Goal: Task Accomplishment & Management: Manage account settings

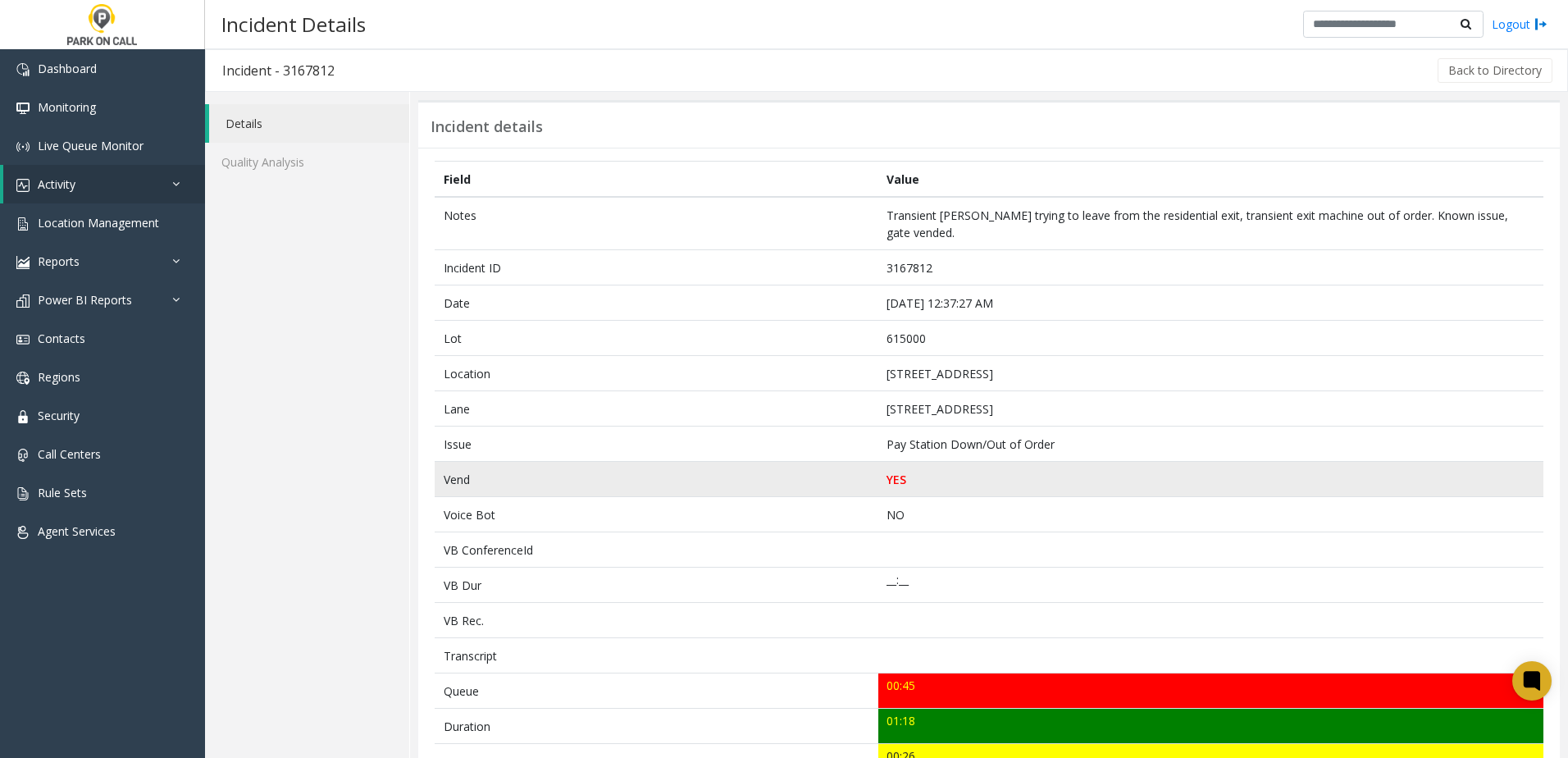
scroll to position [328, 0]
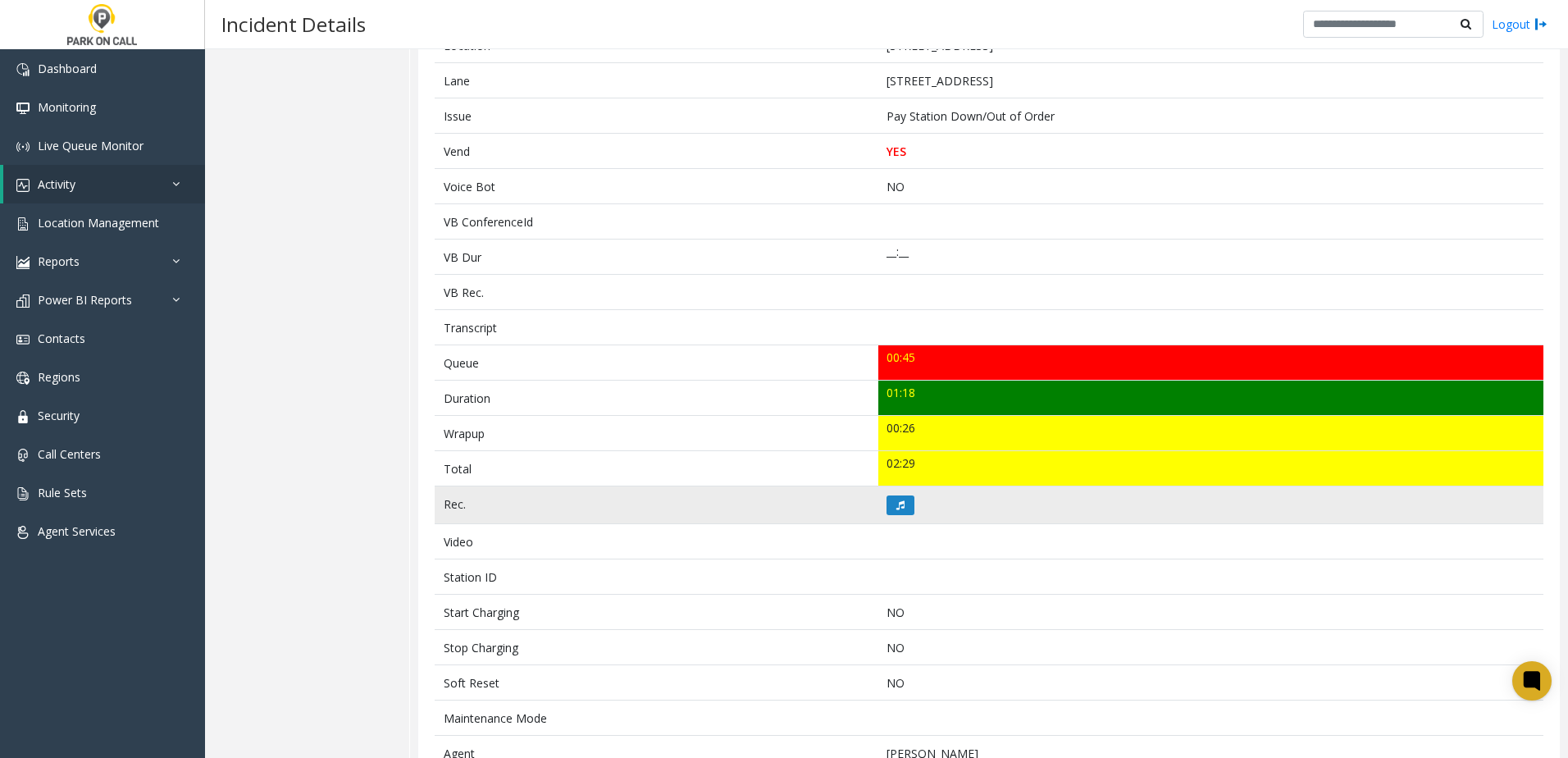
click at [910, 489] on td at bounding box center [1210, 506] width 665 height 38
click at [903, 496] on button at bounding box center [900, 506] width 28 height 20
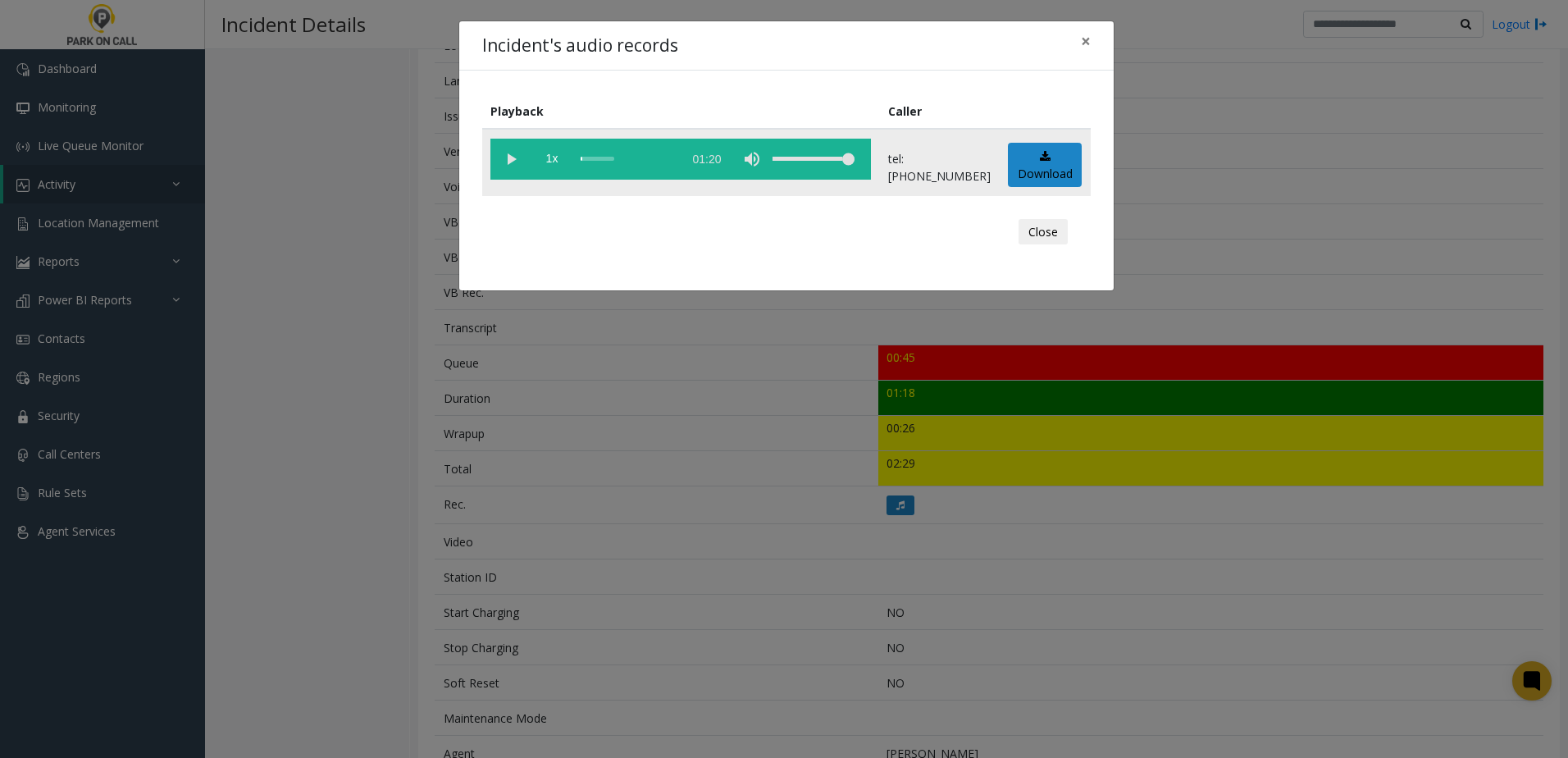
click at [508, 157] on vg-play-pause at bounding box center [510, 159] width 41 height 41
click at [563, 157] on span "1x" at bounding box center [552, 159] width 41 height 41
click at [701, 448] on div "Incident's audio records × Playback Caller 1.5x 01:20 tel:61500090016150009004 …" at bounding box center [784, 379] width 1568 height 758
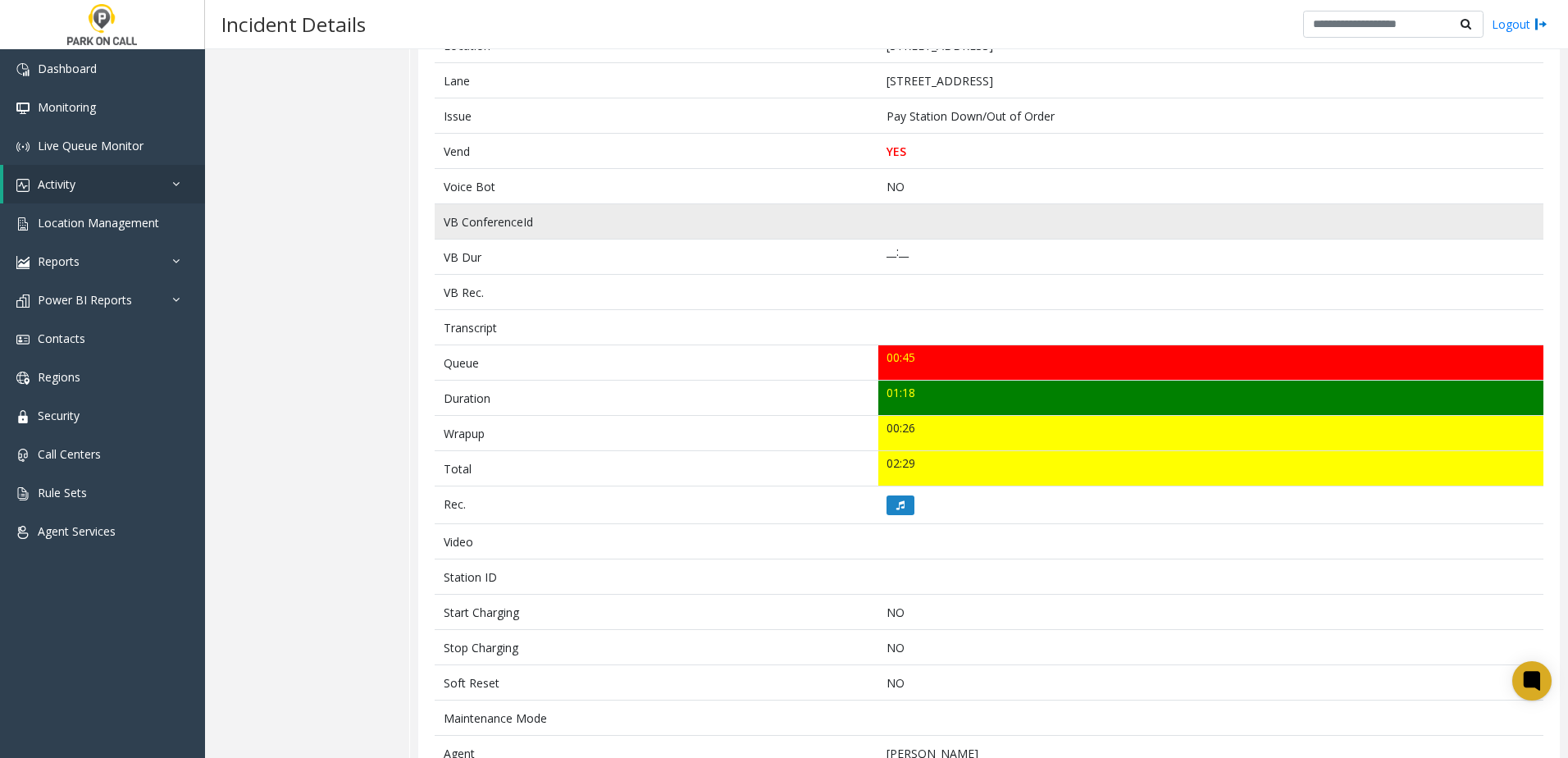
scroll to position [164, 0]
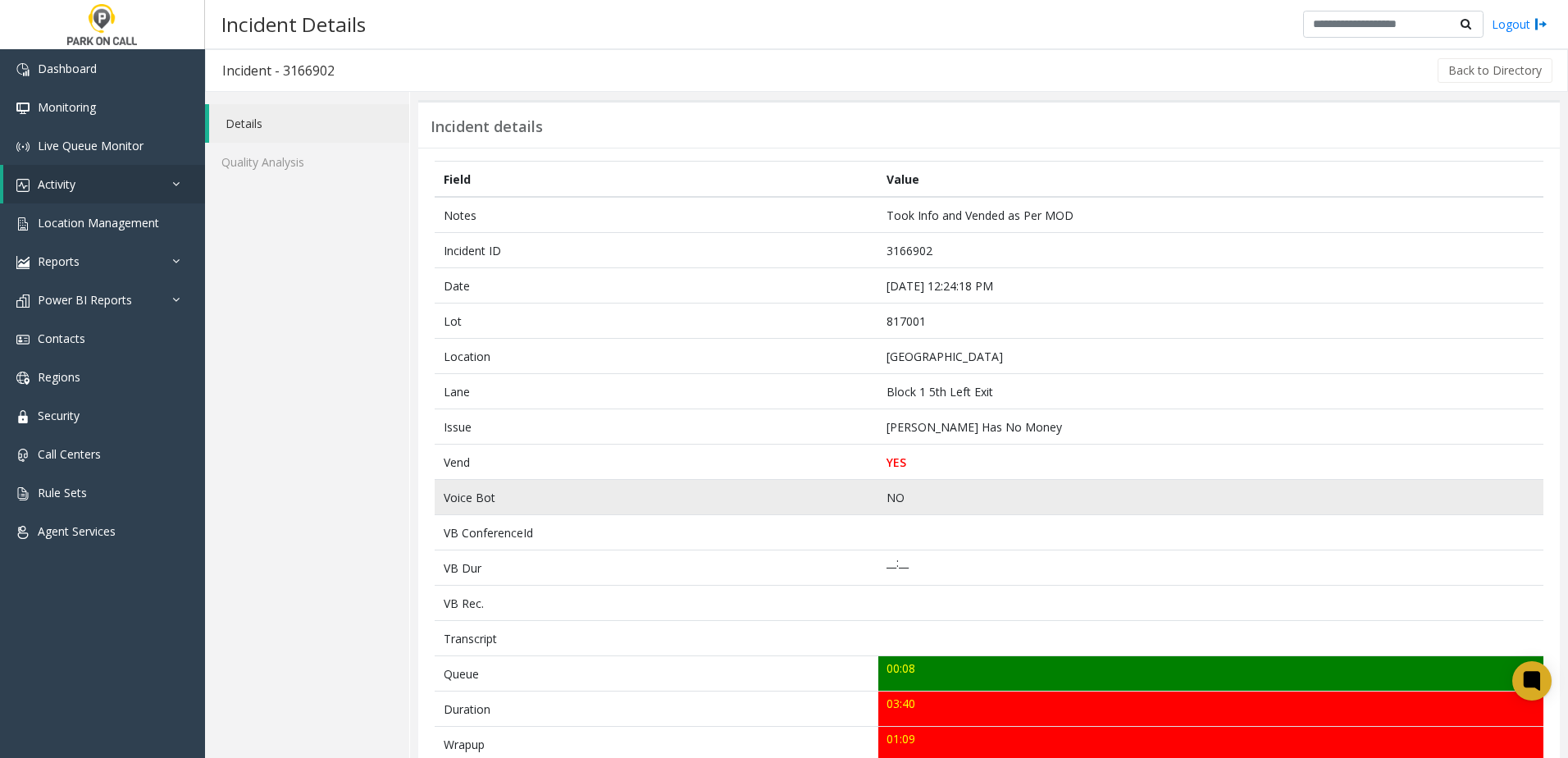
scroll to position [246, 0]
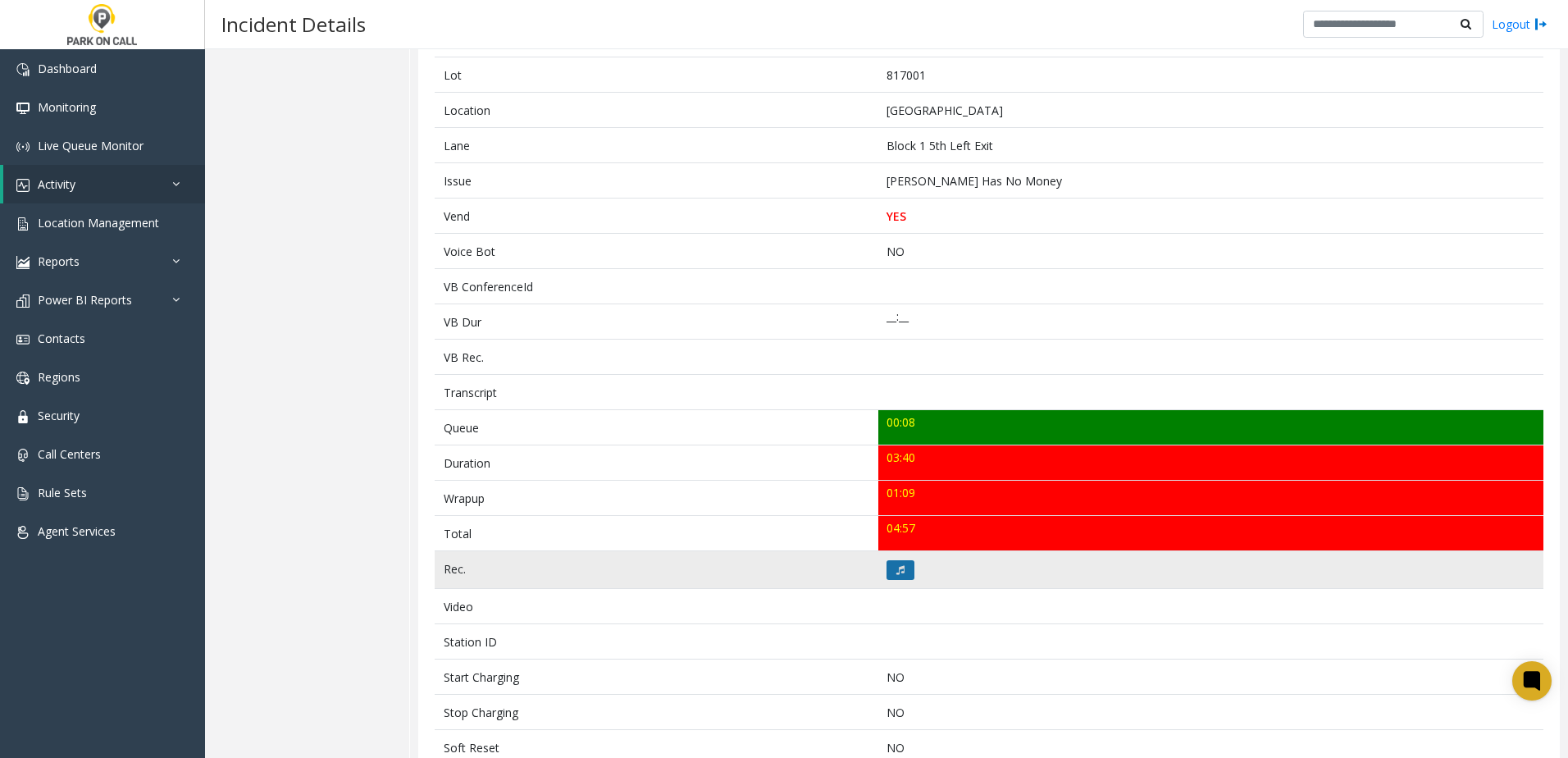
click at [901, 567] on button at bounding box center [900, 570] width 28 height 20
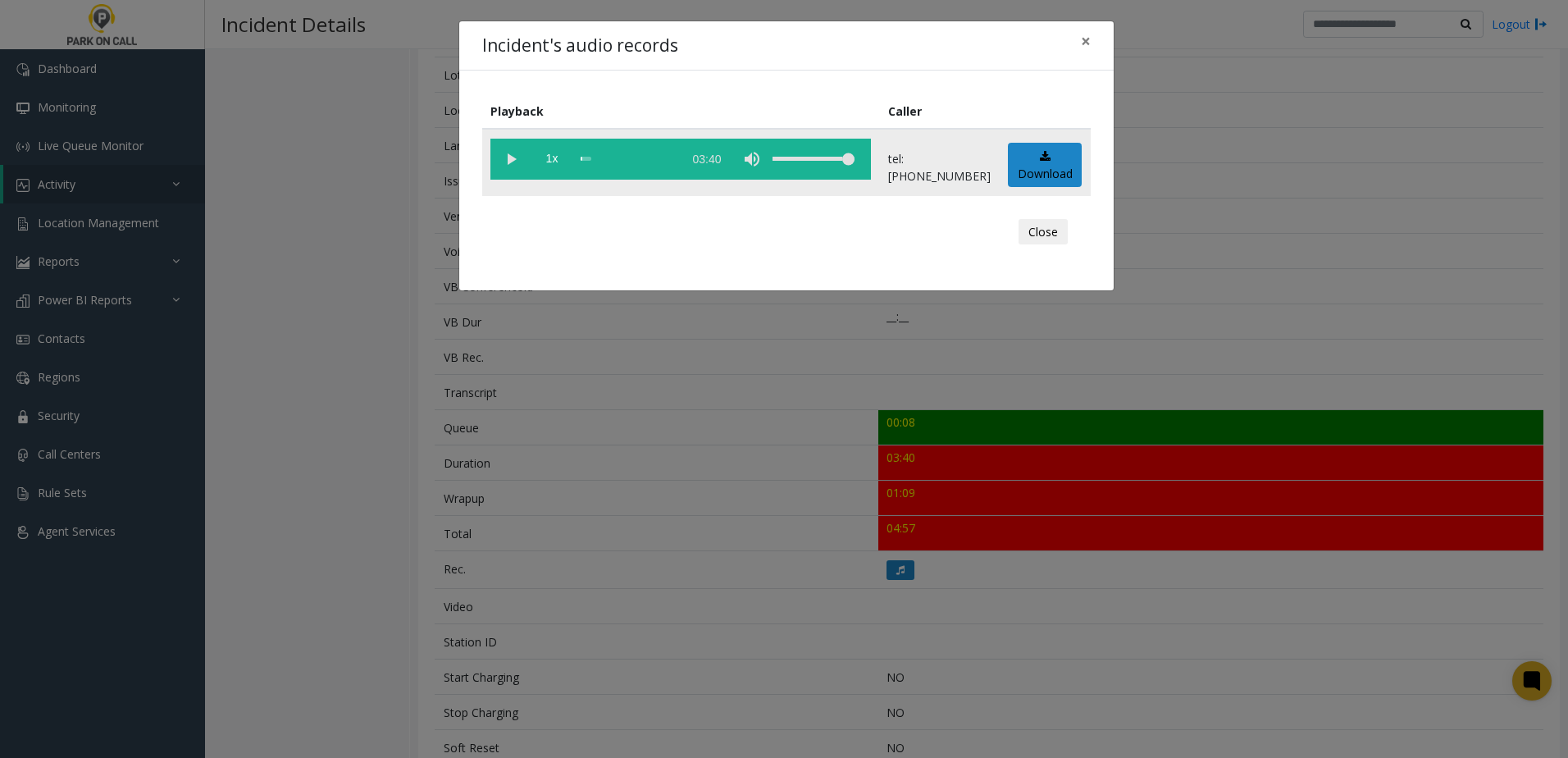
click at [493, 159] on vg-play-pause at bounding box center [510, 159] width 41 height 41
click at [551, 164] on span "1x" at bounding box center [552, 159] width 41 height 41
click at [710, 557] on div "Incident's audio records × Playback Caller 1.5x 03:40 tel:[PHONE_NUMBER] Downlo…" at bounding box center [784, 379] width 1568 height 758
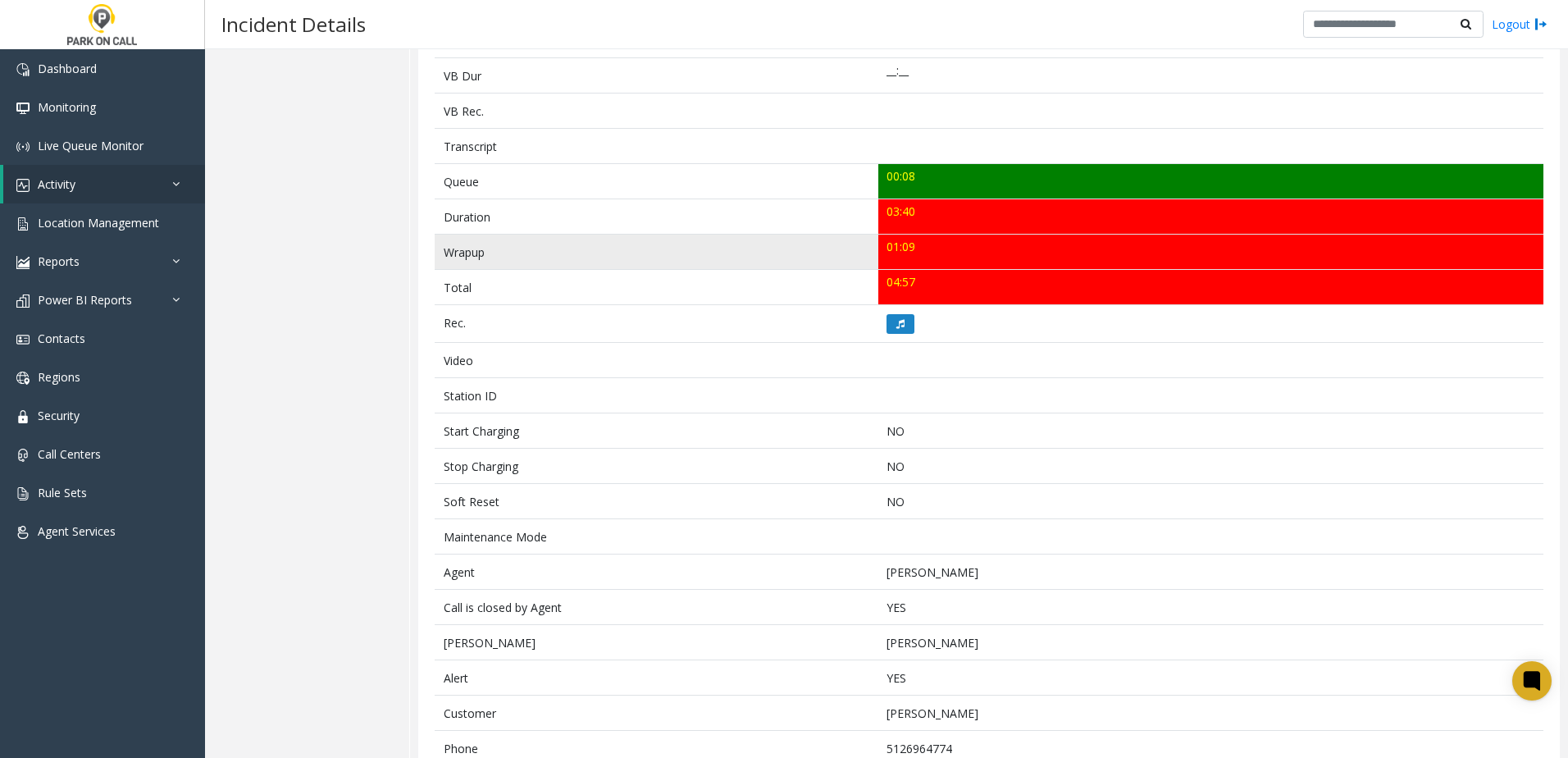
scroll to position [571, 0]
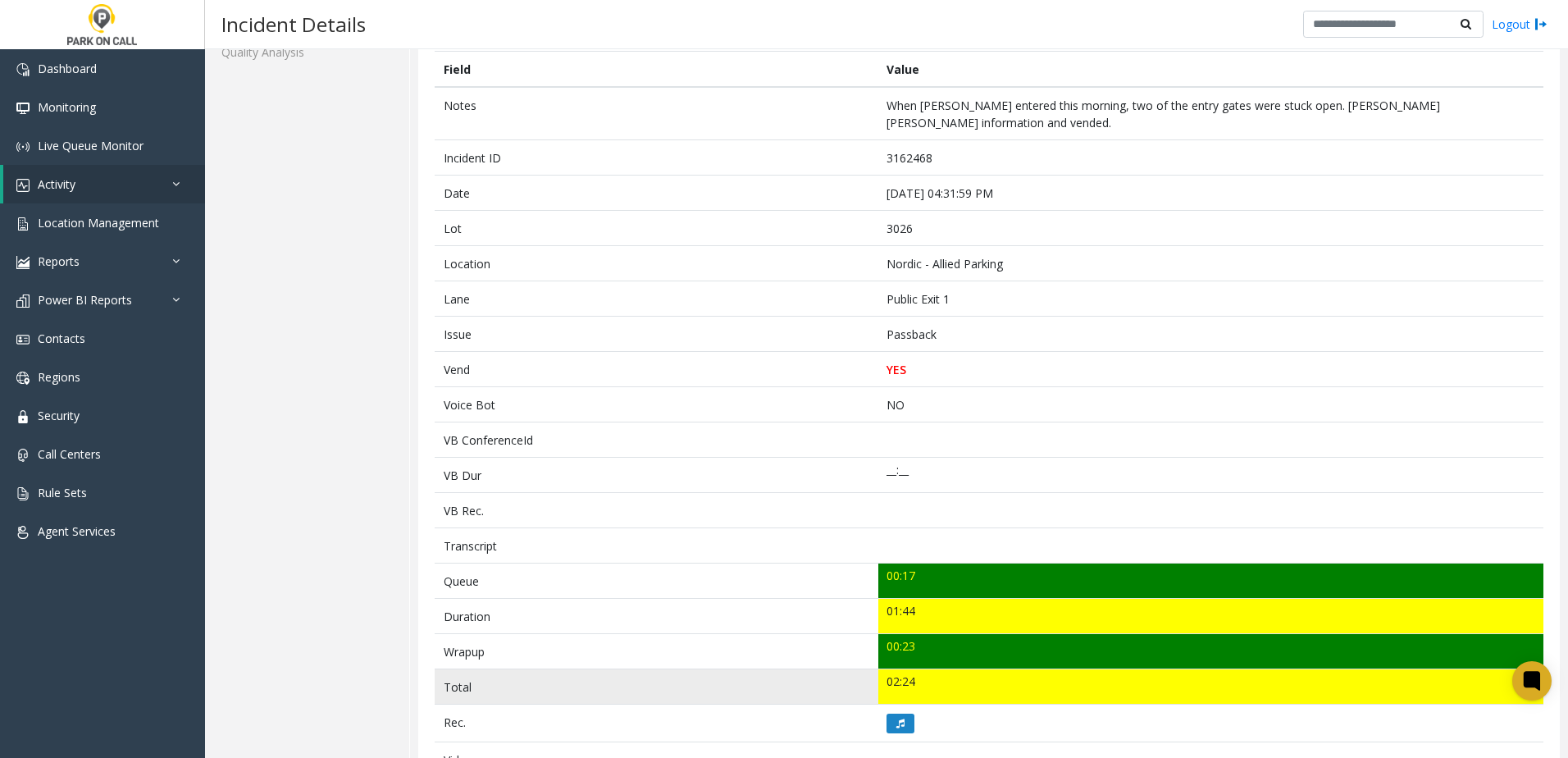
scroll to position [328, 0]
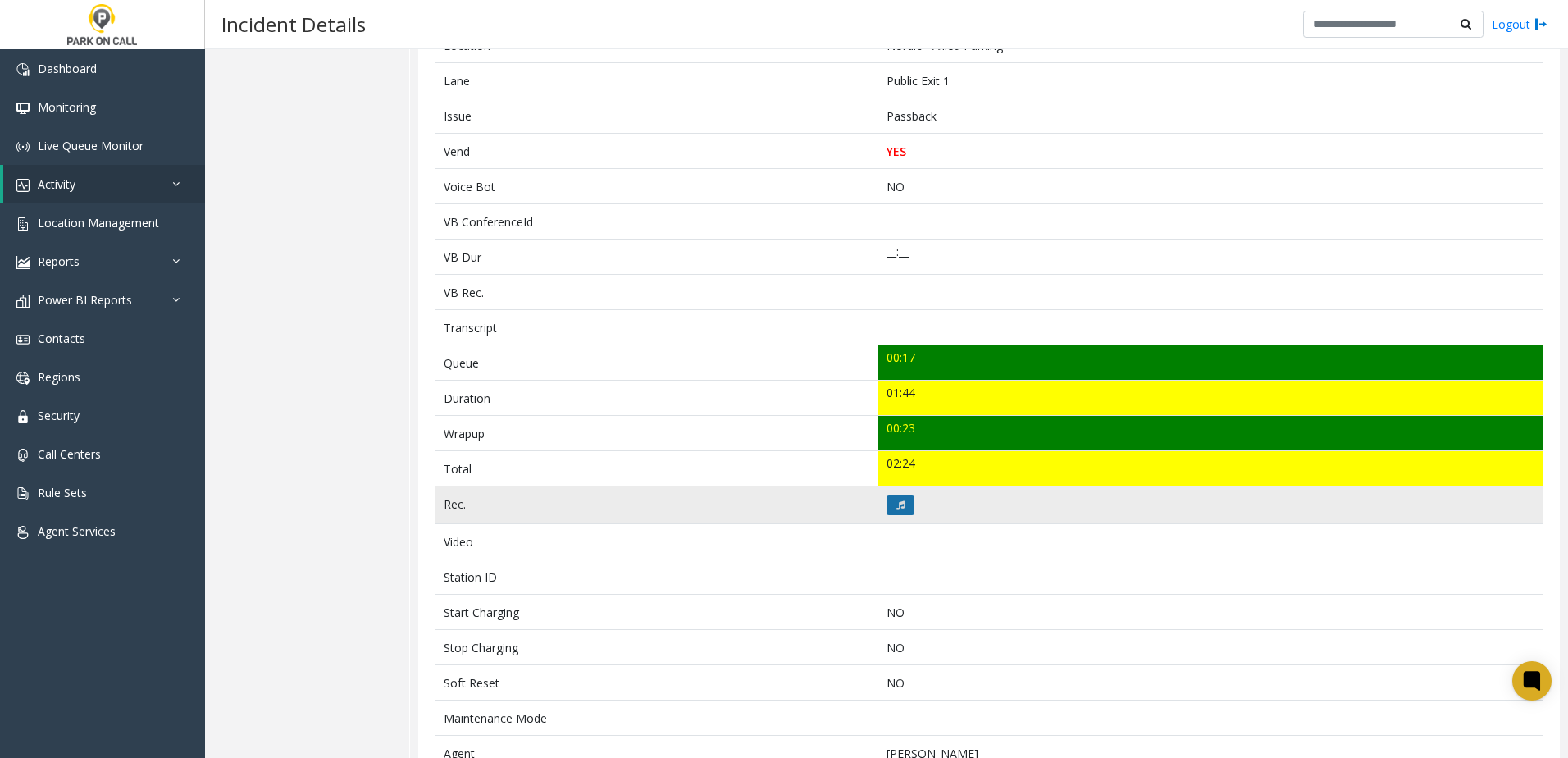
click at [897, 500] on icon at bounding box center [900, 505] width 8 height 10
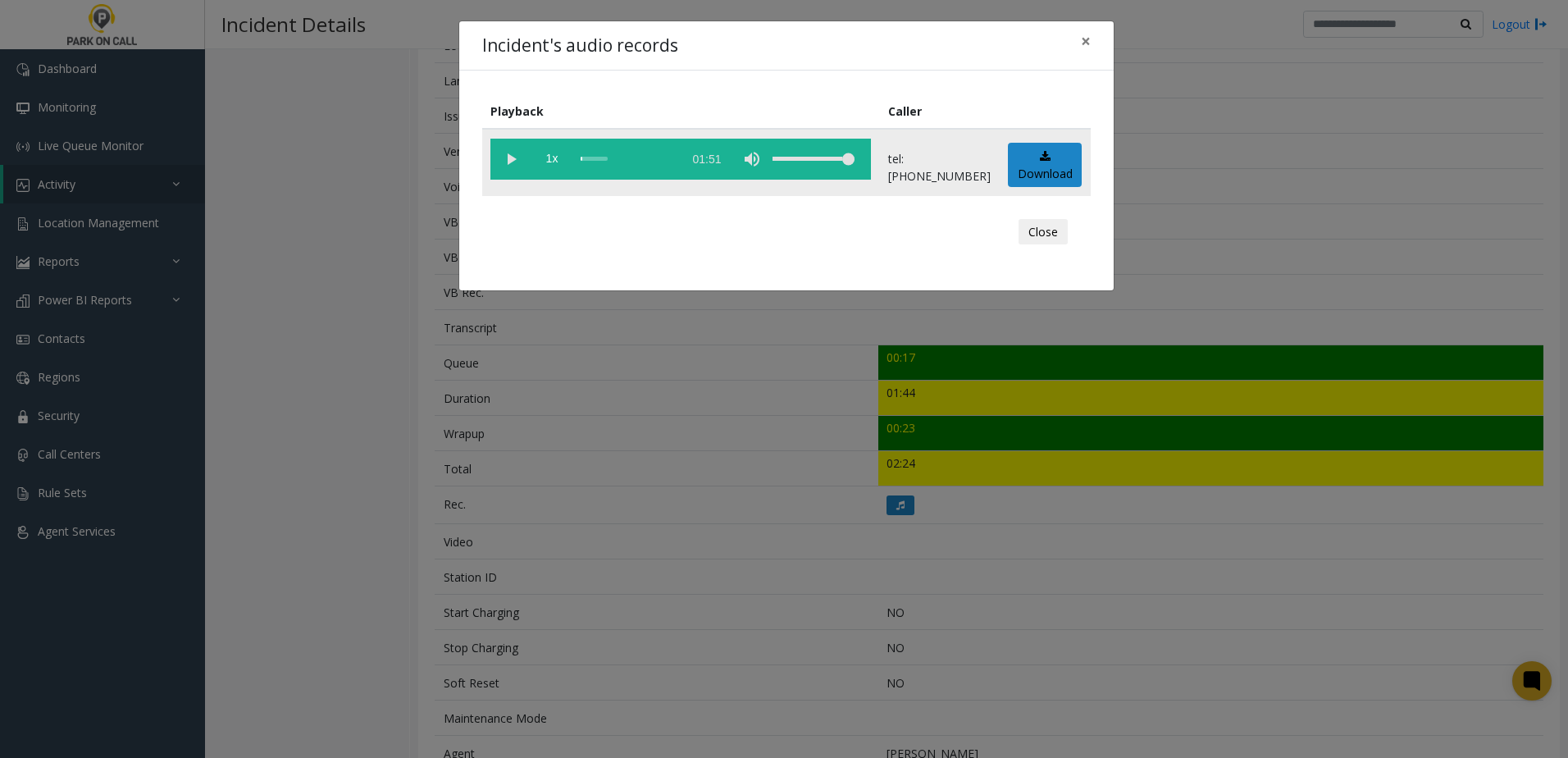
click at [520, 161] on vg-play-pause at bounding box center [510, 159] width 41 height 41
click at [550, 161] on span "1x" at bounding box center [552, 159] width 41 height 41
click at [708, 486] on div "Incident's audio records × Playback Caller 1.5x 01:51 tel:0030269003 Download C…" at bounding box center [784, 379] width 1568 height 758
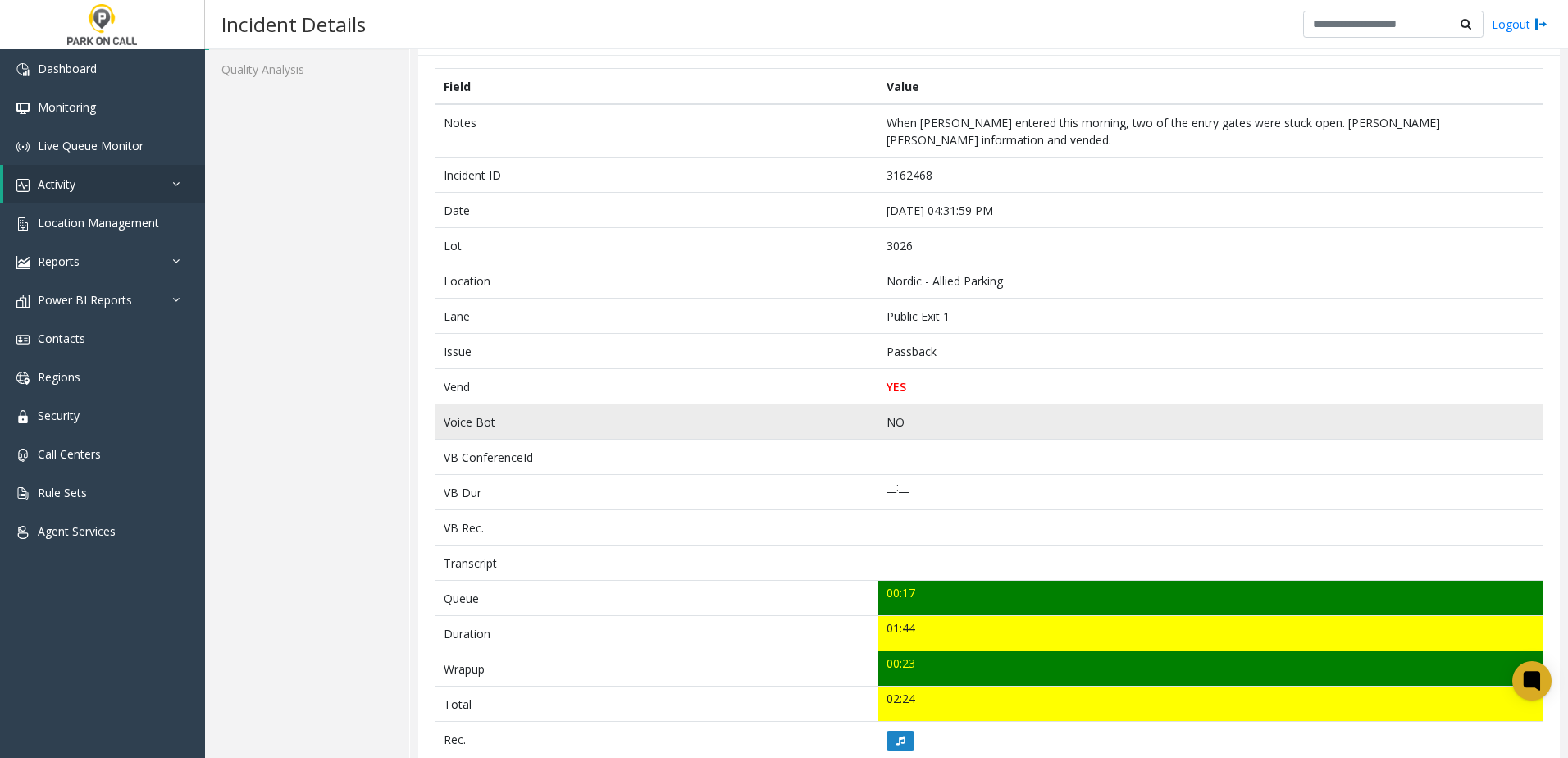
scroll to position [0, 0]
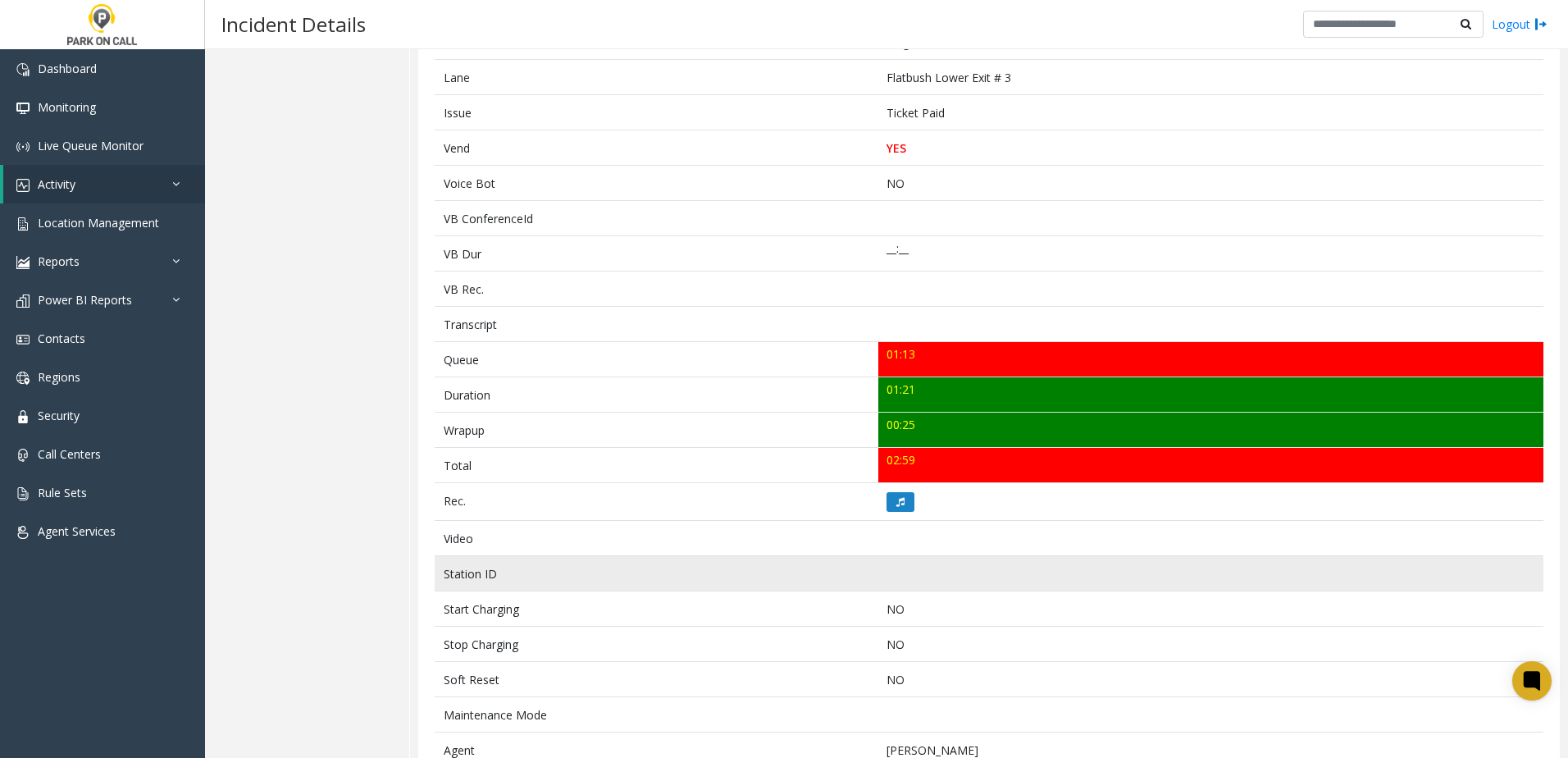
scroll to position [328, 0]
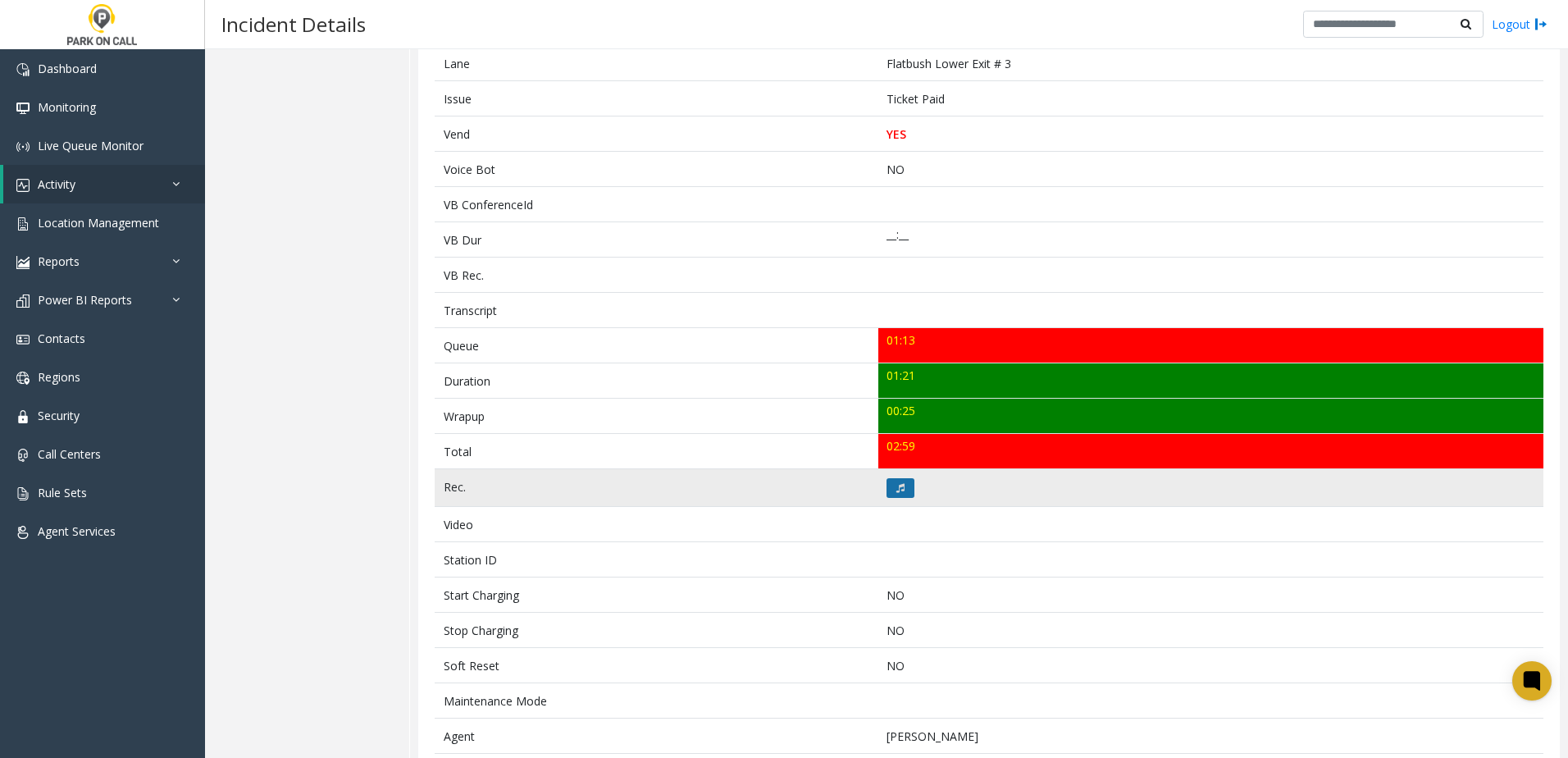
click at [906, 490] on button at bounding box center [900, 488] width 28 height 20
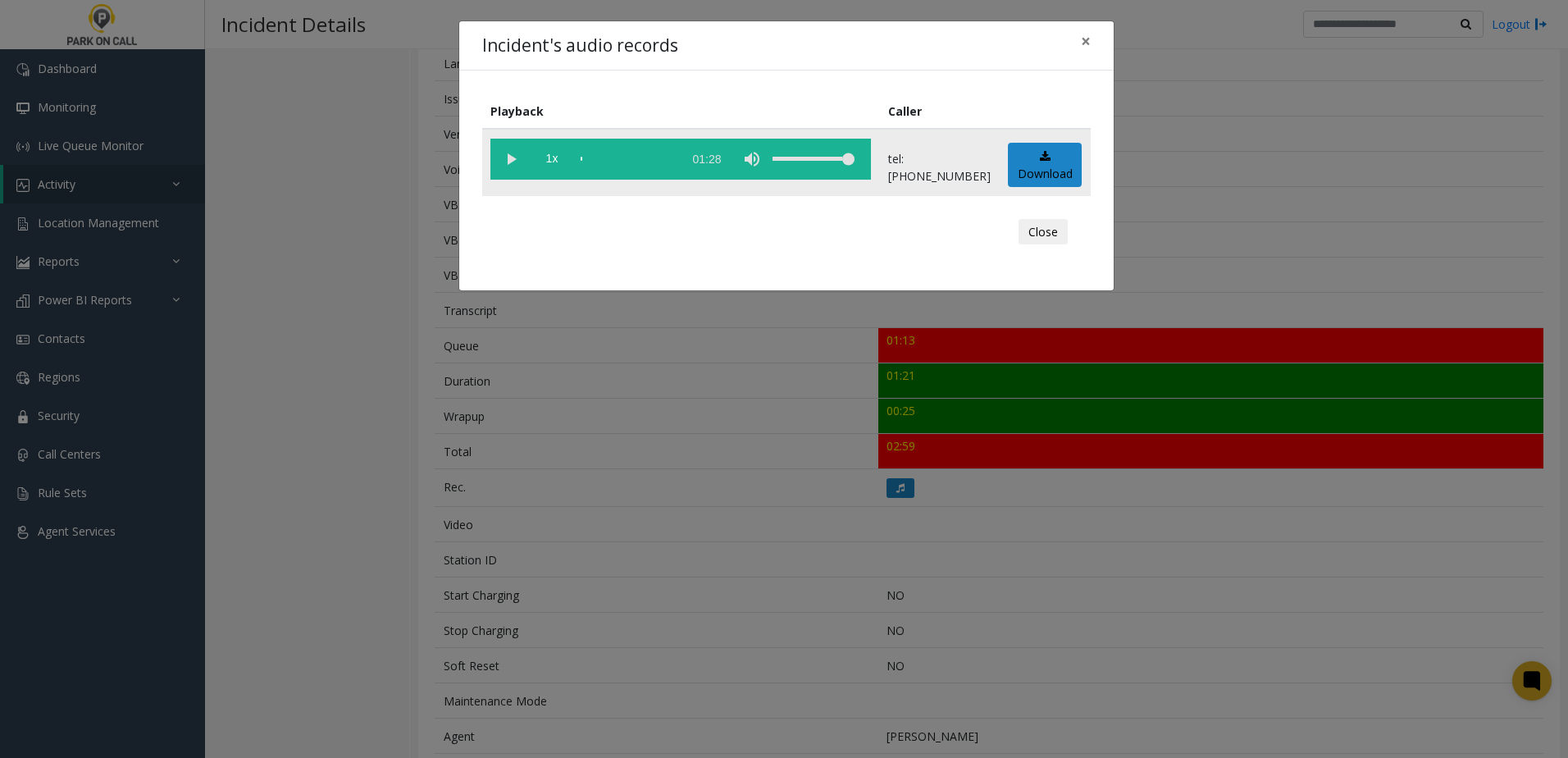
click at [512, 161] on vg-play-pause at bounding box center [510, 159] width 41 height 41
click at [548, 164] on span "1x" at bounding box center [552, 159] width 41 height 41
click at [614, 361] on div "Incident's audio records × Playback Caller 1.5x 01:28 tel:0347019052 Download C…" at bounding box center [784, 379] width 1568 height 758
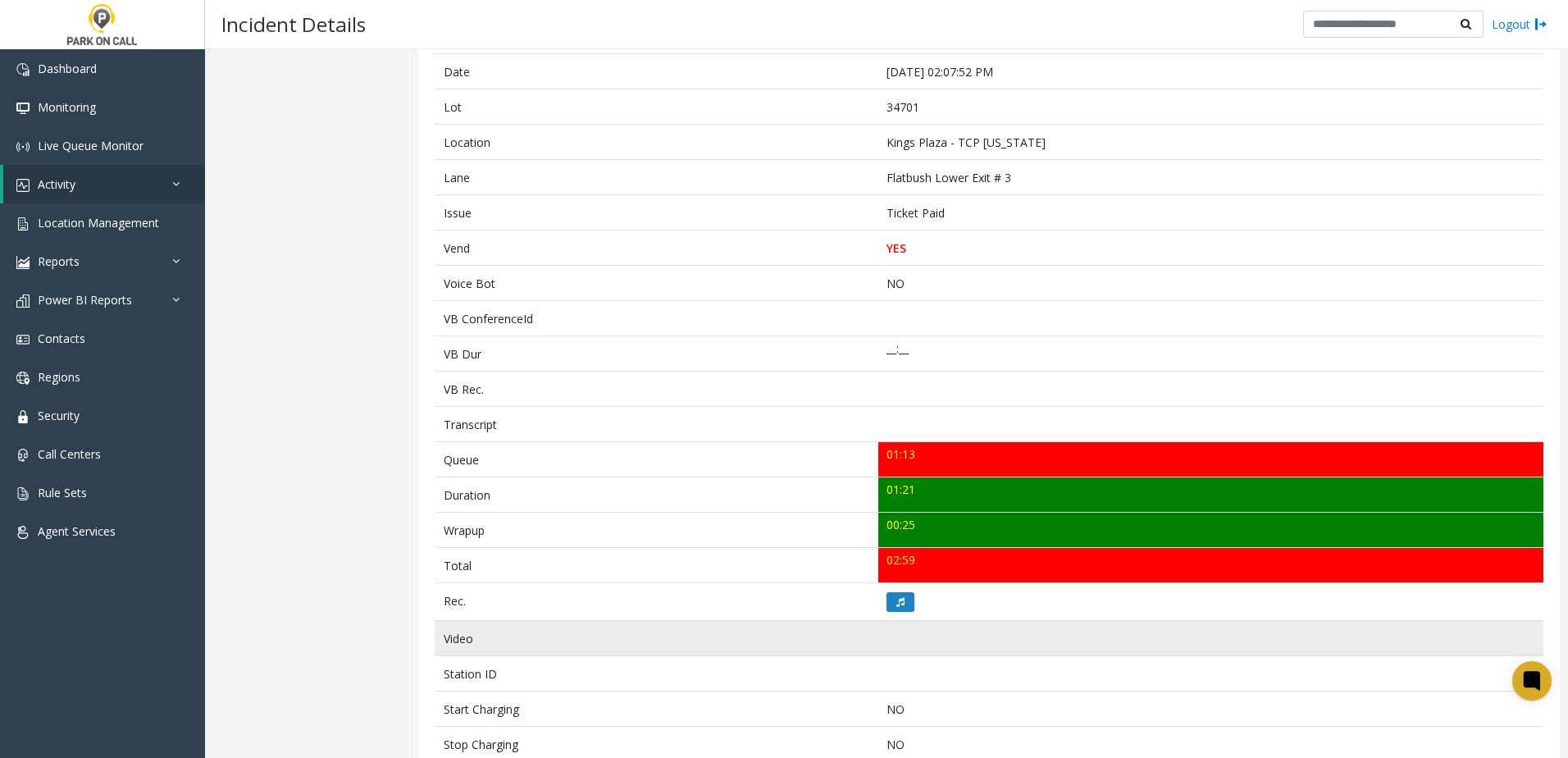
scroll to position [0, 0]
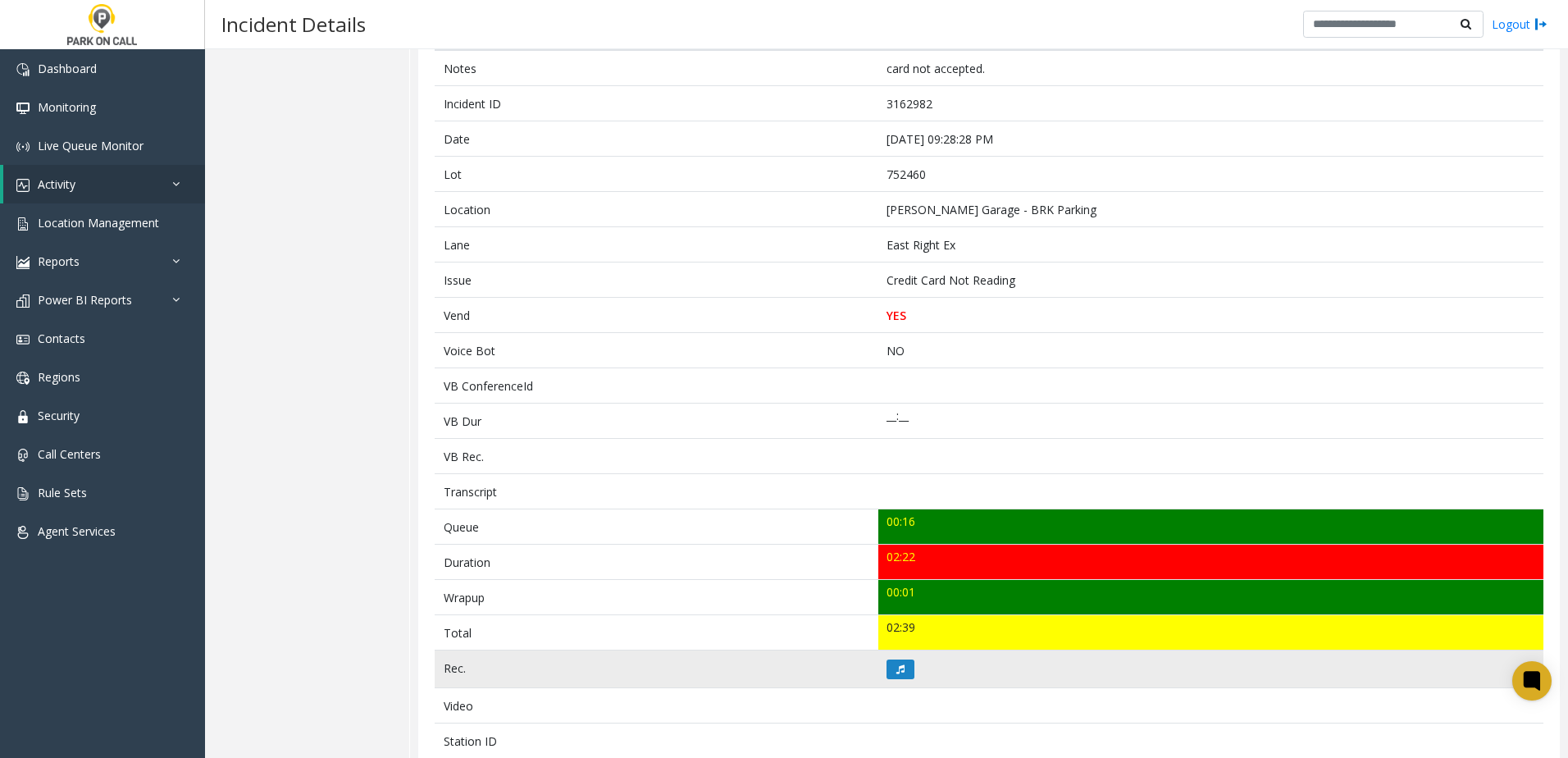
scroll to position [328, 0]
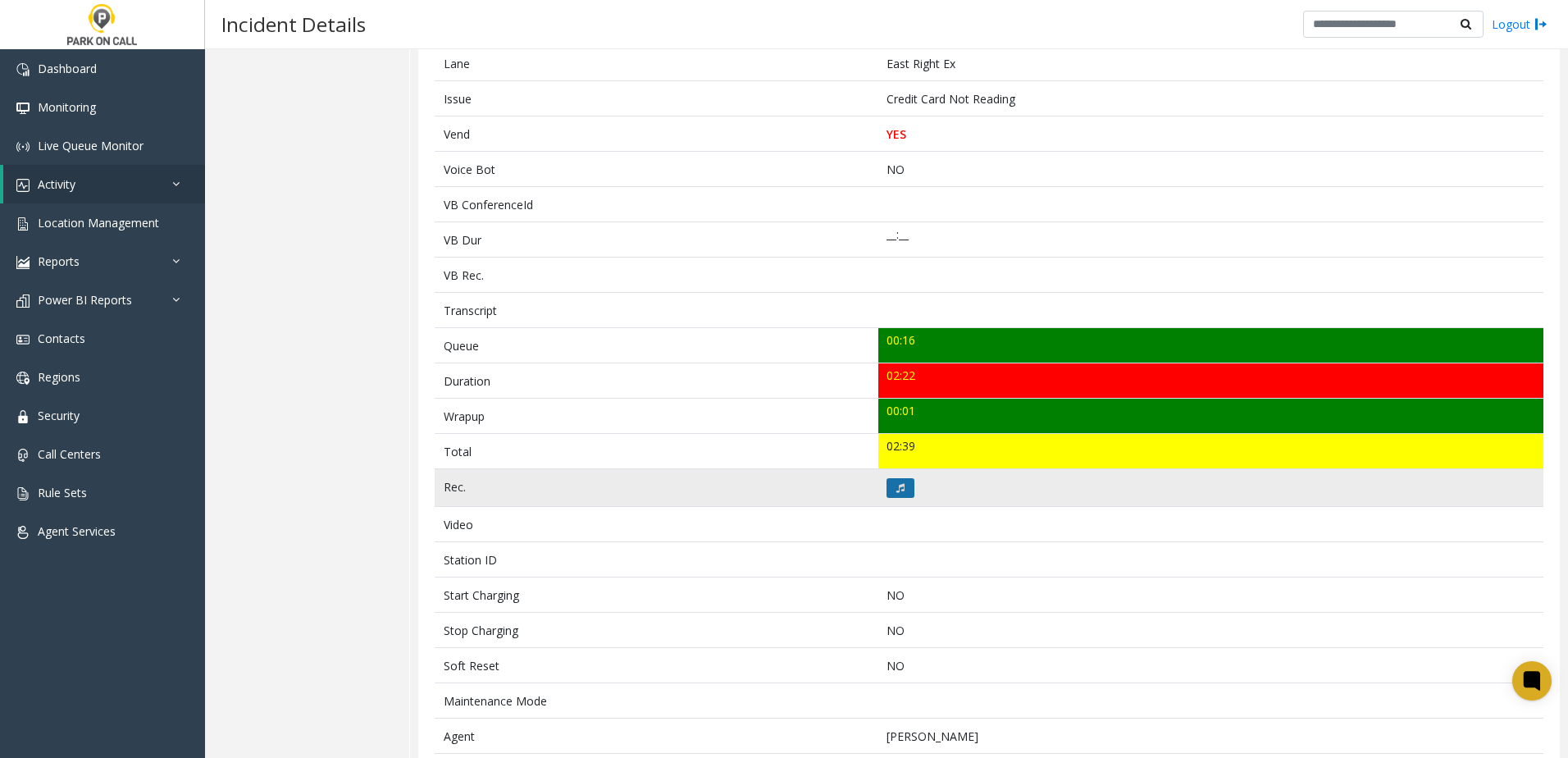
click at [888, 489] on button at bounding box center [900, 488] width 28 height 20
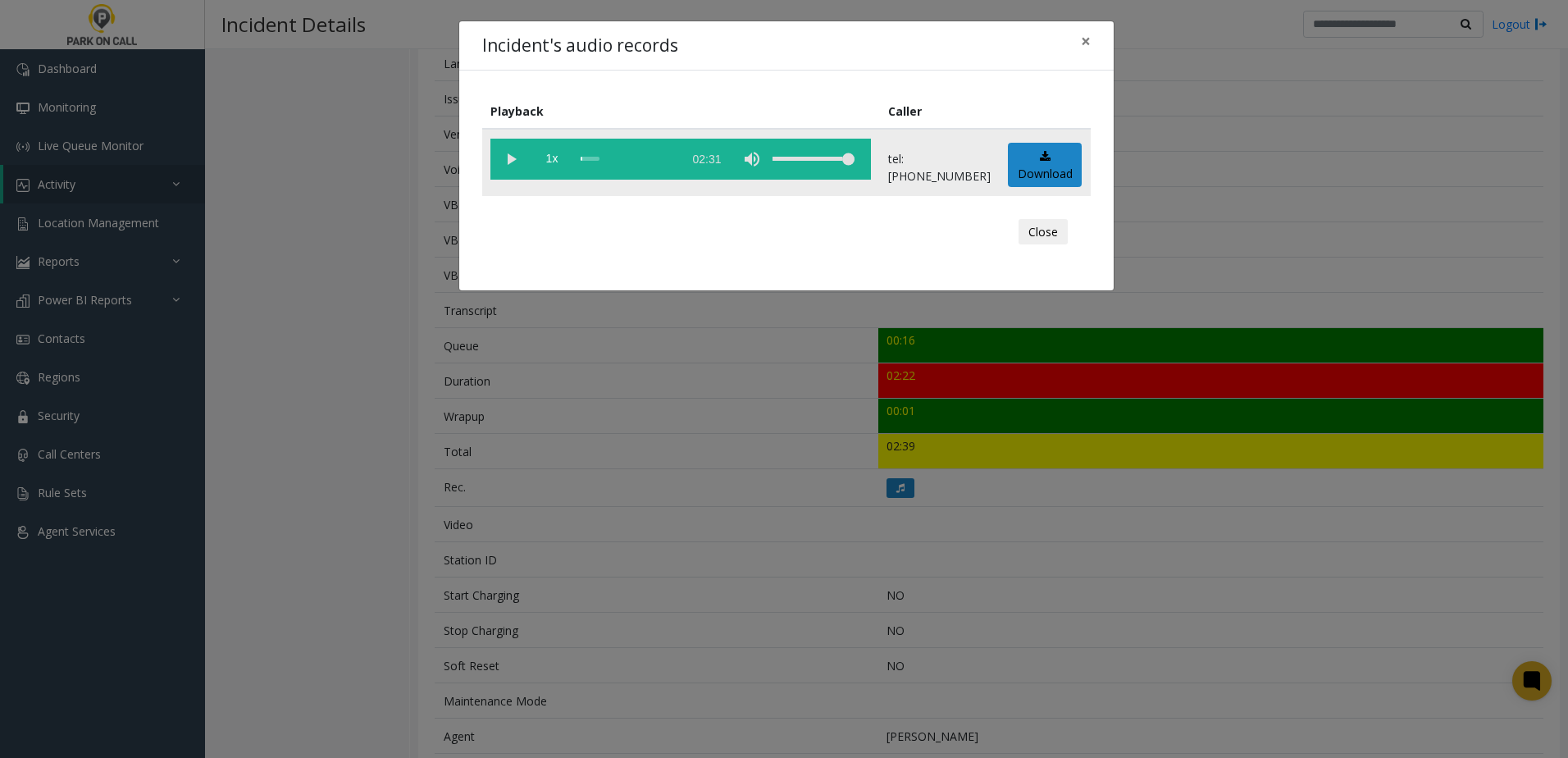
drag, startPoint x: 496, startPoint y: 148, endPoint x: 498, endPoint y: 157, distance: 9.2
click at [496, 150] on vg-play-pause at bounding box center [510, 159] width 41 height 41
click at [556, 158] on span "1x" at bounding box center [552, 159] width 41 height 41
click at [642, 475] on div "Incident's audio records × Playback Caller 1.5x 02:31 tel:+17524609002 Download…" at bounding box center [784, 379] width 1568 height 758
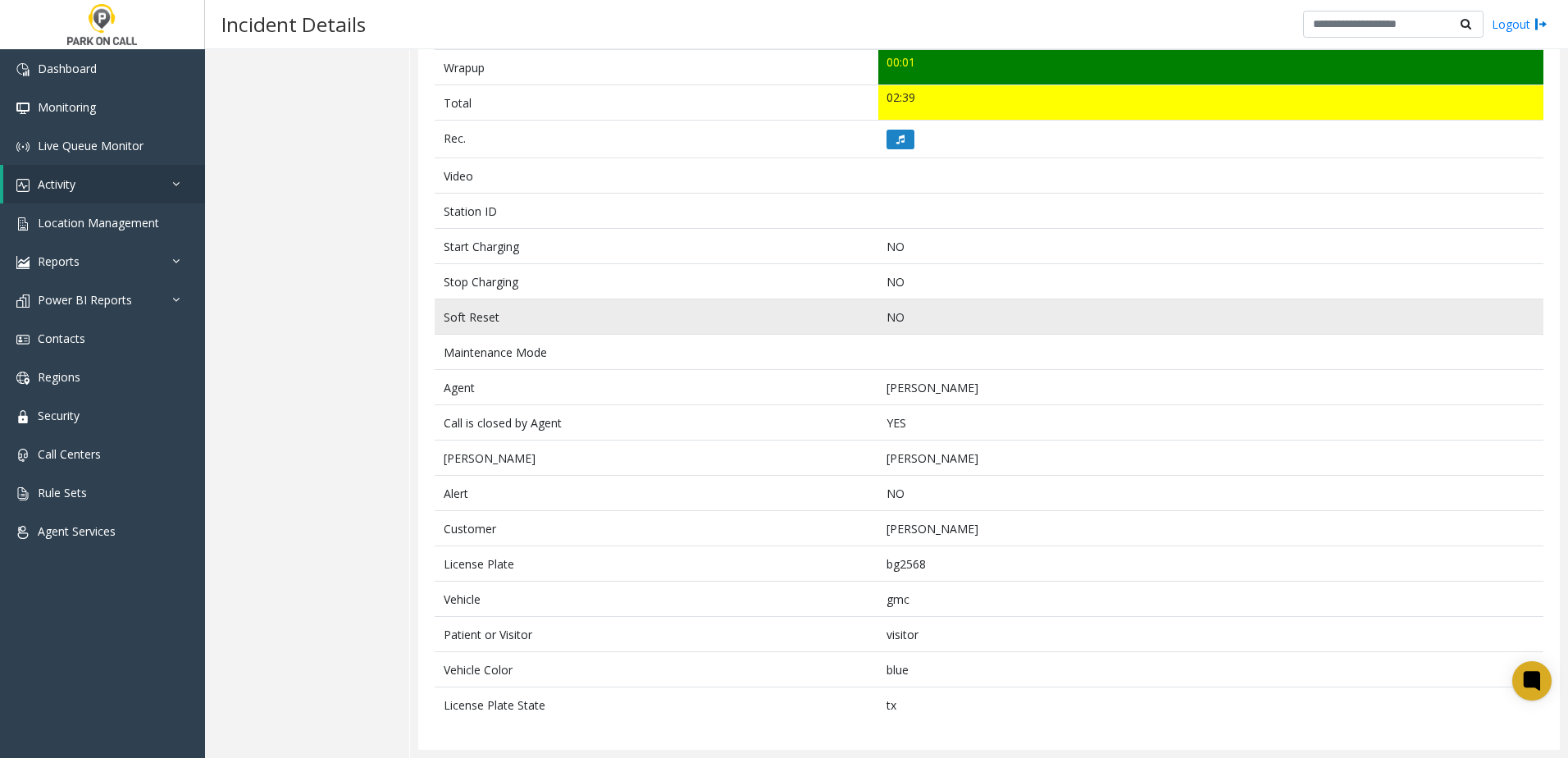
scroll to position [513, 0]
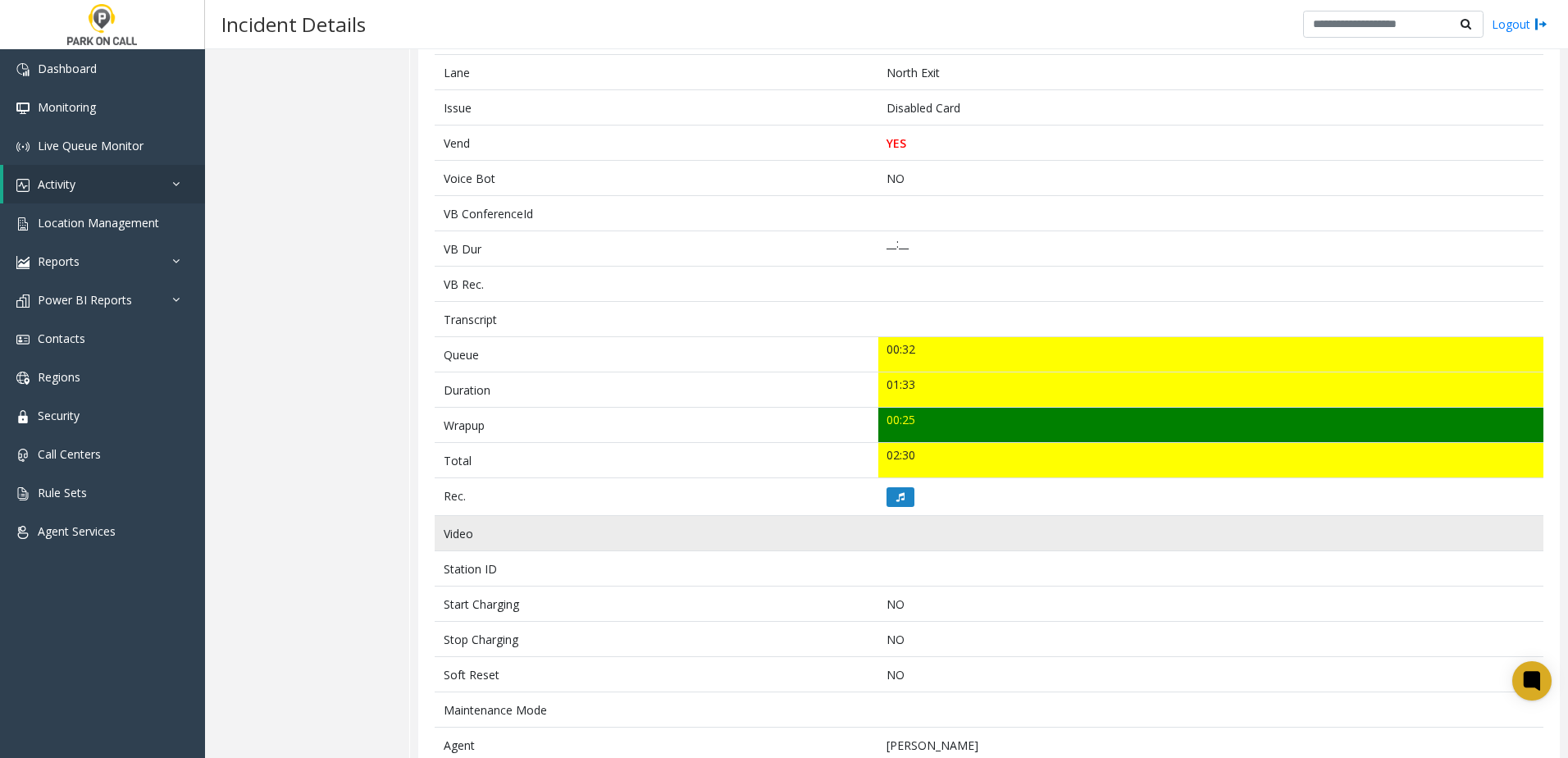
scroll to position [328, 0]
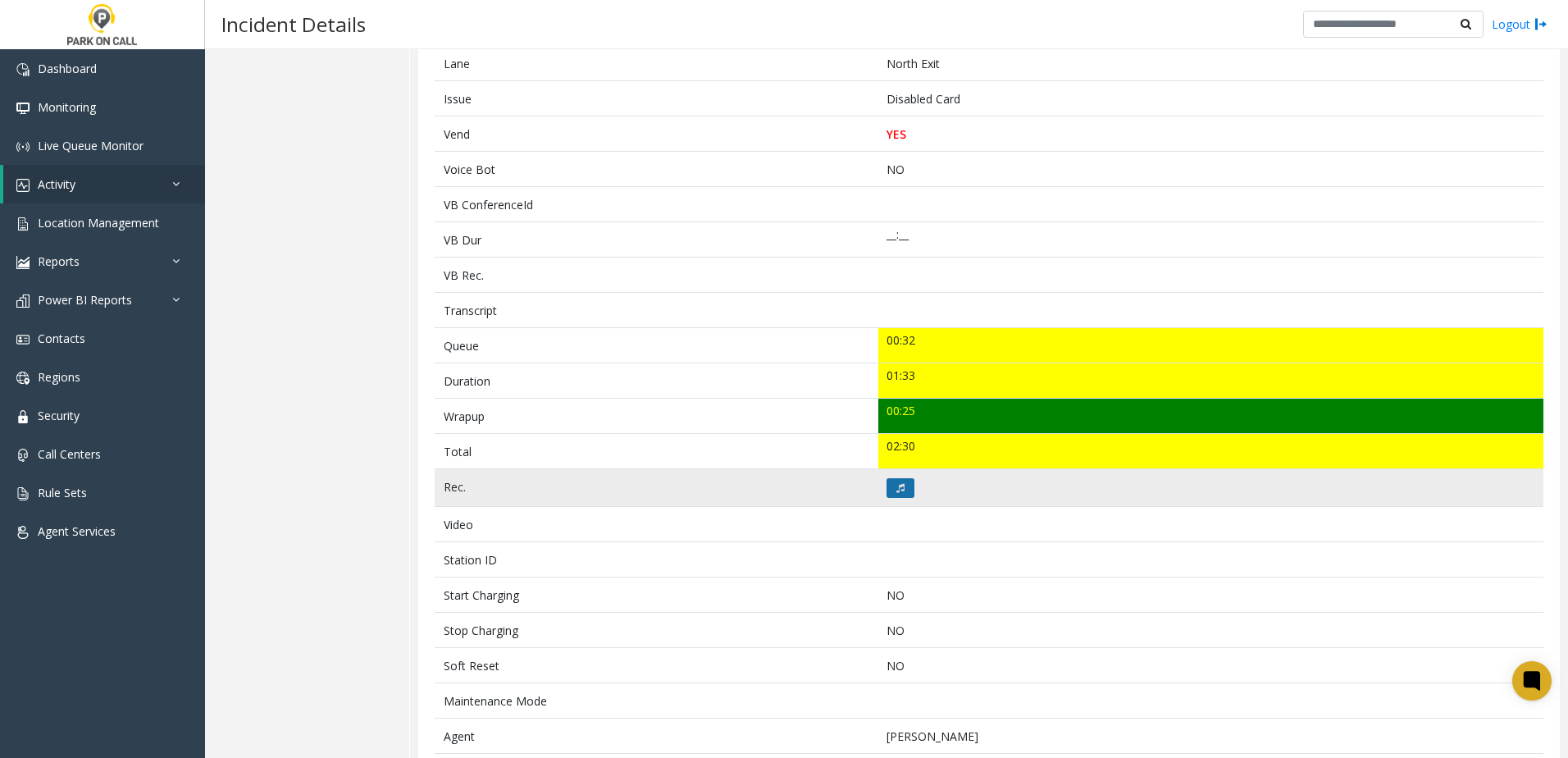
click at [897, 489] on icon at bounding box center [900, 487] width 8 height 10
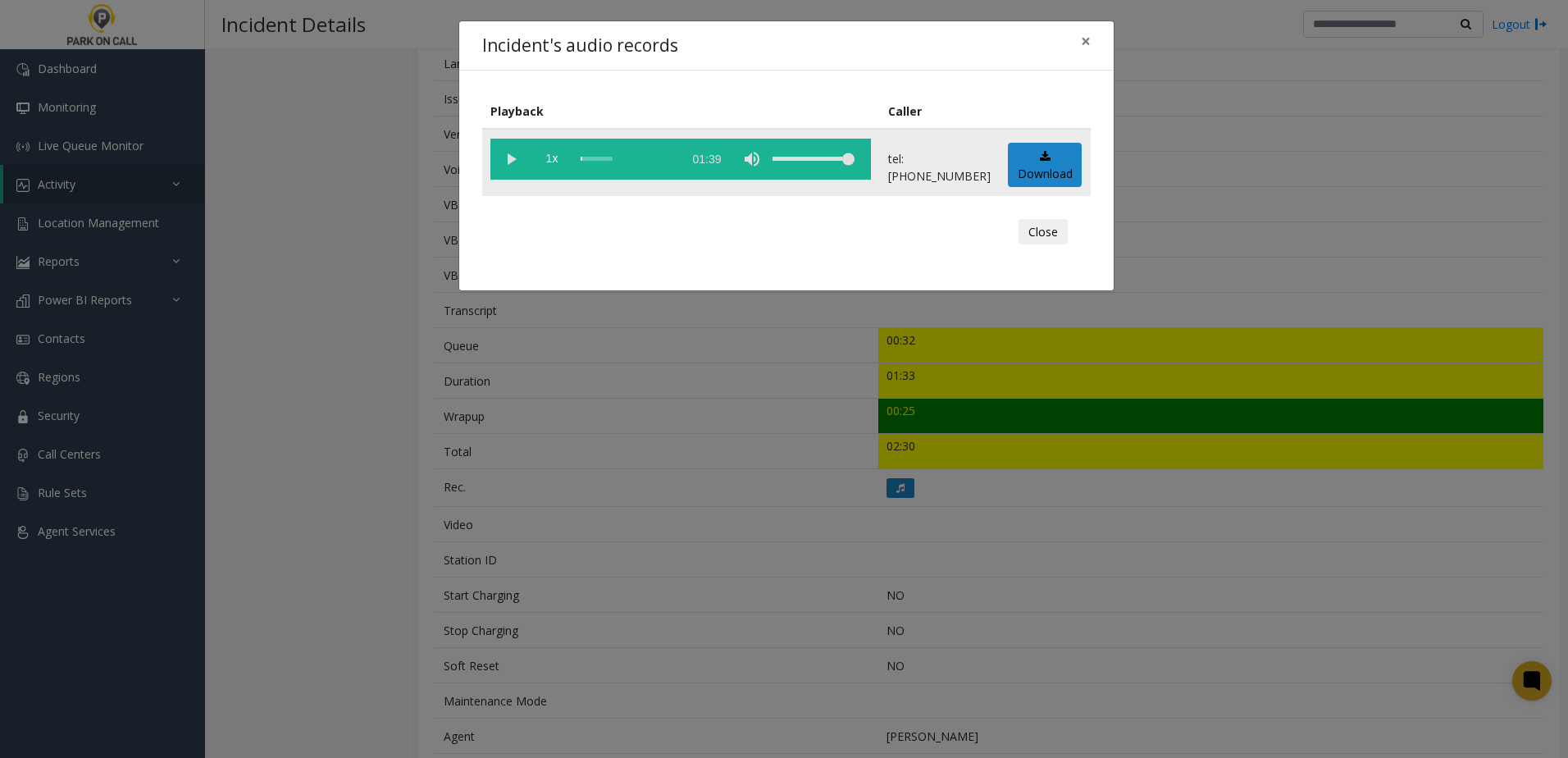
click at [505, 155] on vg-play-pause at bounding box center [510, 159] width 41 height 41
click at [550, 156] on span "1x" at bounding box center [552, 159] width 41 height 41
click at [706, 457] on div "Incident's audio records × Playback Caller 1.5x 01:39 tel:6199219002 Download C…" at bounding box center [784, 379] width 1568 height 758
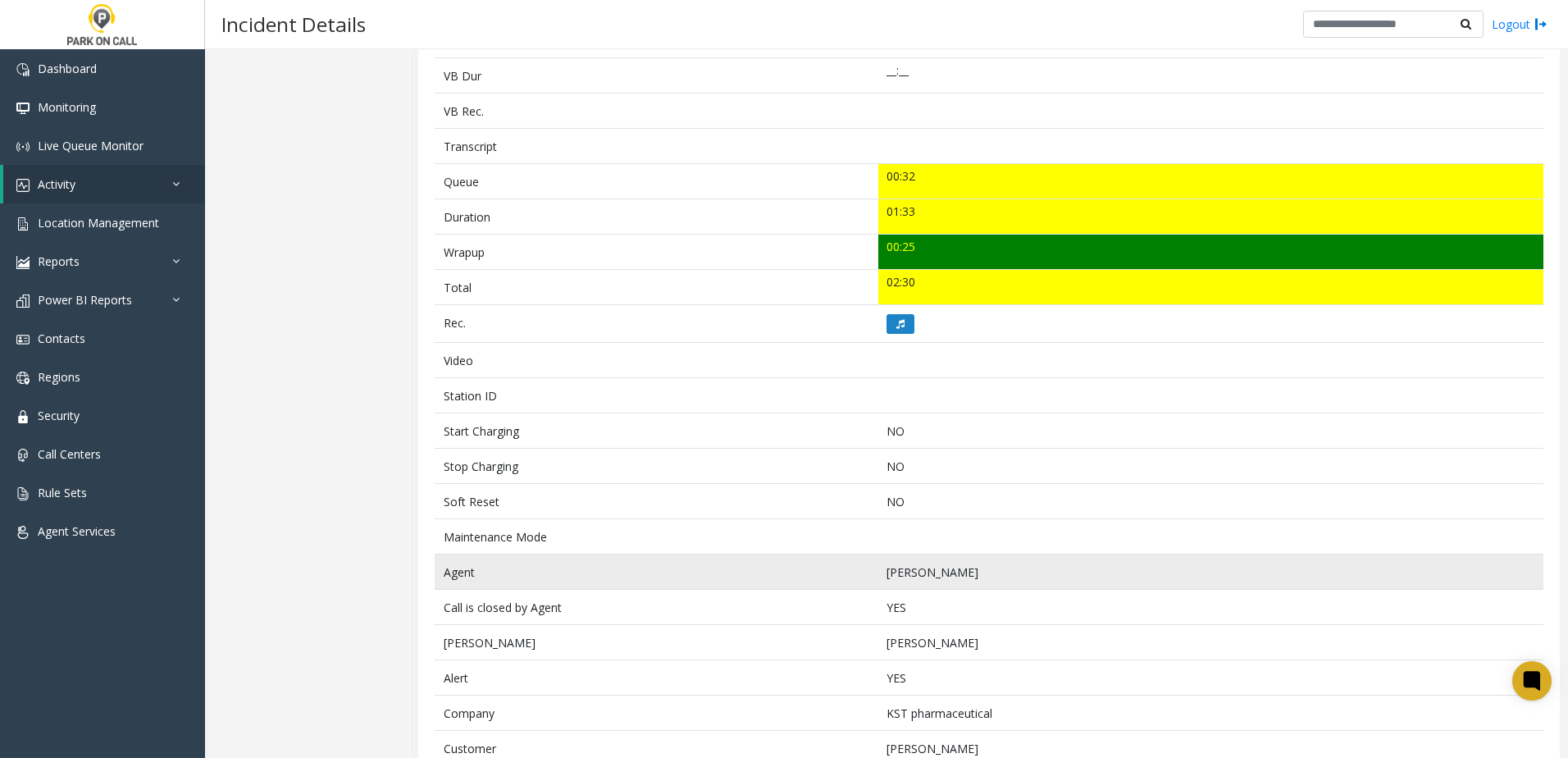
scroll to position [0, 0]
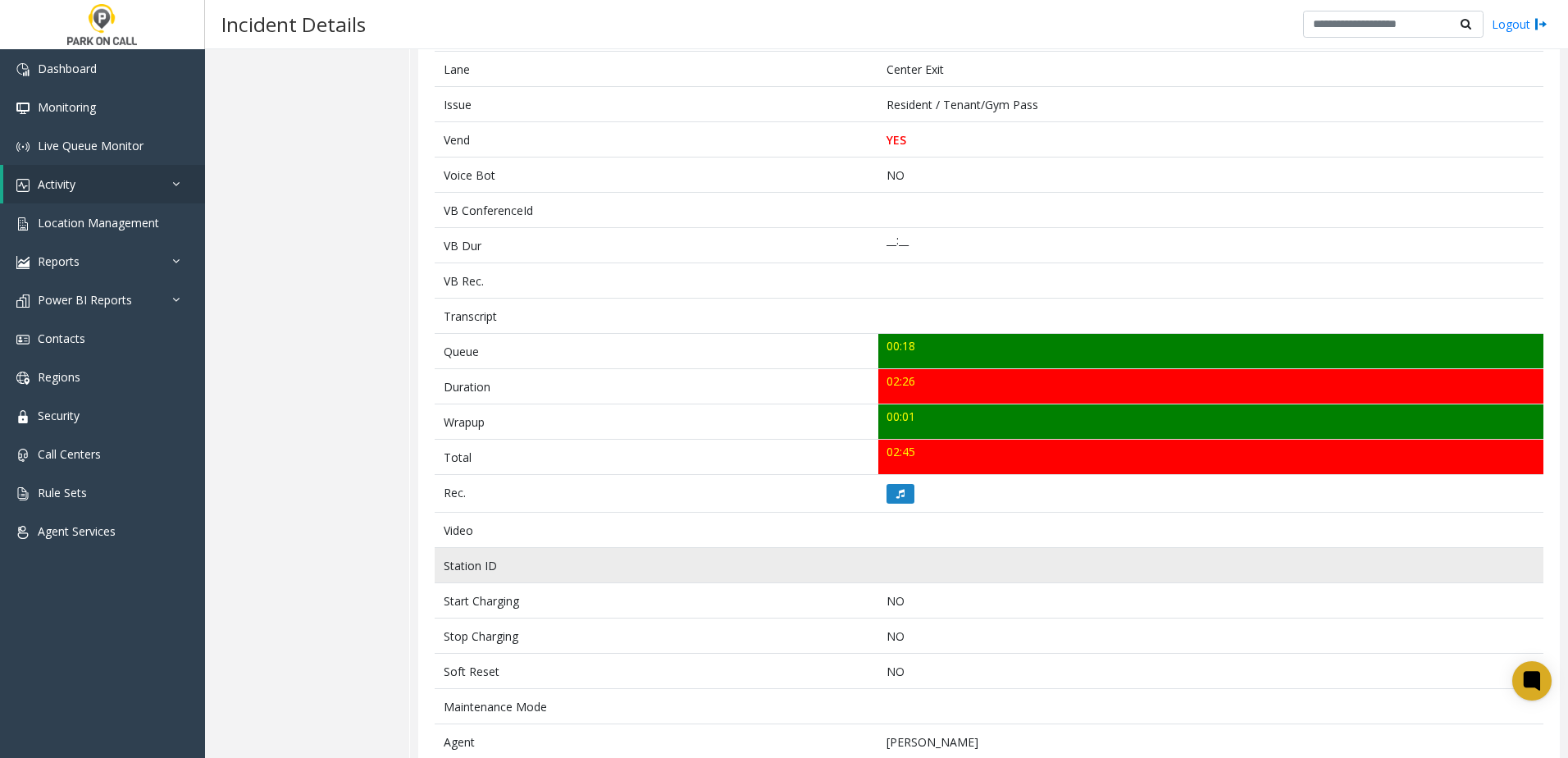
scroll to position [328, 0]
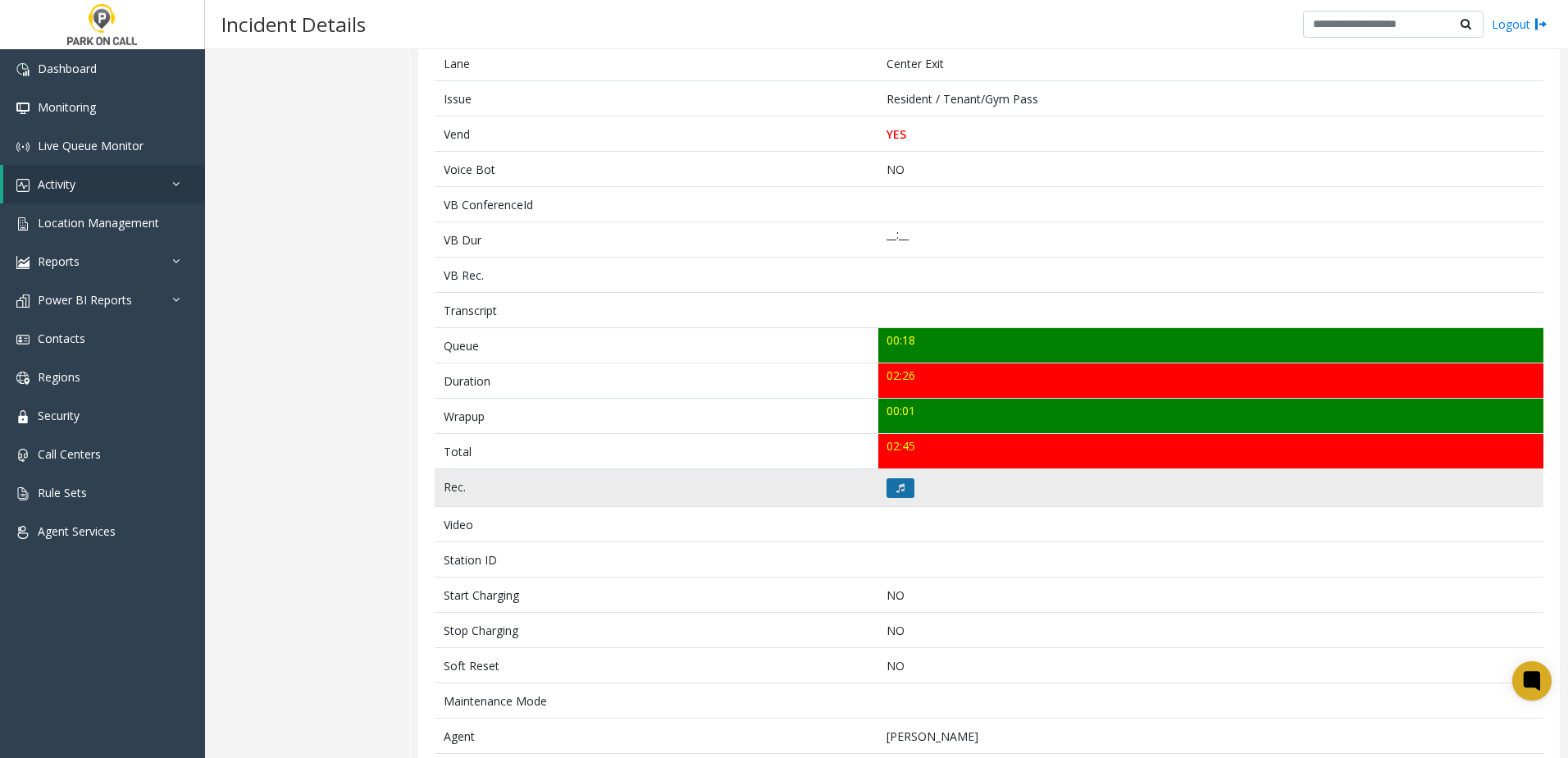
click at [901, 490] on button at bounding box center [900, 488] width 28 height 20
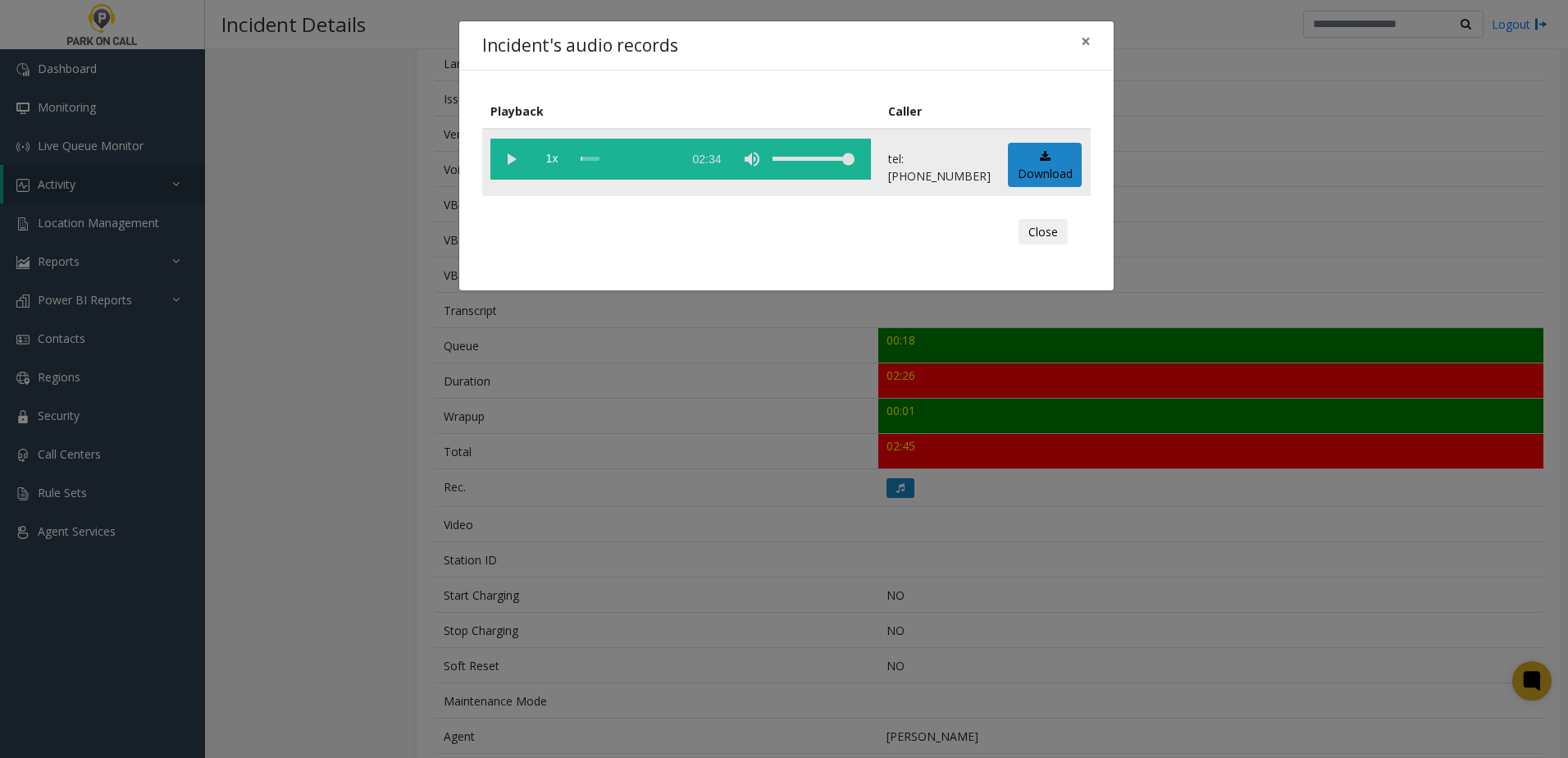
click at [515, 157] on vg-play-pause at bounding box center [510, 159] width 41 height 41
click at [554, 163] on span "1x" at bounding box center [552, 159] width 41 height 41
click at [759, 522] on div "Incident's audio records × Playback Caller 1.5x 02:34 tel:0030229001 Download C…" at bounding box center [784, 379] width 1568 height 758
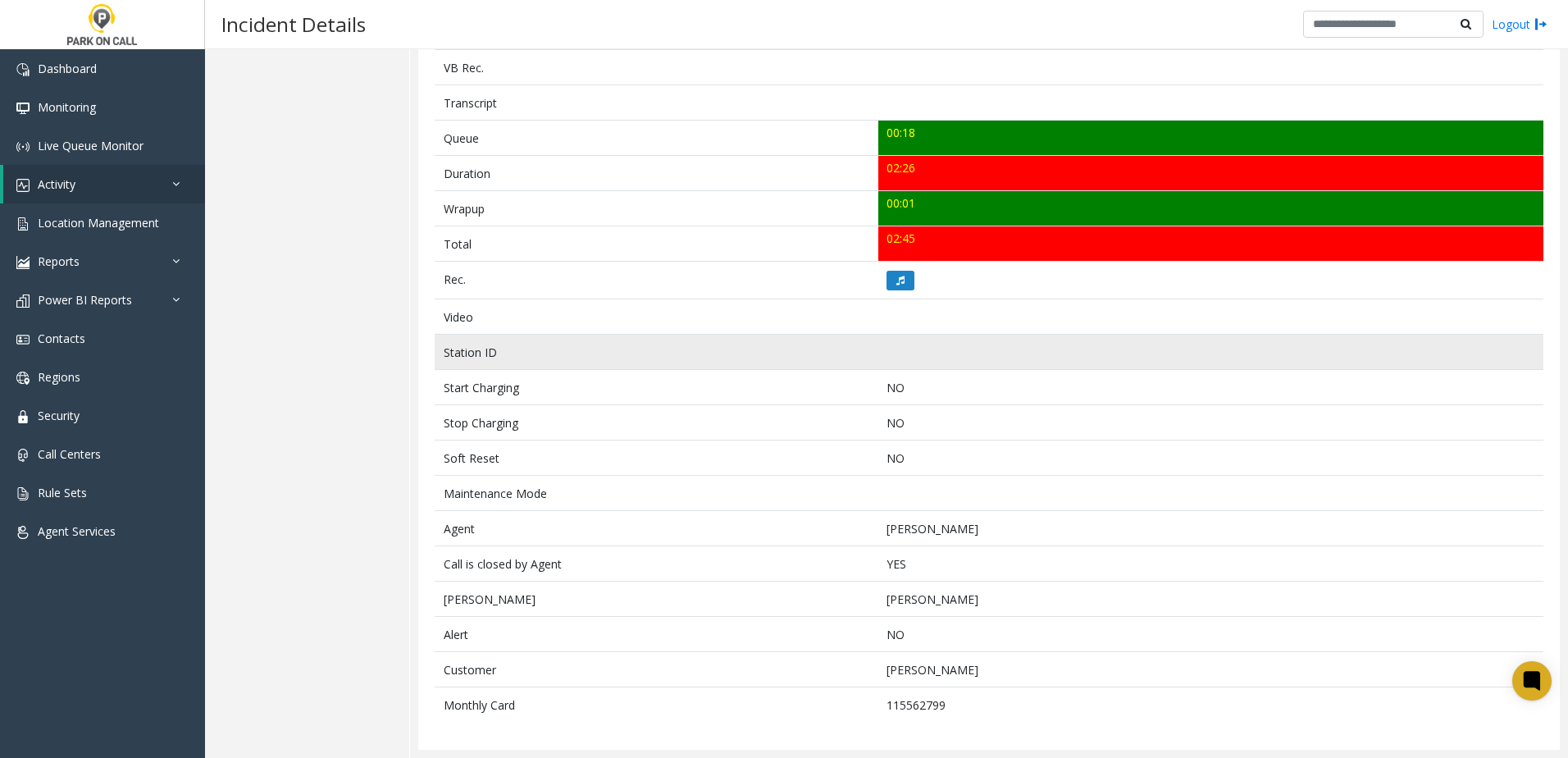
scroll to position [0, 0]
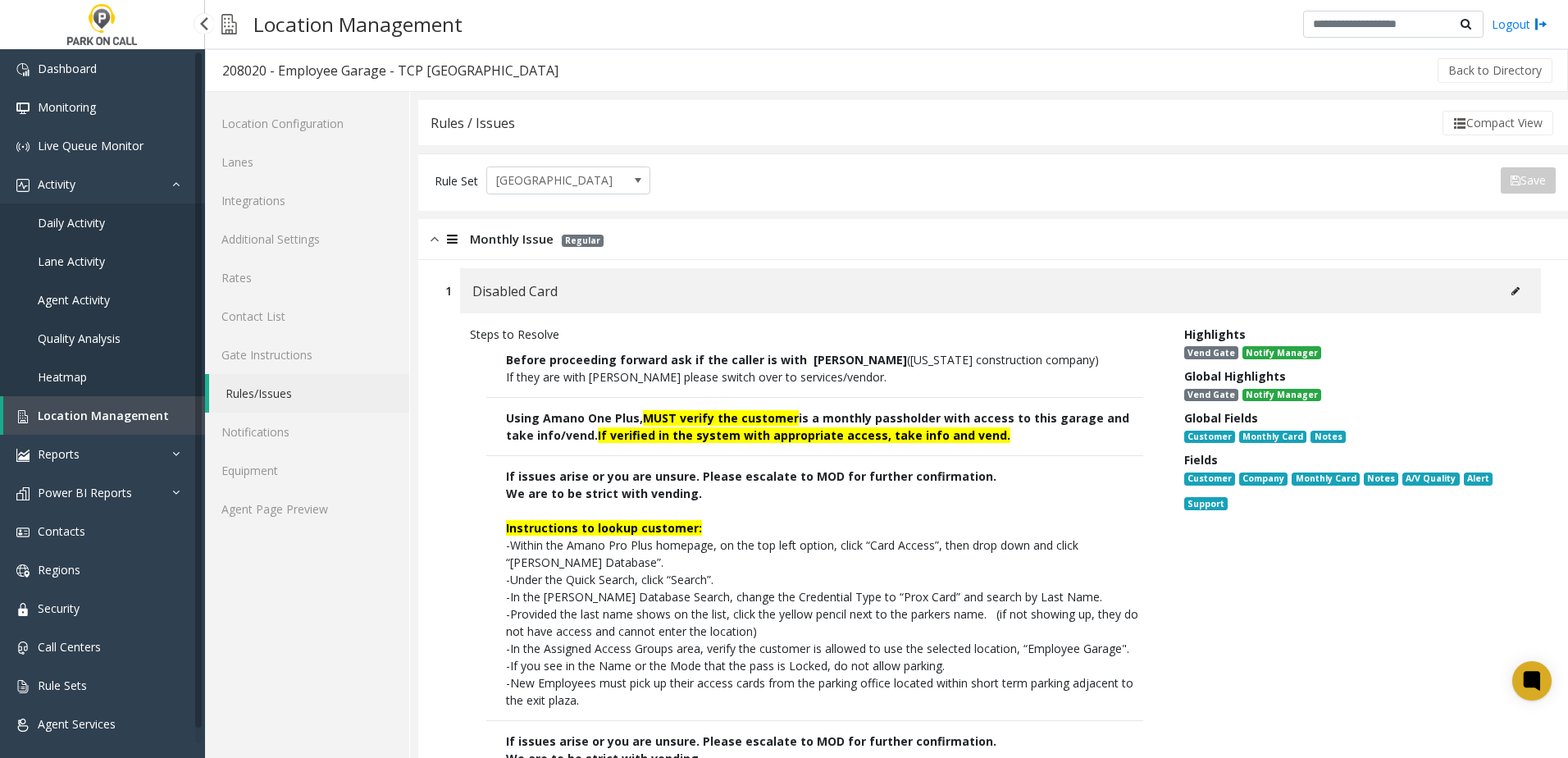
click at [137, 412] on span "Location Management" at bounding box center [103, 415] width 132 height 15
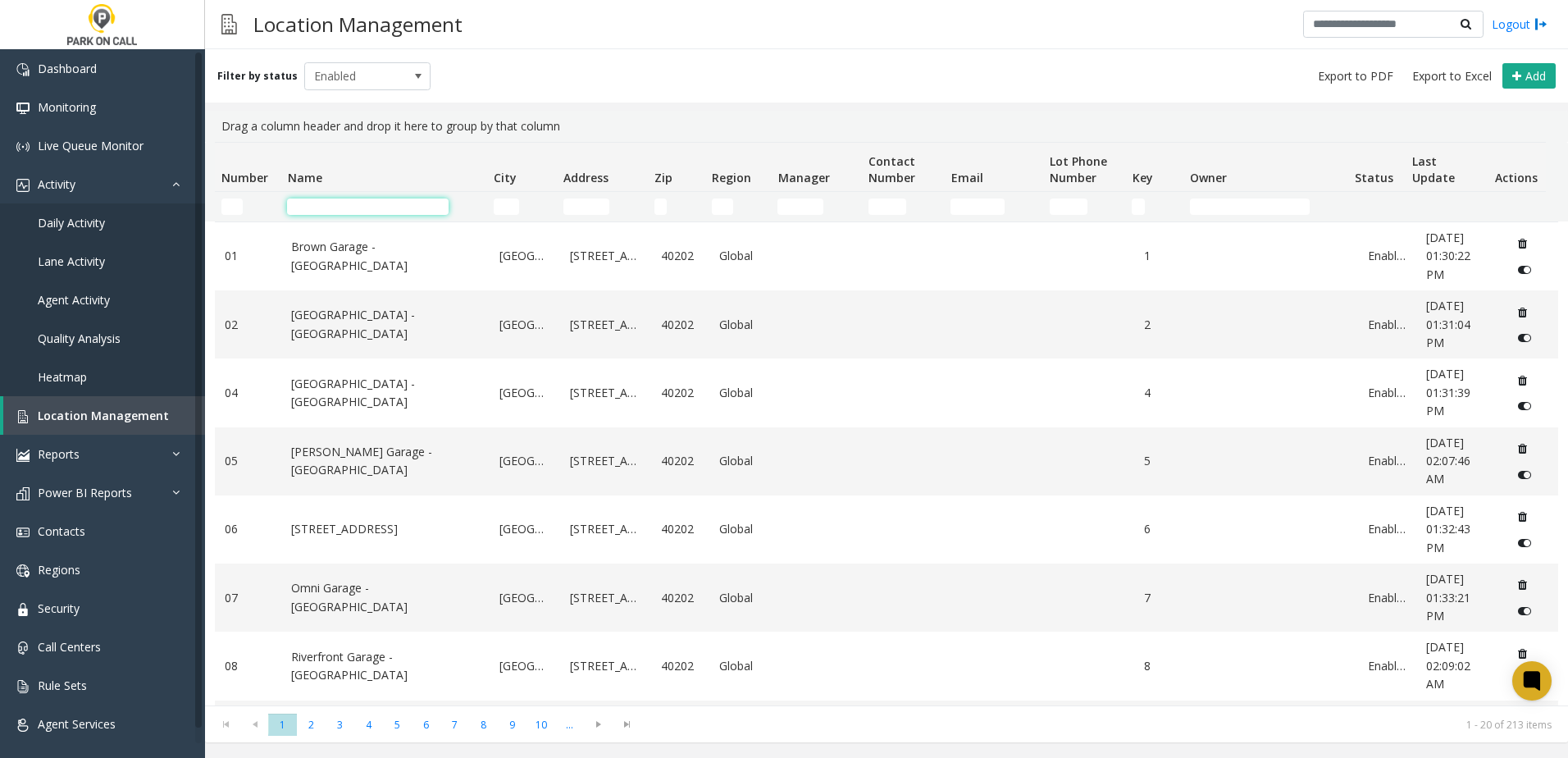
click at [387, 207] on input "Name Filter" at bounding box center [368, 207] width 162 height 16
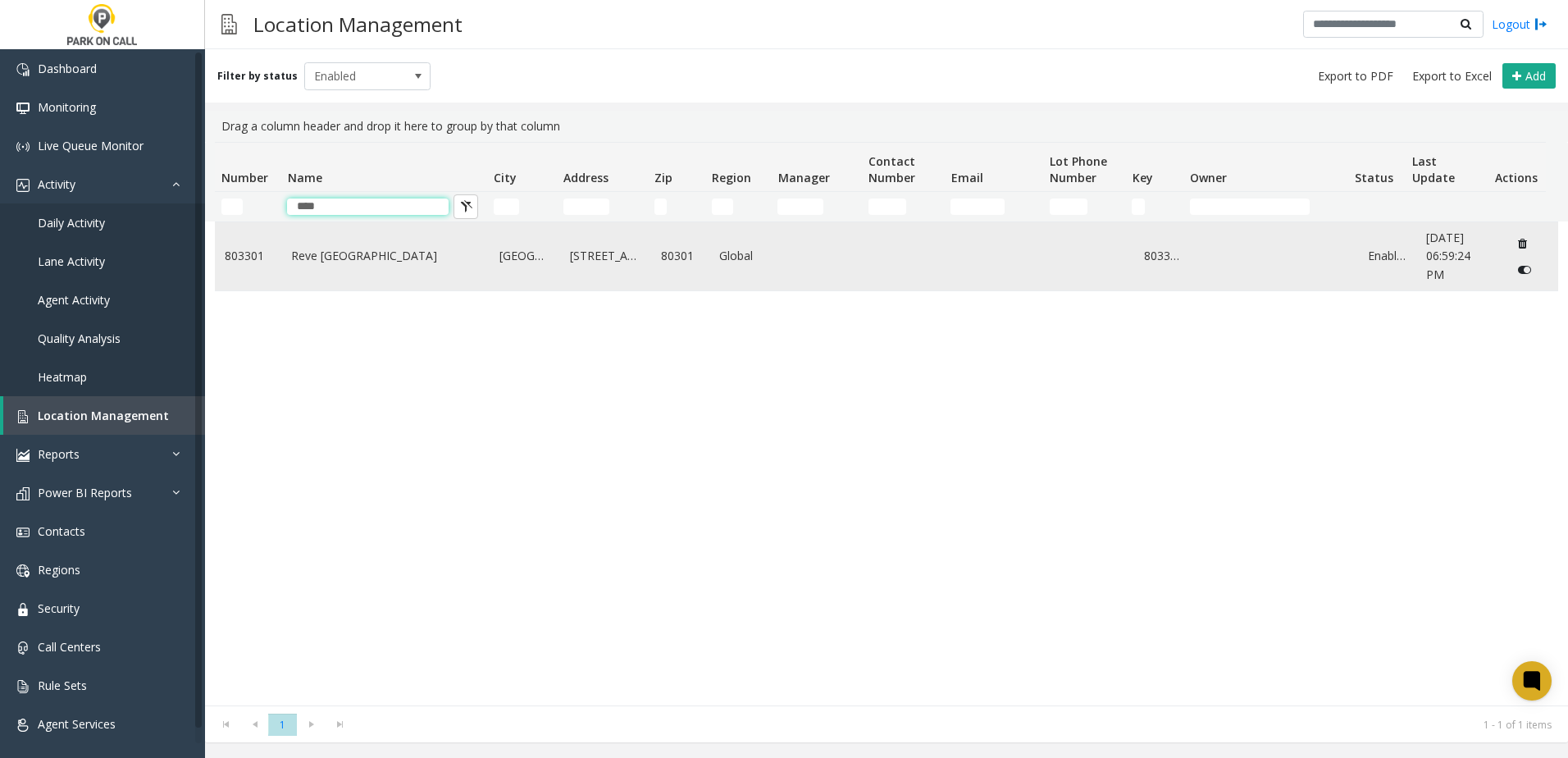
type input "****"
click at [363, 251] on link "Reve Boulder - Parkwell" at bounding box center [386, 256] width 189 height 18
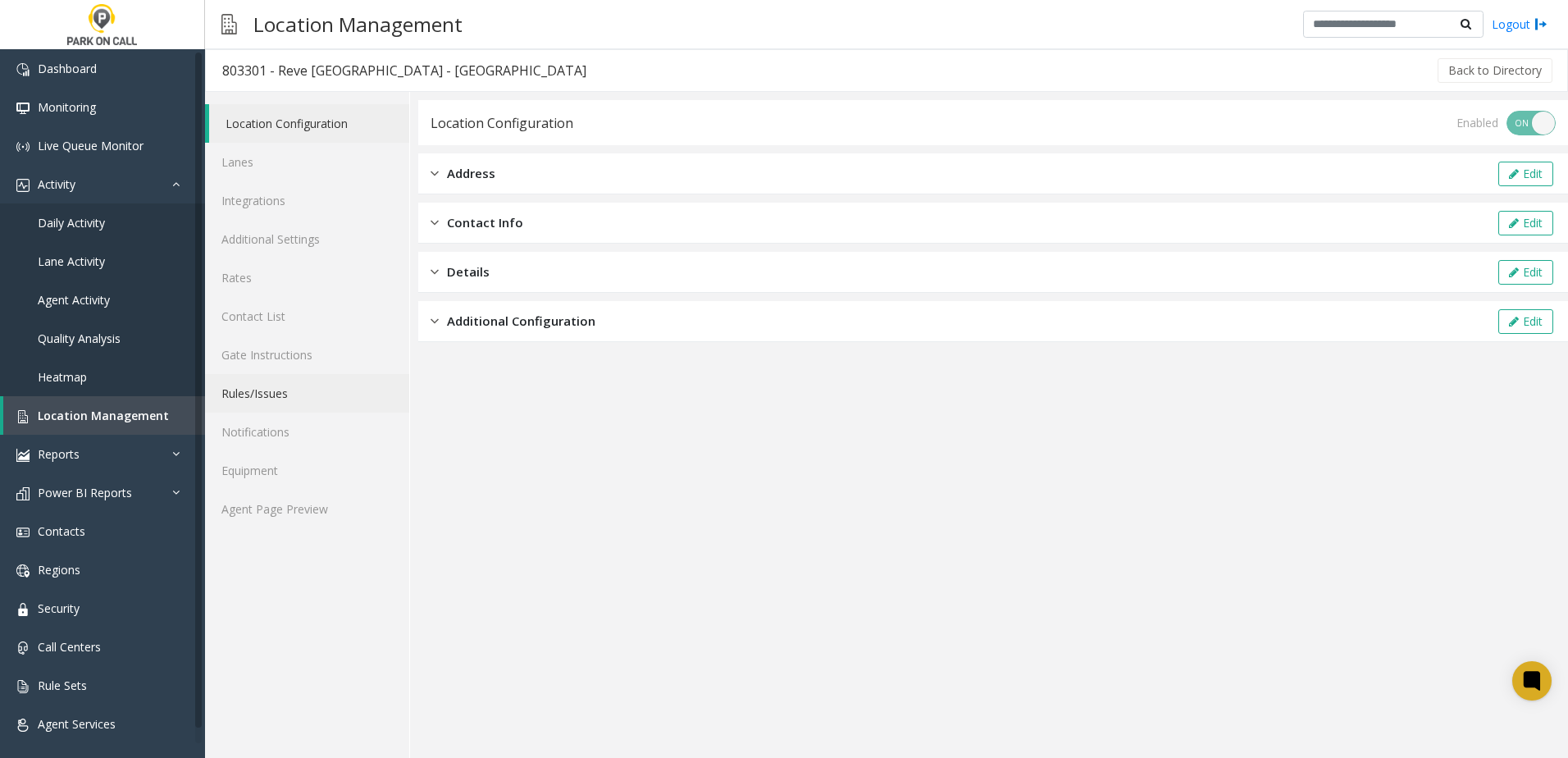
click at [273, 396] on link "Rules/Issues" at bounding box center [307, 393] width 204 height 38
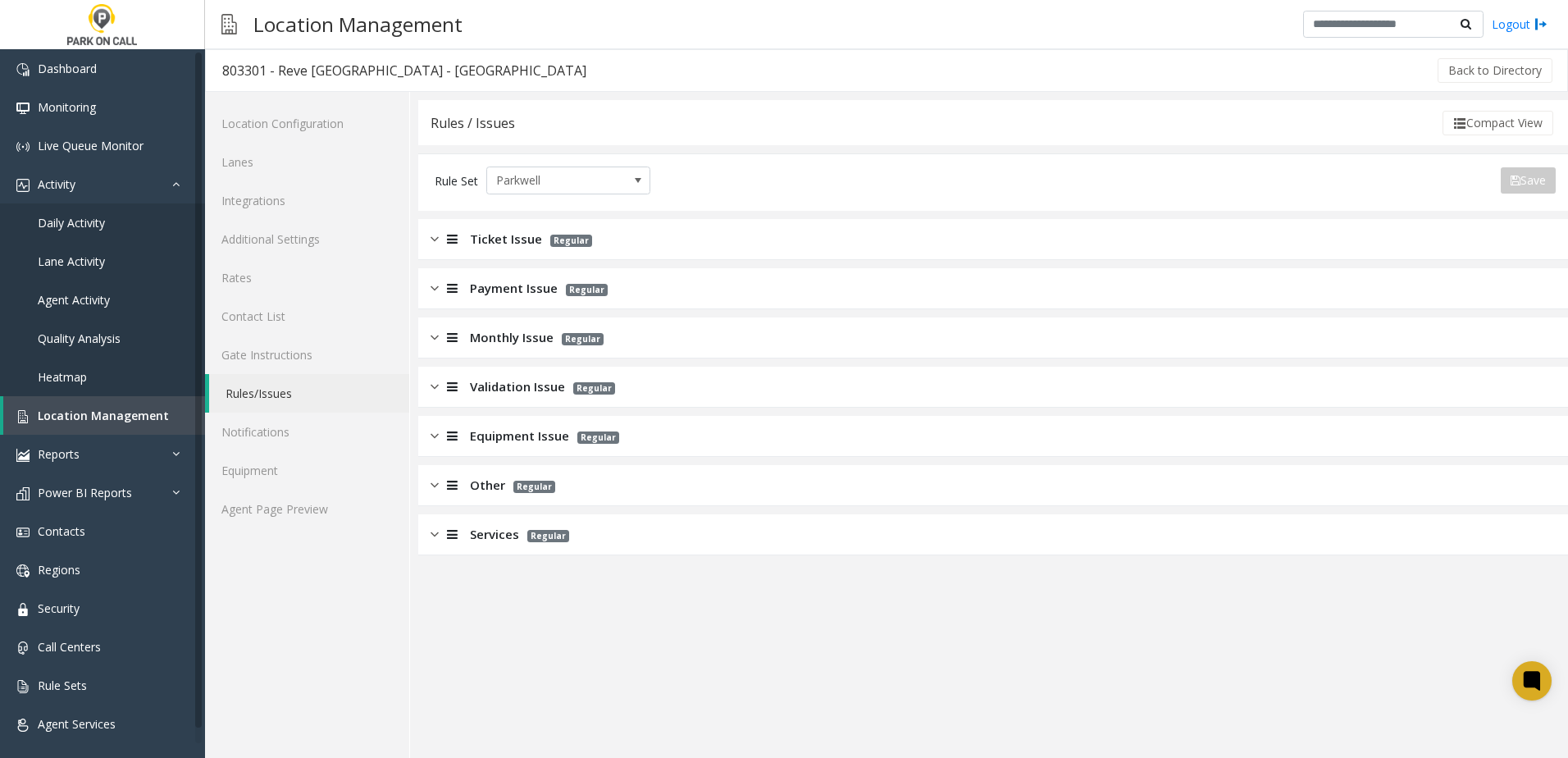
click at [484, 546] on div "Services Regular" at bounding box center [993, 535] width 1150 height 41
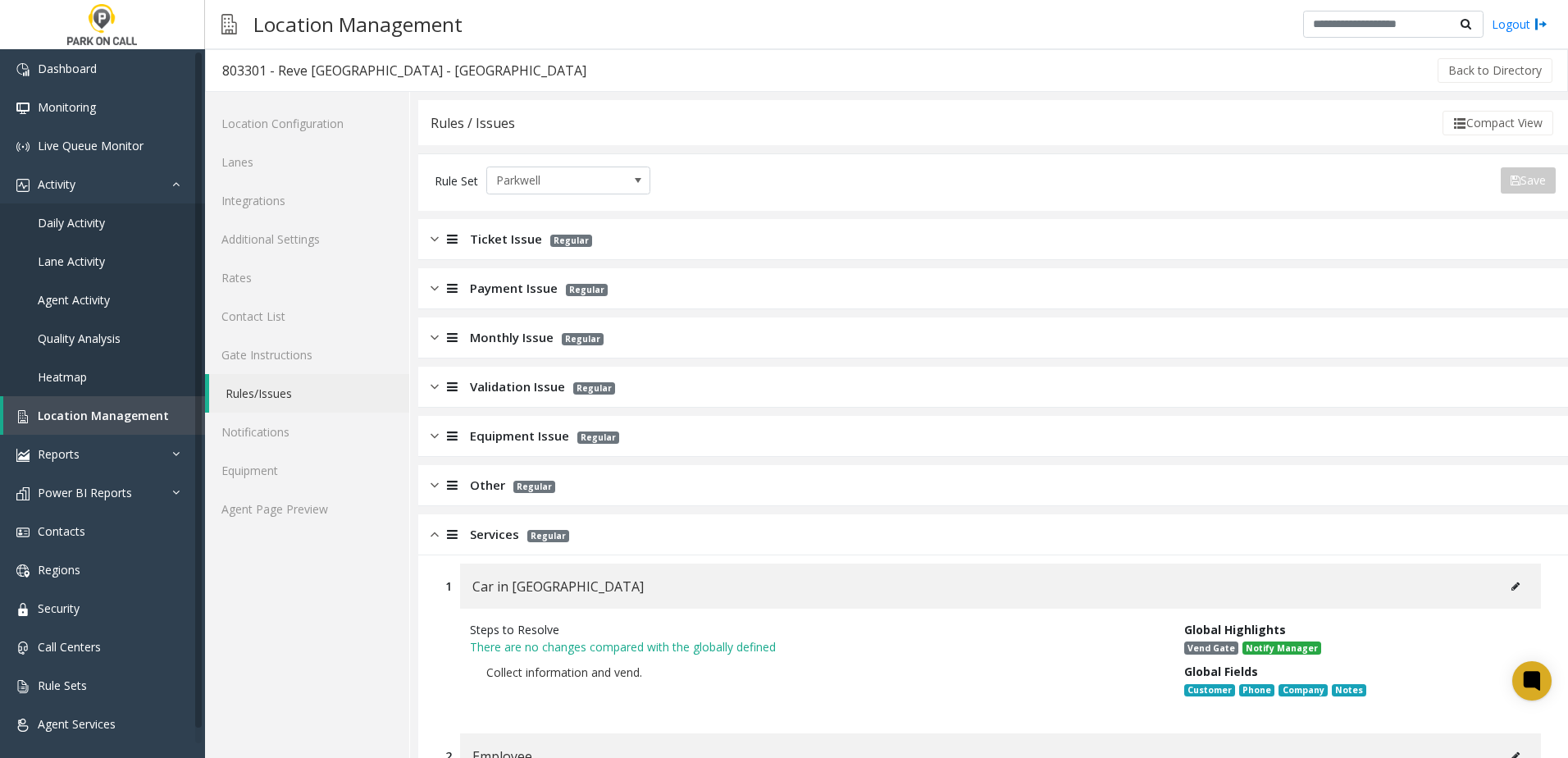
click at [501, 536] on span "Services" at bounding box center [495, 534] width 49 height 19
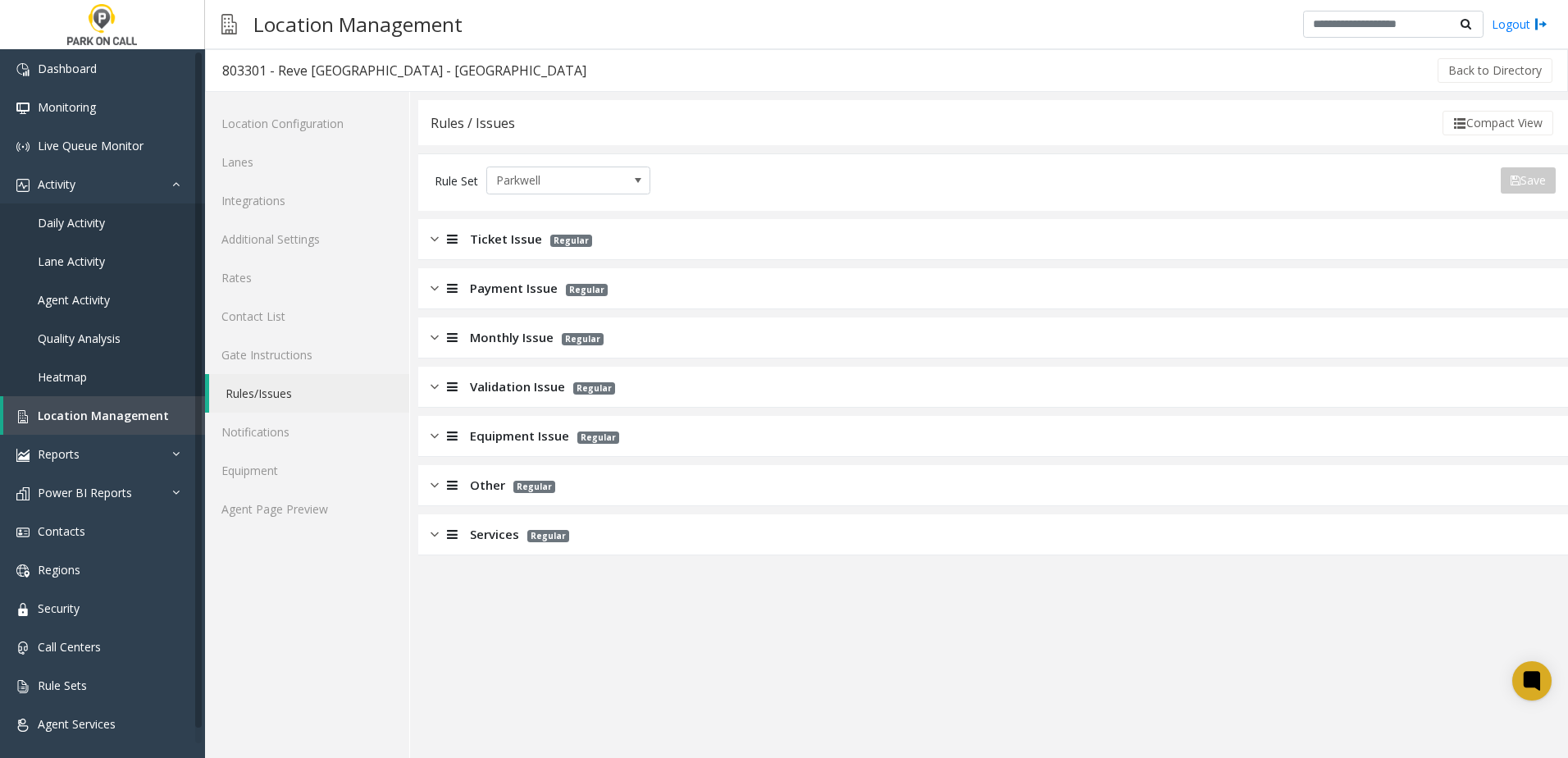
click at [497, 482] on span "Other" at bounding box center [487, 485] width 35 height 19
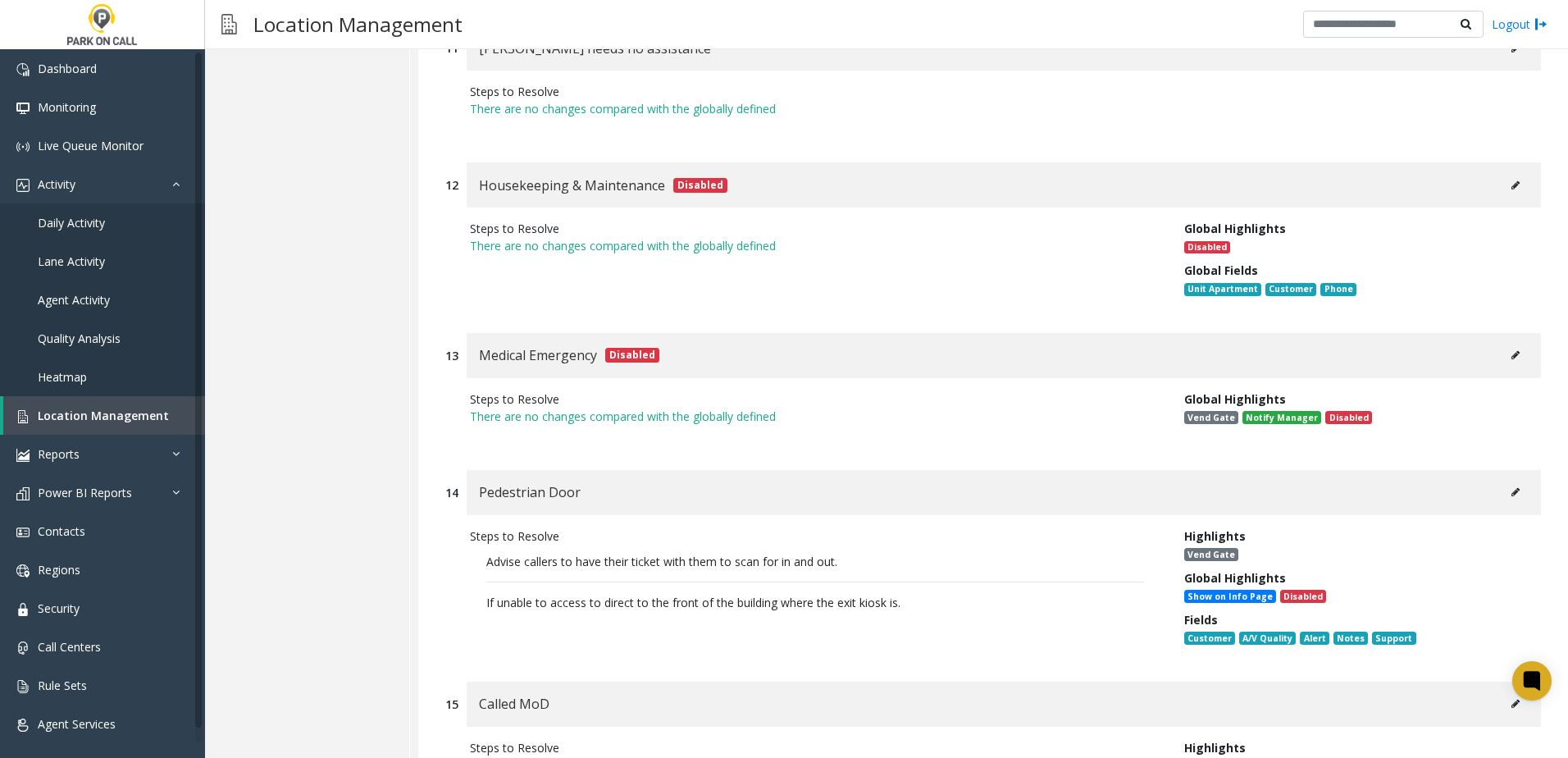
scroll to position [2297, 0]
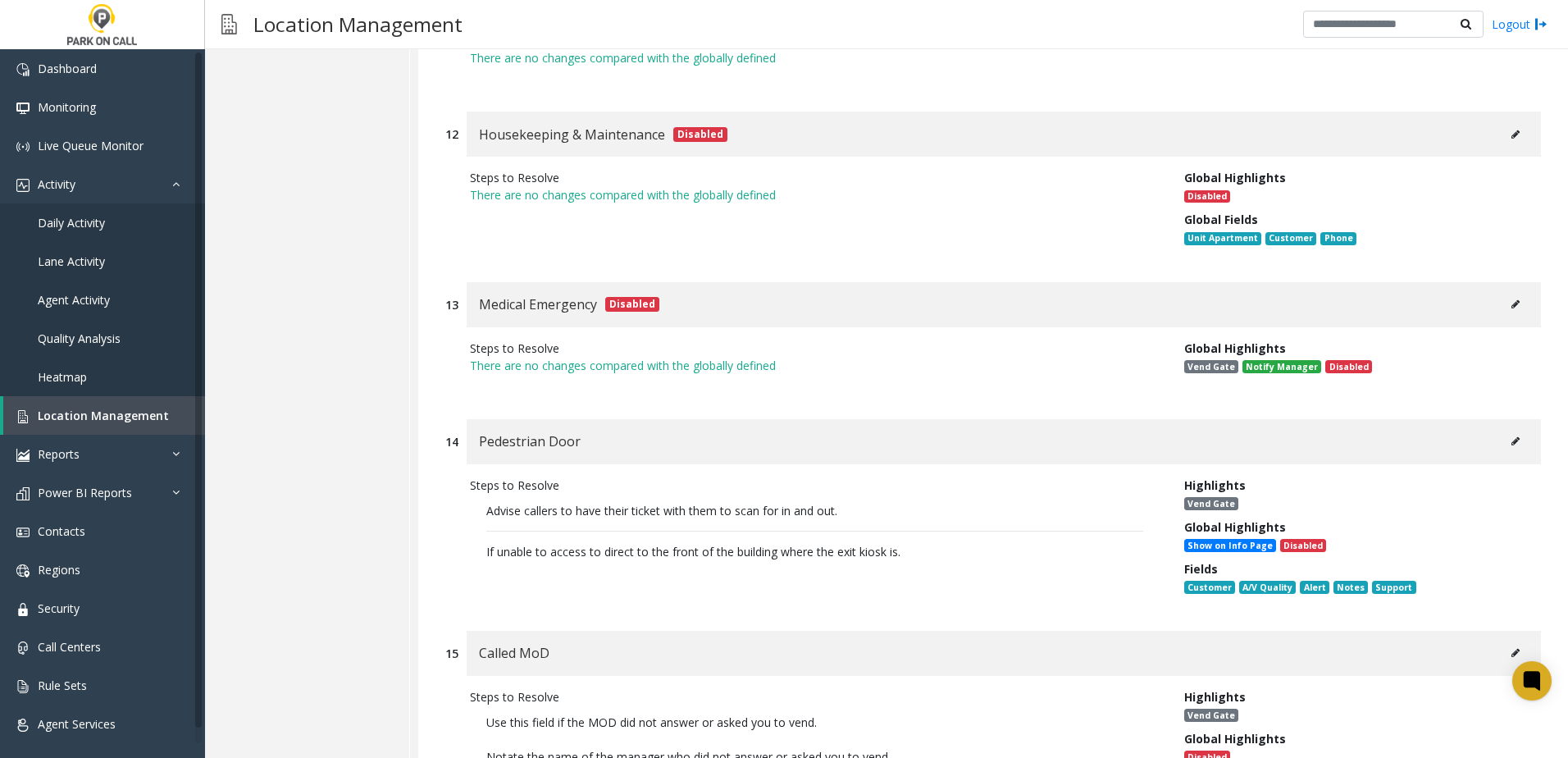
click at [1511, 438] on icon at bounding box center [1514, 441] width 8 height 10
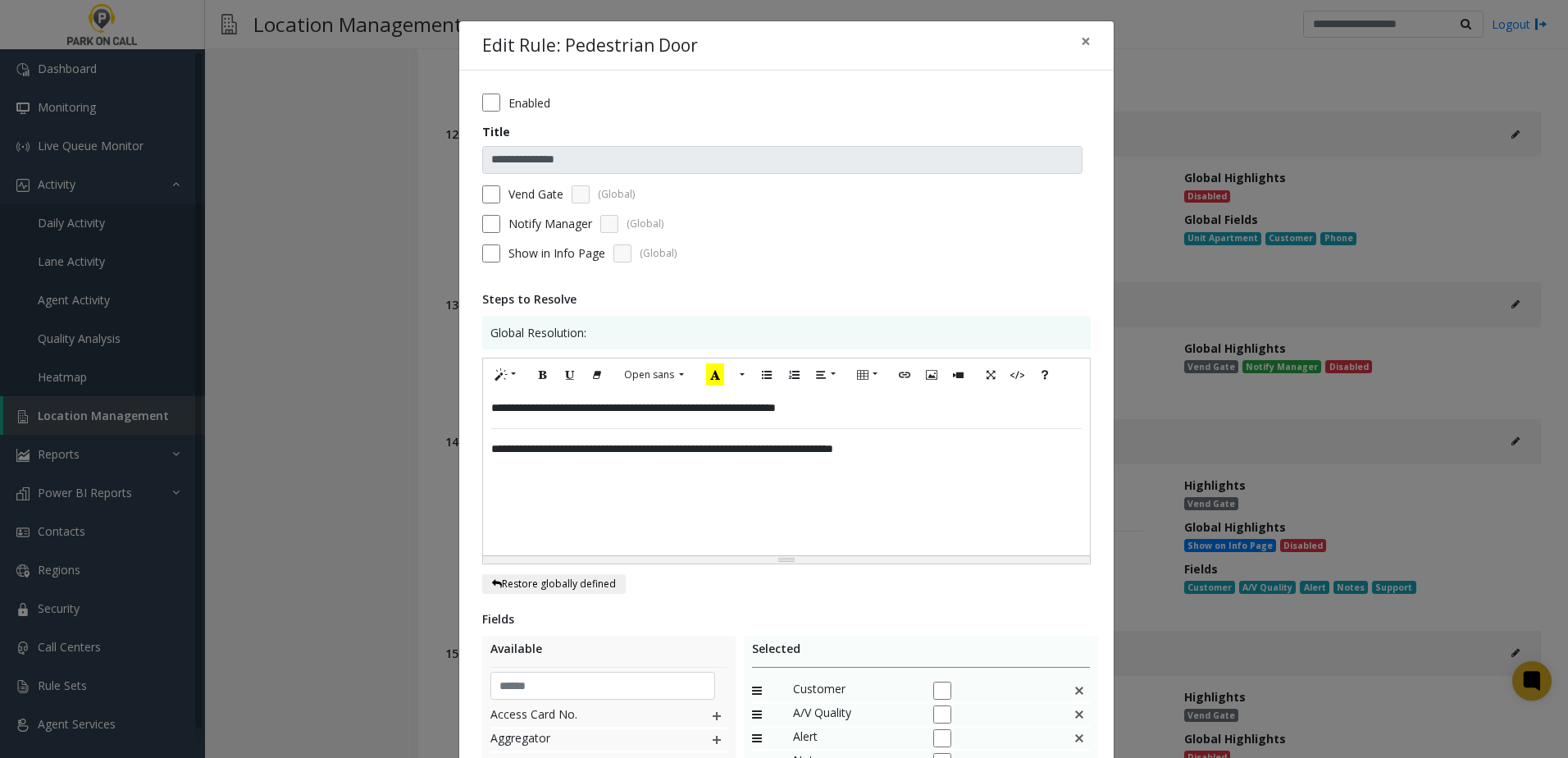
click at [485, 408] on div "**********" at bounding box center [786, 473] width 607 height 164
click at [582, 450] on div "**********" at bounding box center [786, 473] width 607 height 164
click at [496, 450] on div "**********" at bounding box center [786, 473] width 607 height 164
click at [1053, 454] on div "**********" at bounding box center [786, 473] width 607 height 164
click at [485, 409] on div "**********" at bounding box center [786, 473] width 607 height 164
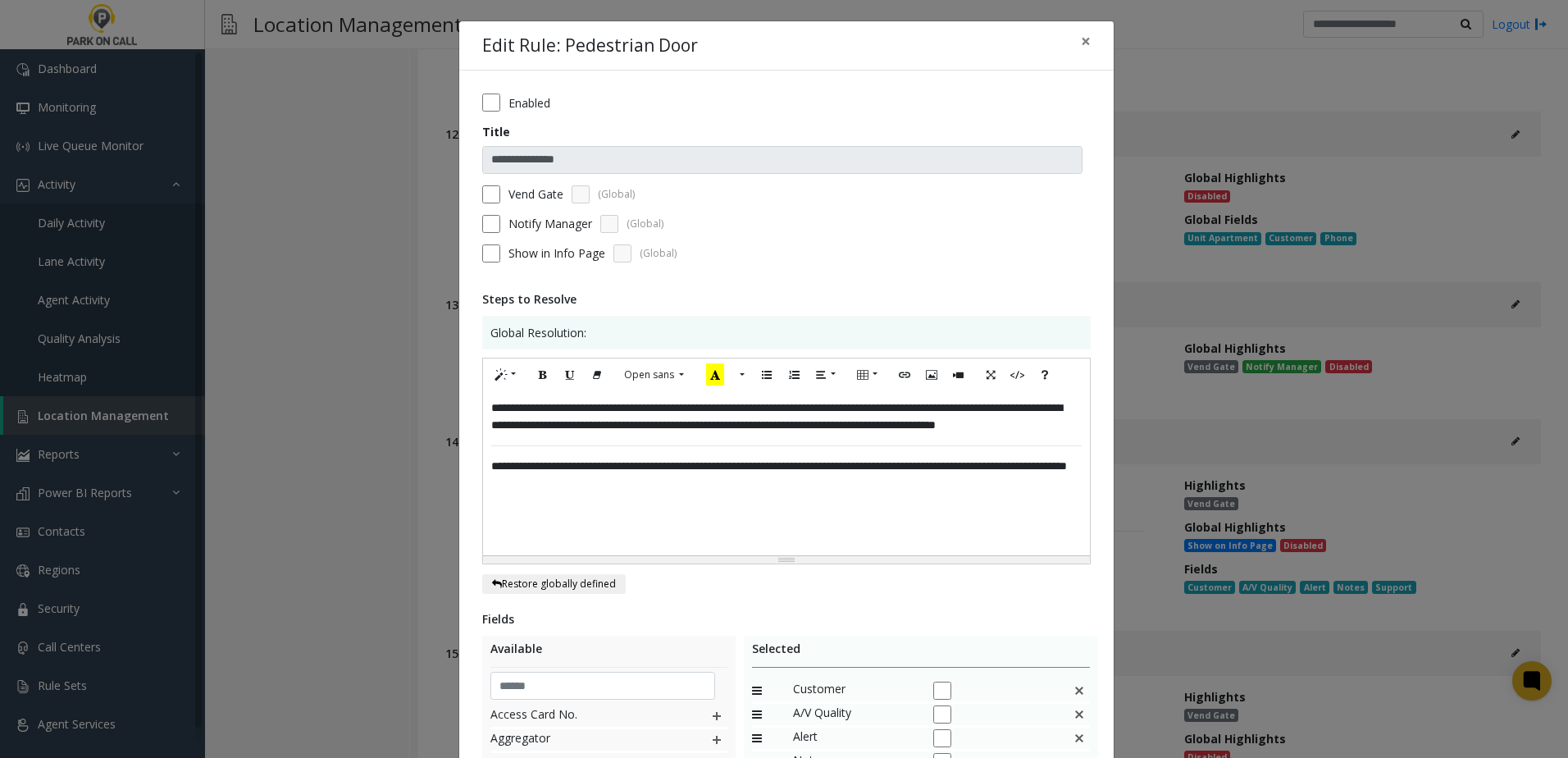
click at [835, 425] on div "**********" at bounding box center [786, 473] width 607 height 164
click at [521, 443] on div "**********" at bounding box center [786, 473] width 607 height 164
click at [1053, 428] on div "**********" at bounding box center [786, 473] width 607 height 164
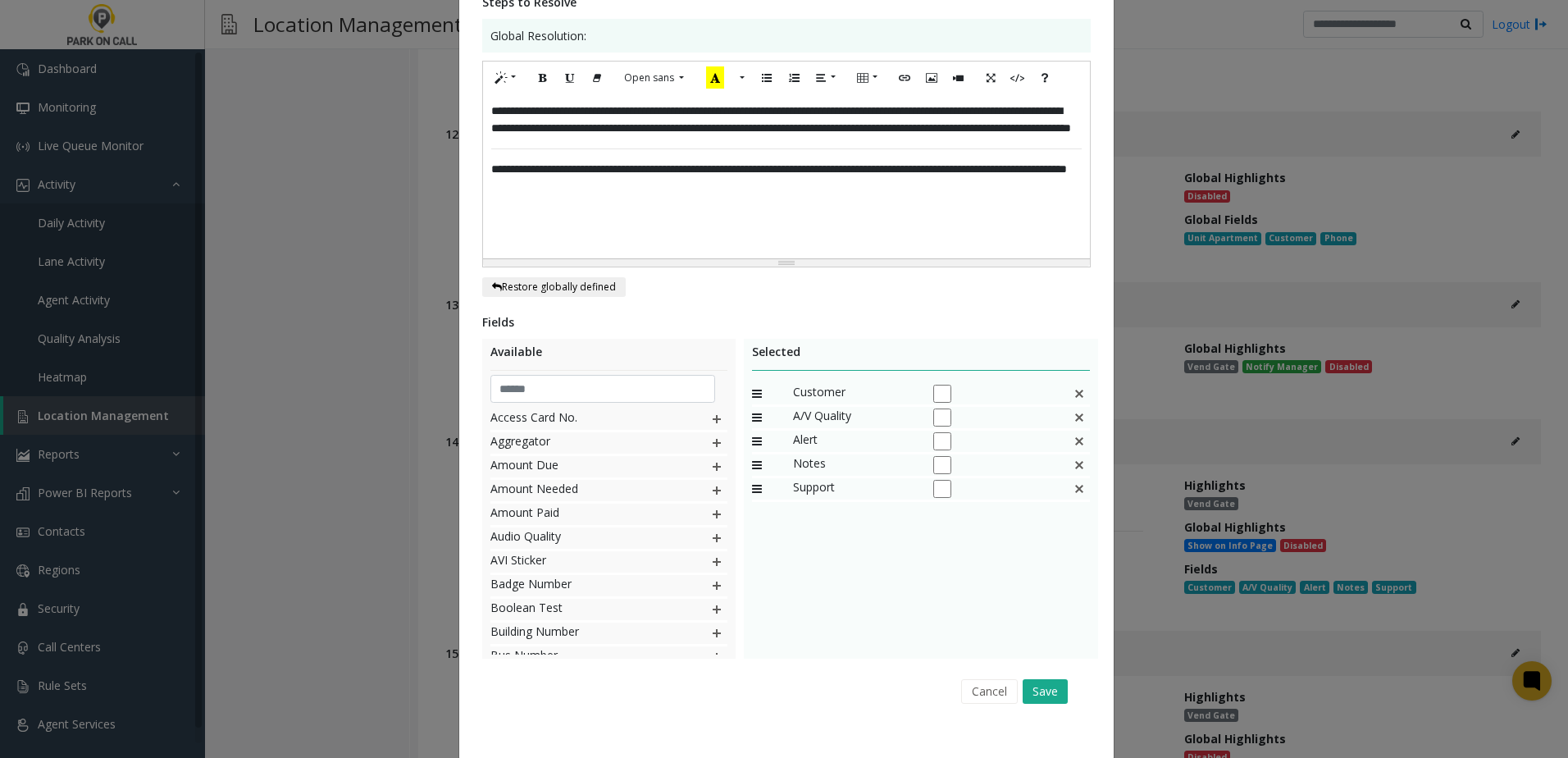
scroll to position [320, 0]
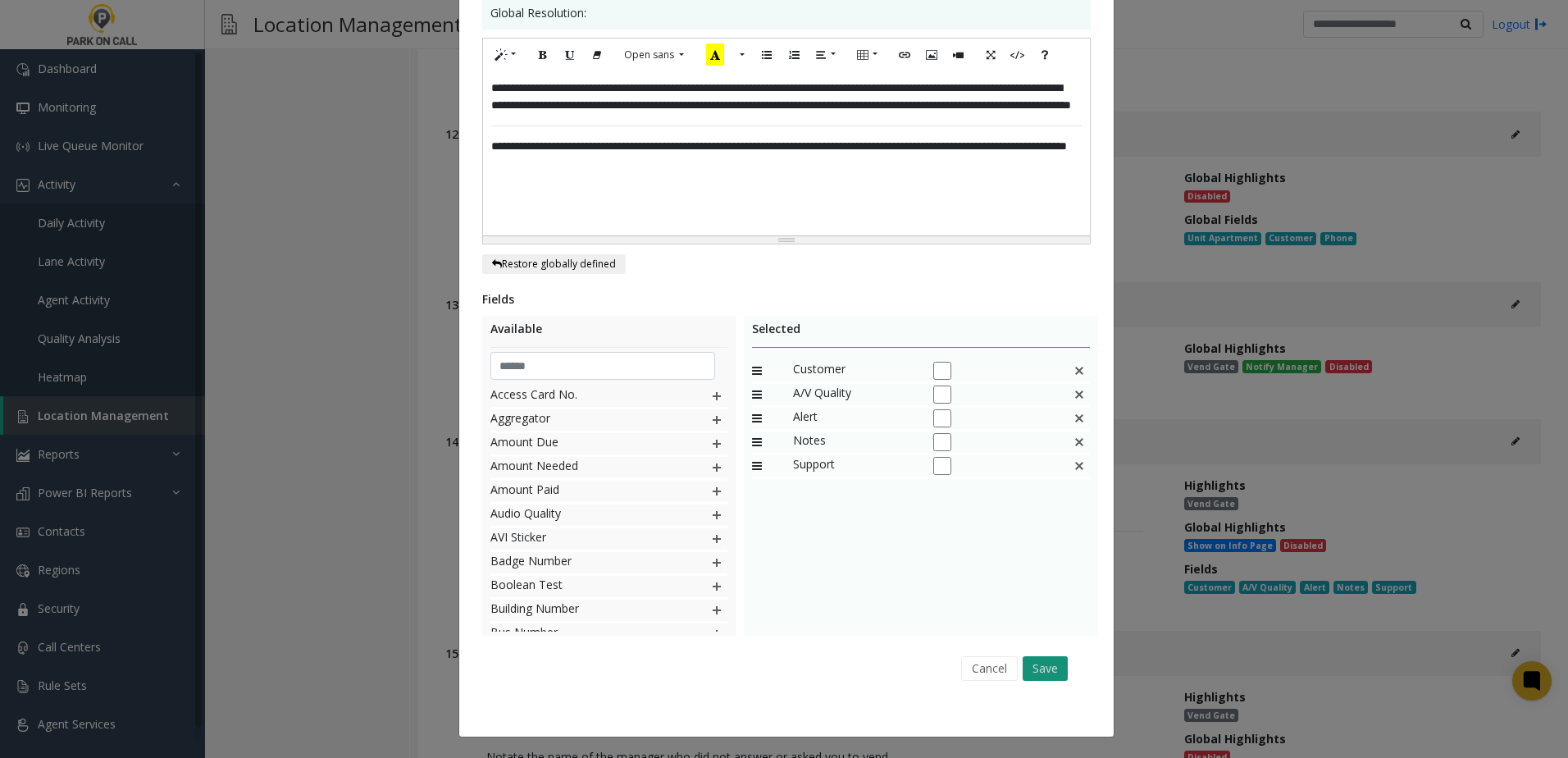
click at [1024, 667] on button "Save" at bounding box center [1045, 668] width 45 height 25
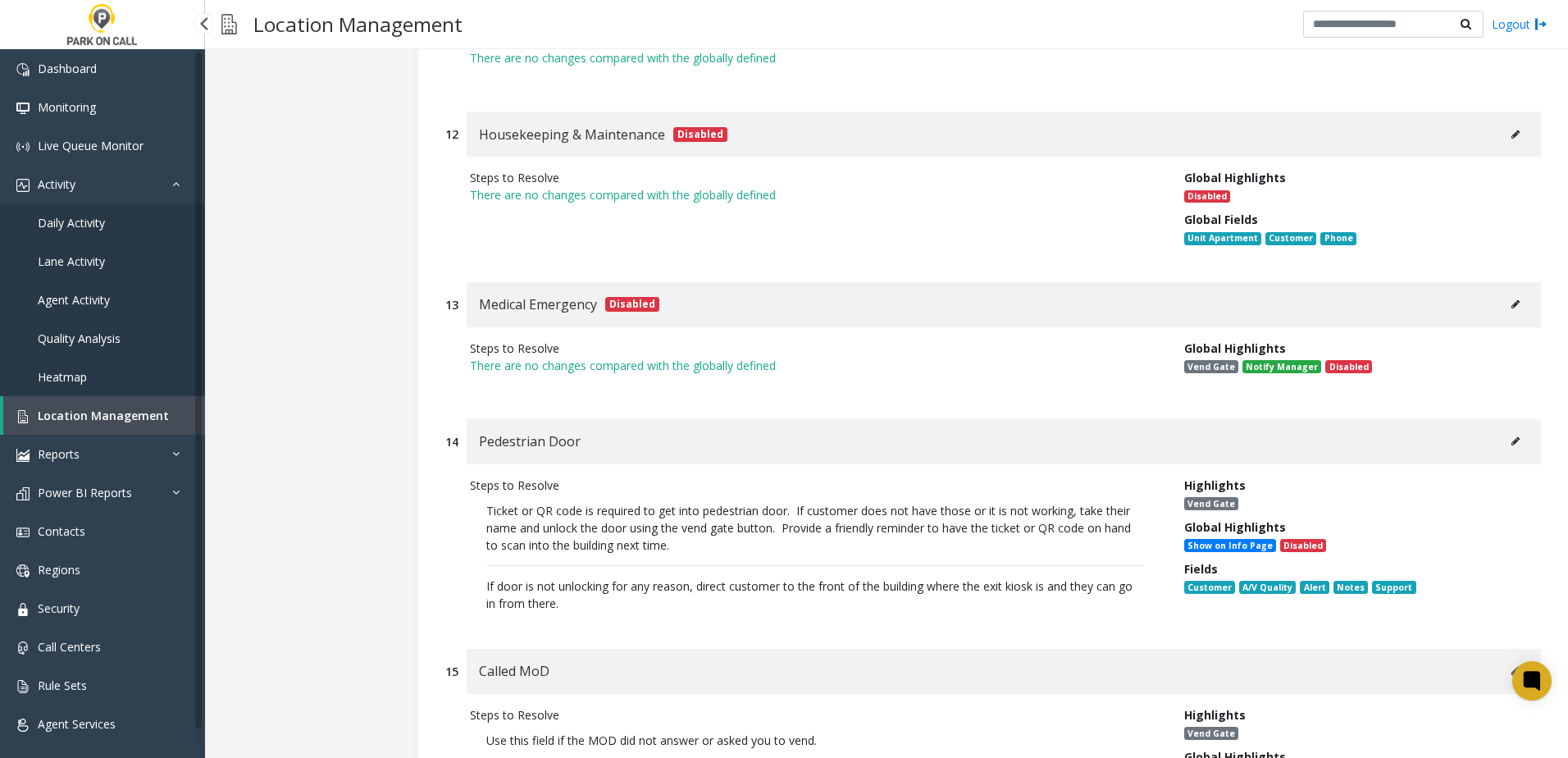
click at [103, 412] on span "Location Management" at bounding box center [103, 415] width 132 height 15
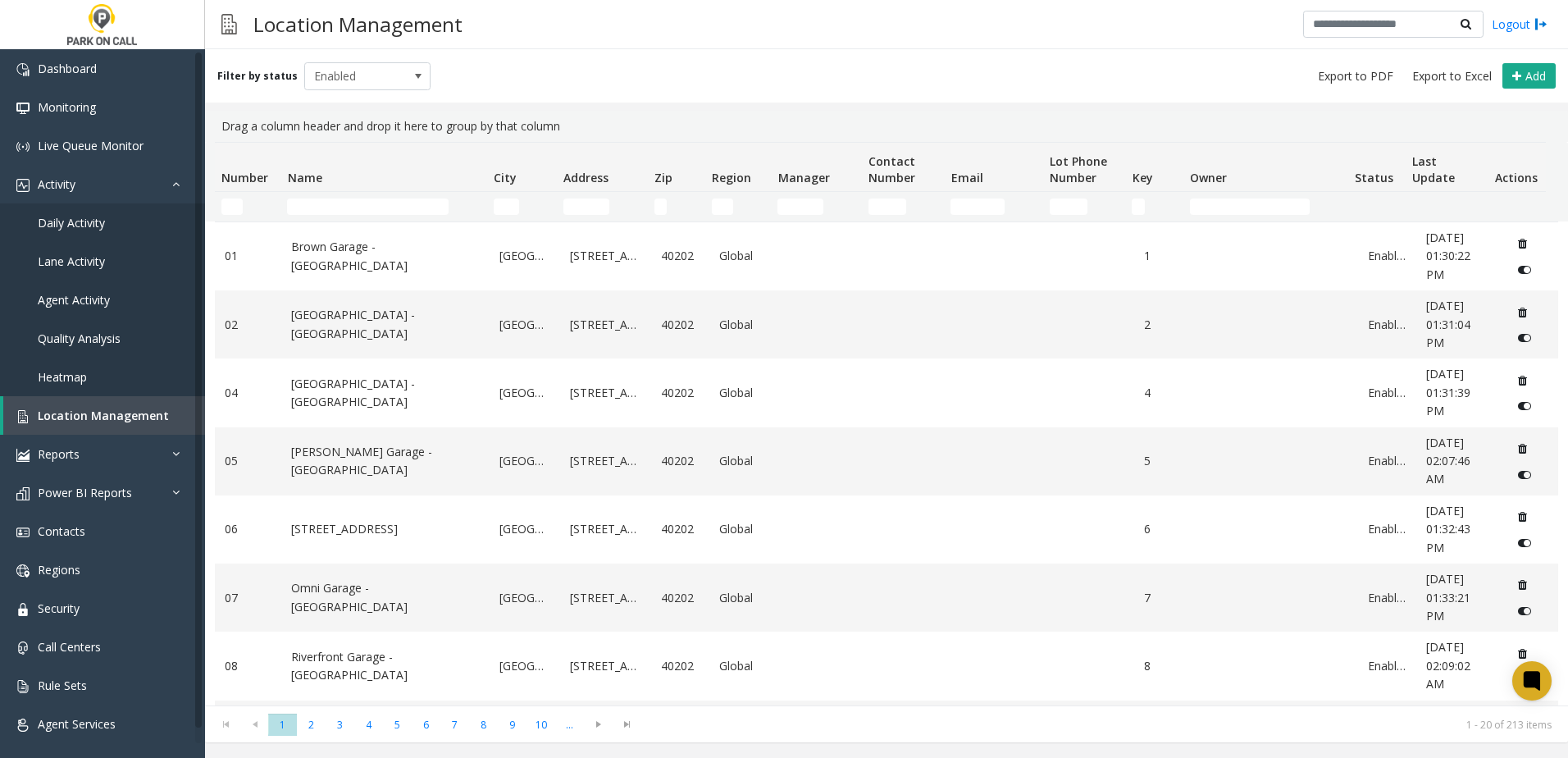
click at [390, 217] on td "Name Filter" at bounding box center [383, 206] width 206 height 30
click at [389, 212] on input "Name Filter" at bounding box center [368, 207] width 162 height 16
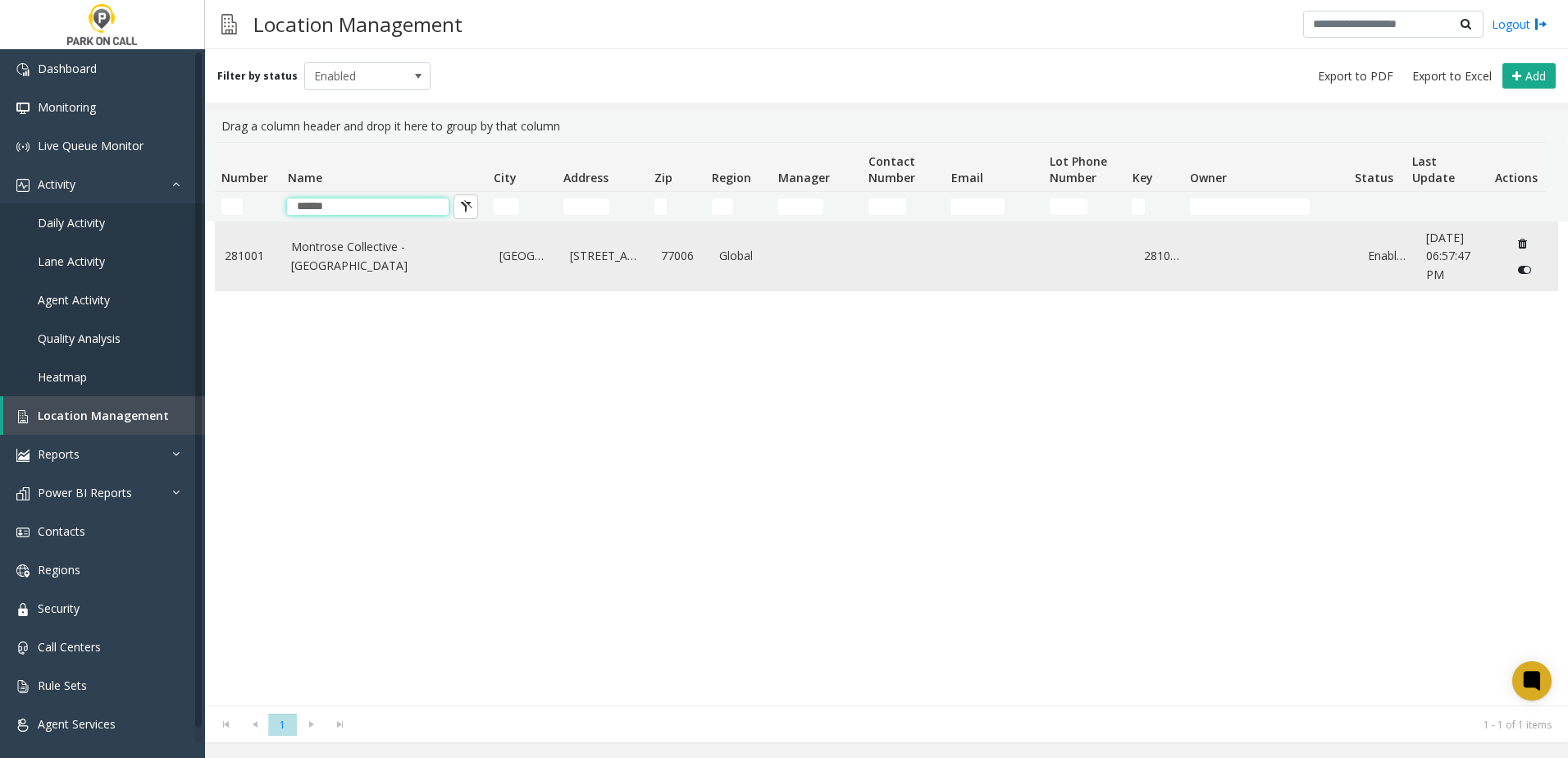
type input "******"
click at [370, 260] on link "Montrose Collective - Raffle Parking" at bounding box center [386, 256] width 189 height 37
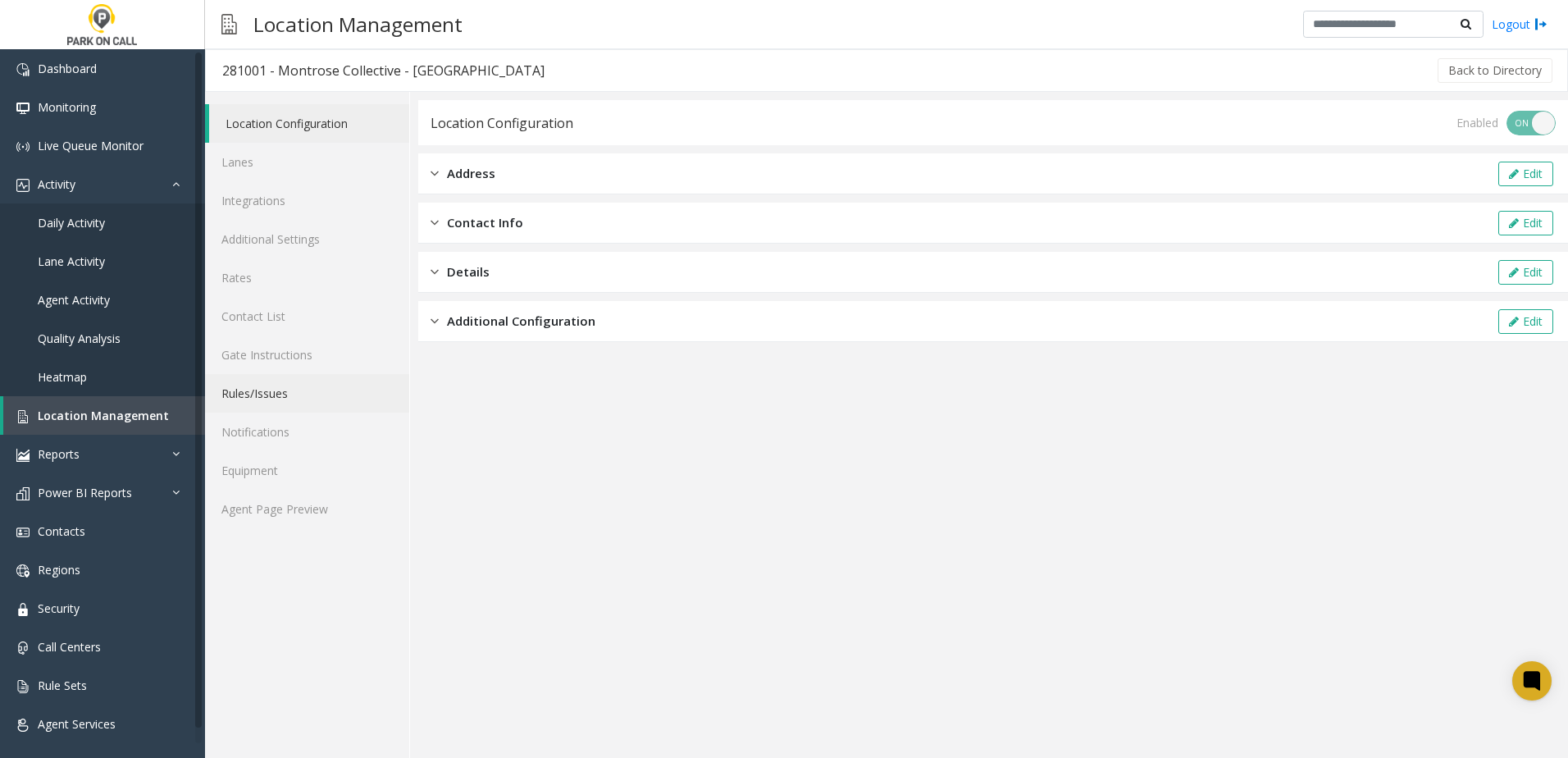
click at [268, 385] on link "Rules/Issues" at bounding box center [307, 393] width 204 height 38
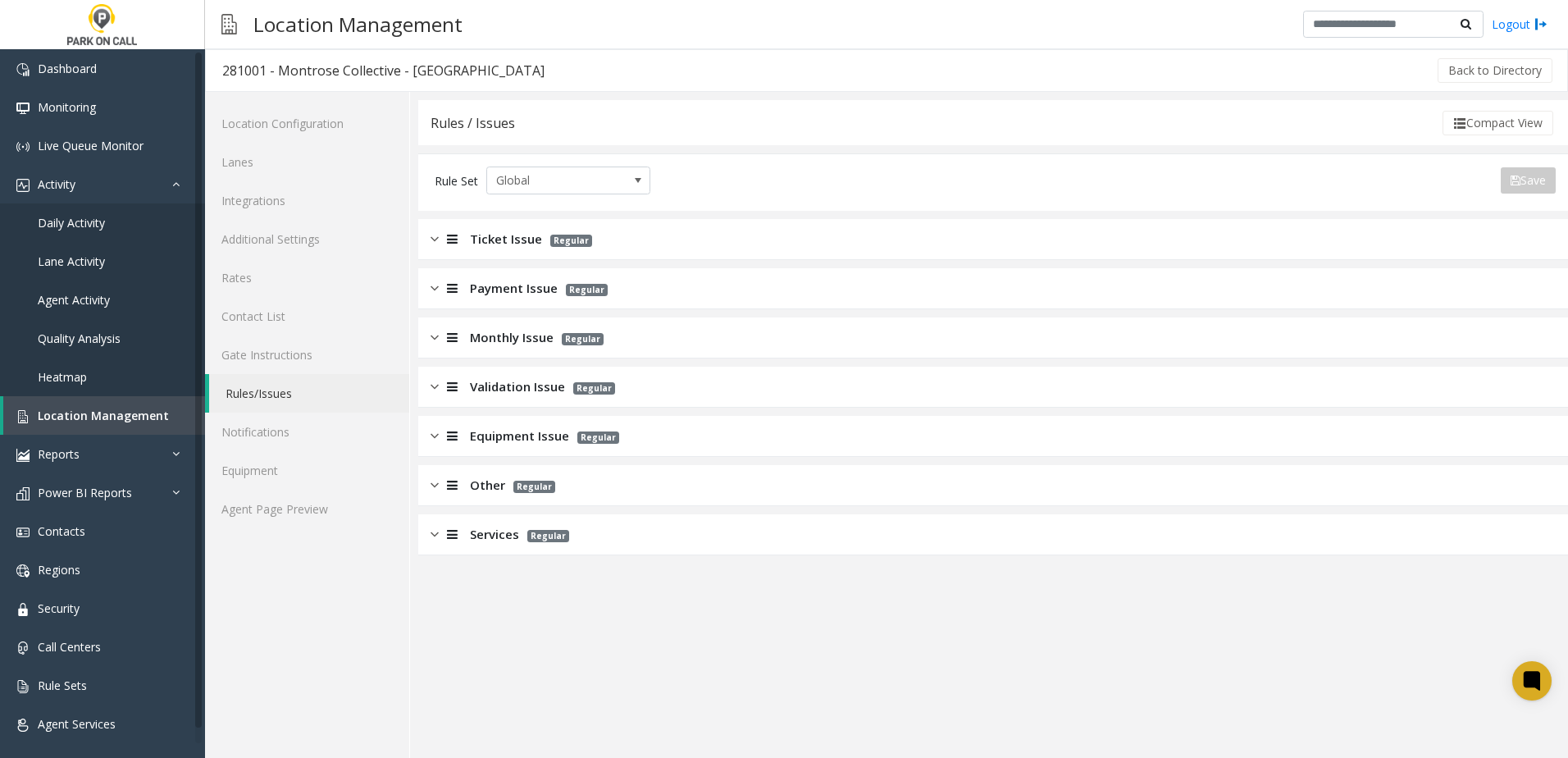
click at [483, 535] on span "Services" at bounding box center [495, 534] width 49 height 19
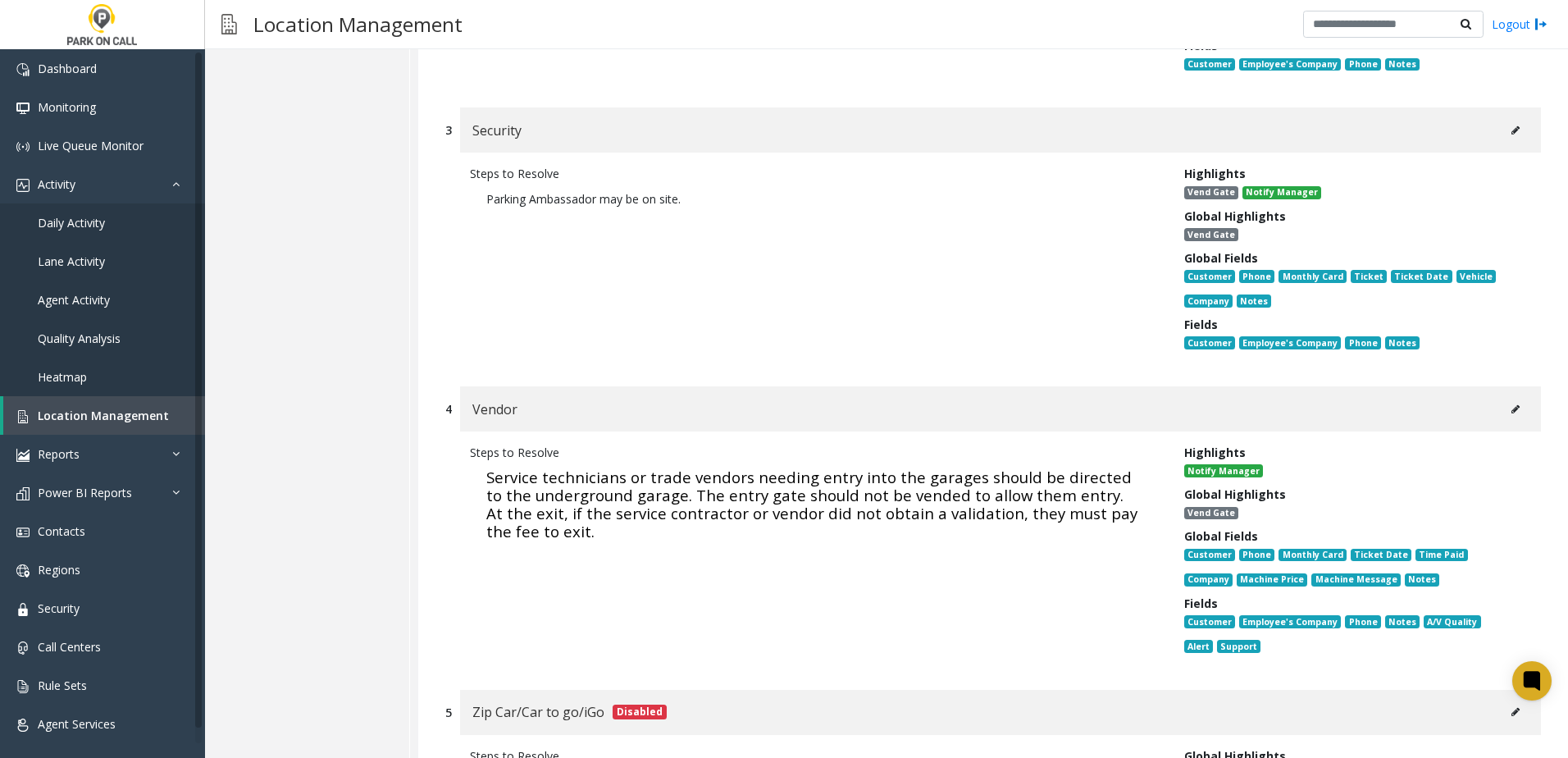
scroll to position [1067, 0]
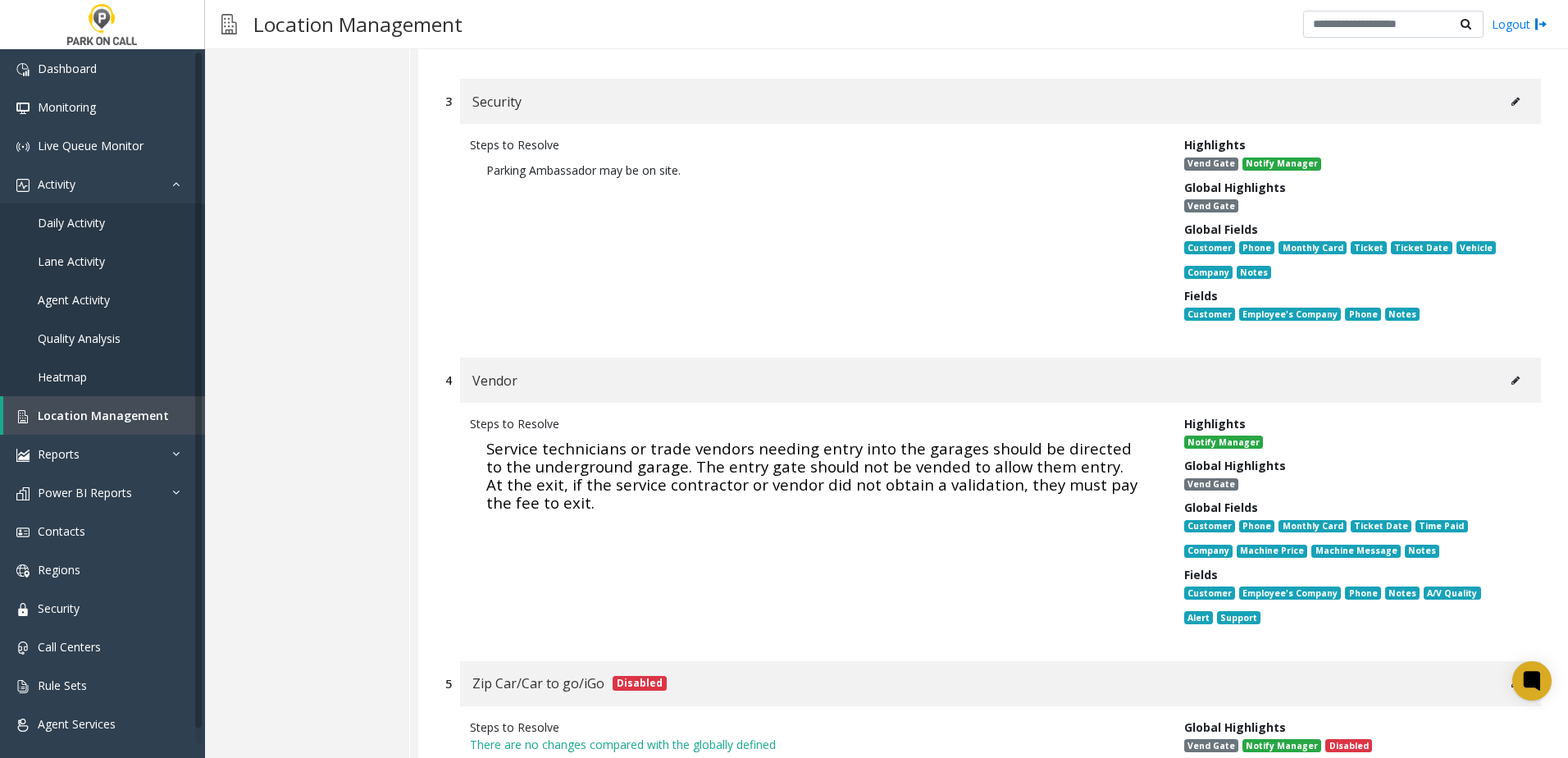
click at [1511, 376] on icon at bounding box center [1514, 380] width 8 height 10
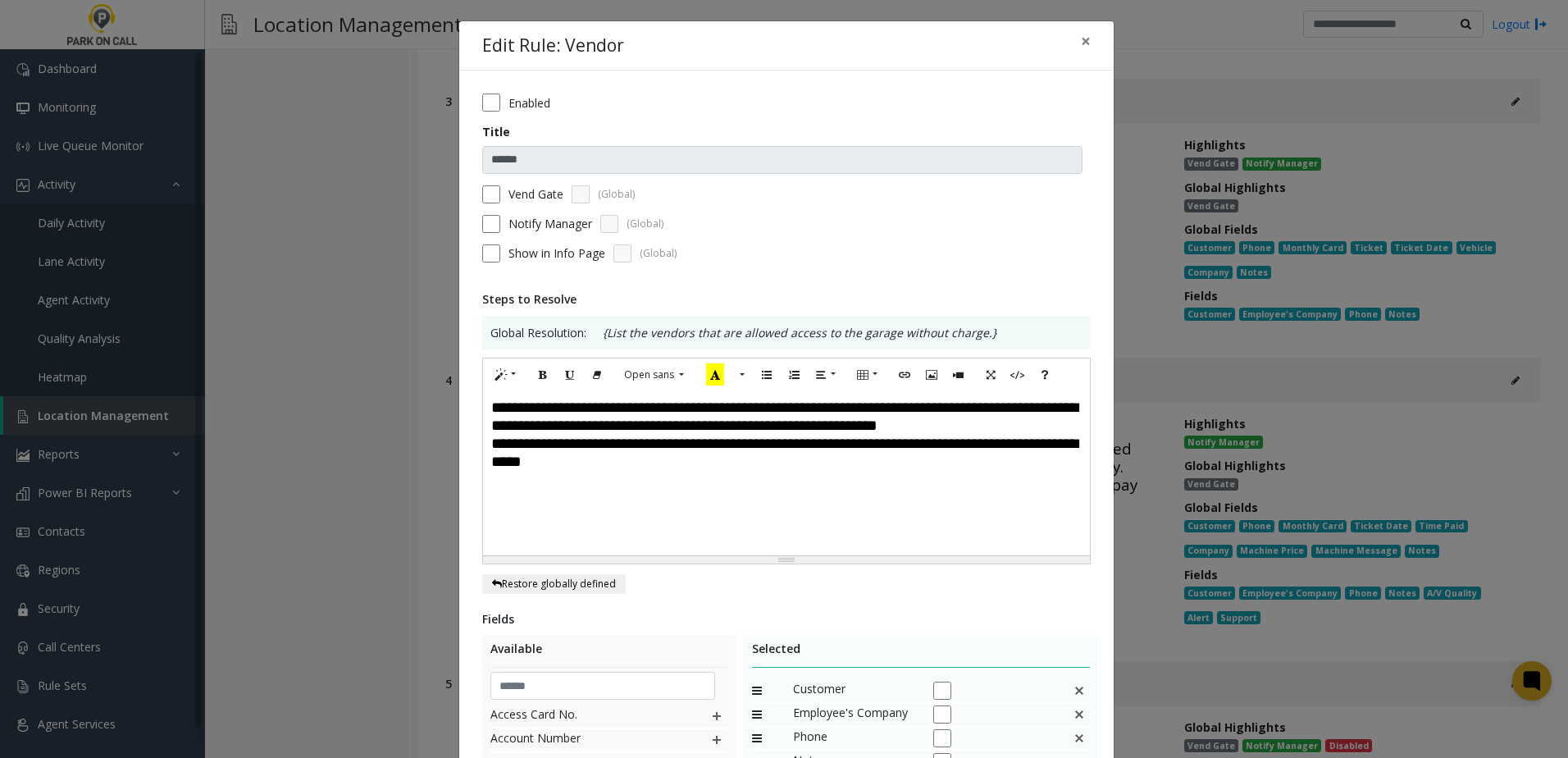
click at [738, 428] on span "**********" at bounding box center [784, 434] width 586 height 70
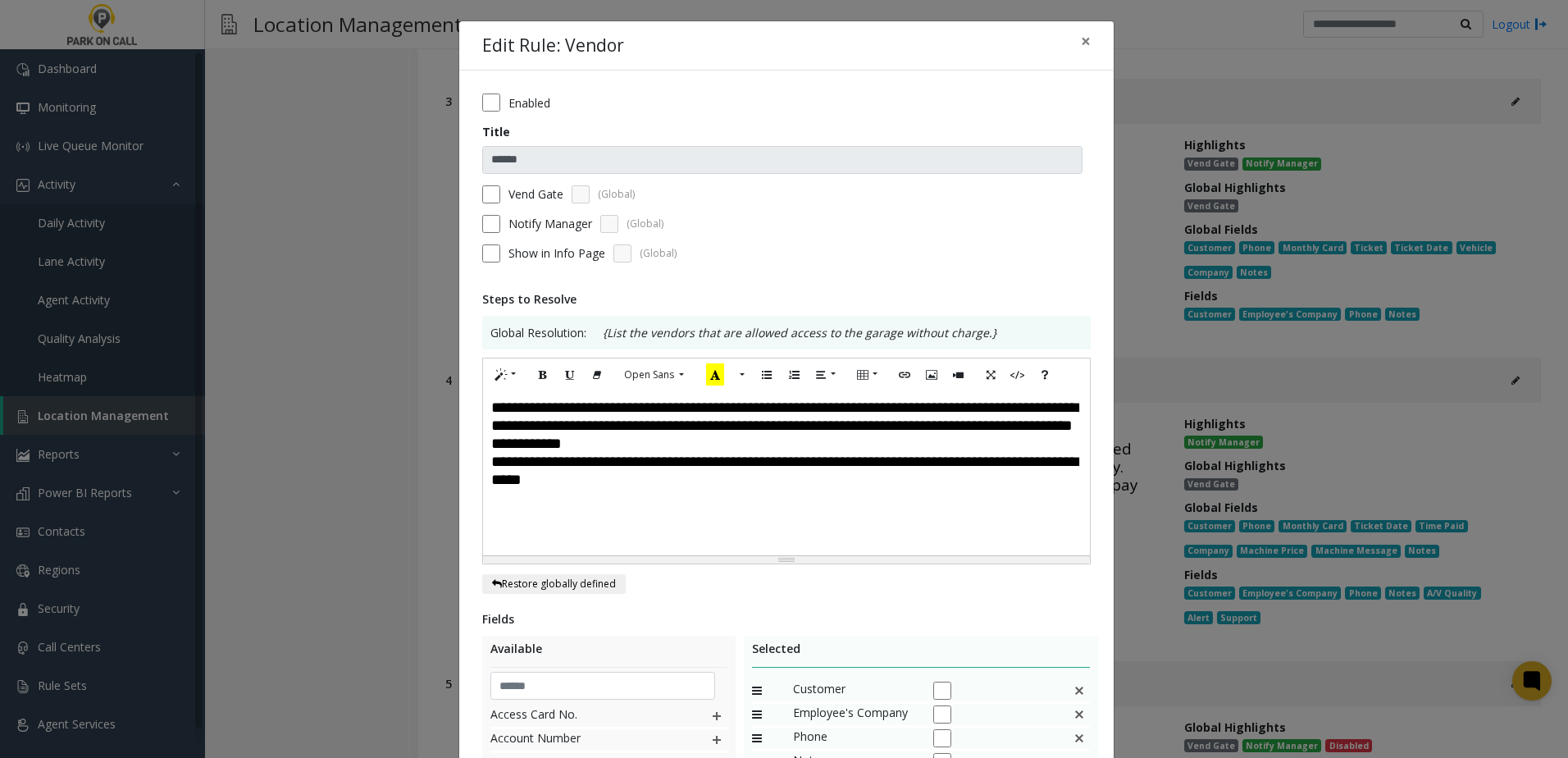
click at [887, 443] on div "**********" at bounding box center [786, 473] width 607 height 164
click at [683, 480] on div "**********" at bounding box center [786, 473] width 607 height 164
click at [873, 436] on span "**********" at bounding box center [784, 443] width 586 height 88
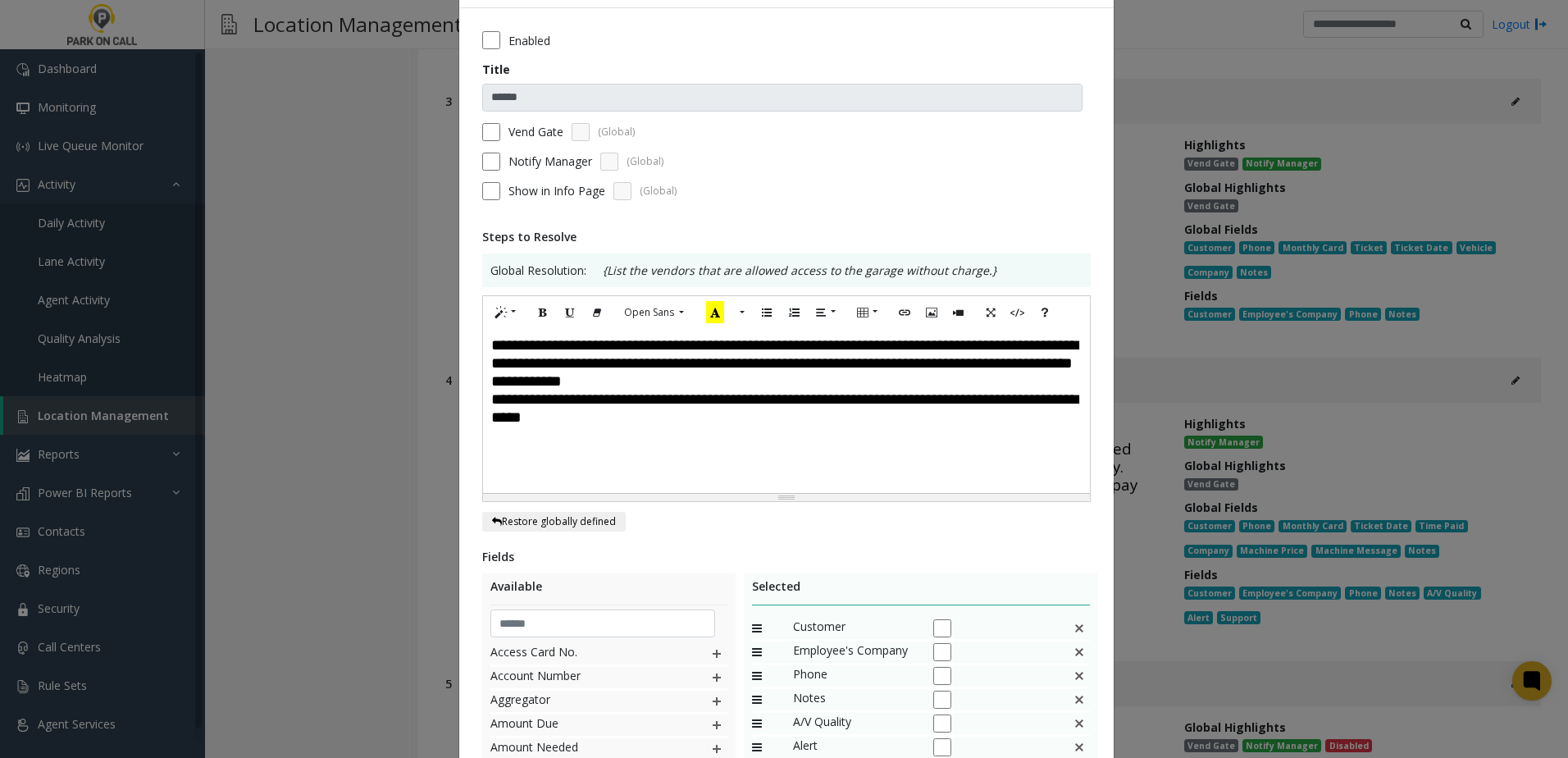
scroll to position [164, 0]
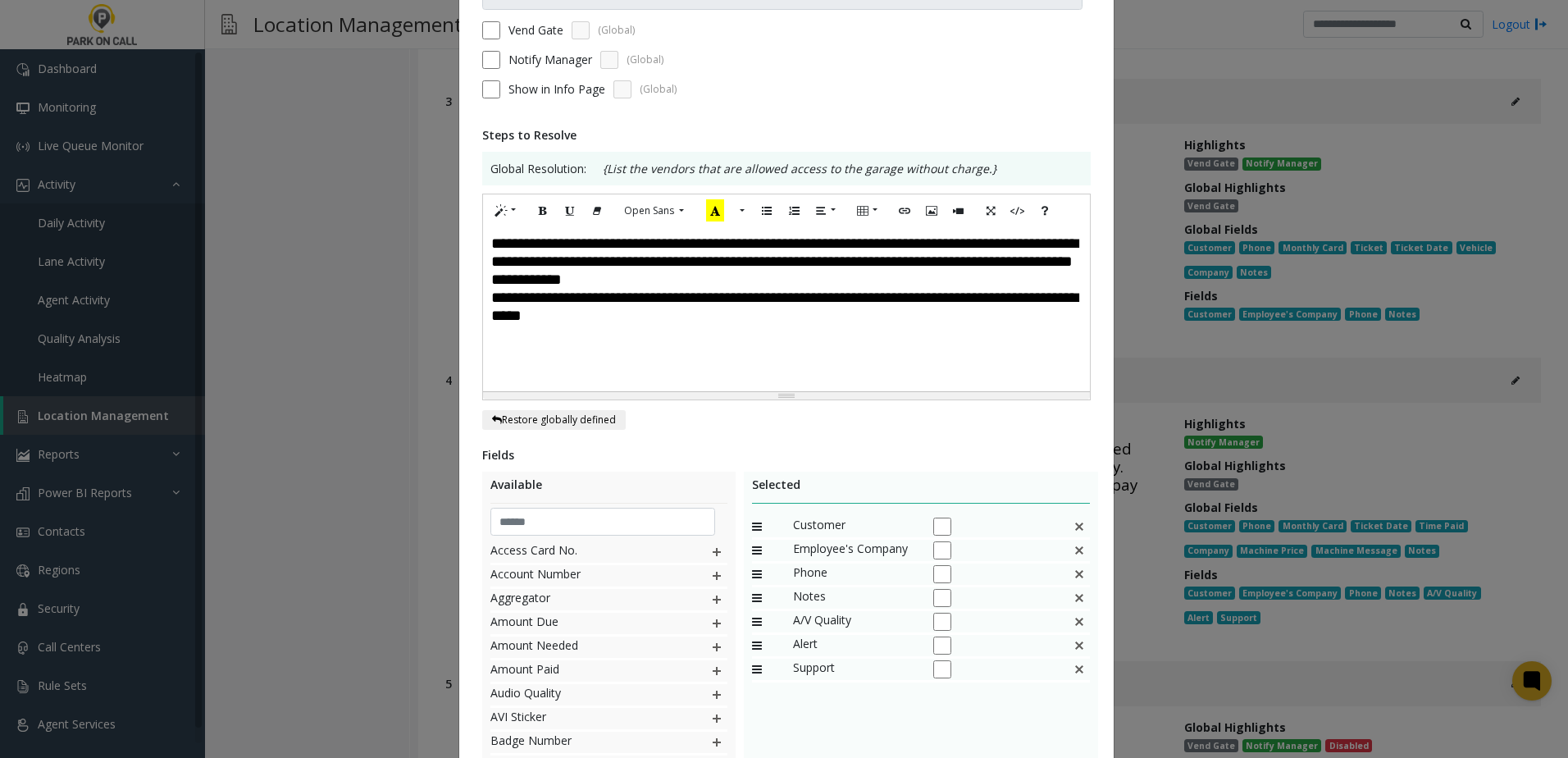
click at [1073, 576] on img at bounding box center [1079, 574] width 13 height 21
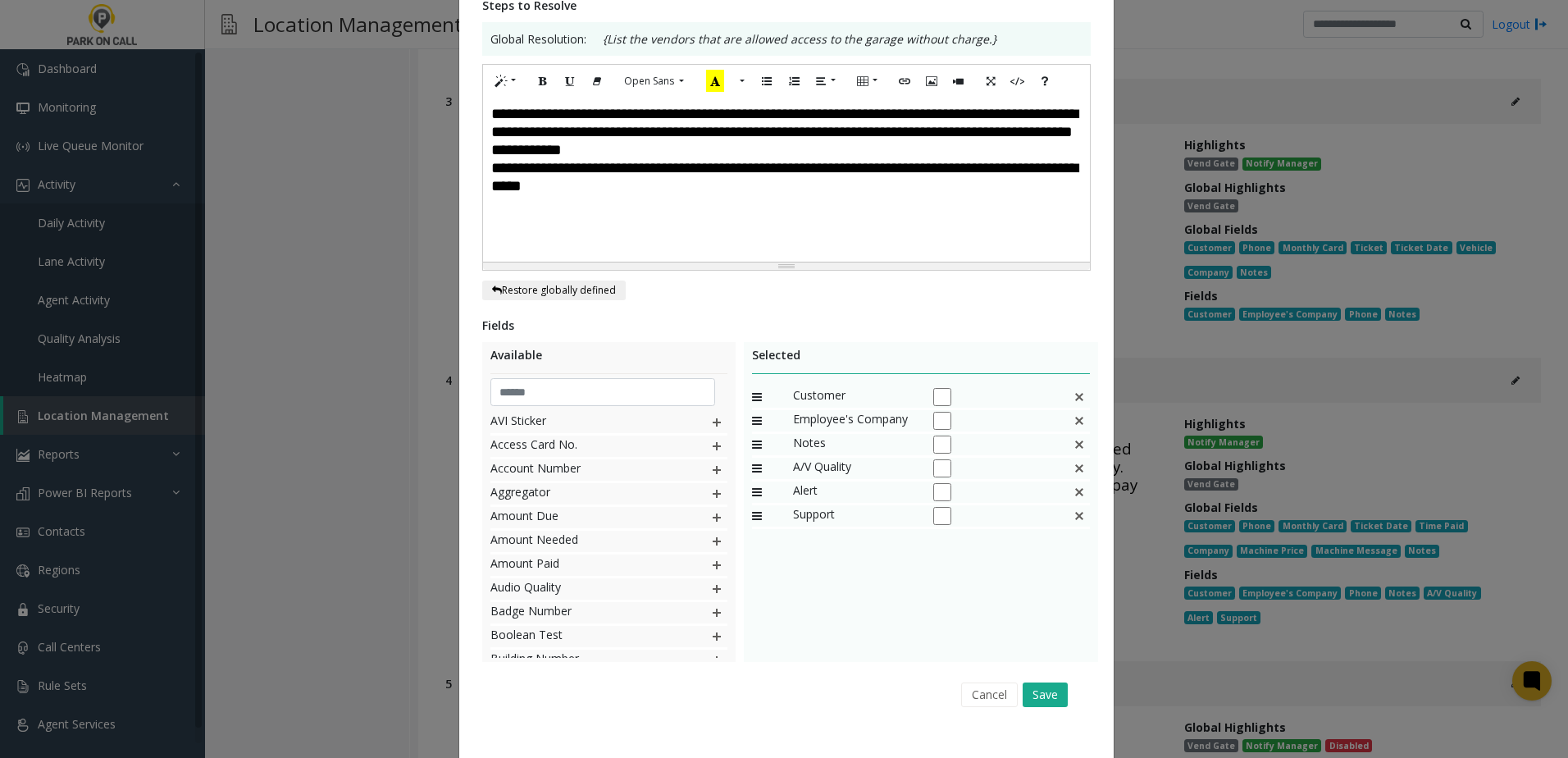
scroll to position [320, 0]
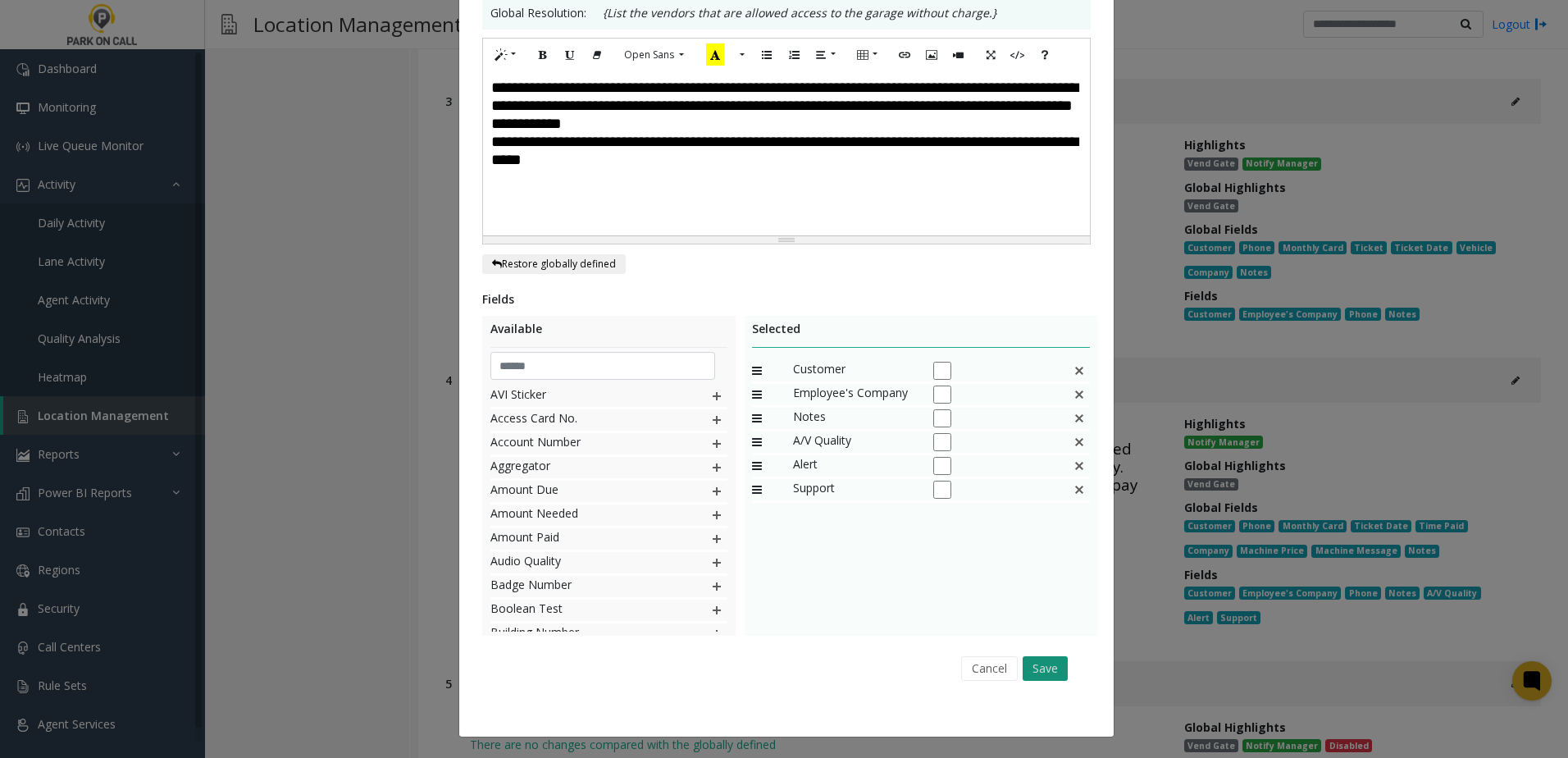
click at [1050, 663] on button "Save" at bounding box center [1045, 668] width 45 height 25
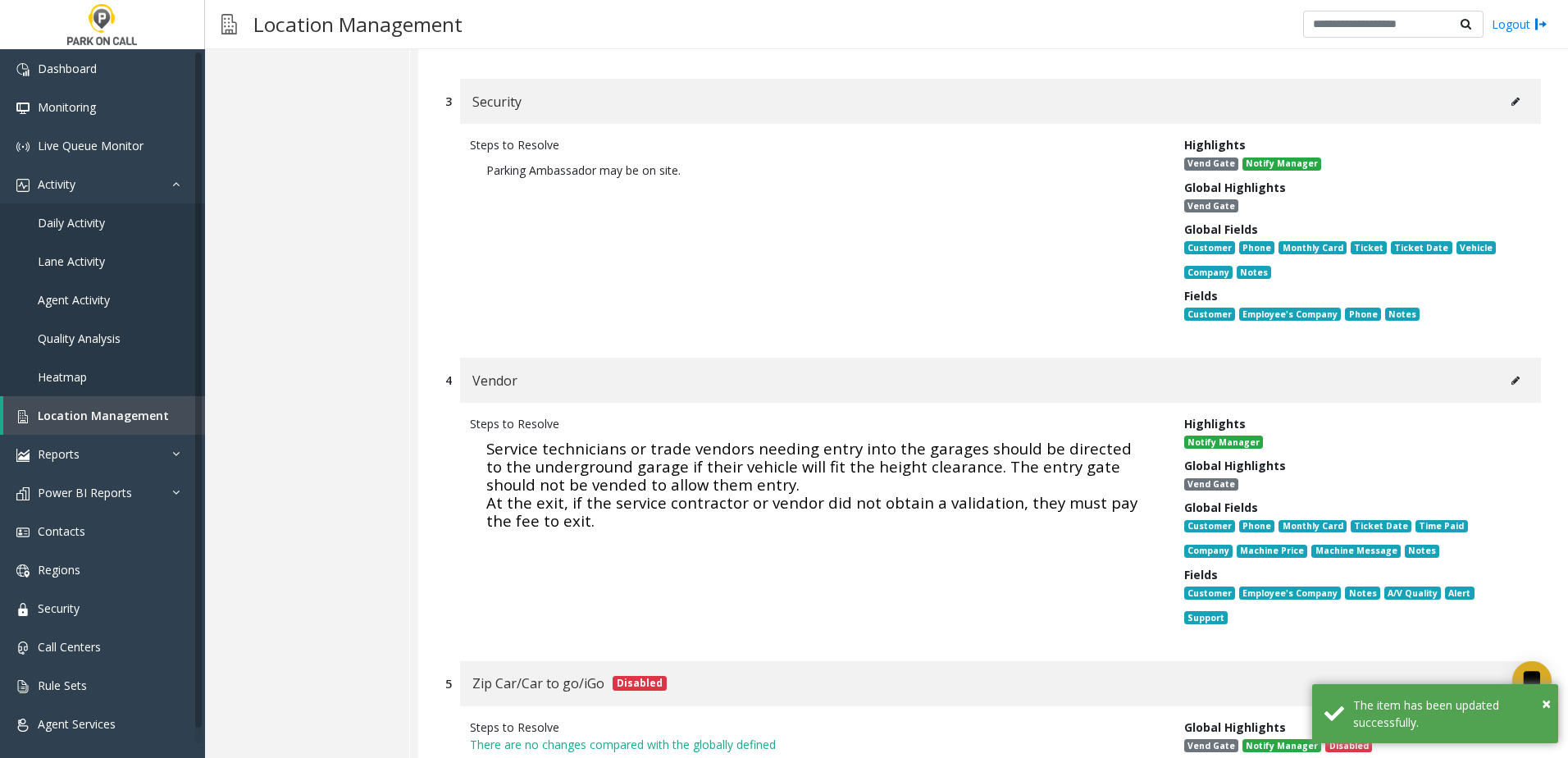
click at [795, 470] on span "Service technicians or trade vendors needing entry into the garages should be d…" at bounding box center [811, 485] width 651 height 93
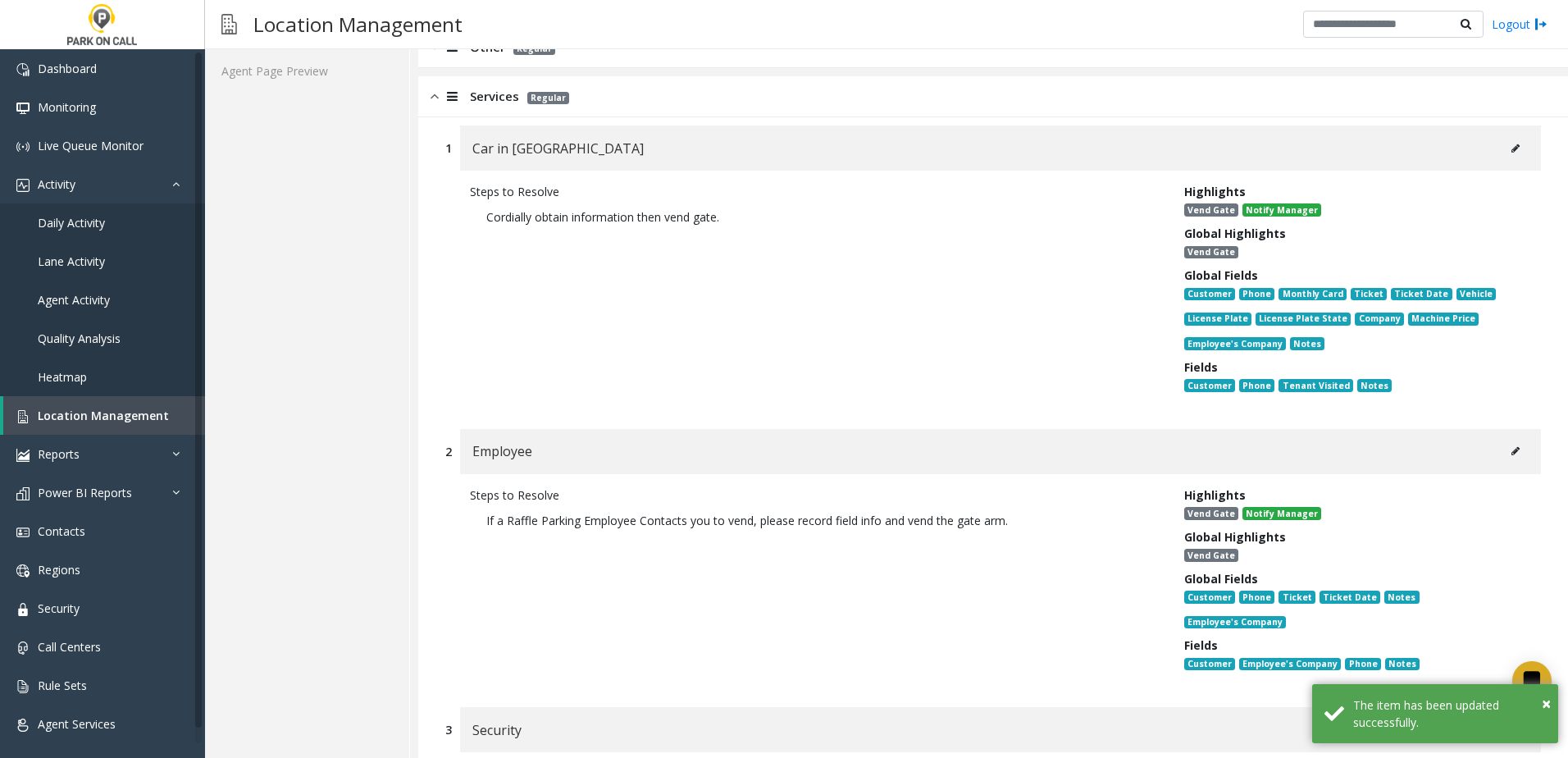
scroll to position [410, 0]
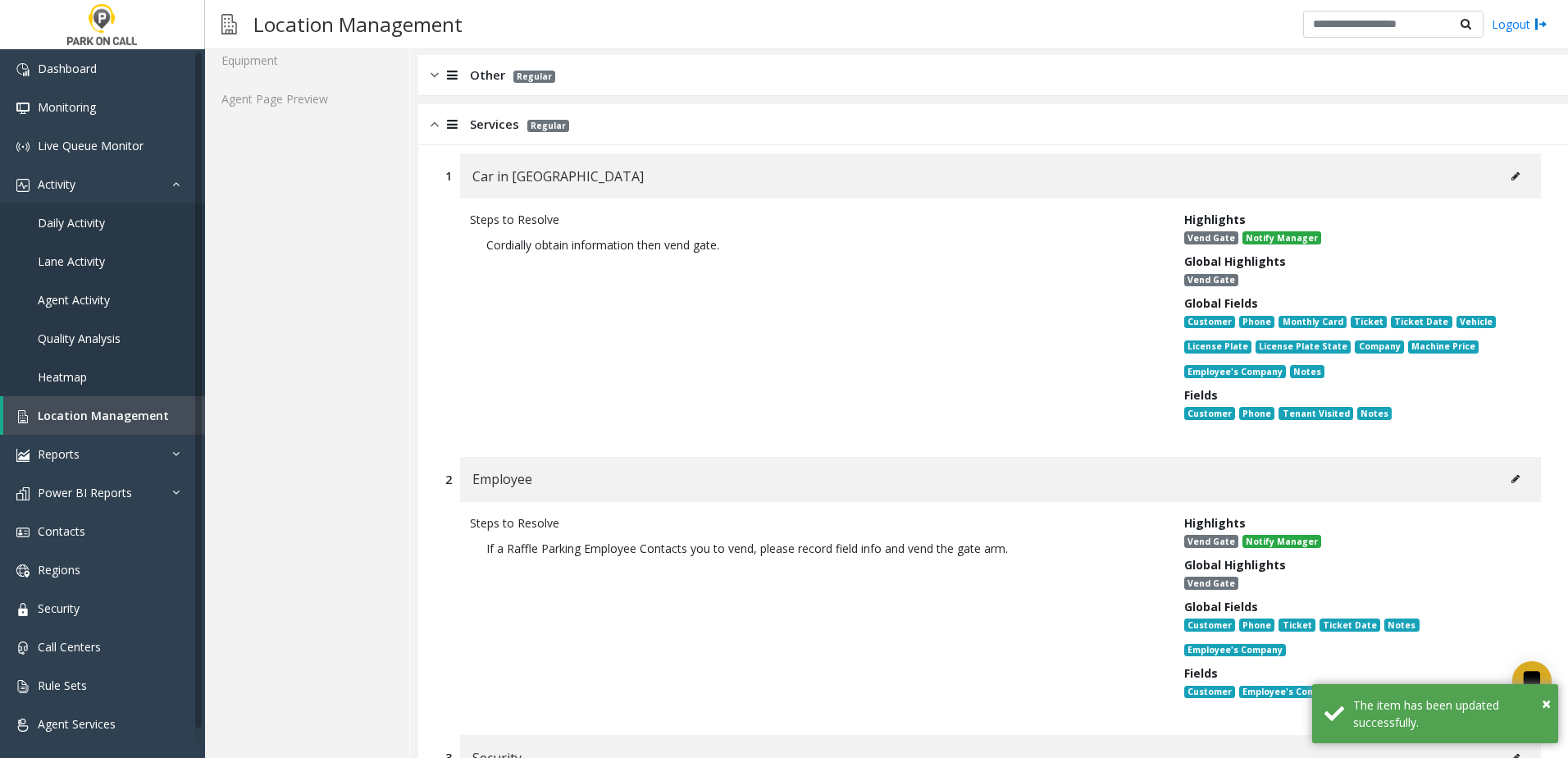
click at [438, 129] on img at bounding box center [434, 123] width 8 height 19
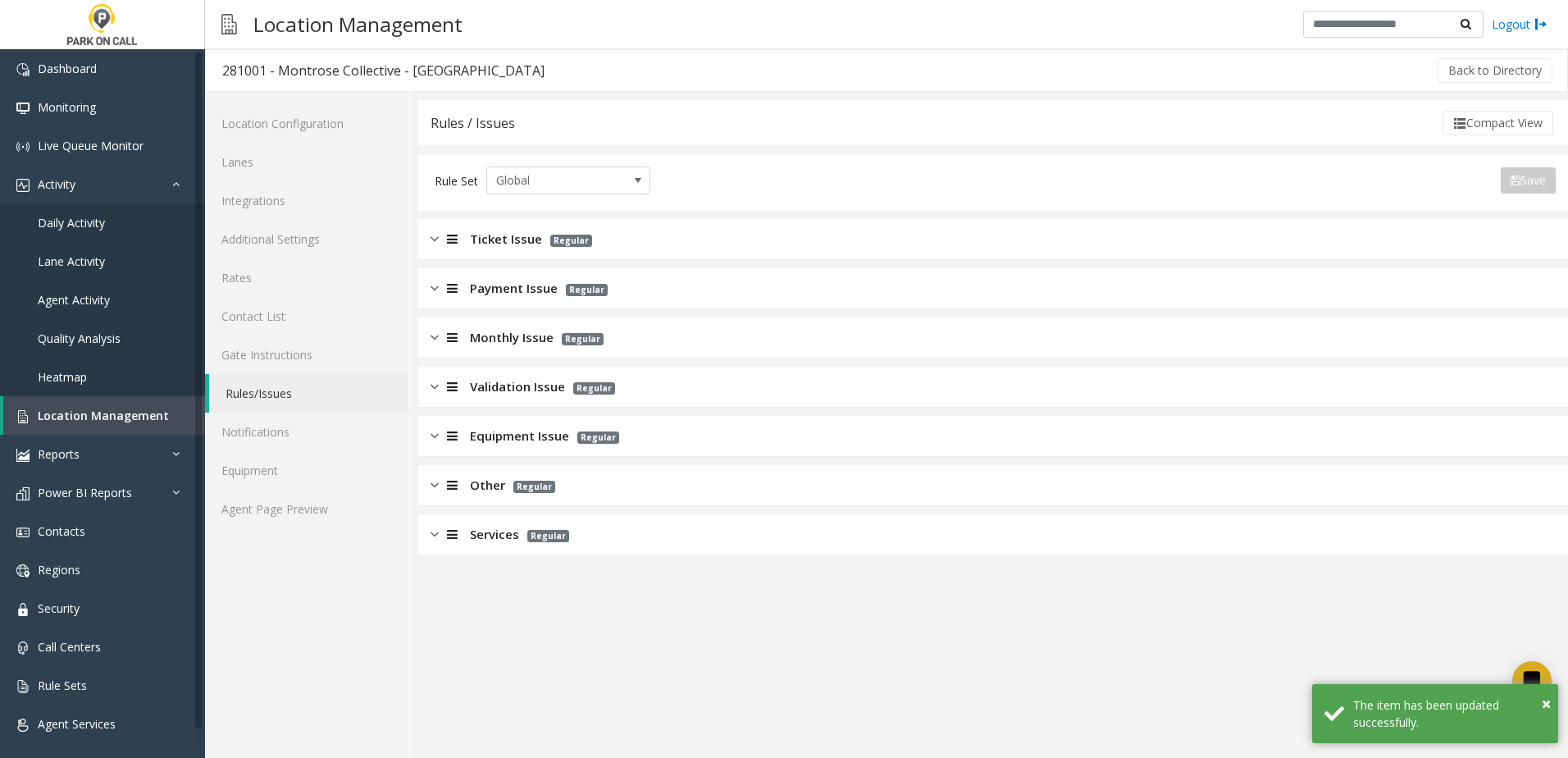
scroll to position [0, 0]
click at [491, 337] on span "Monthly Issue" at bounding box center [512, 337] width 83 height 19
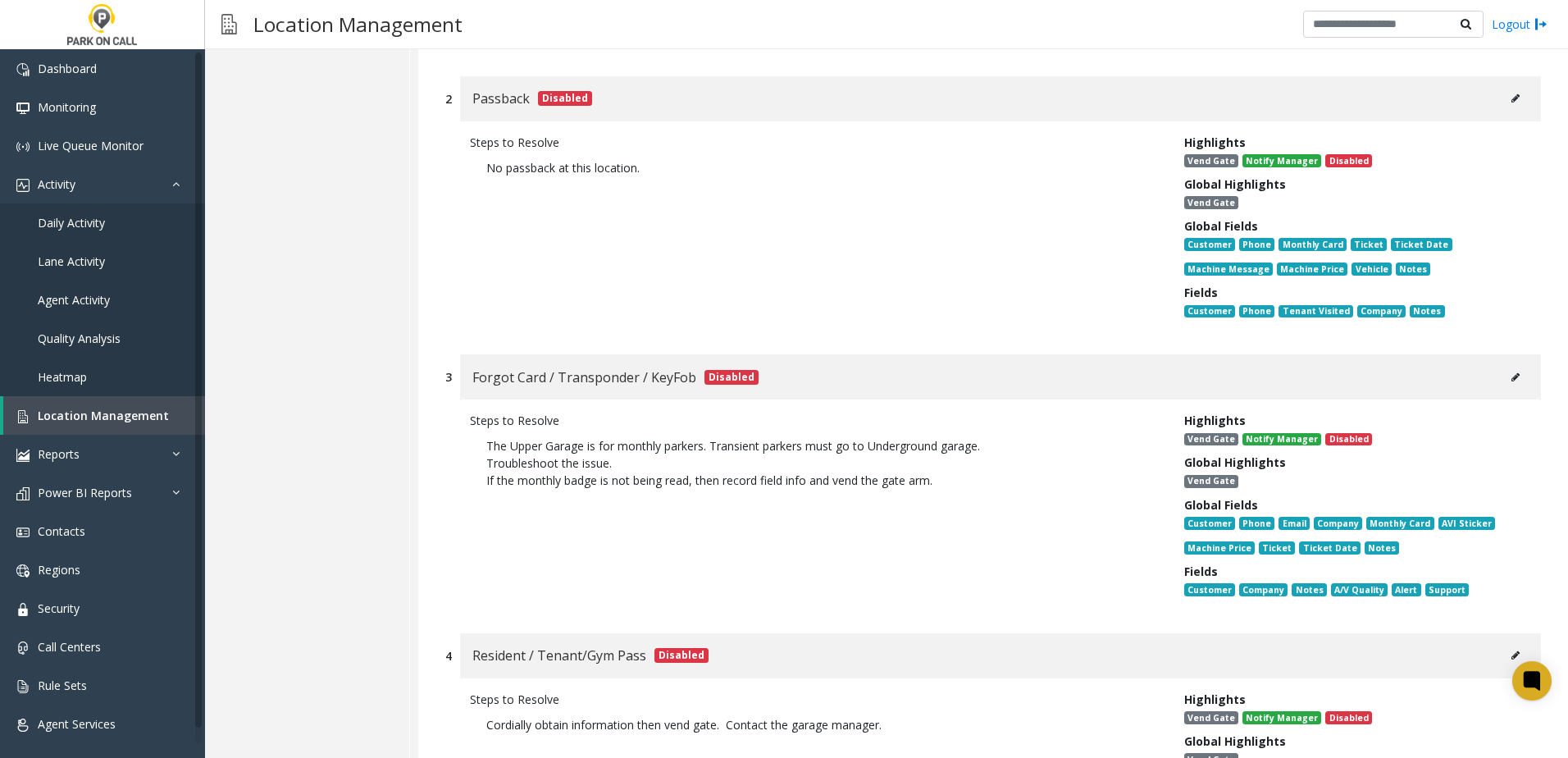
scroll to position [574, 0]
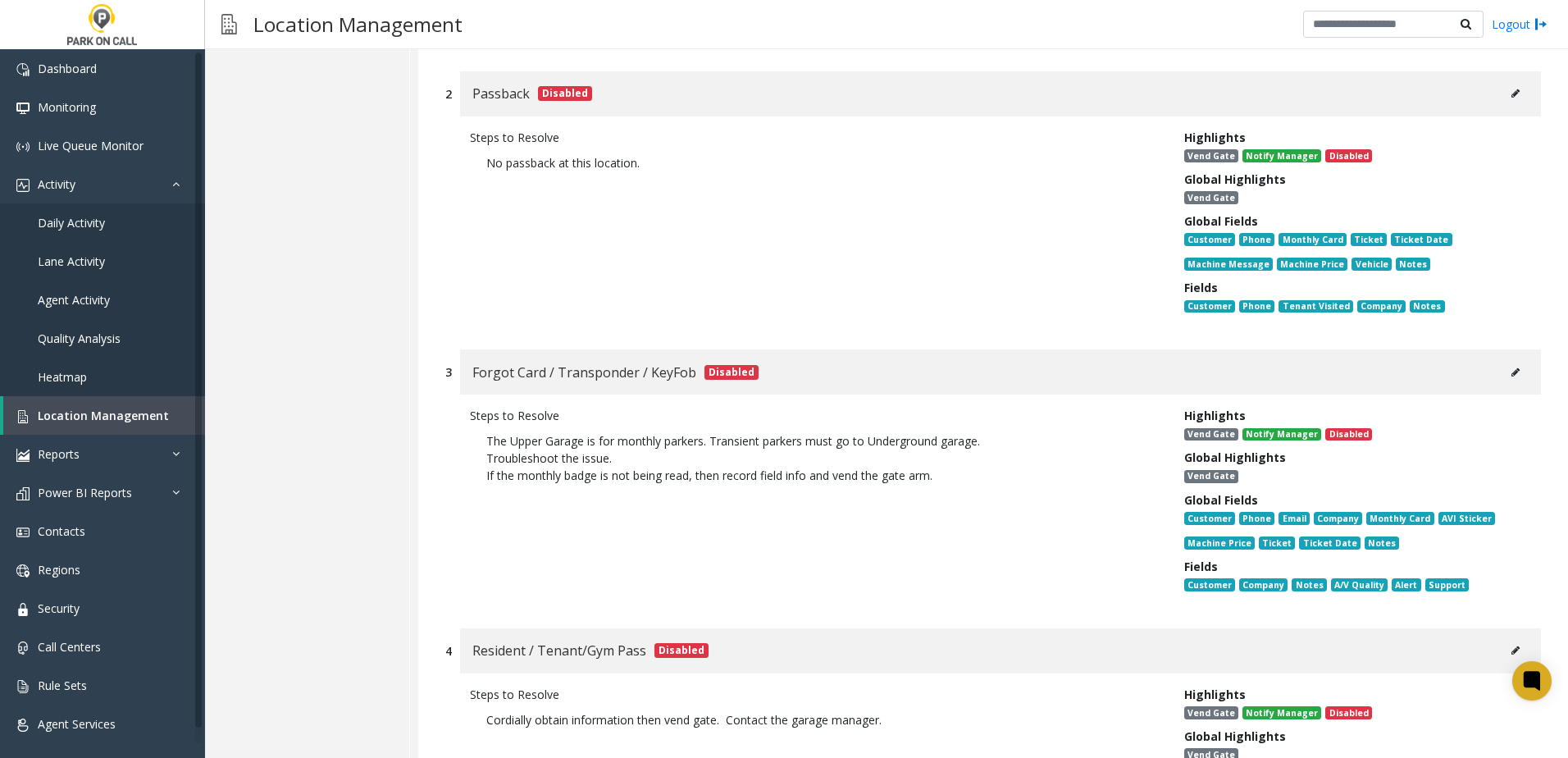
click at [1510, 379] on button at bounding box center [1514, 372] width 26 height 25
type input "**********"
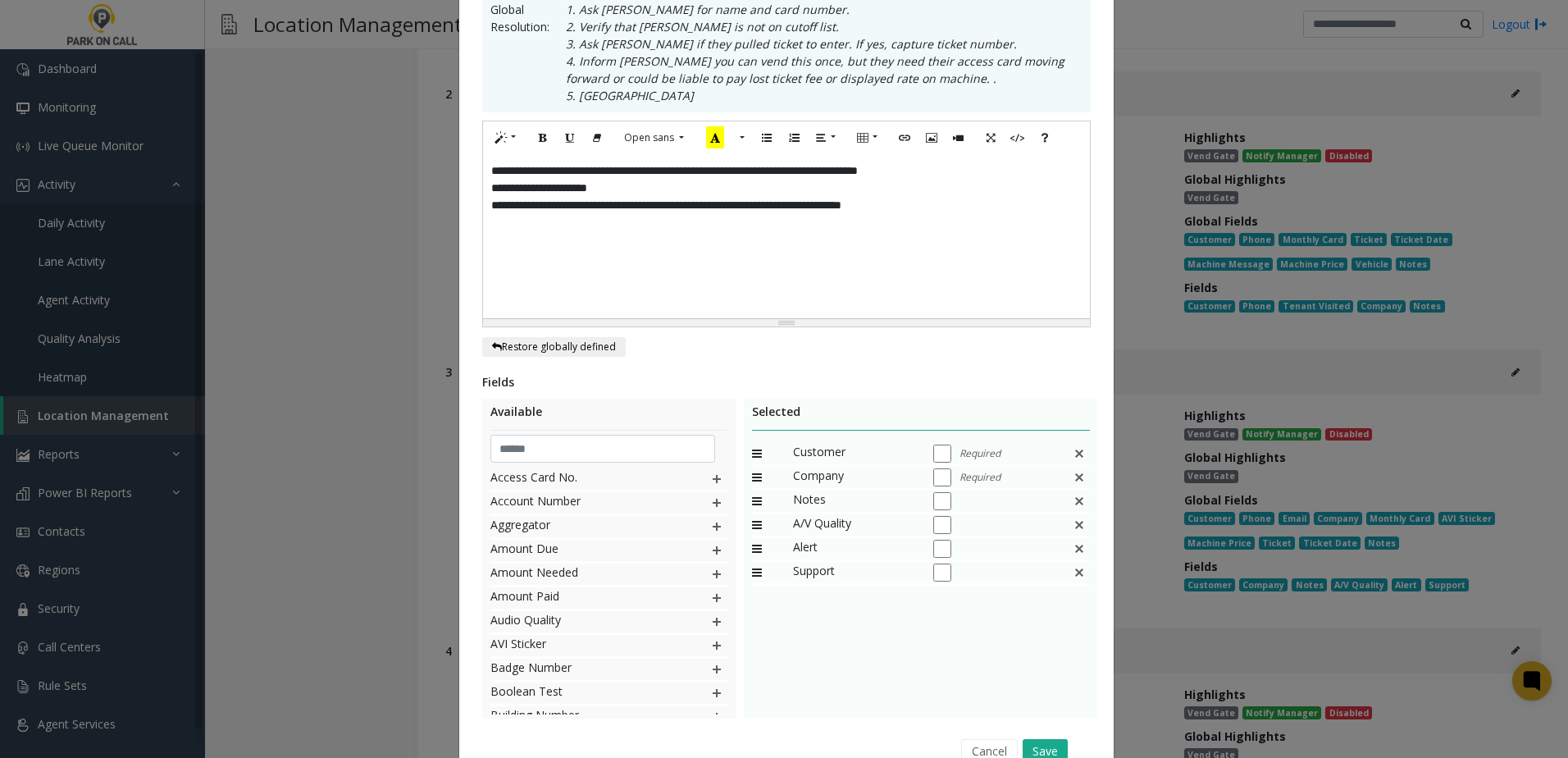
scroll to position [0, 0]
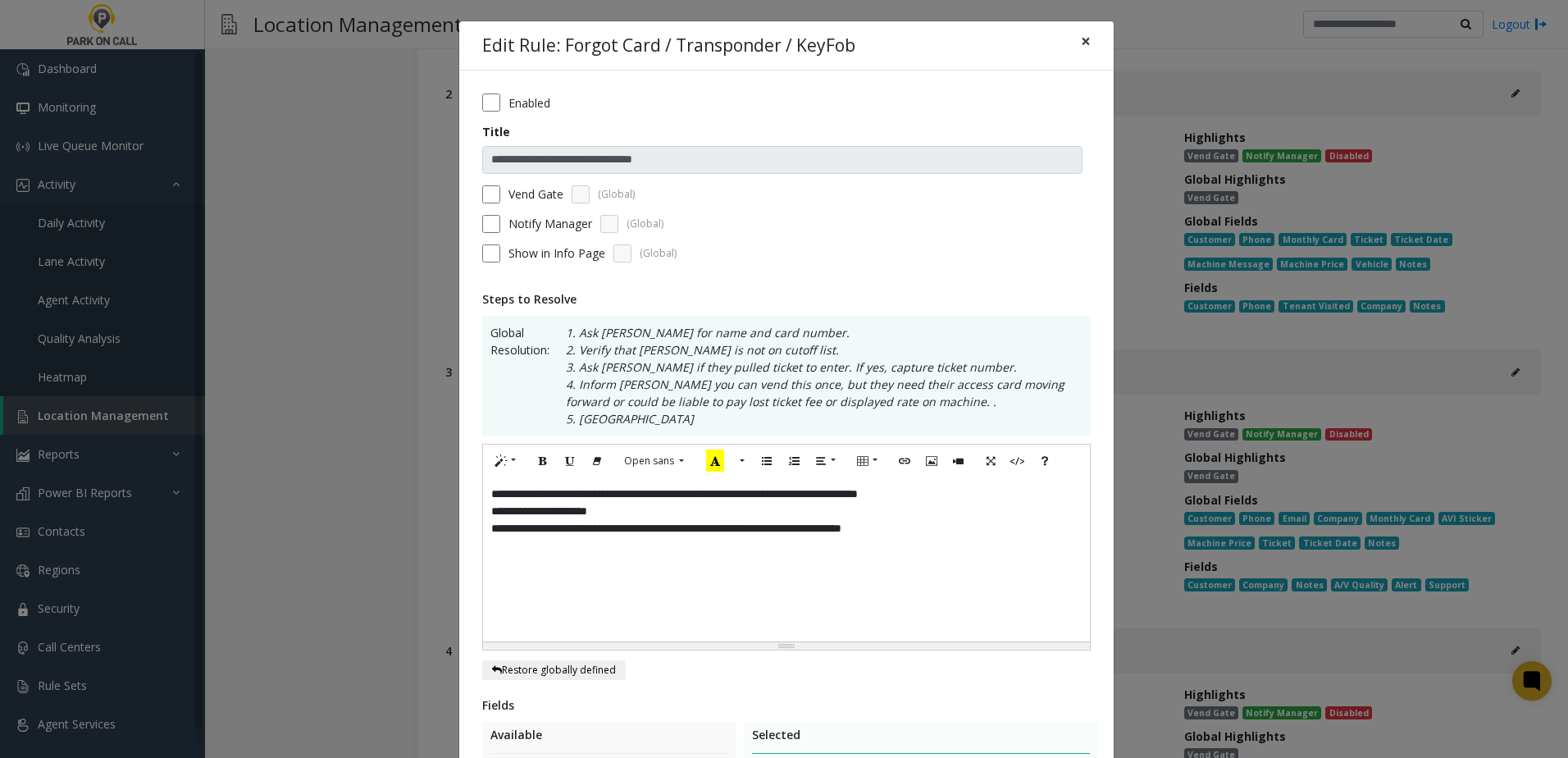
click at [1084, 39] on button "×" at bounding box center [1085, 41] width 33 height 40
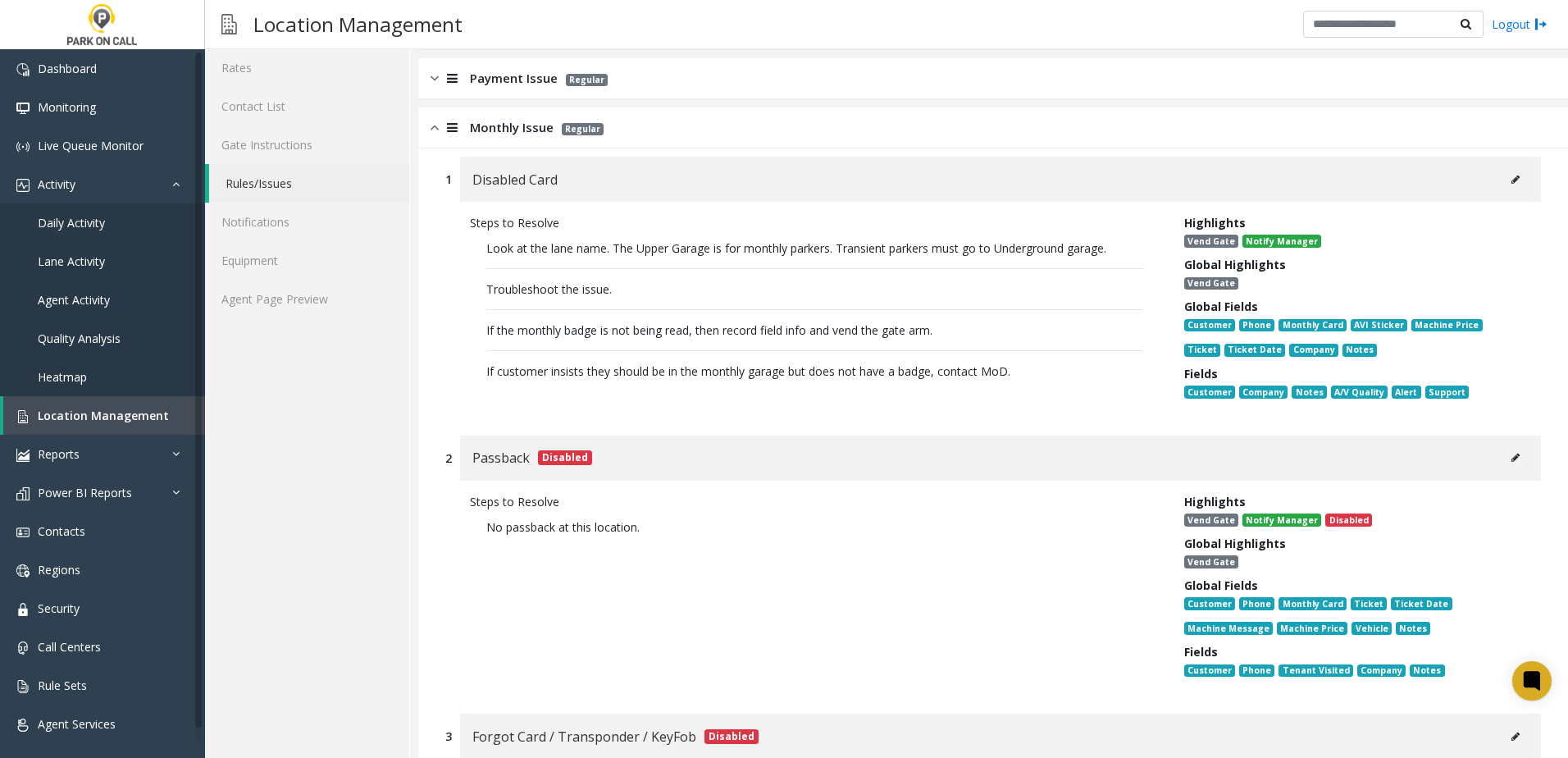
scroll to position [164, 0]
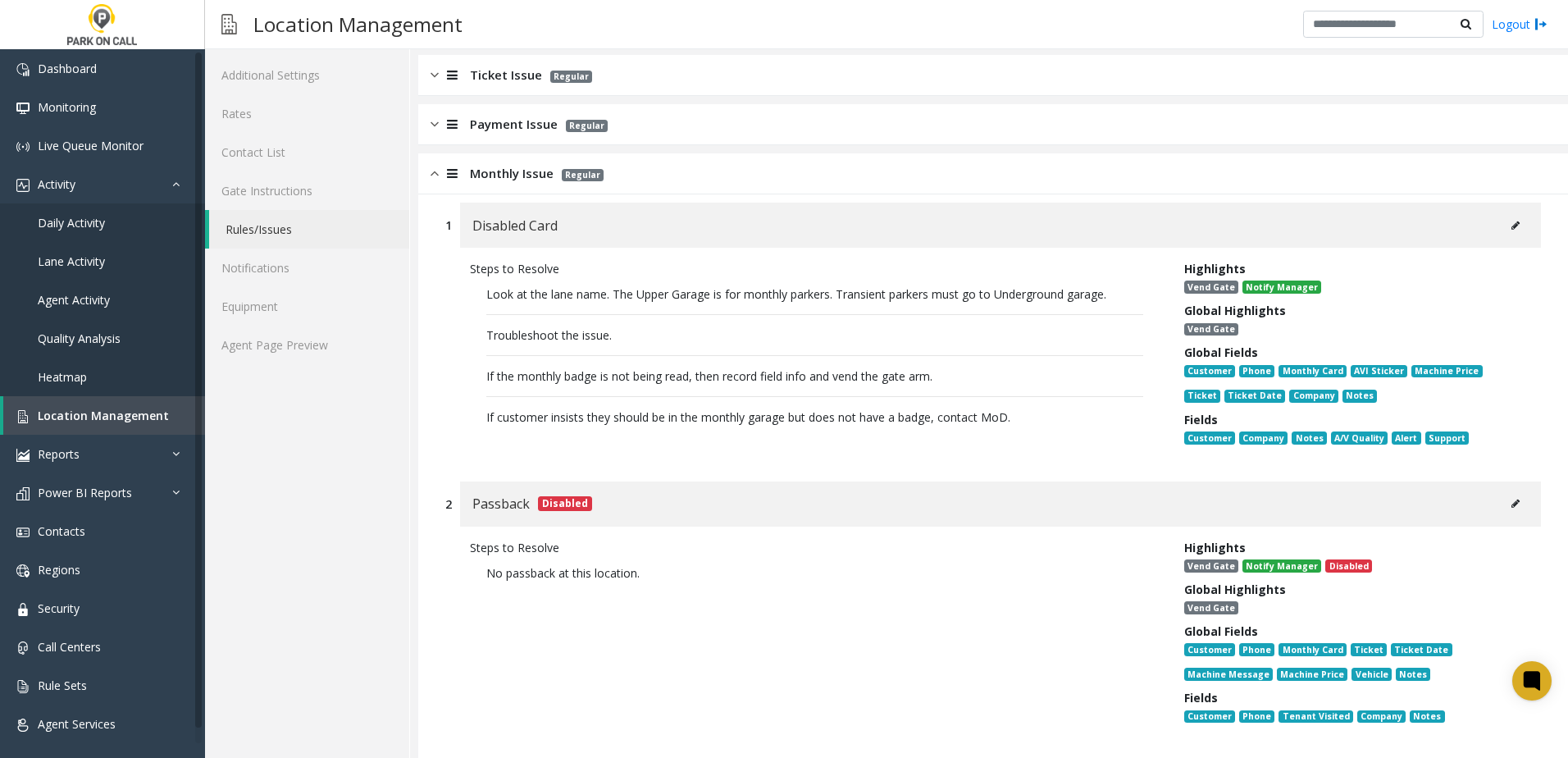
drag, startPoint x: 1024, startPoint y: 420, endPoint x: 471, endPoint y: 282, distance: 570.0
click at [471, 282] on p "Look at the lane name. The Upper Garage is for monthly parkers. Transient parke…" at bounding box center [815, 355] width 690 height 157
copy p "Look at the lane name. The Upper Garage is for monthly parkers. Transient parke…"
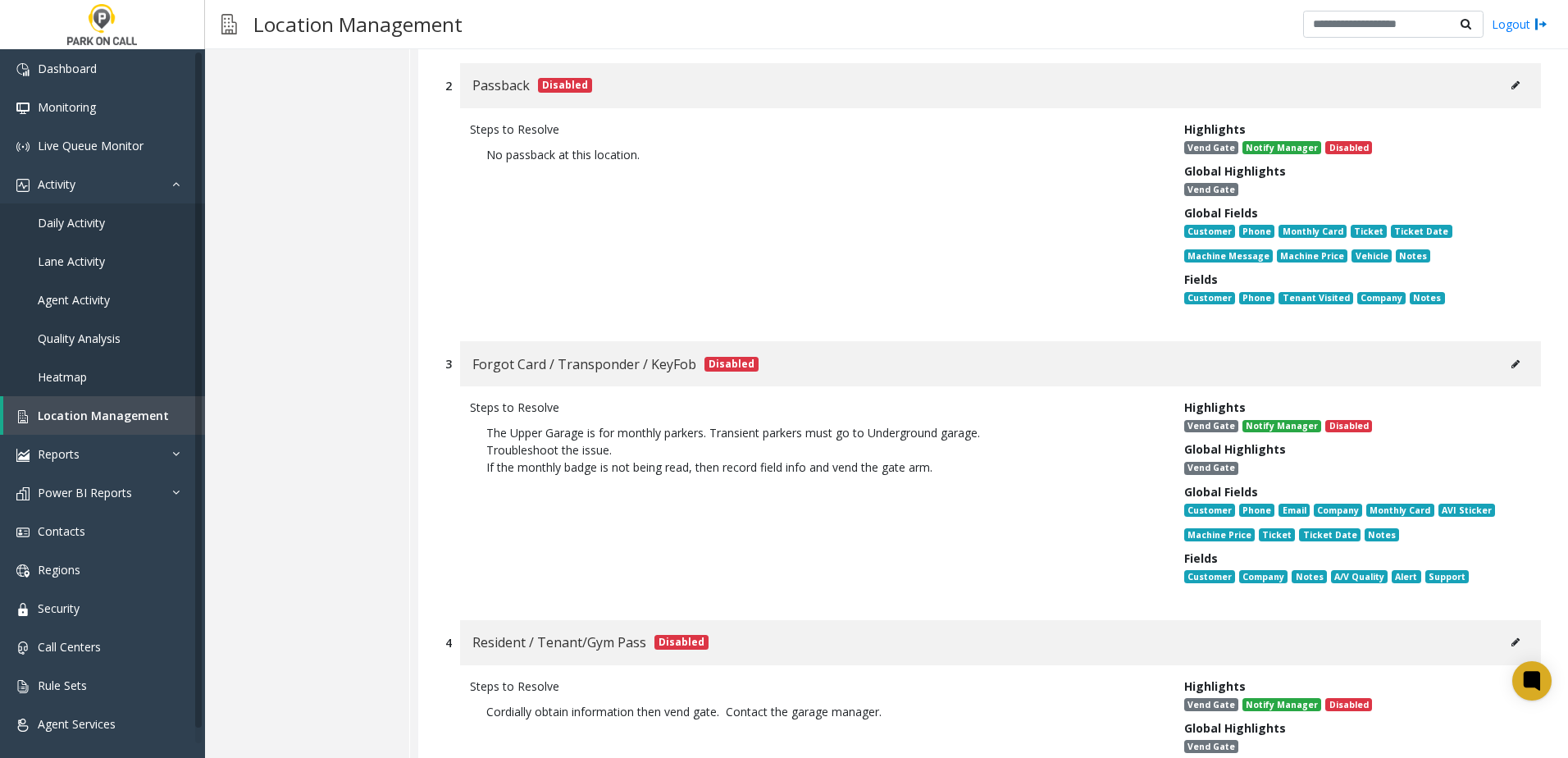
scroll to position [656, 0]
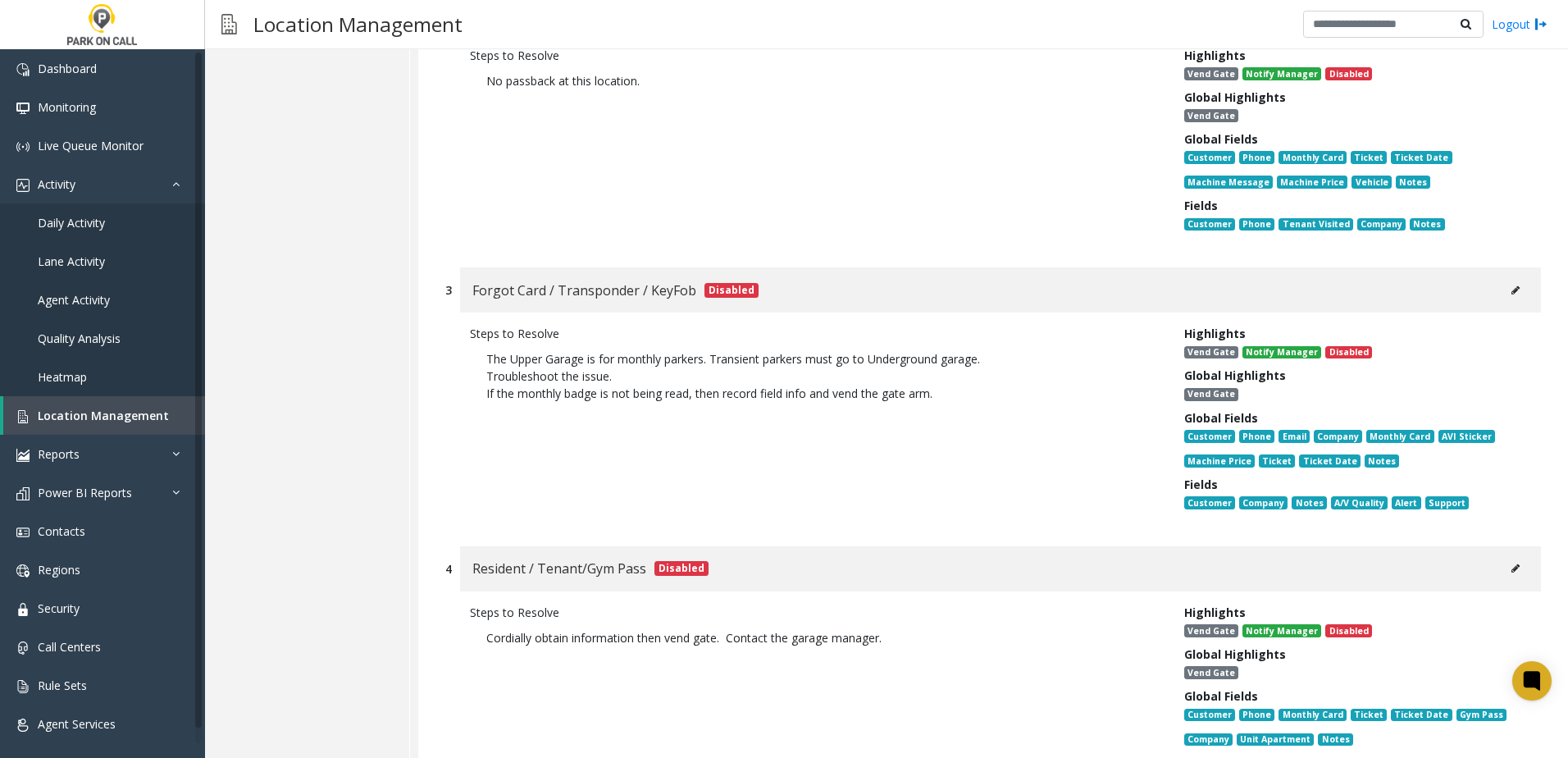
click at [1511, 288] on icon at bounding box center [1514, 290] width 8 height 10
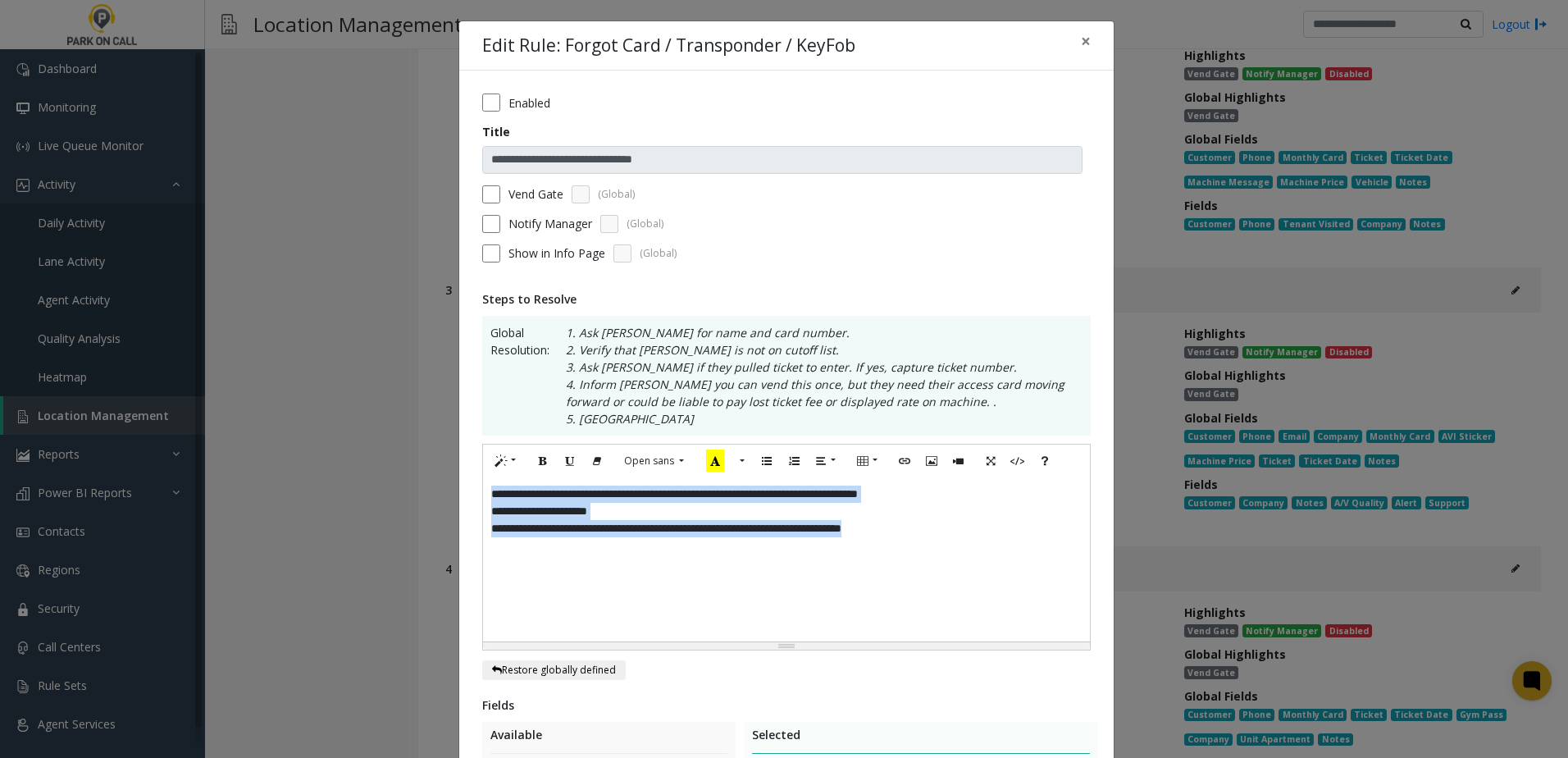
drag, startPoint x: 995, startPoint y: 544, endPoint x: 229, endPoint y: 379, distance: 783.6
click at [225, 381] on div "**********" at bounding box center [784, 379] width 1568 height 758
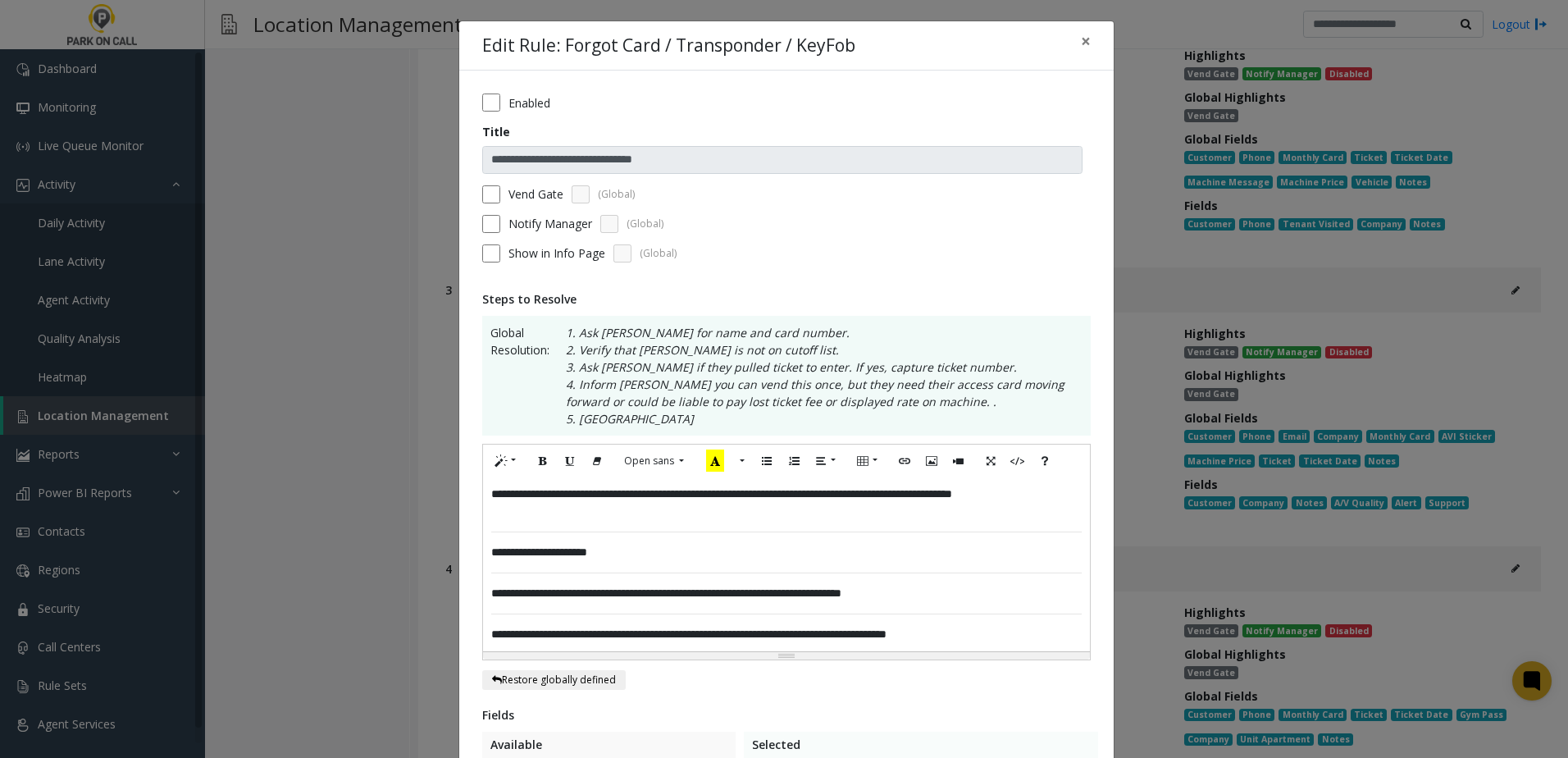
click at [489, 111] on form "**********" at bounding box center [786, 183] width 608 height 181
click at [662, 555] on p "**********" at bounding box center [786, 552] width 591 height 17
drag, startPoint x: 946, startPoint y: 597, endPoint x: 387, endPoint y: 548, distance: 561.1
click at [387, 548] on div "**********" at bounding box center [784, 379] width 1568 height 758
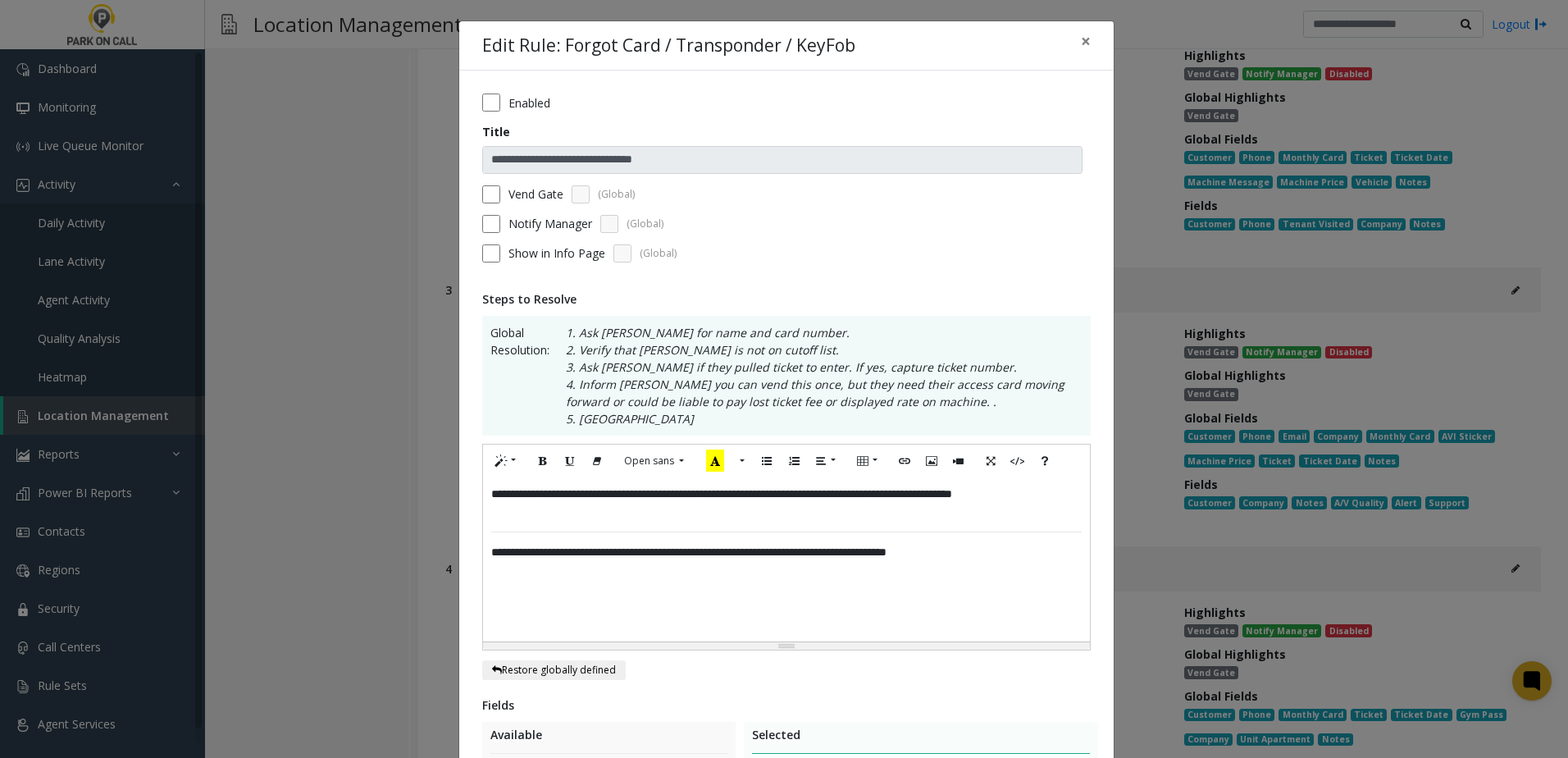
scroll to position [82, 0]
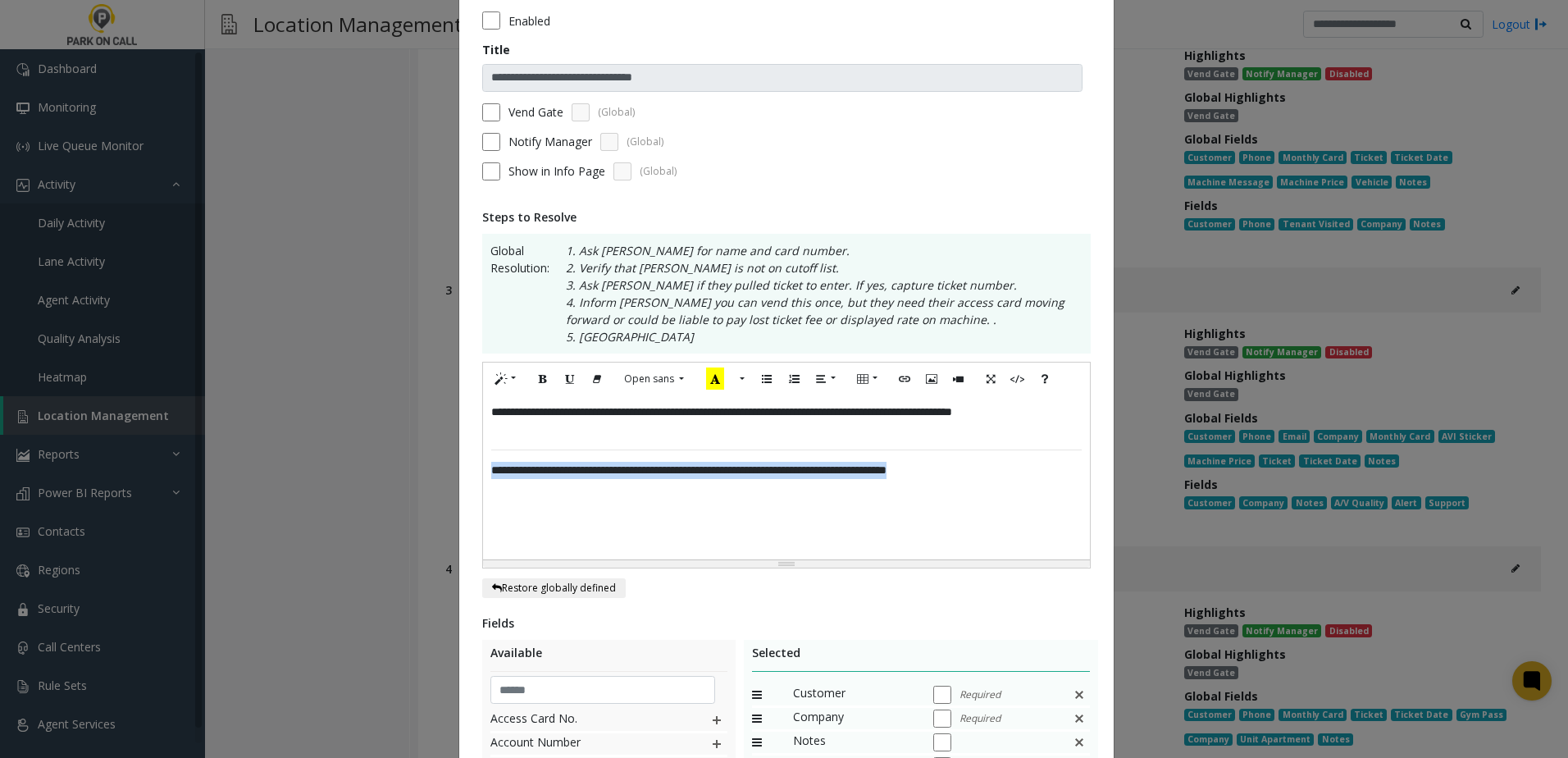
drag, startPoint x: 1045, startPoint y: 477, endPoint x: 466, endPoint y: 477, distance: 579.0
click at [466, 477] on div "**********" at bounding box center [786, 524] width 654 height 1072
drag, startPoint x: 728, startPoint y: 465, endPoint x: 344, endPoint y: 458, distance: 384.1
click at [344, 458] on div "**********" at bounding box center [784, 379] width 1568 height 758
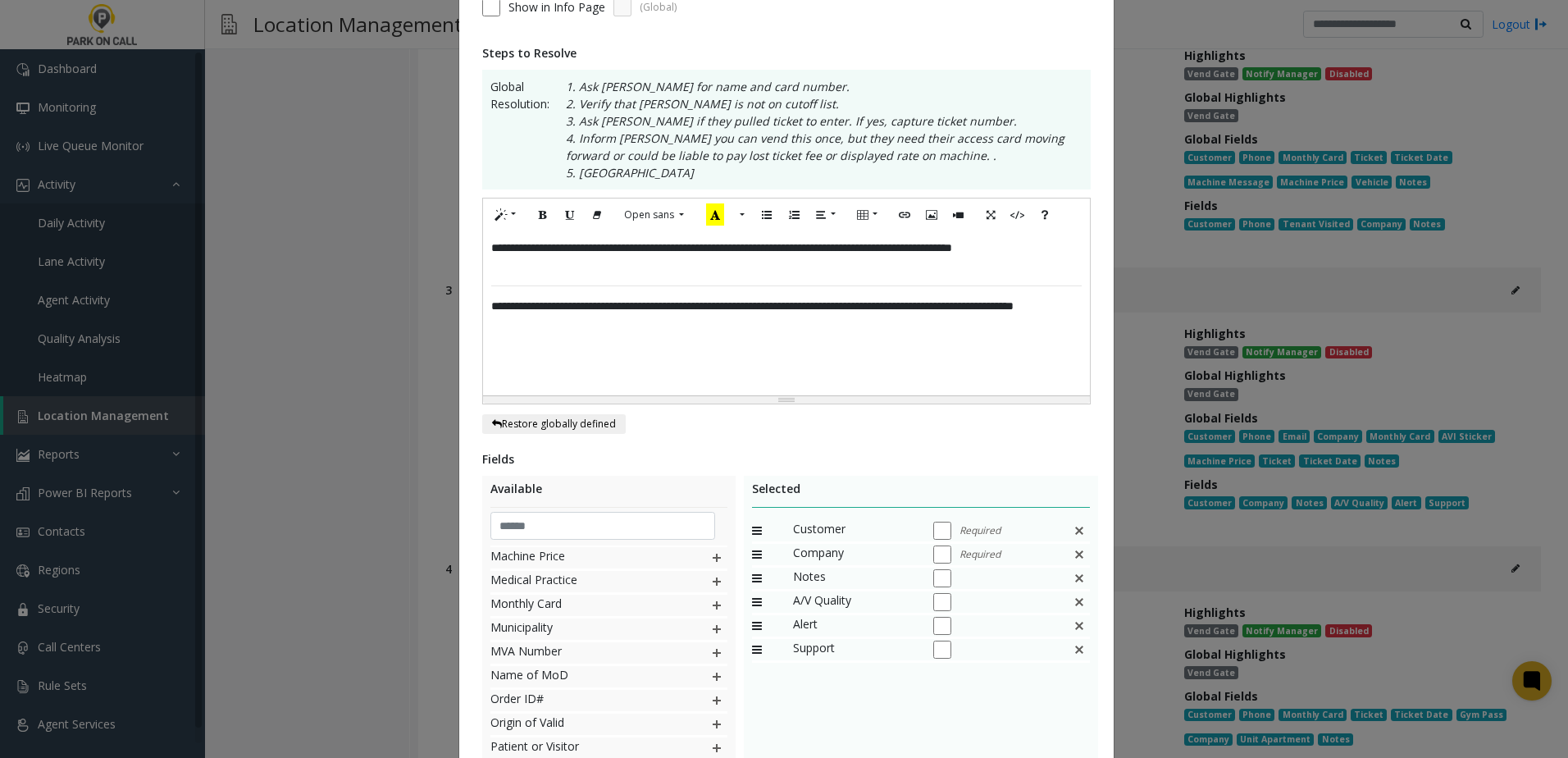
scroll to position [984, 0]
click at [710, 713] on img at bounding box center [716, 713] width 13 height 21
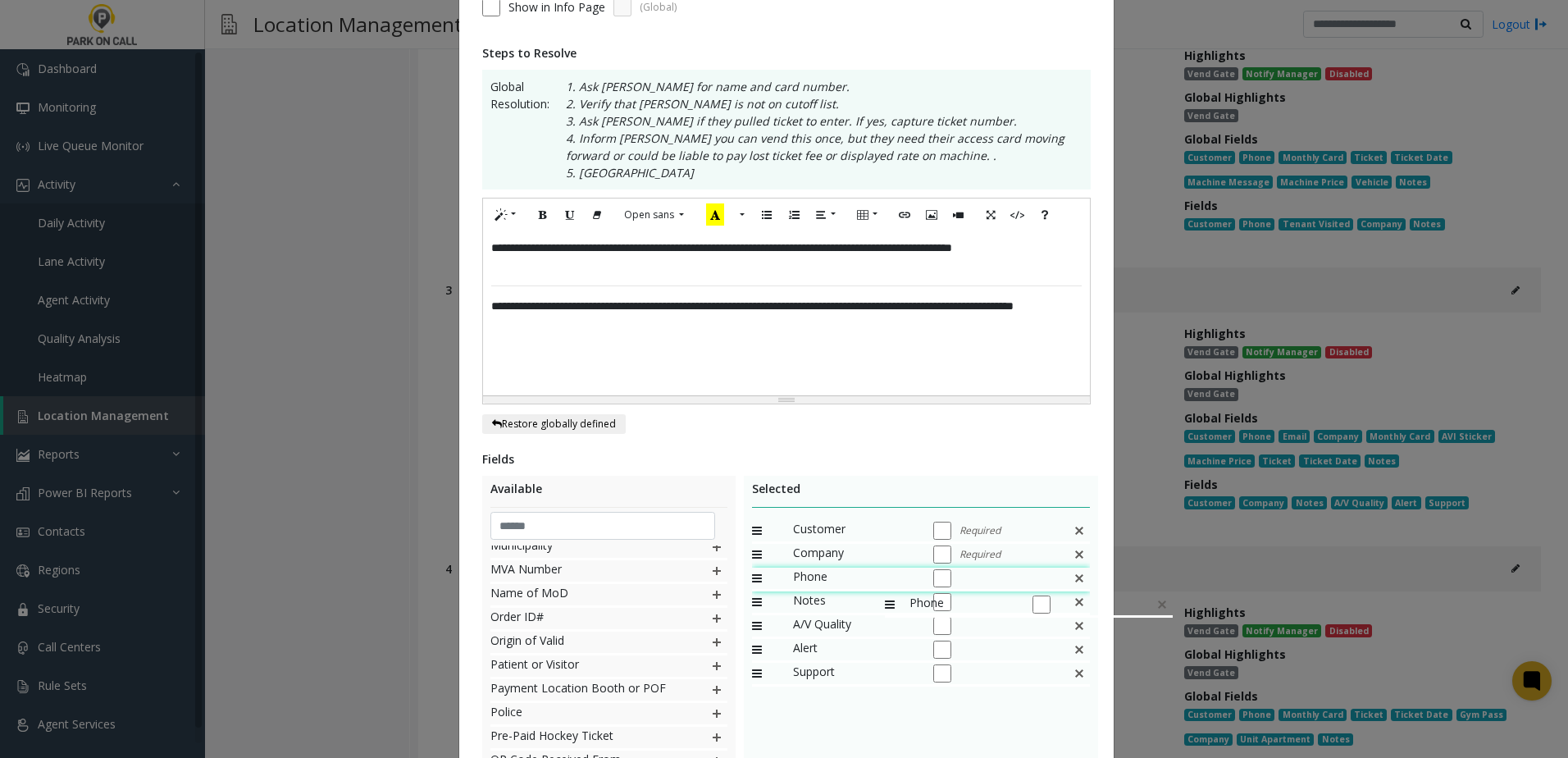
drag, startPoint x: 839, startPoint y: 677, endPoint x: 877, endPoint y: 586, distance: 98.6
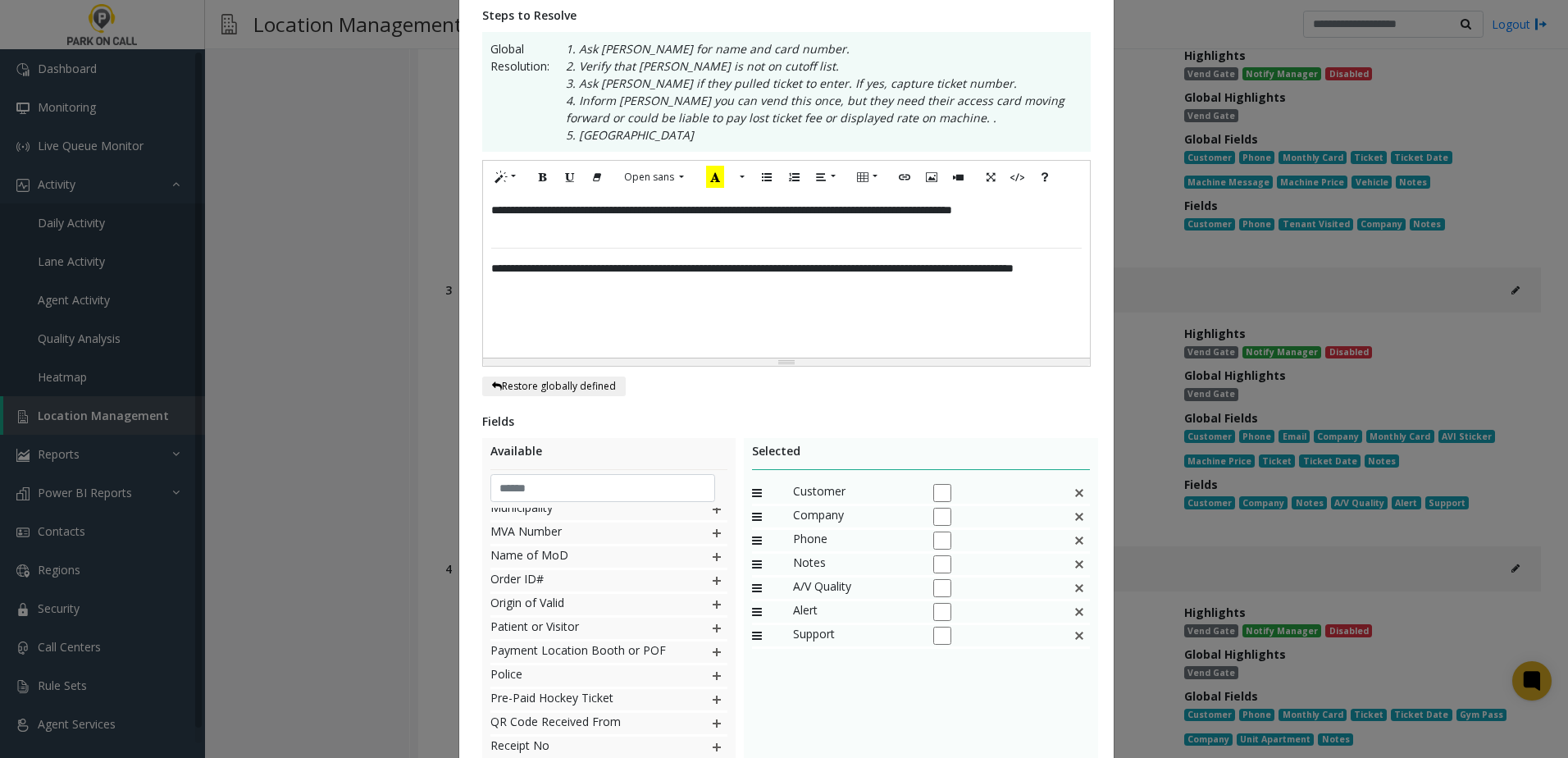
scroll to position [406, 0]
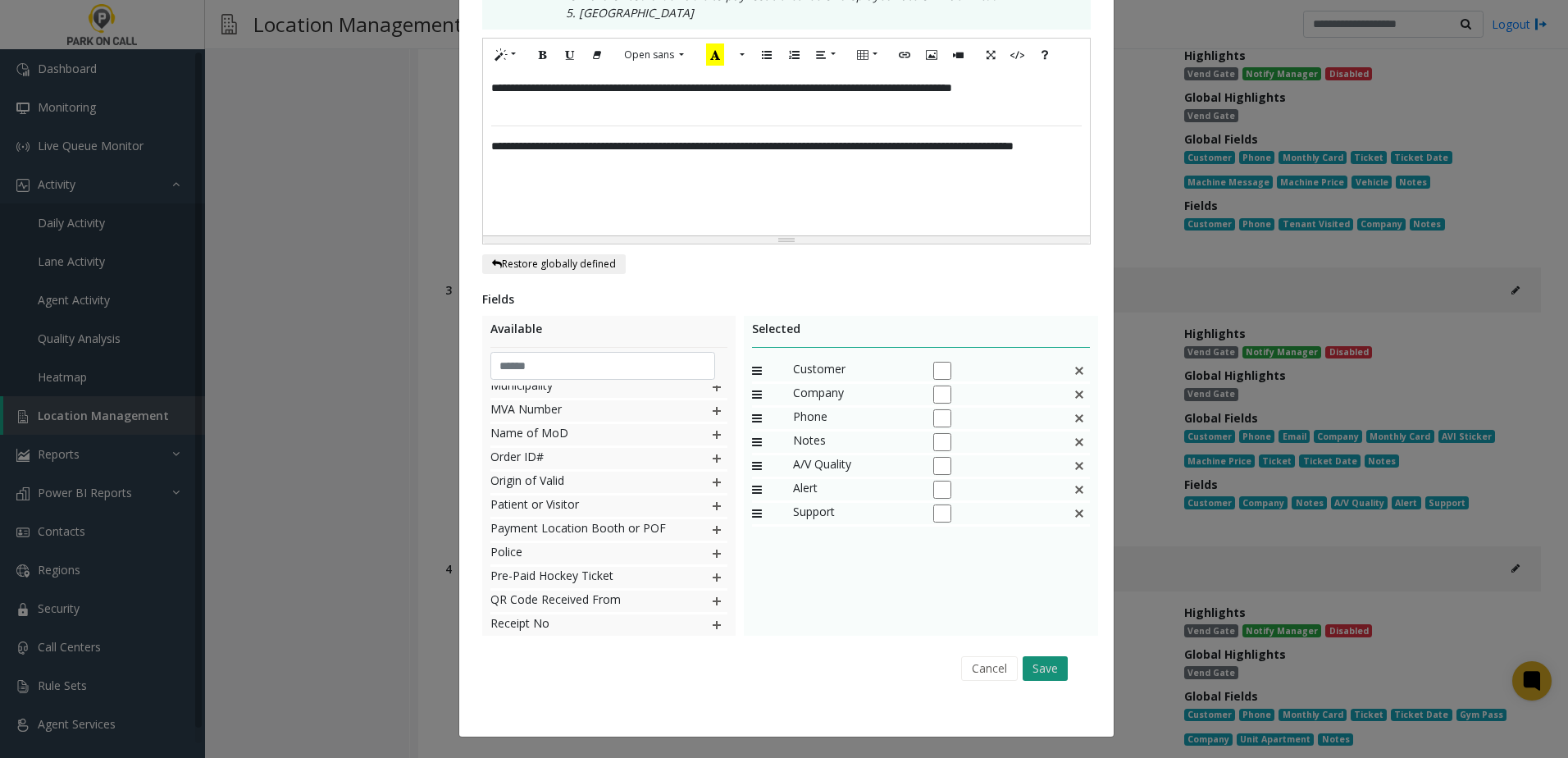
click at [1044, 666] on button "Save" at bounding box center [1045, 668] width 45 height 25
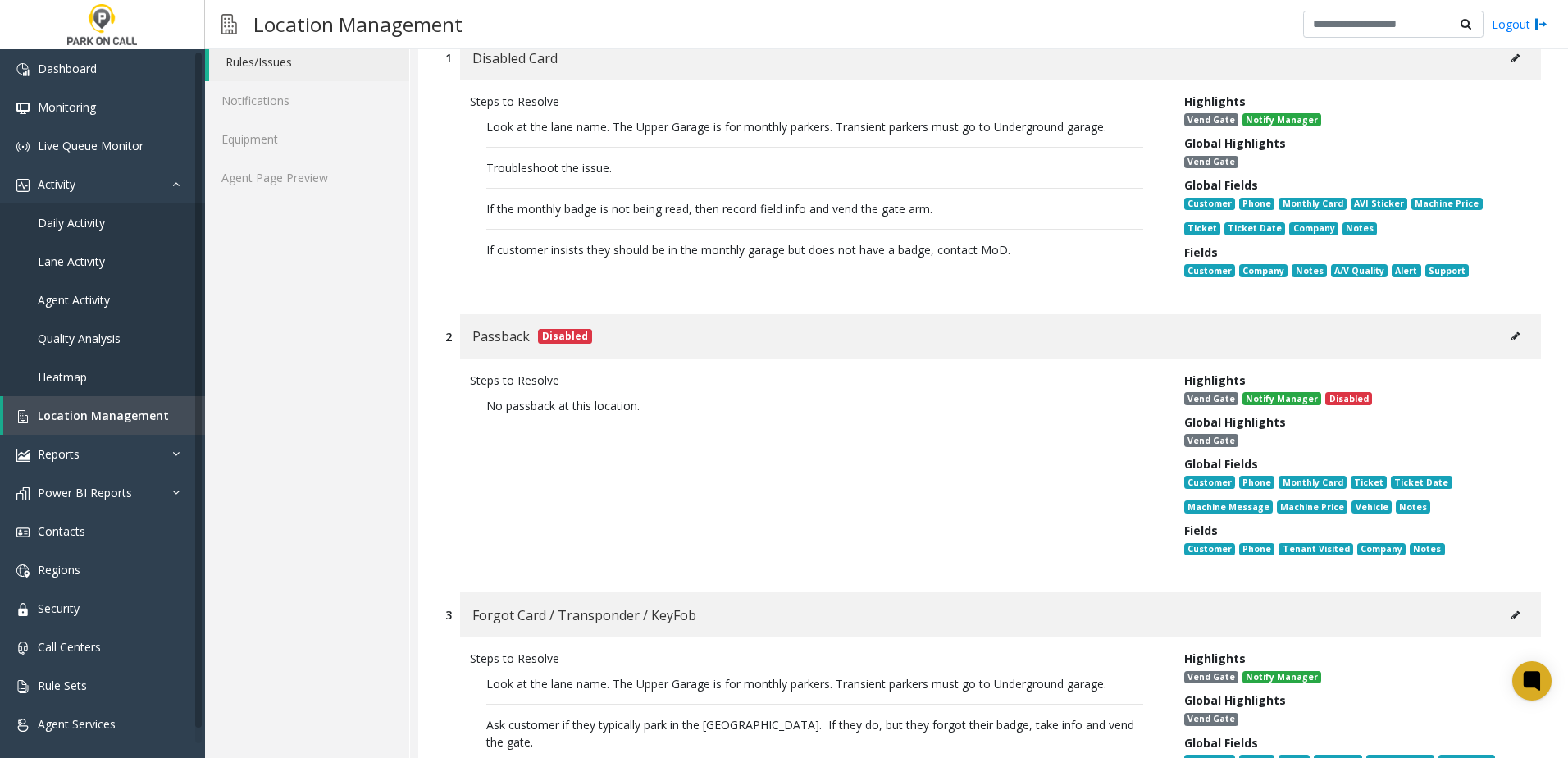
scroll to position [82, 0]
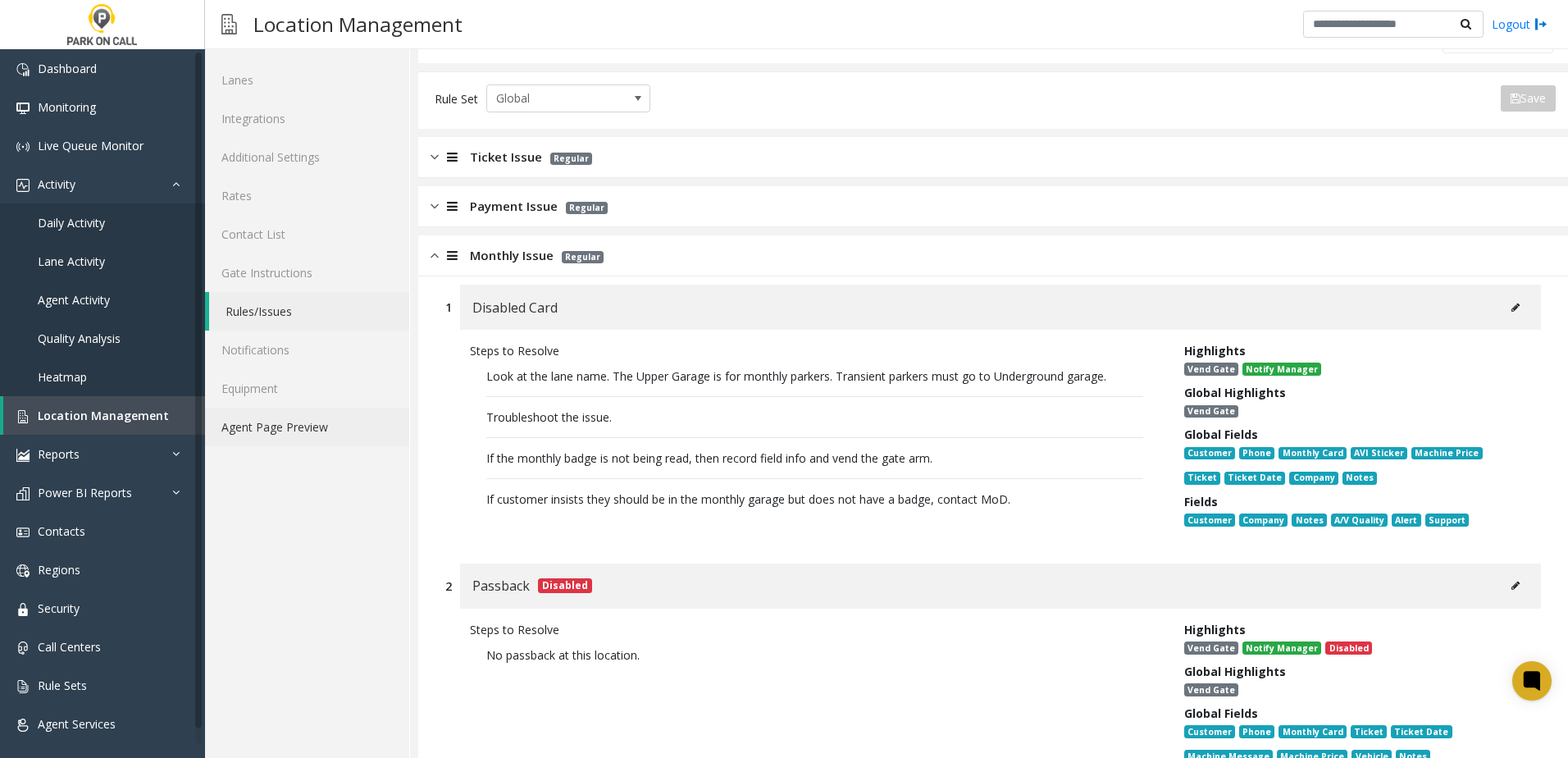
click at [275, 427] on link "Agent Page Preview" at bounding box center [307, 427] width 204 height 38
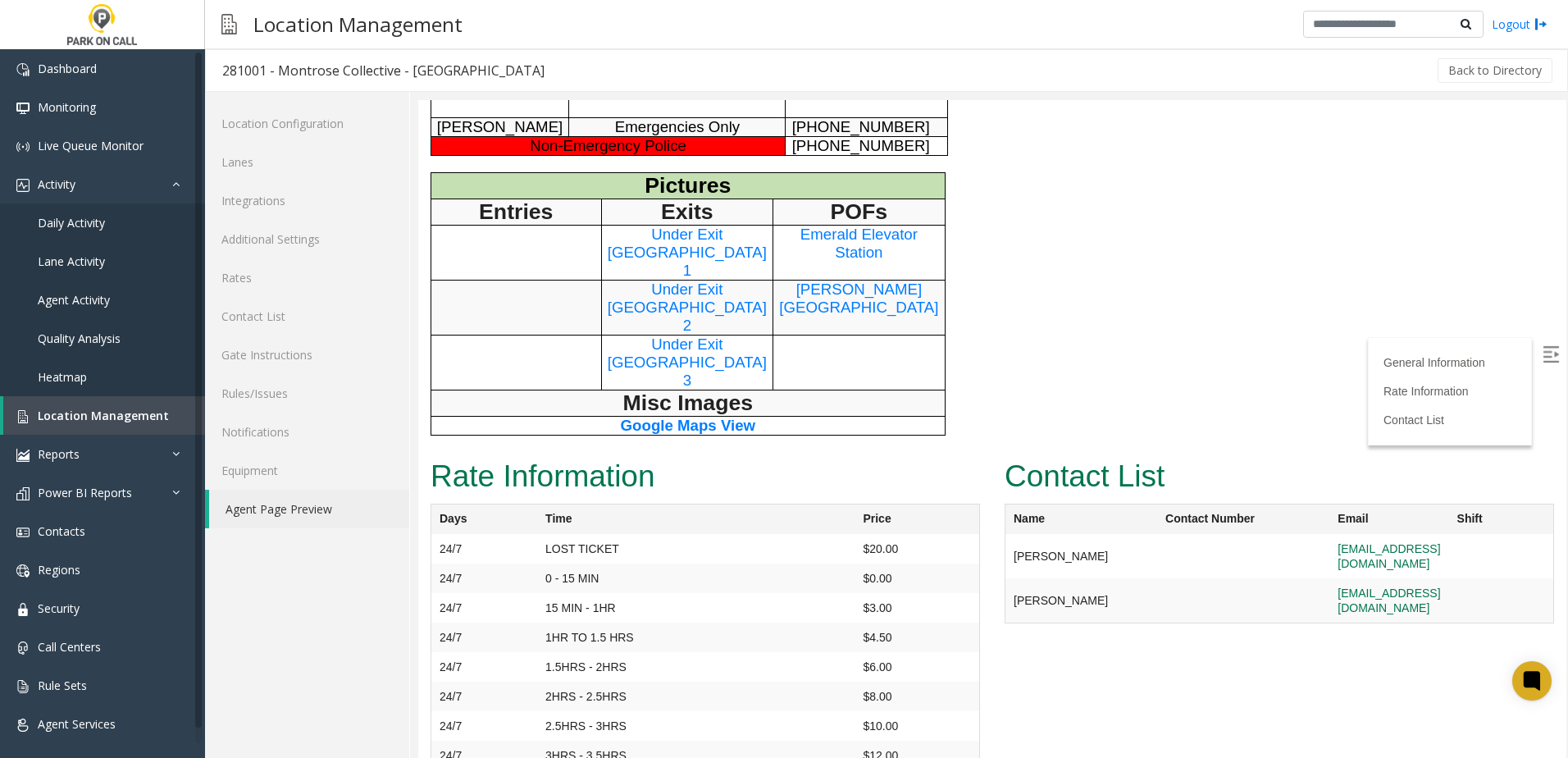
scroll to position [1127, 0]
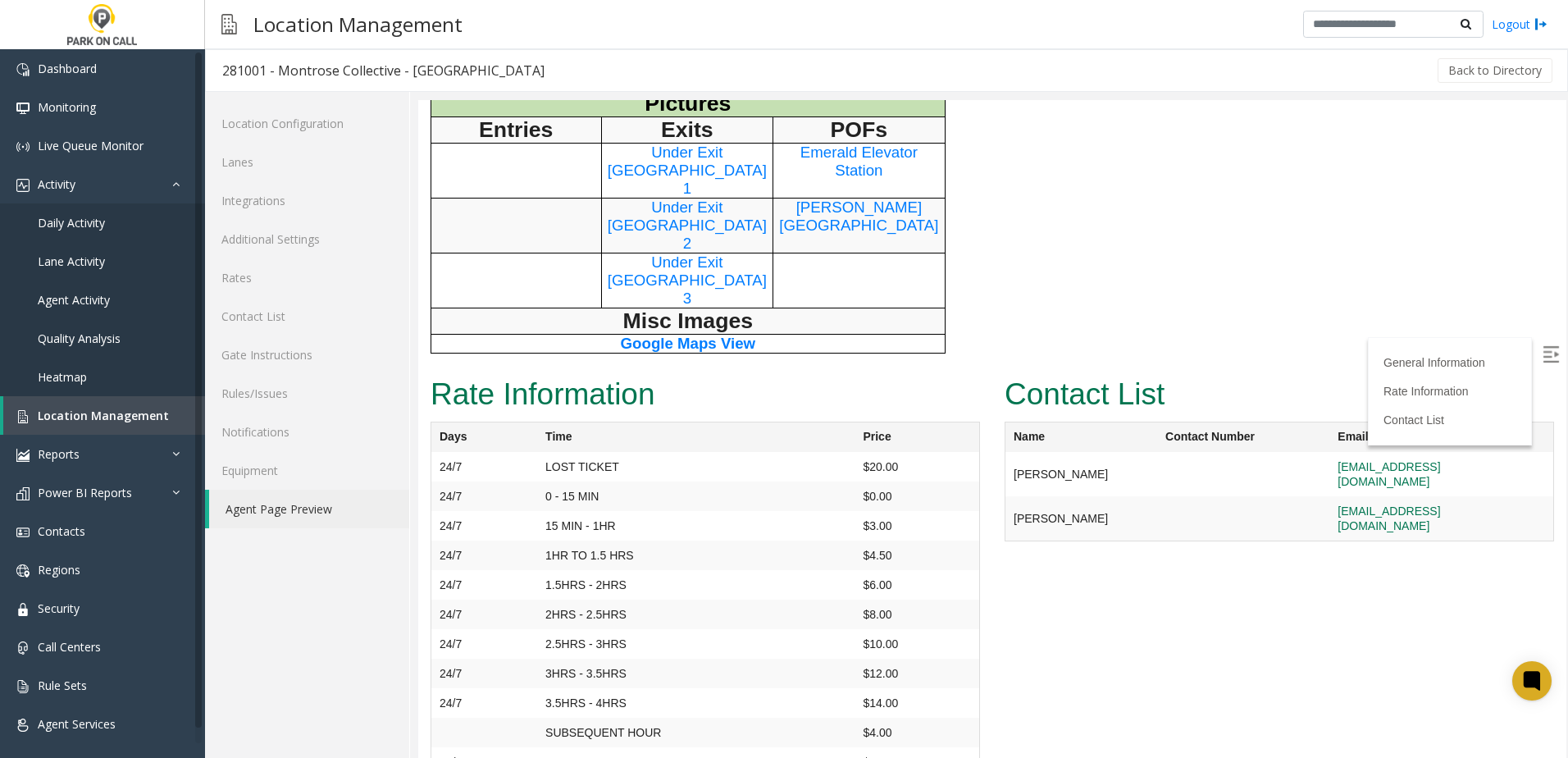
click at [48, 416] on span "Location Management" at bounding box center [103, 415] width 132 height 15
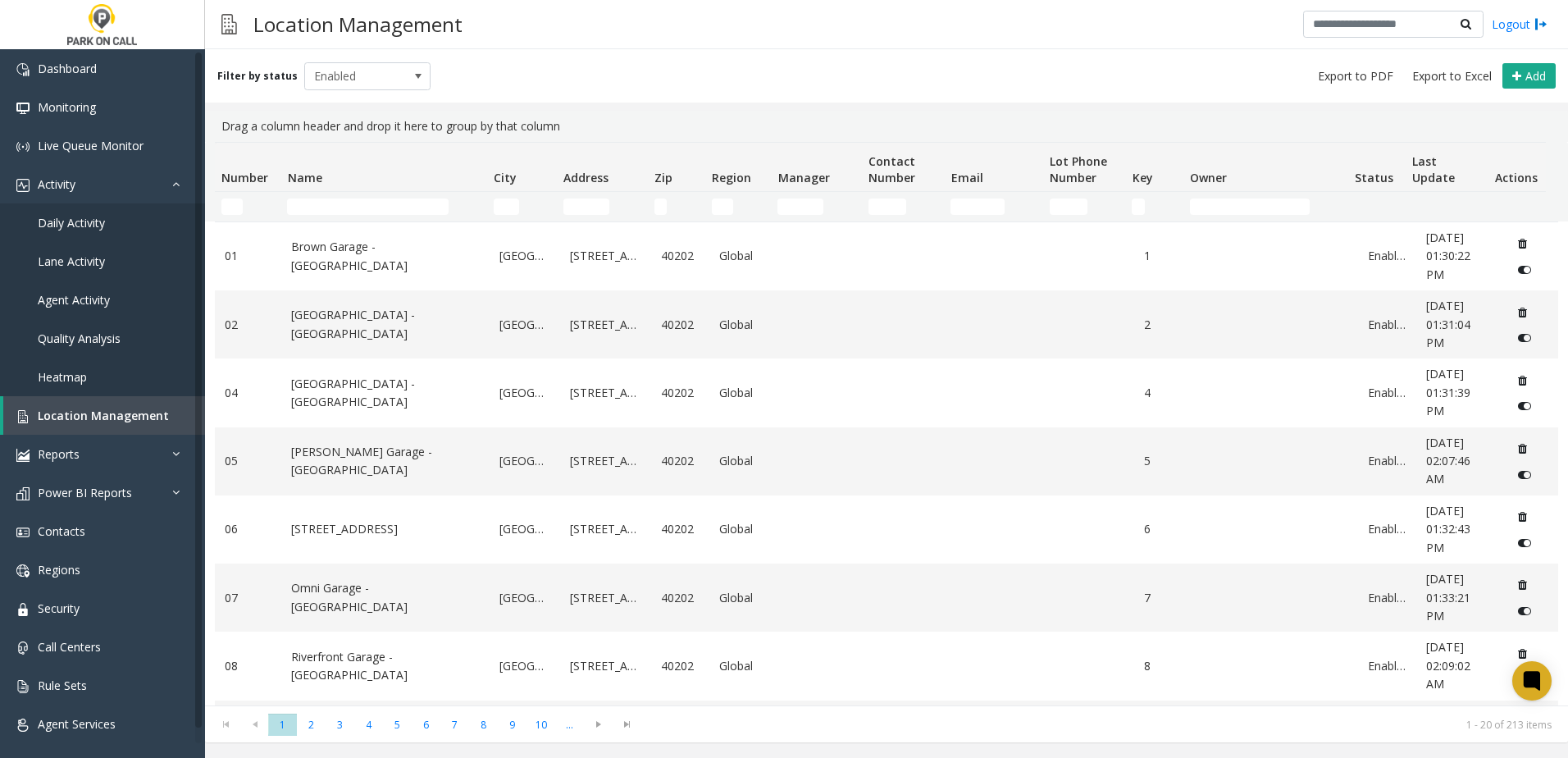
click at [361, 188] on th "Name" at bounding box center [383, 167] width 206 height 49
click at [358, 205] on input "Name Filter" at bounding box center [368, 207] width 162 height 16
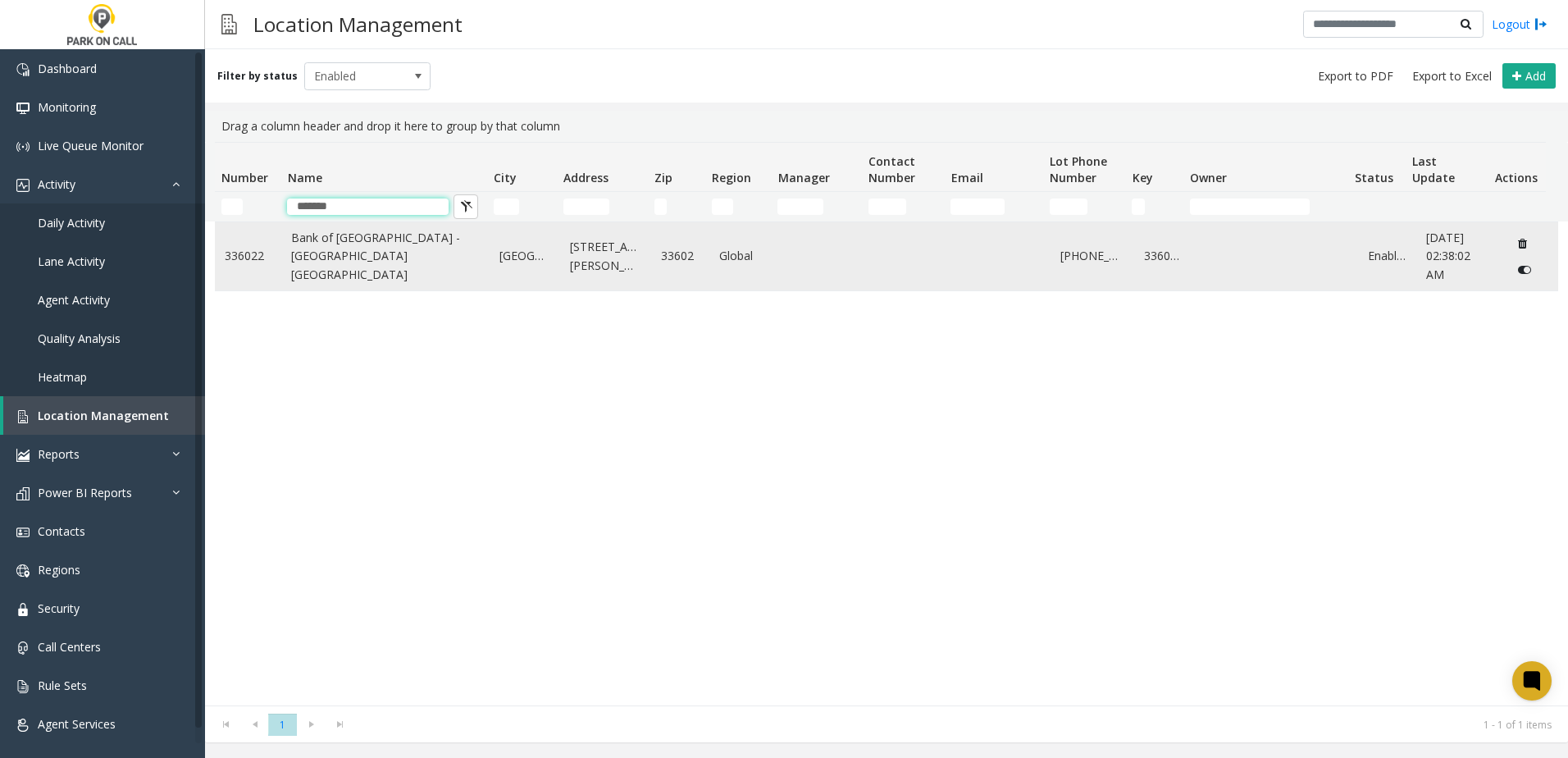
type input "*******"
click at [310, 259] on link "Bank of America Plaza - Universal Parking Tampa" at bounding box center [386, 256] width 189 height 55
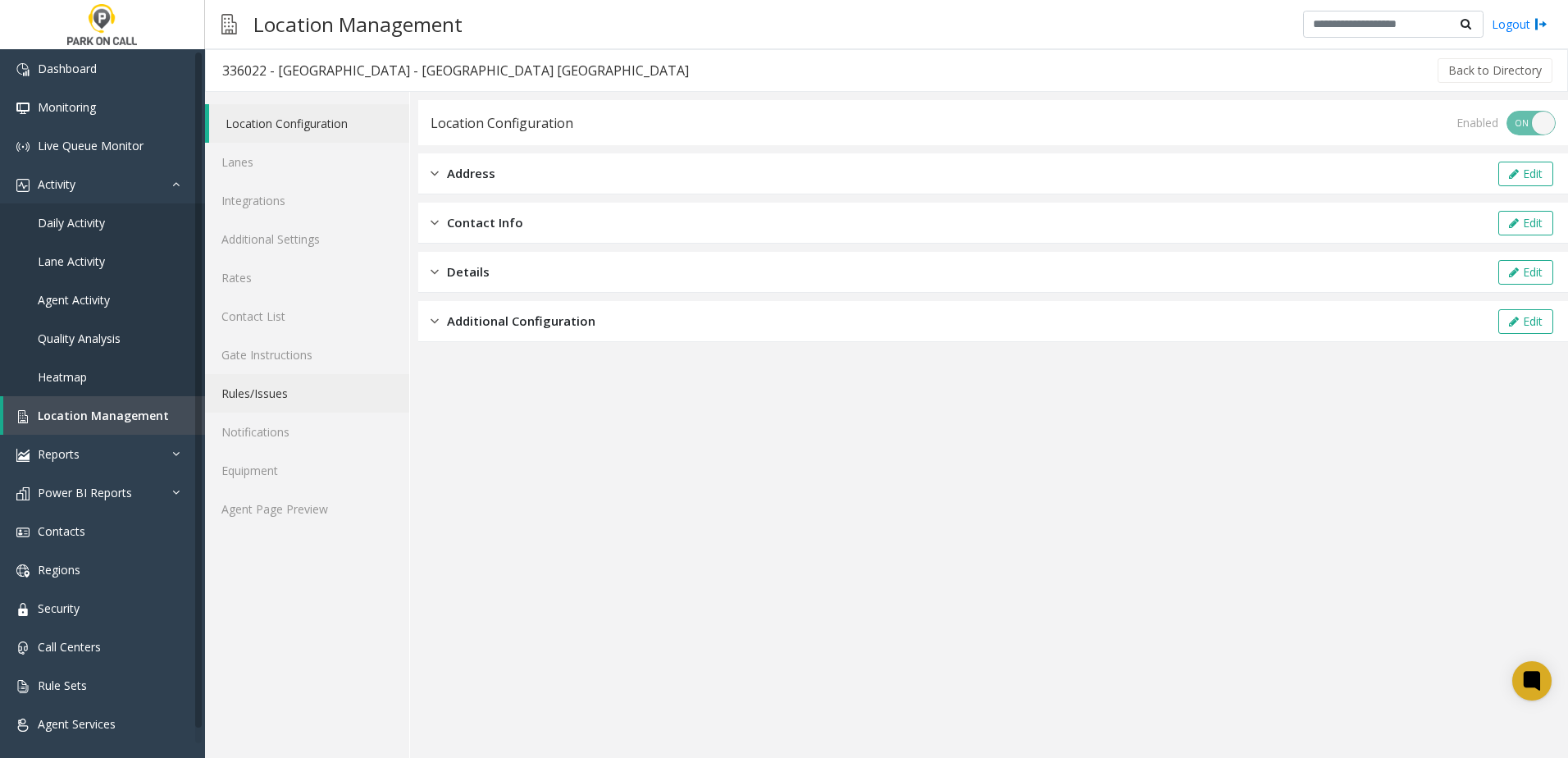
click at [301, 396] on link "Rules/Issues" at bounding box center [307, 393] width 204 height 38
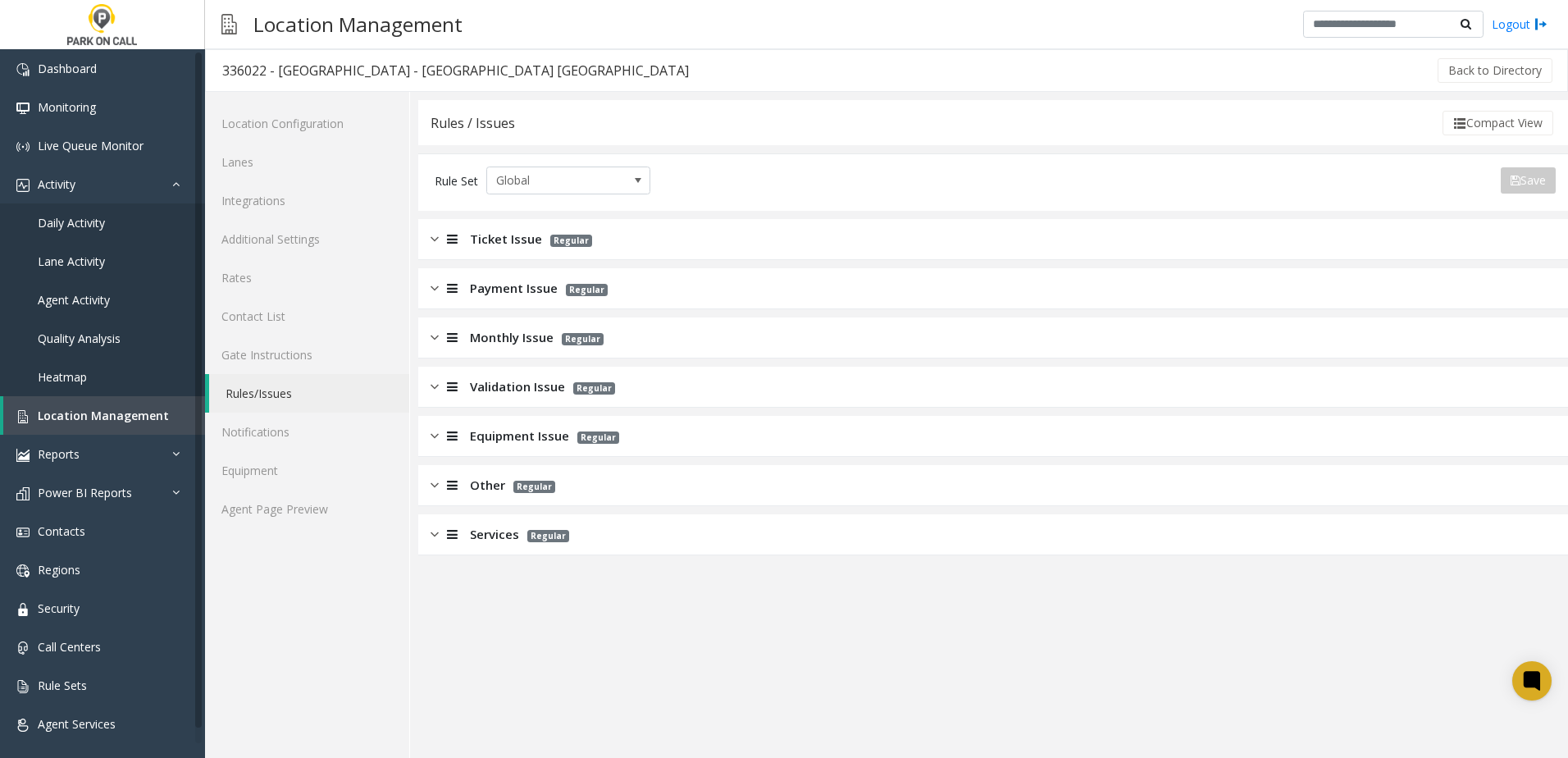
click at [493, 477] on span "Other" at bounding box center [487, 485] width 35 height 19
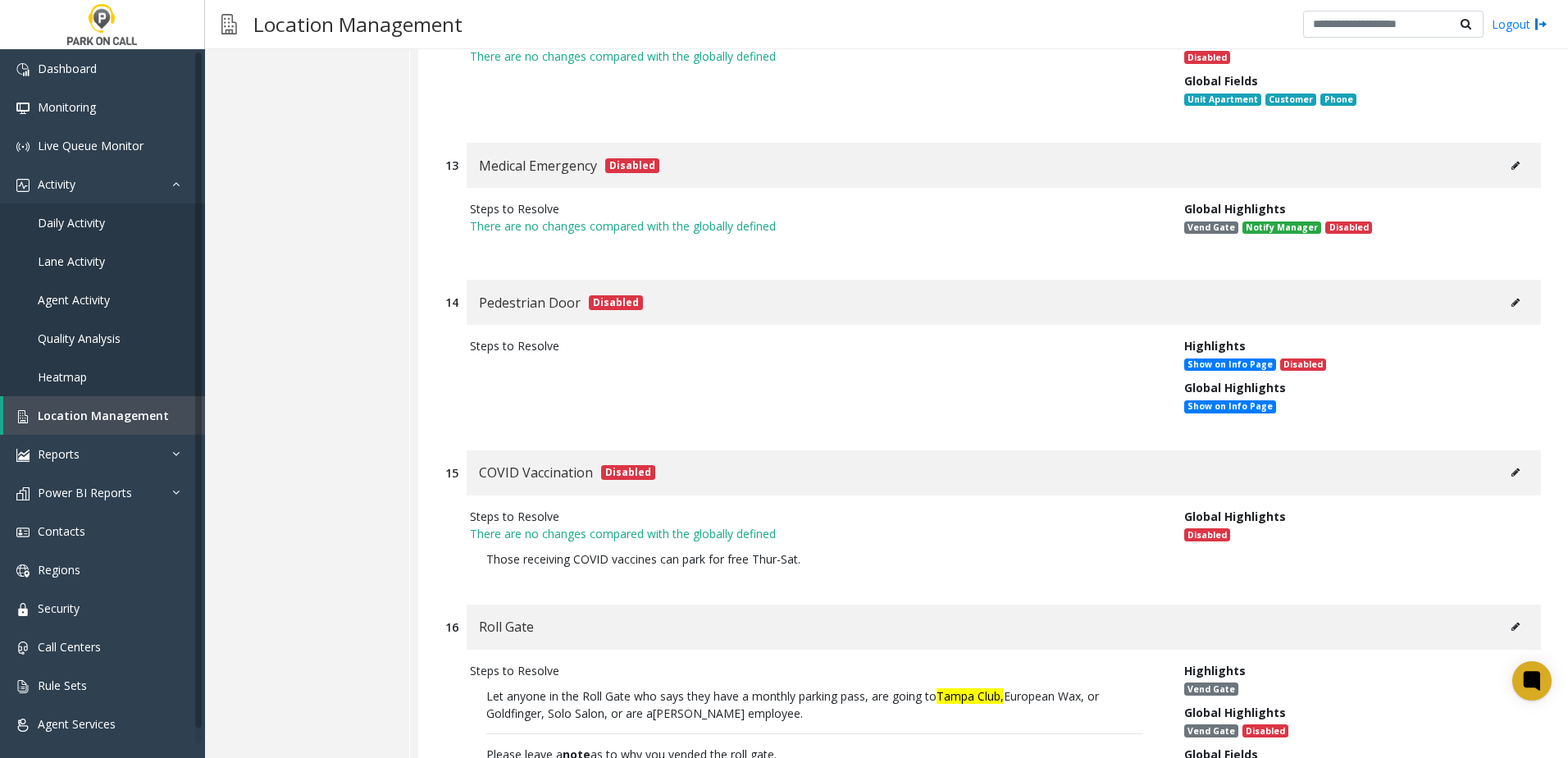
scroll to position [2953, 0]
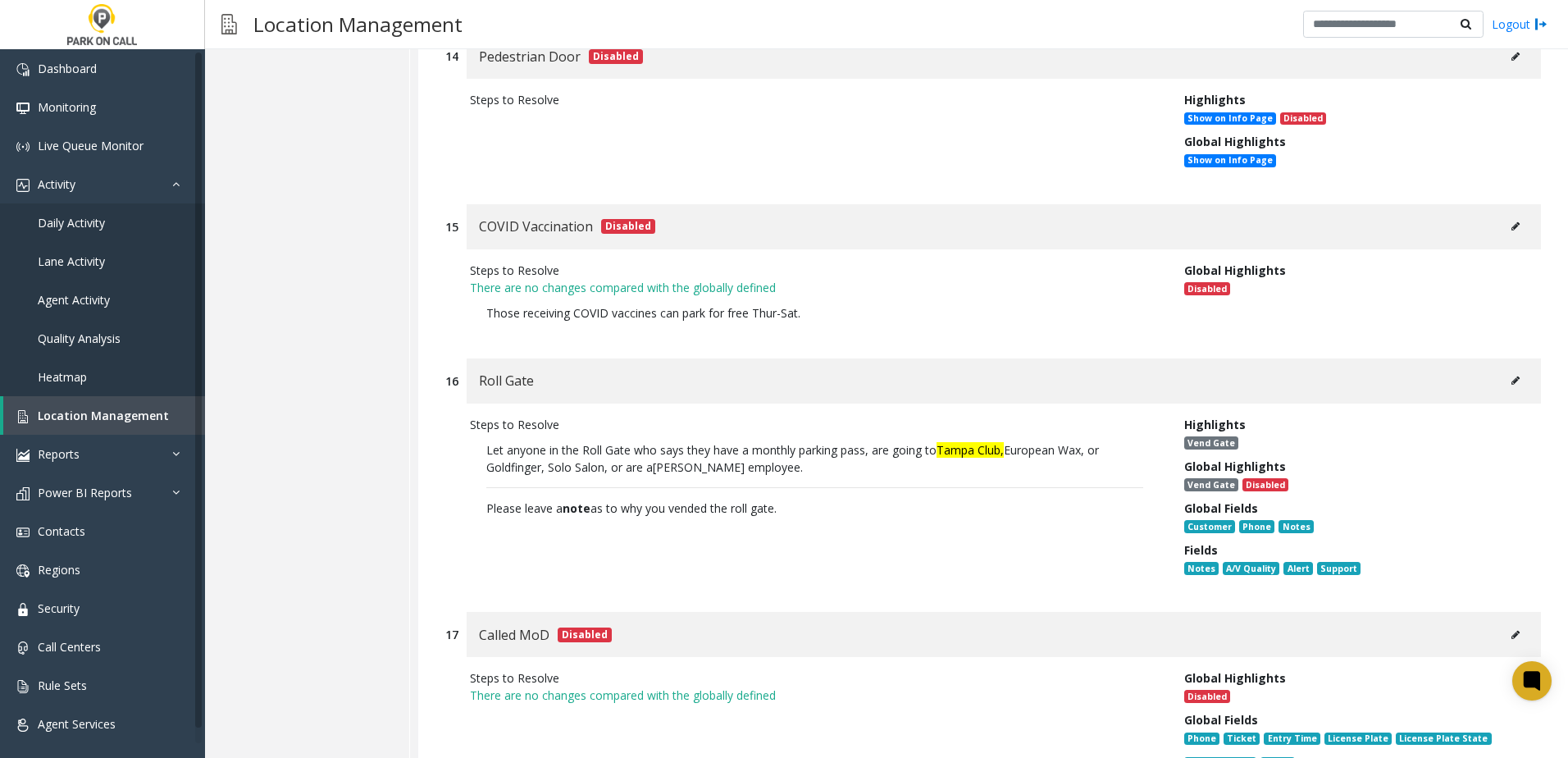
click at [1511, 380] on icon at bounding box center [1514, 380] width 8 height 10
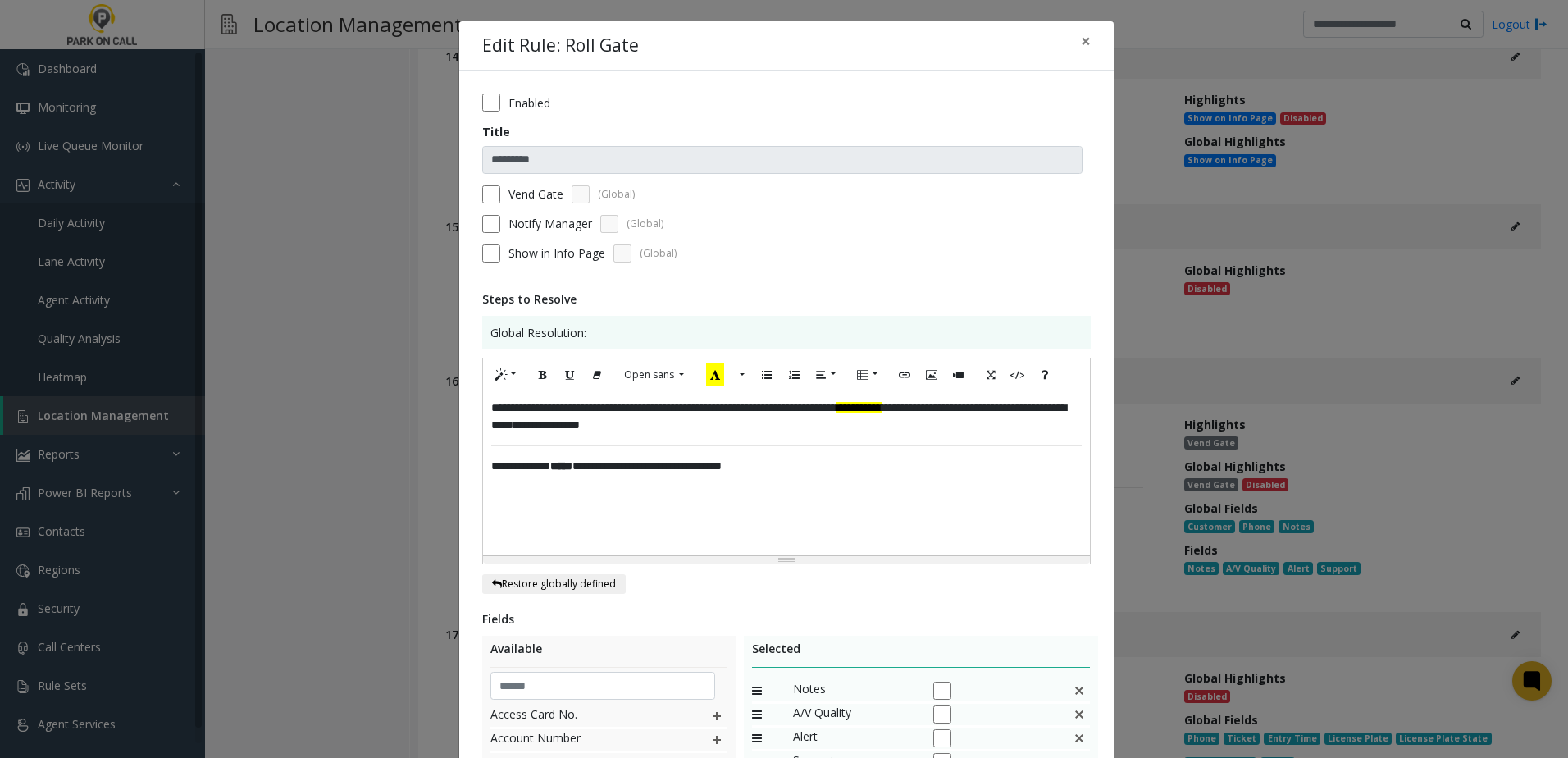
click at [1007, 408] on span "**********" at bounding box center [778, 417] width 574 height 29
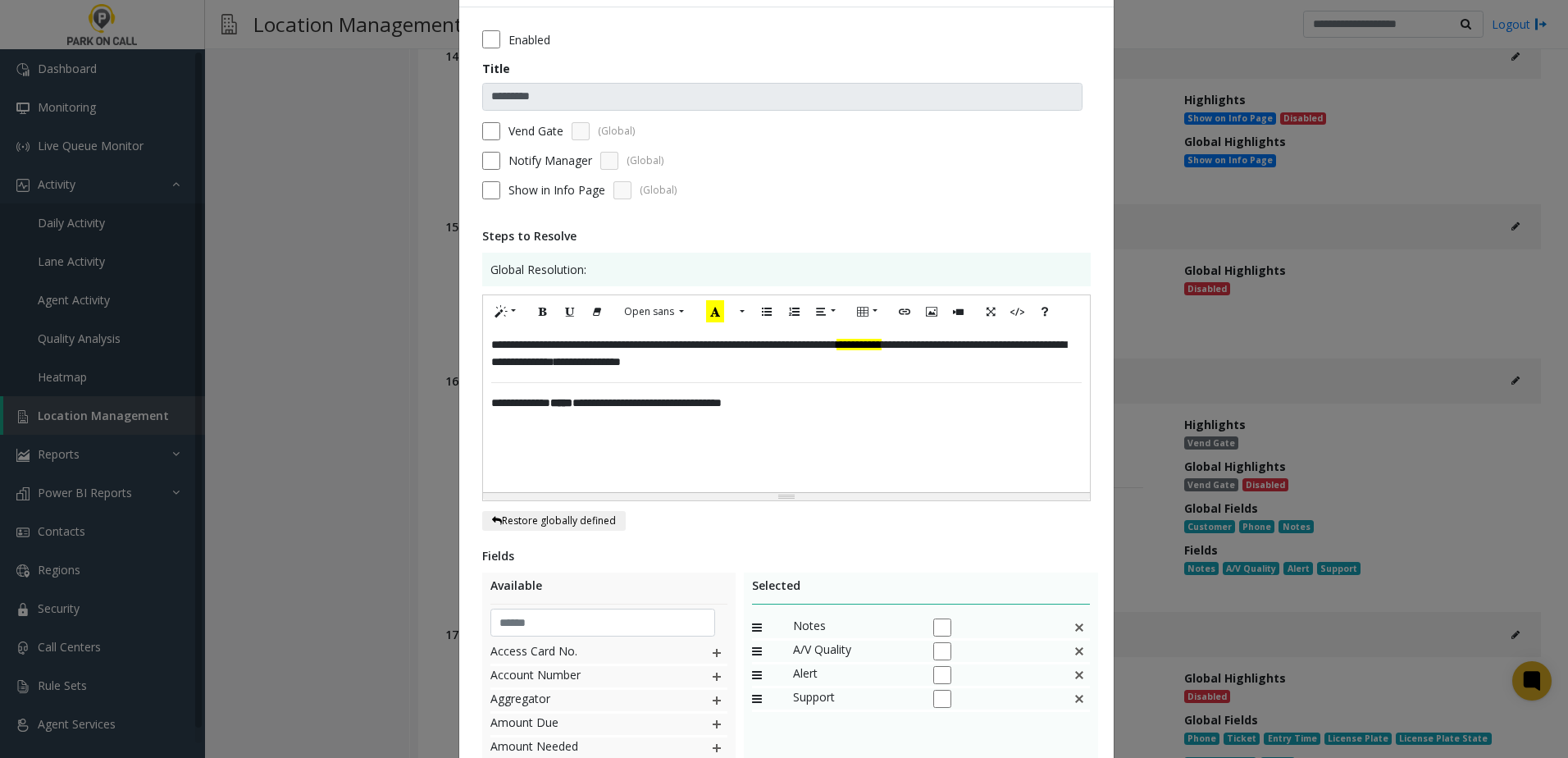
scroll to position [82, 0]
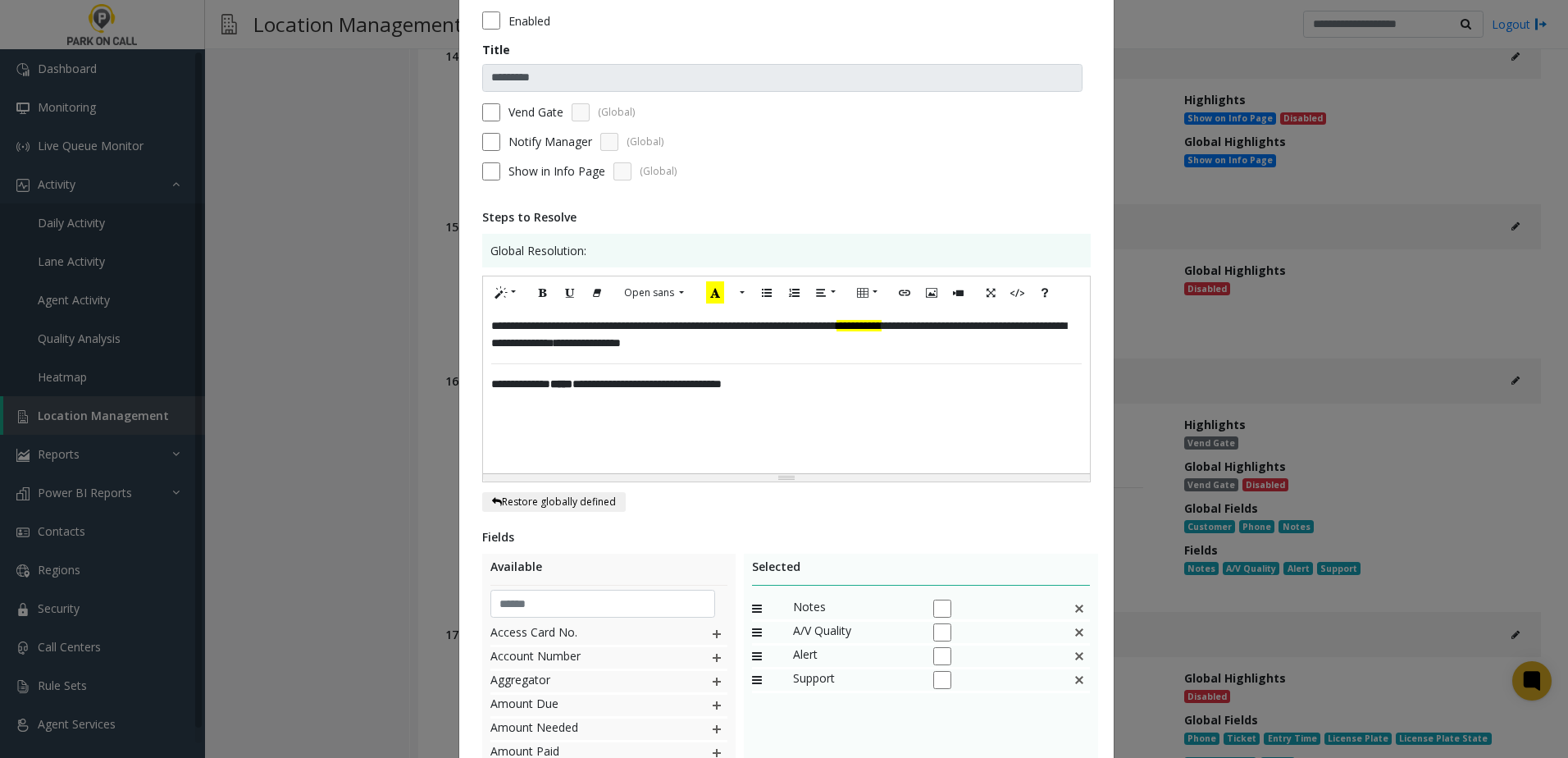
click at [621, 382] on span "**********" at bounding box center [647, 384] width 149 height 12
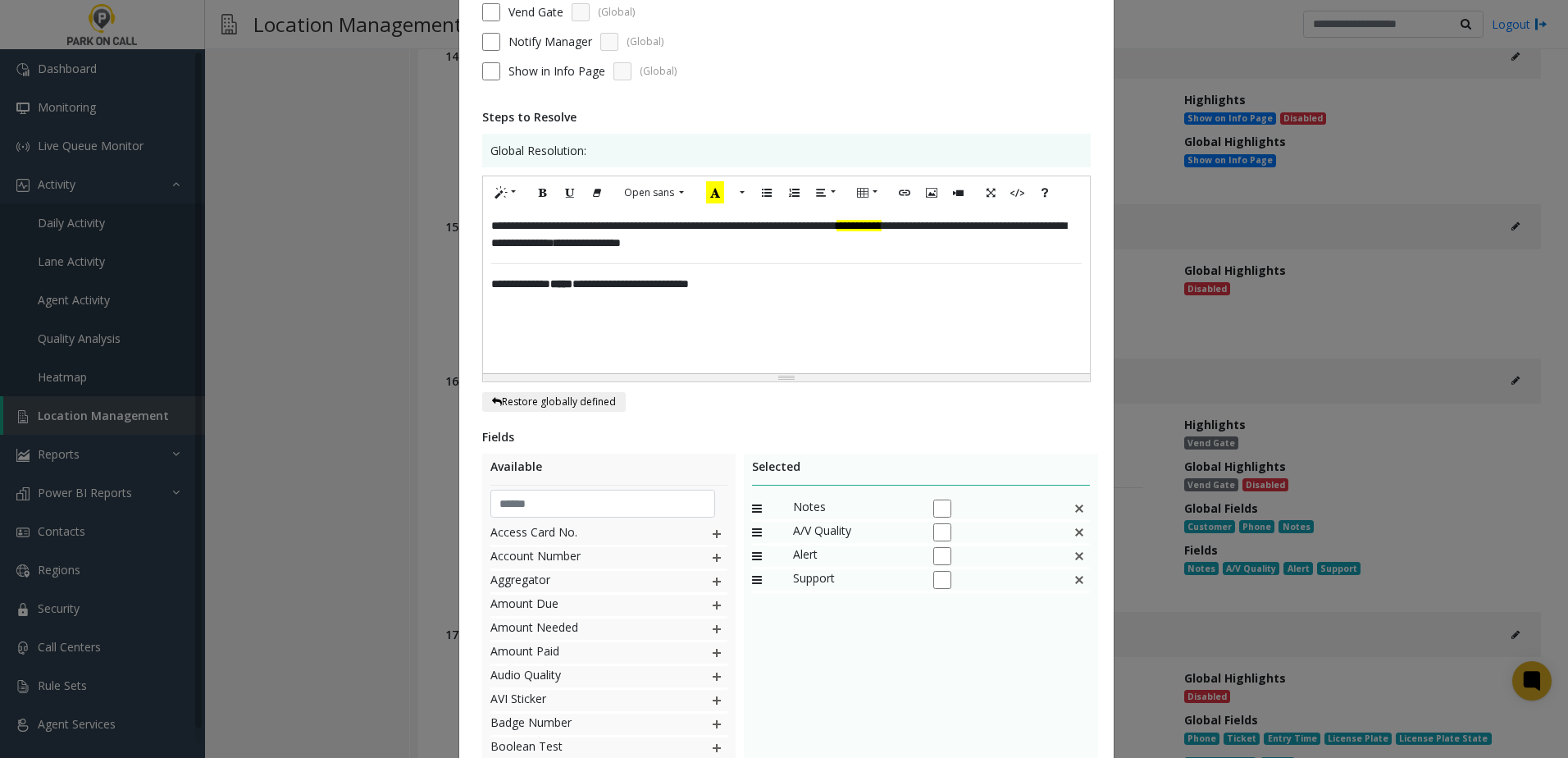
scroll to position [320, 0]
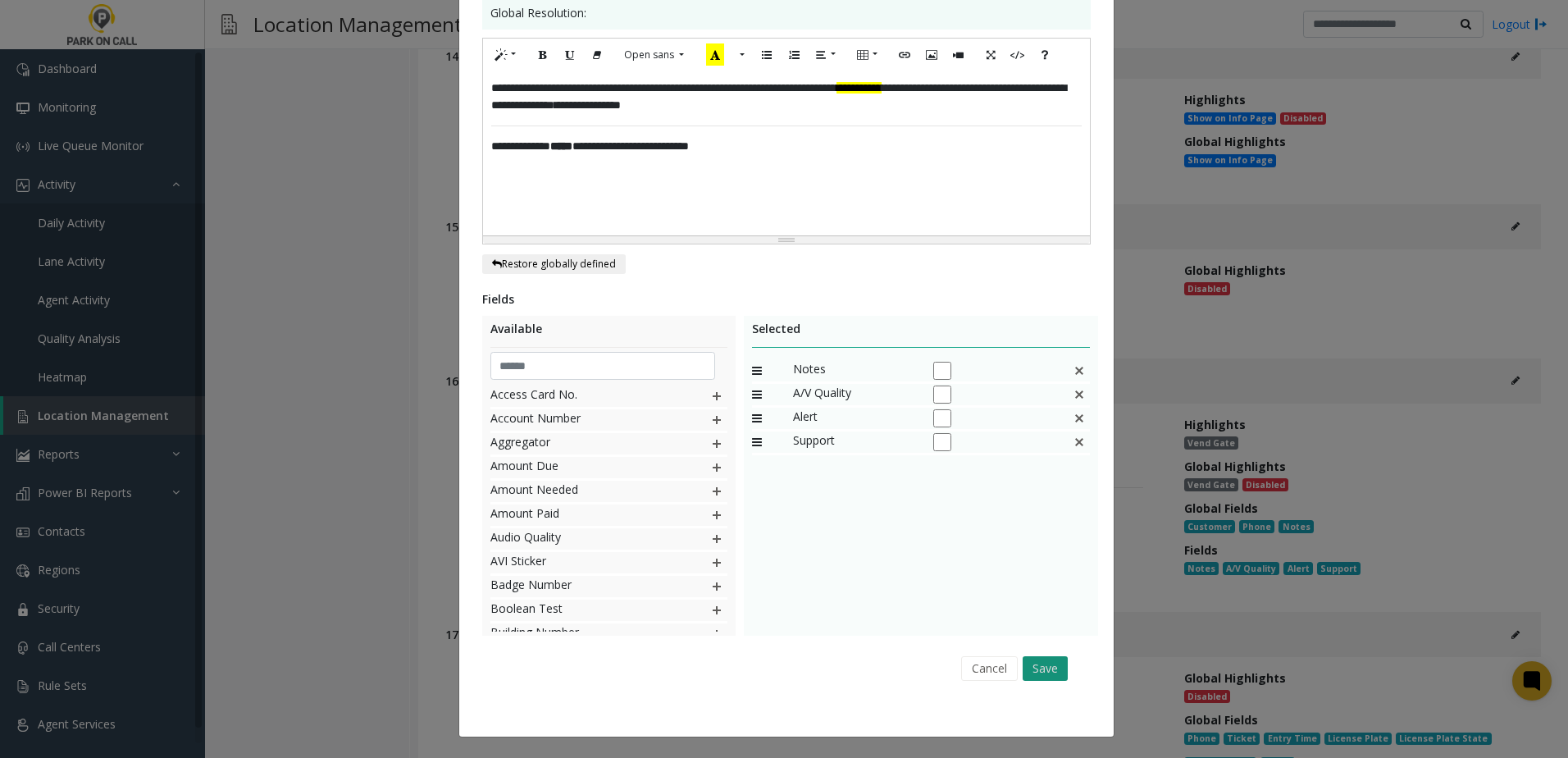
click at [1048, 671] on button "Save" at bounding box center [1045, 668] width 45 height 25
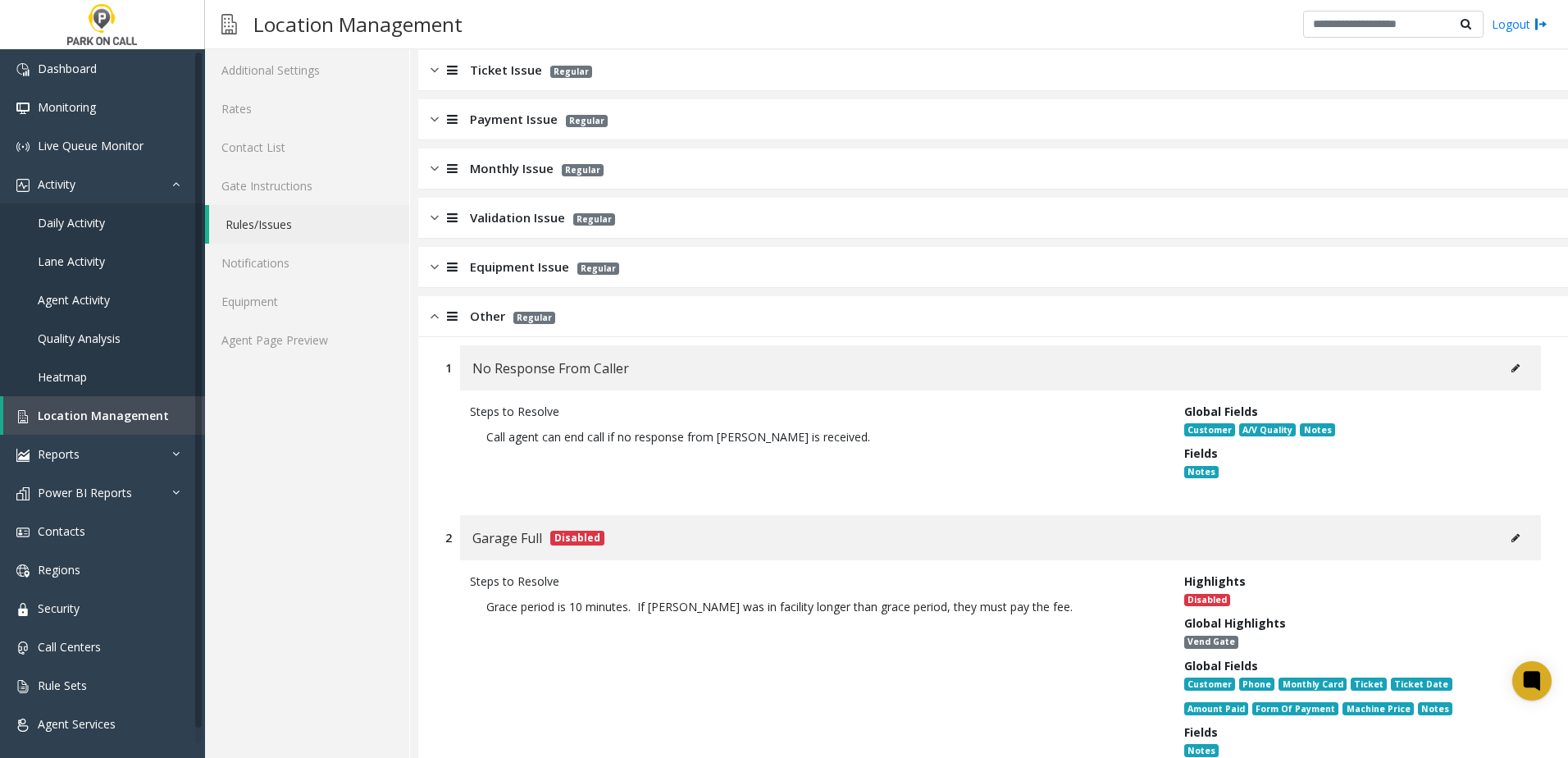
scroll to position [164, 0]
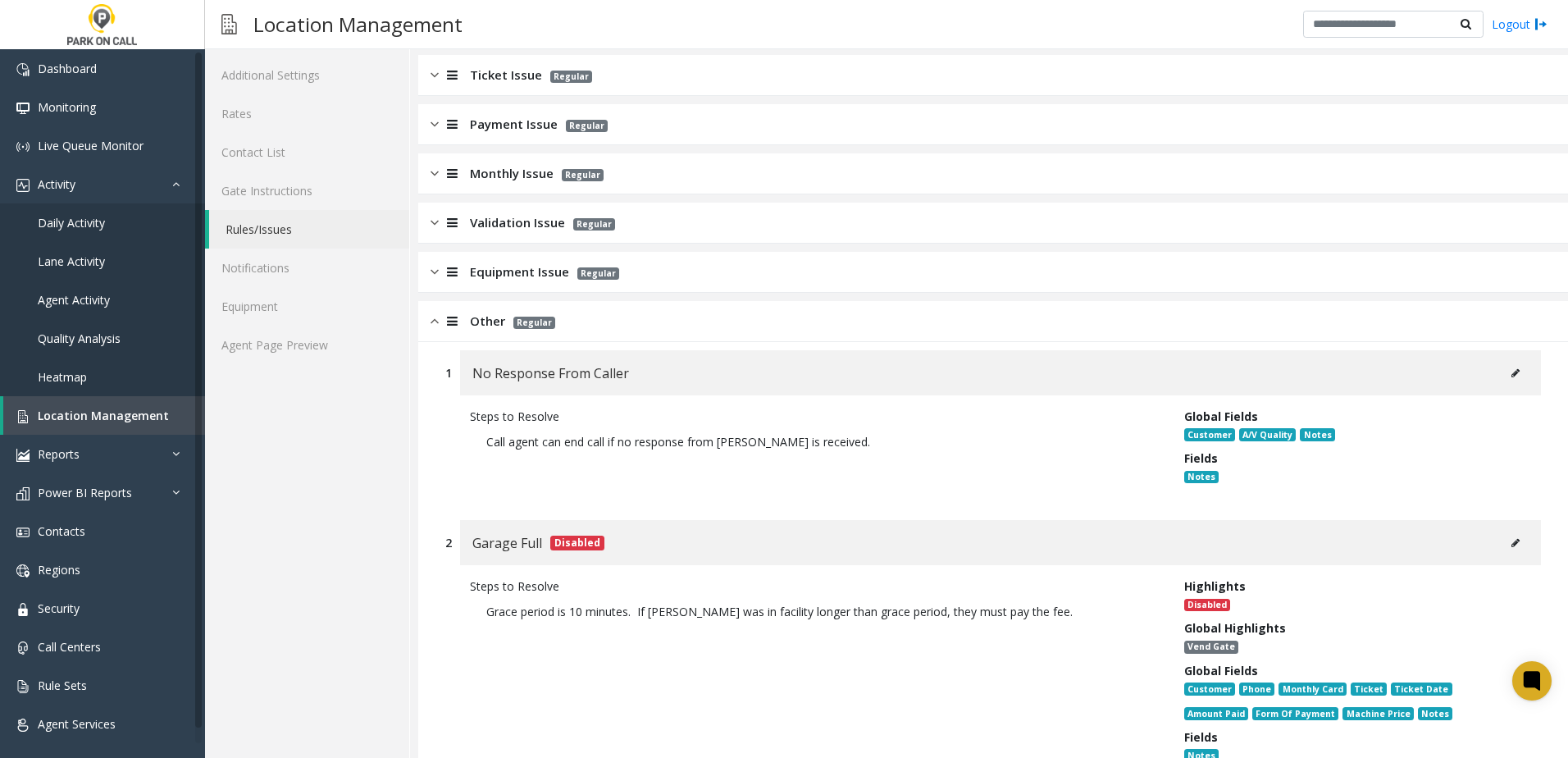
click at [434, 320] on img at bounding box center [434, 320] width 8 height 19
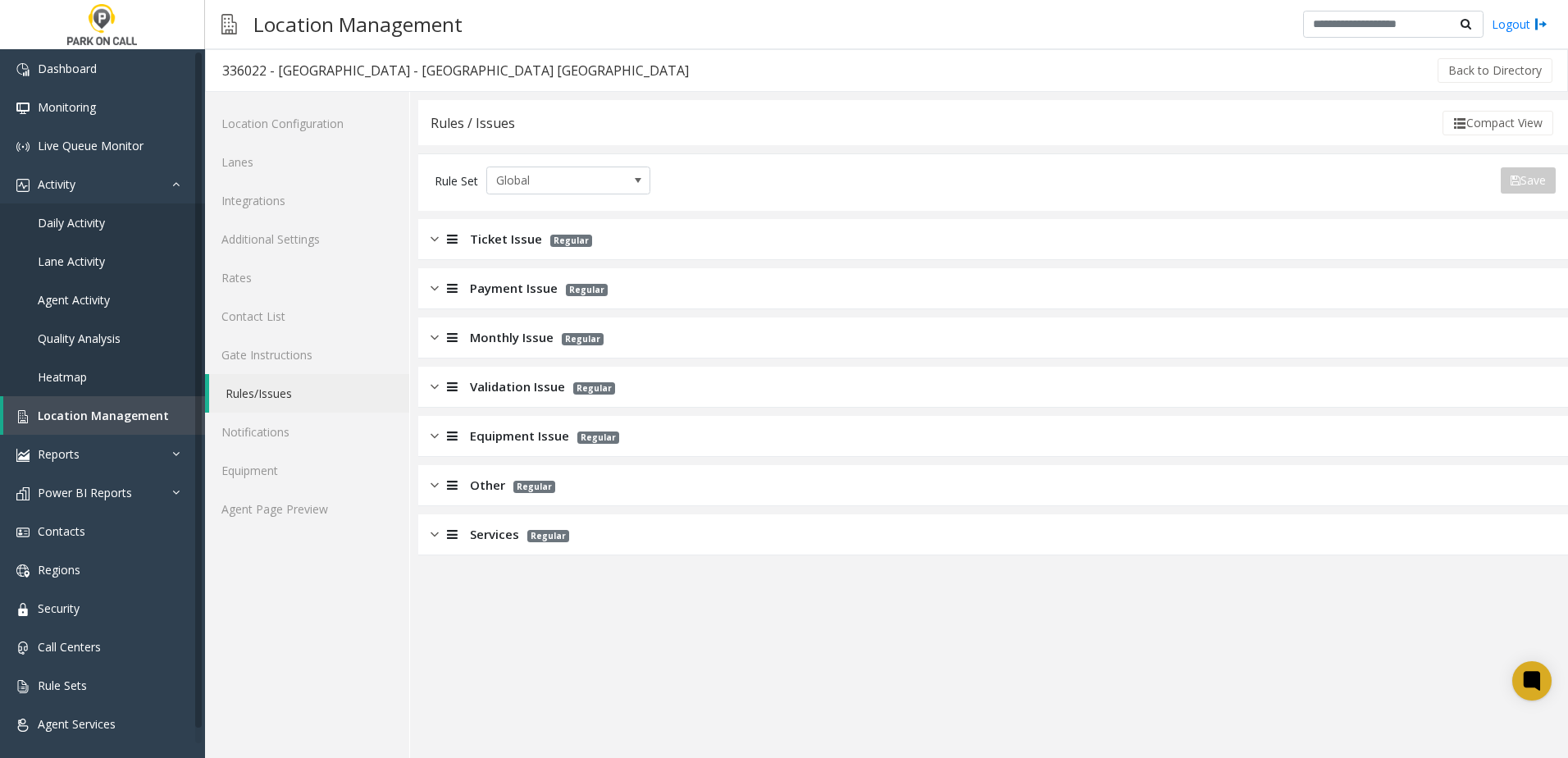
click at [475, 337] on span "Monthly Issue" at bounding box center [512, 337] width 83 height 19
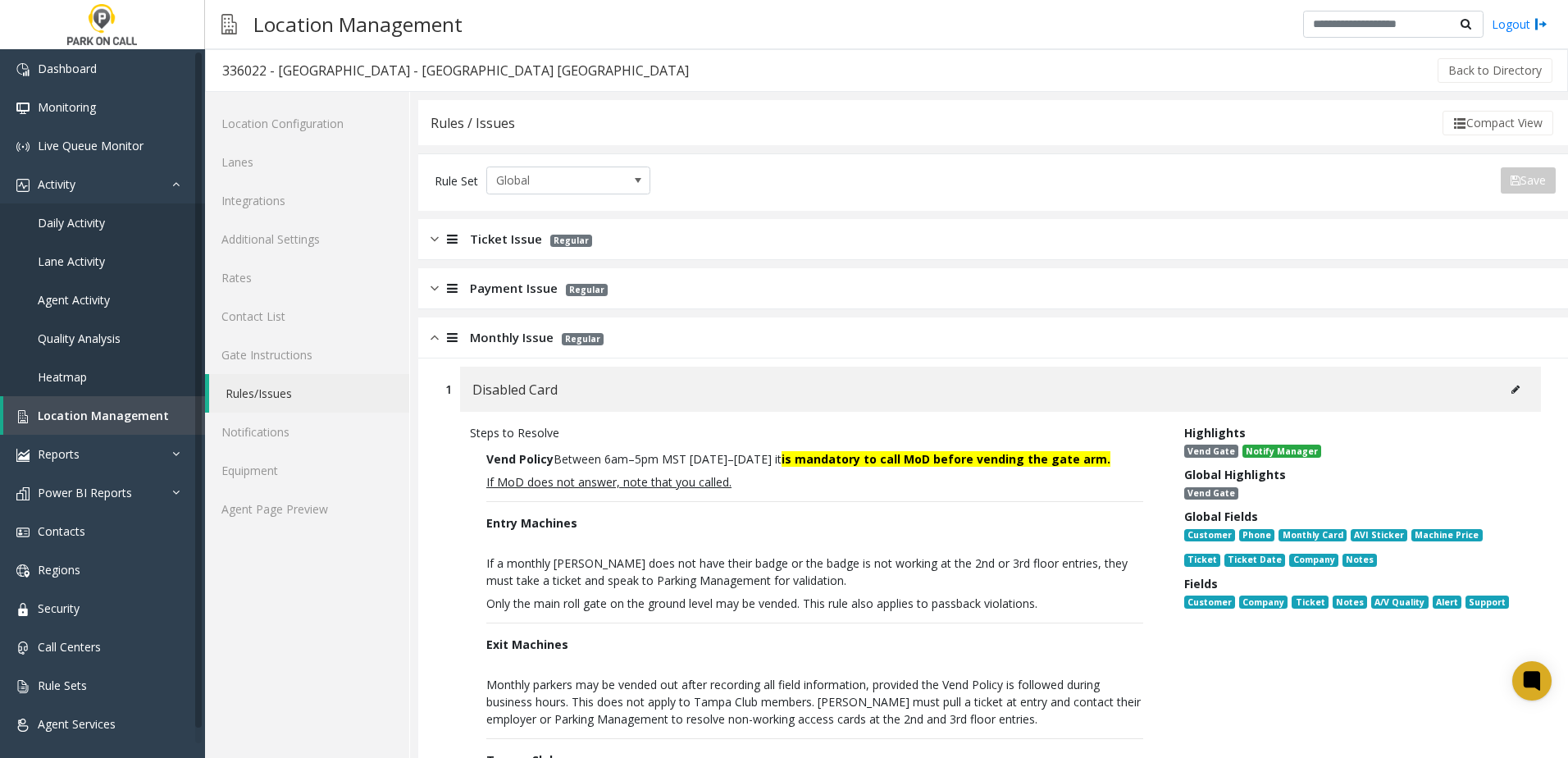
click at [436, 340] on img at bounding box center [434, 337] width 8 height 19
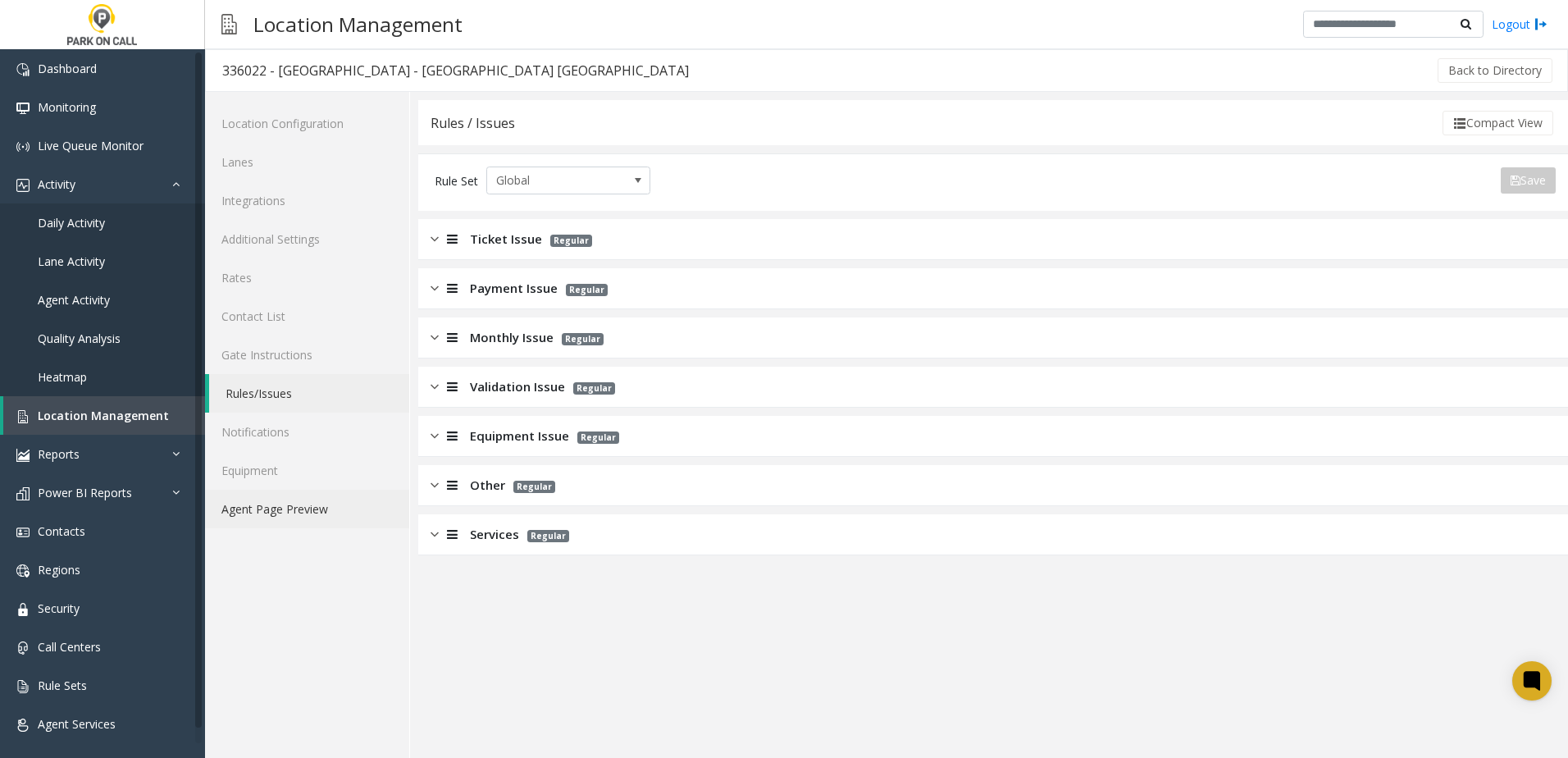
drag, startPoint x: 301, startPoint y: 509, endPoint x: 310, endPoint y: 507, distance: 9.2
click at [301, 509] on link "Agent Page Preview" at bounding box center [307, 508] width 204 height 38
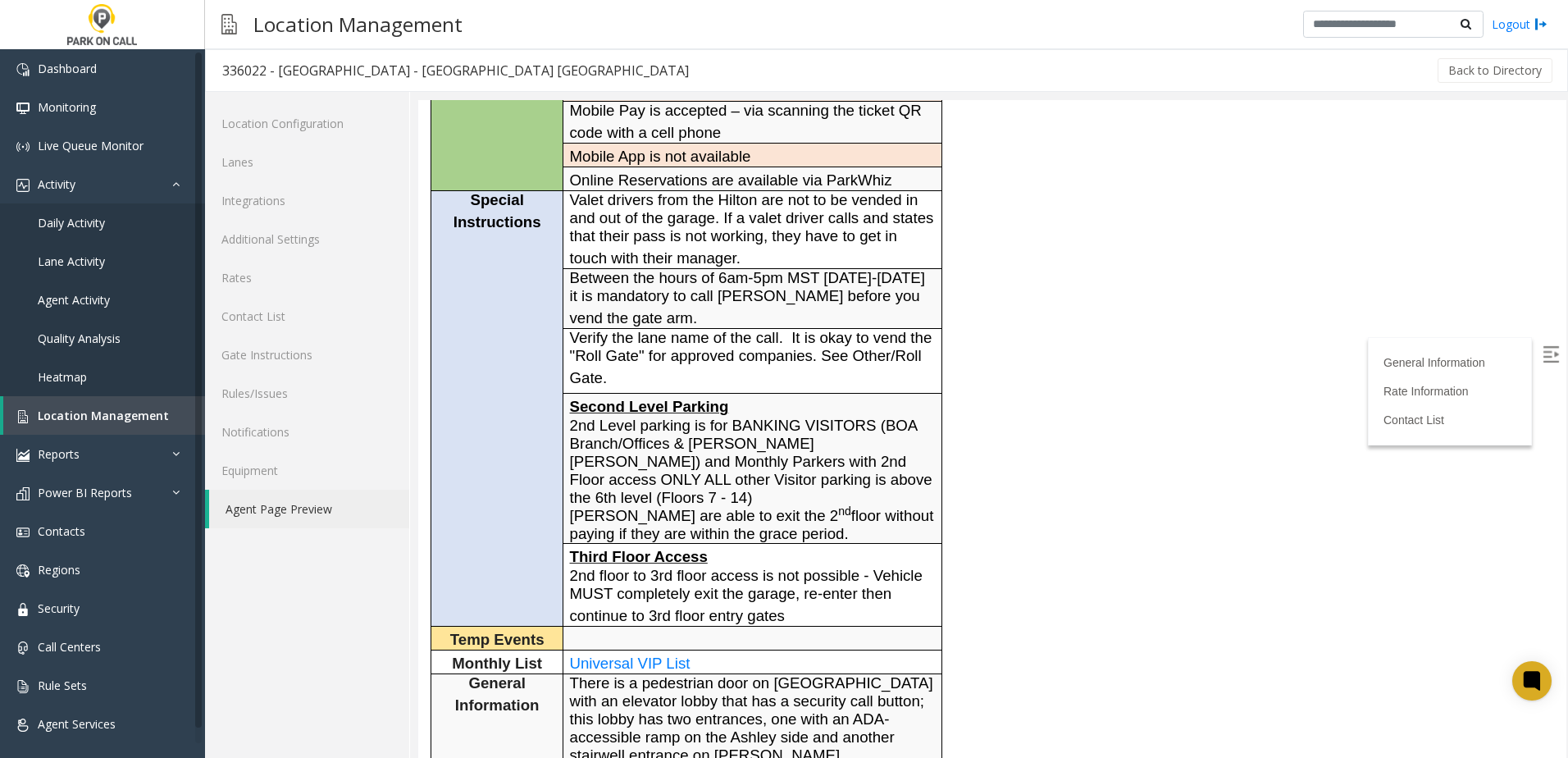
scroll to position [410, 0]
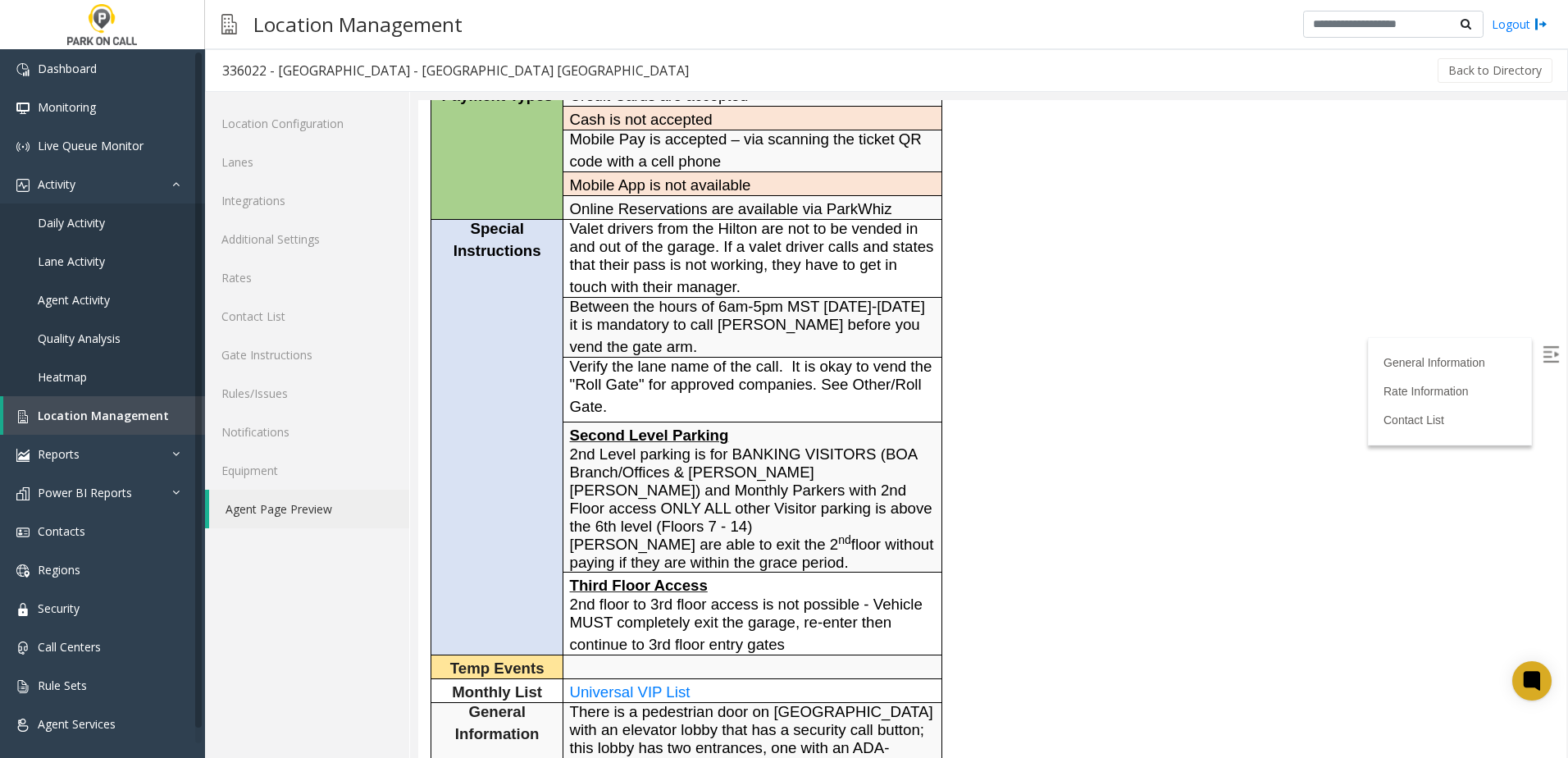
click at [693, 358] on p "Verify the lane name of the call. It is okay to vend the "Roll Gate" for approv…" at bounding box center [752, 387] width 366 height 59
click at [712, 298] on span "Between the hours of 6am-5pm MST Monday-Friday it is mandatory to call Oliver b…" at bounding box center [747, 326] width 355 height 57
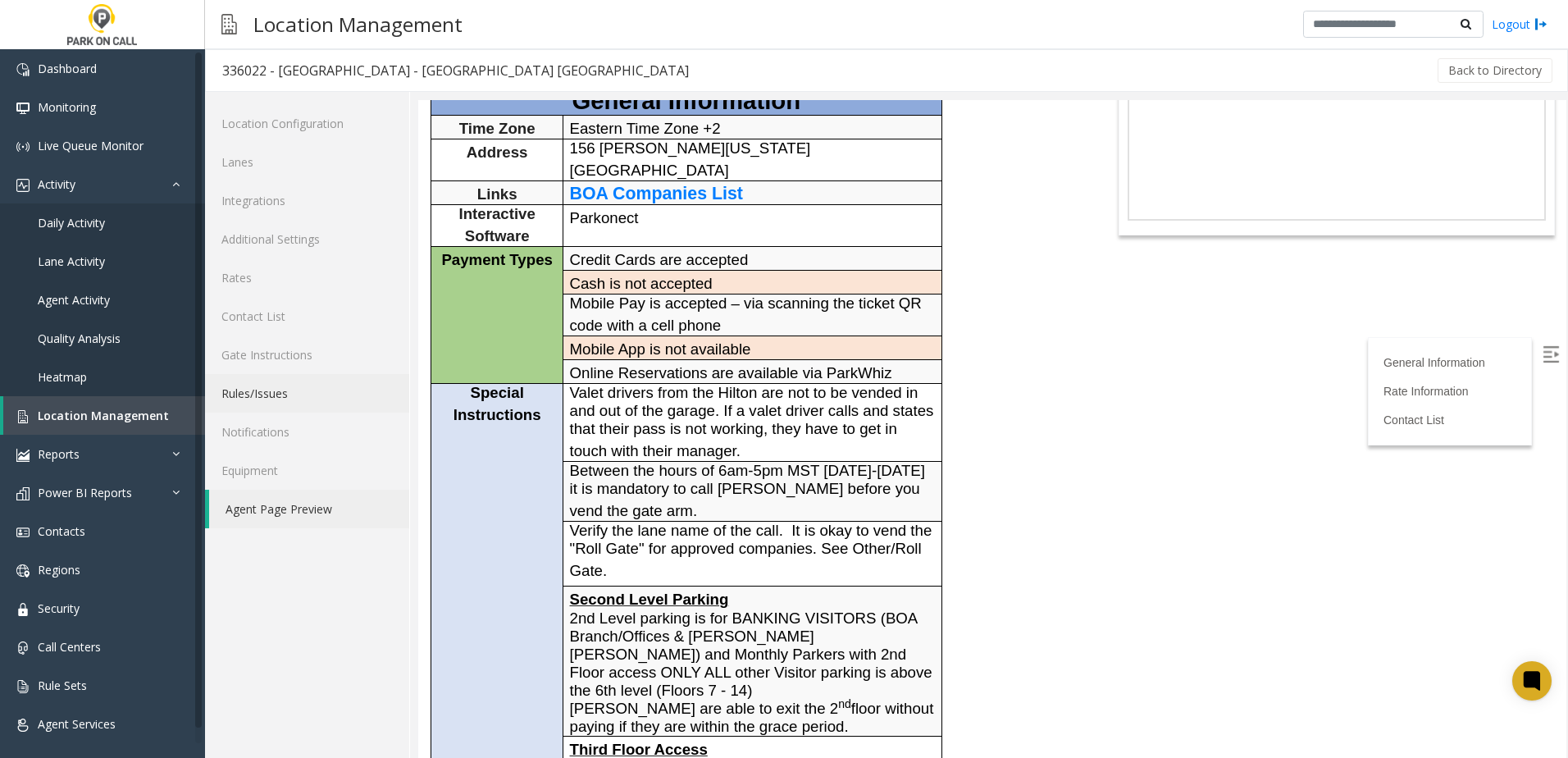
click at [277, 389] on link "Rules/Issues" at bounding box center [307, 393] width 204 height 38
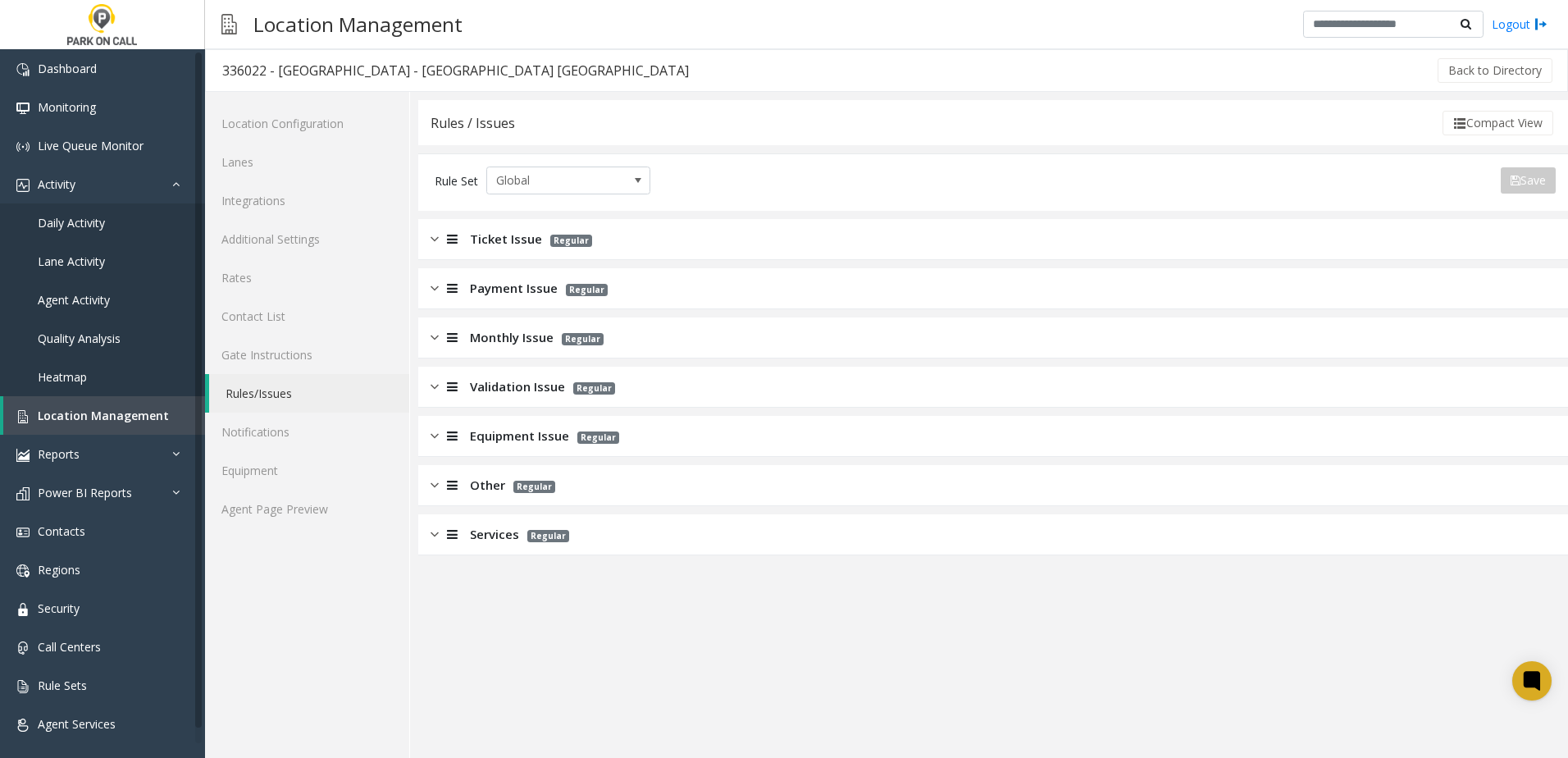
click at [491, 335] on span "Monthly Issue" at bounding box center [512, 337] width 83 height 19
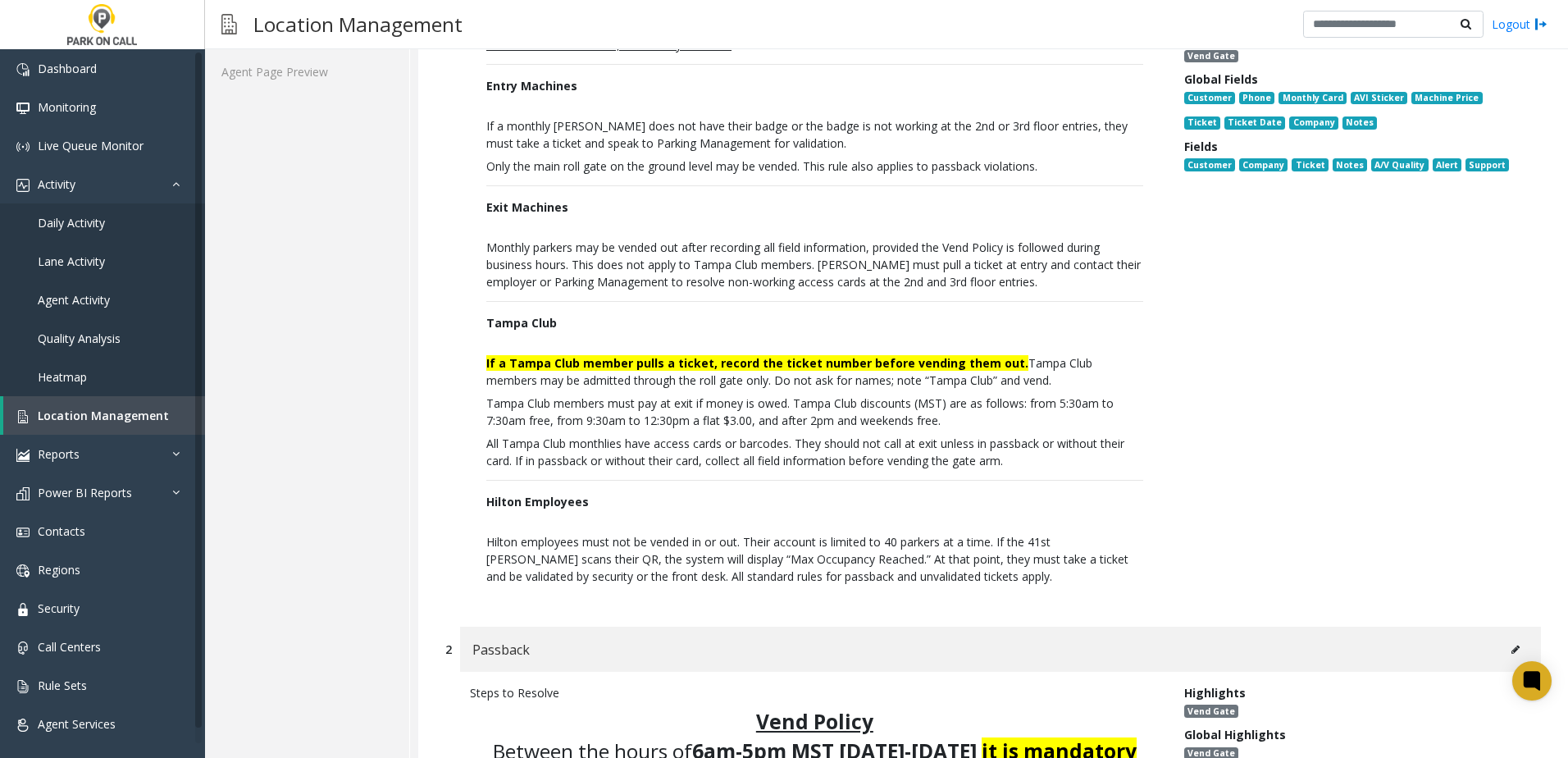
scroll to position [574, 0]
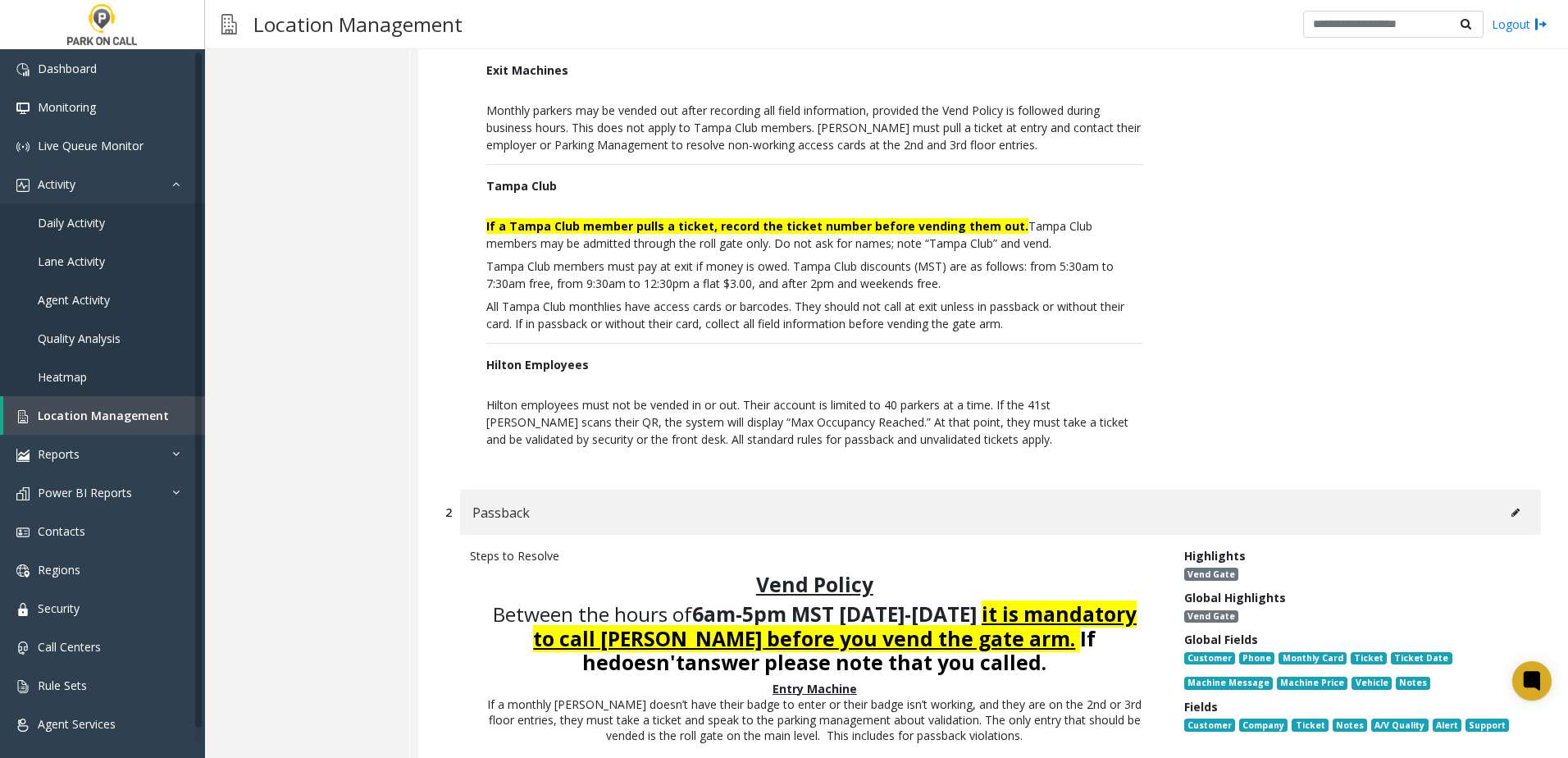
click at [679, 415] on span "Hilton employees must not be vended in or out. Their account is limited to 40 p…" at bounding box center [807, 421] width 642 height 50
click at [761, 414] on span "Hilton employees must not be vended in or out. Their account is limited to 40 p…" at bounding box center [807, 421] width 642 height 50
drag, startPoint x: 761, startPoint y: 414, endPoint x: 760, endPoint y: 401, distance: 13.0
click at [760, 401] on span "Hilton employees must not be vended in or out. Their account is limited to 40 p…" at bounding box center [807, 421] width 642 height 50
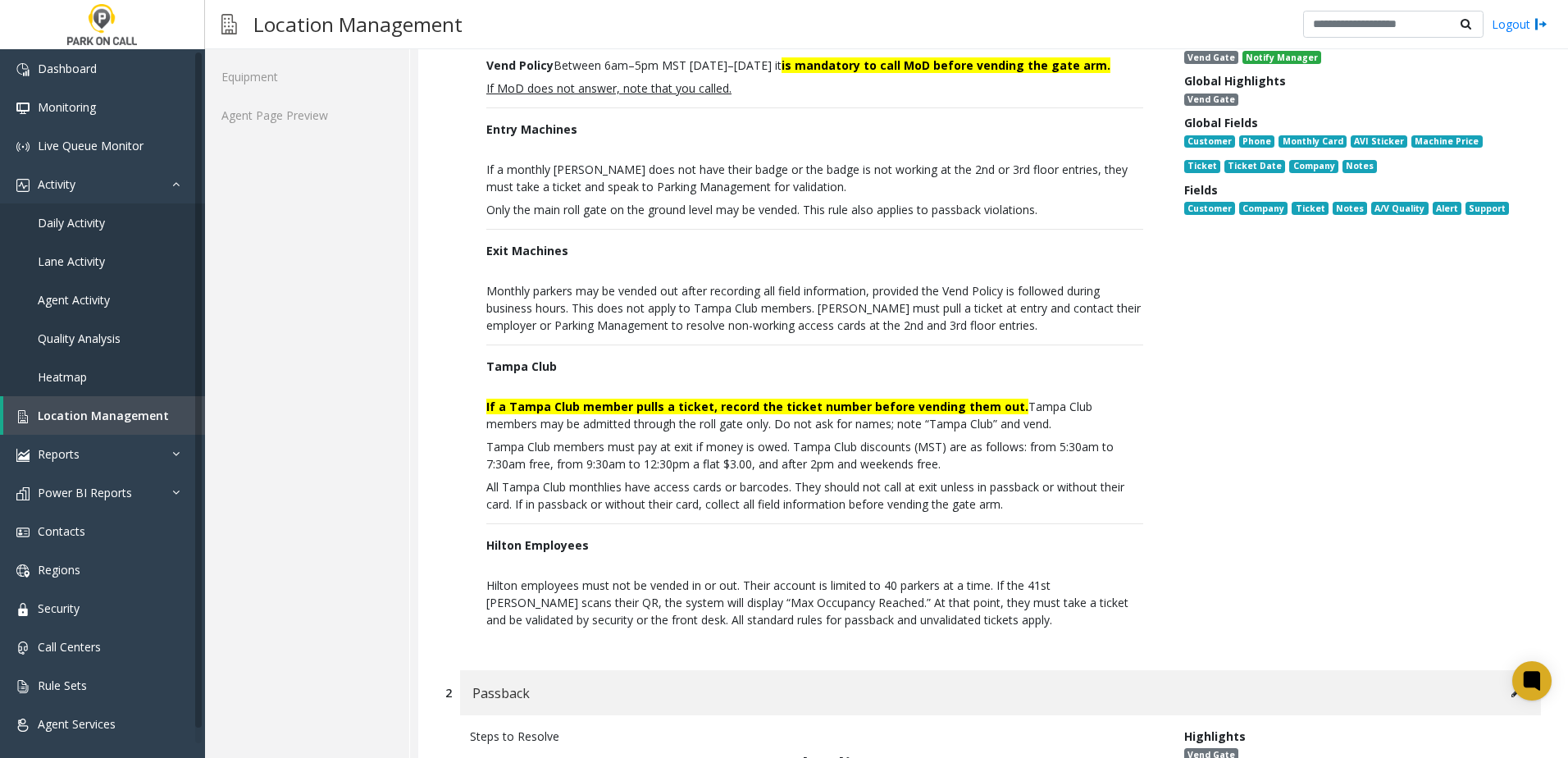
scroll to position [0, 0]
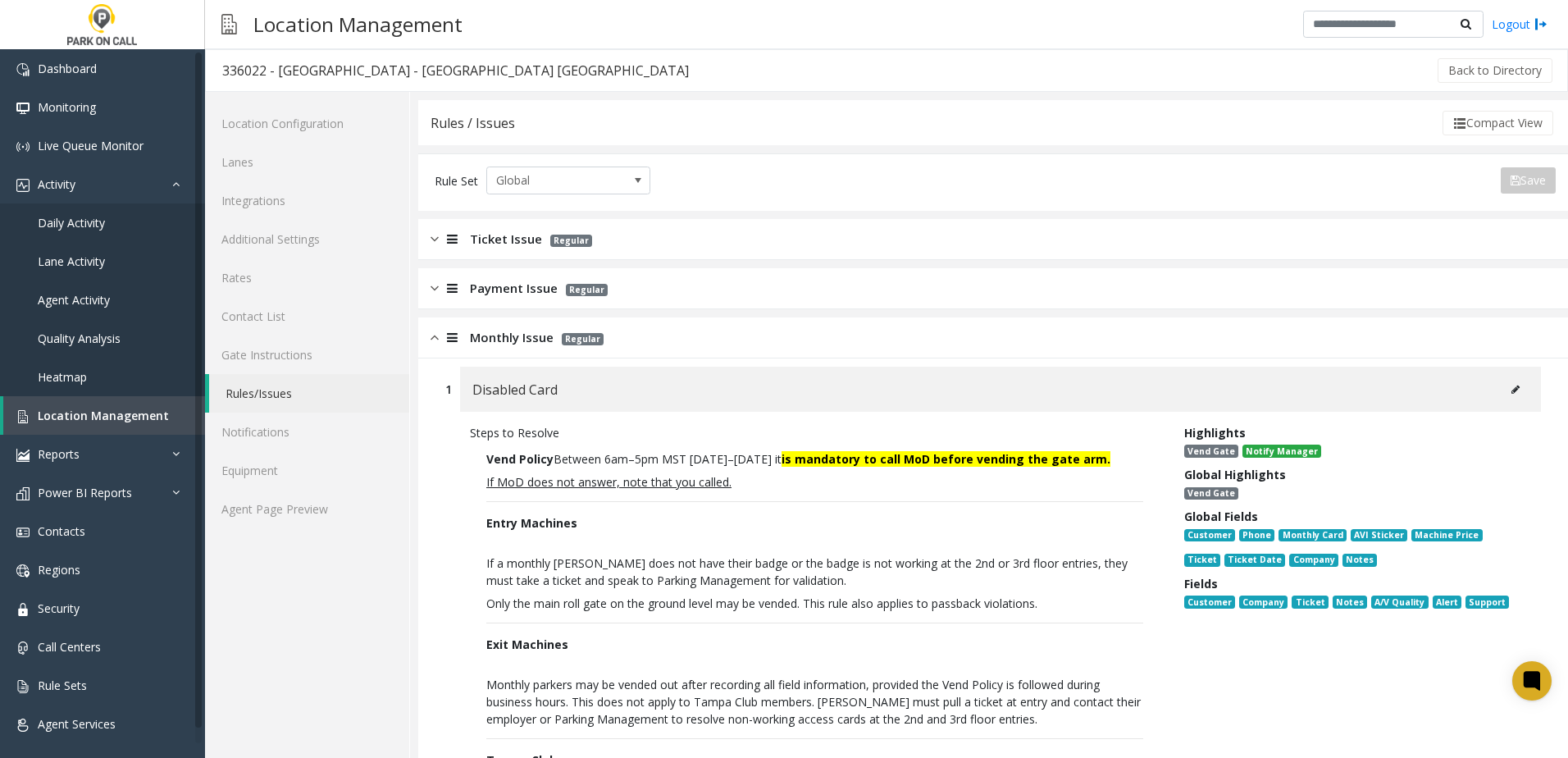
click at [521, 330] on span "Monthly Issue" at bounding box center [512, 337] width 83 height 19
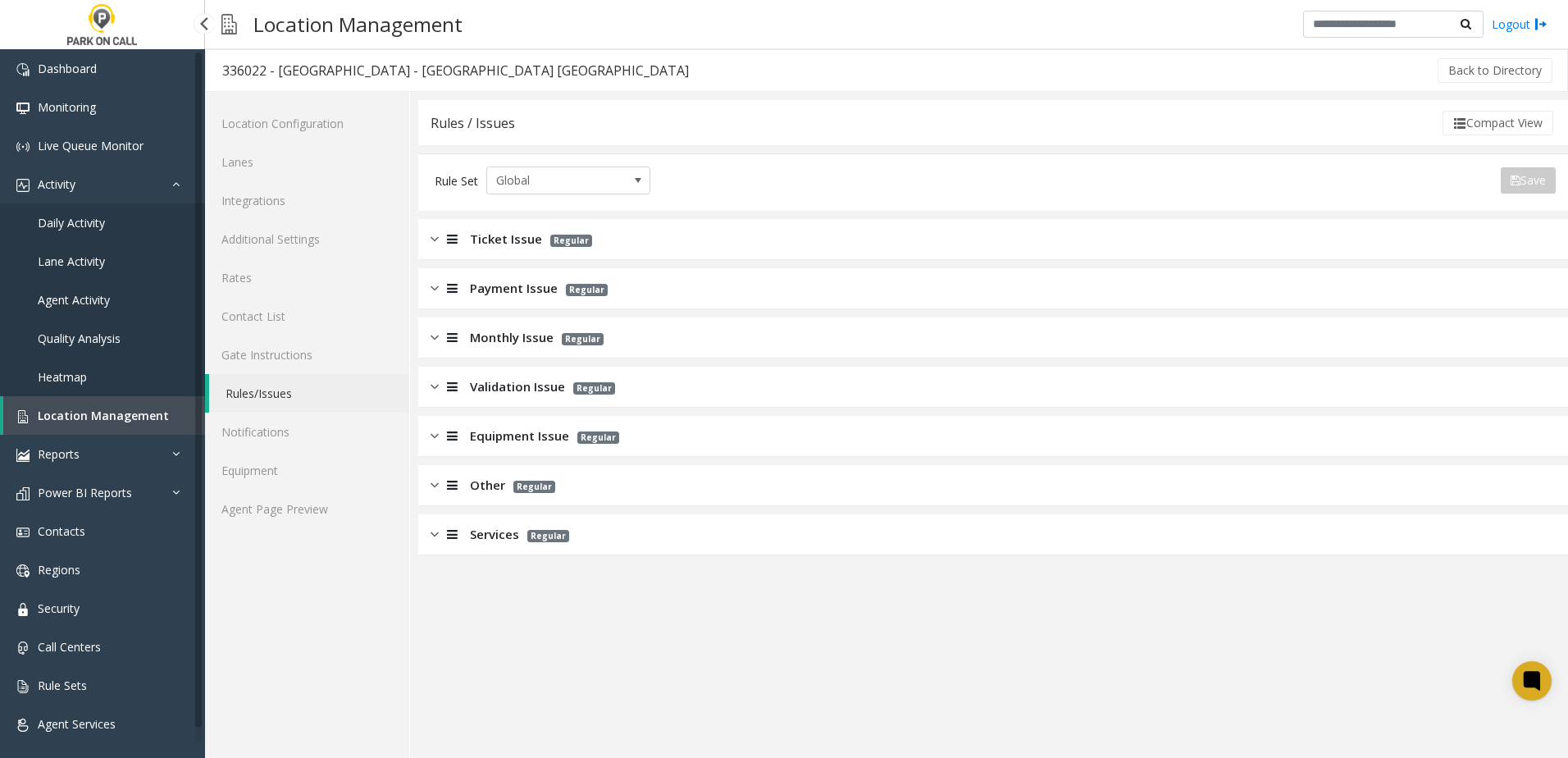
click at [105, 418] on span "Location Management" at bounding box center [103, 415] width 132 height 15
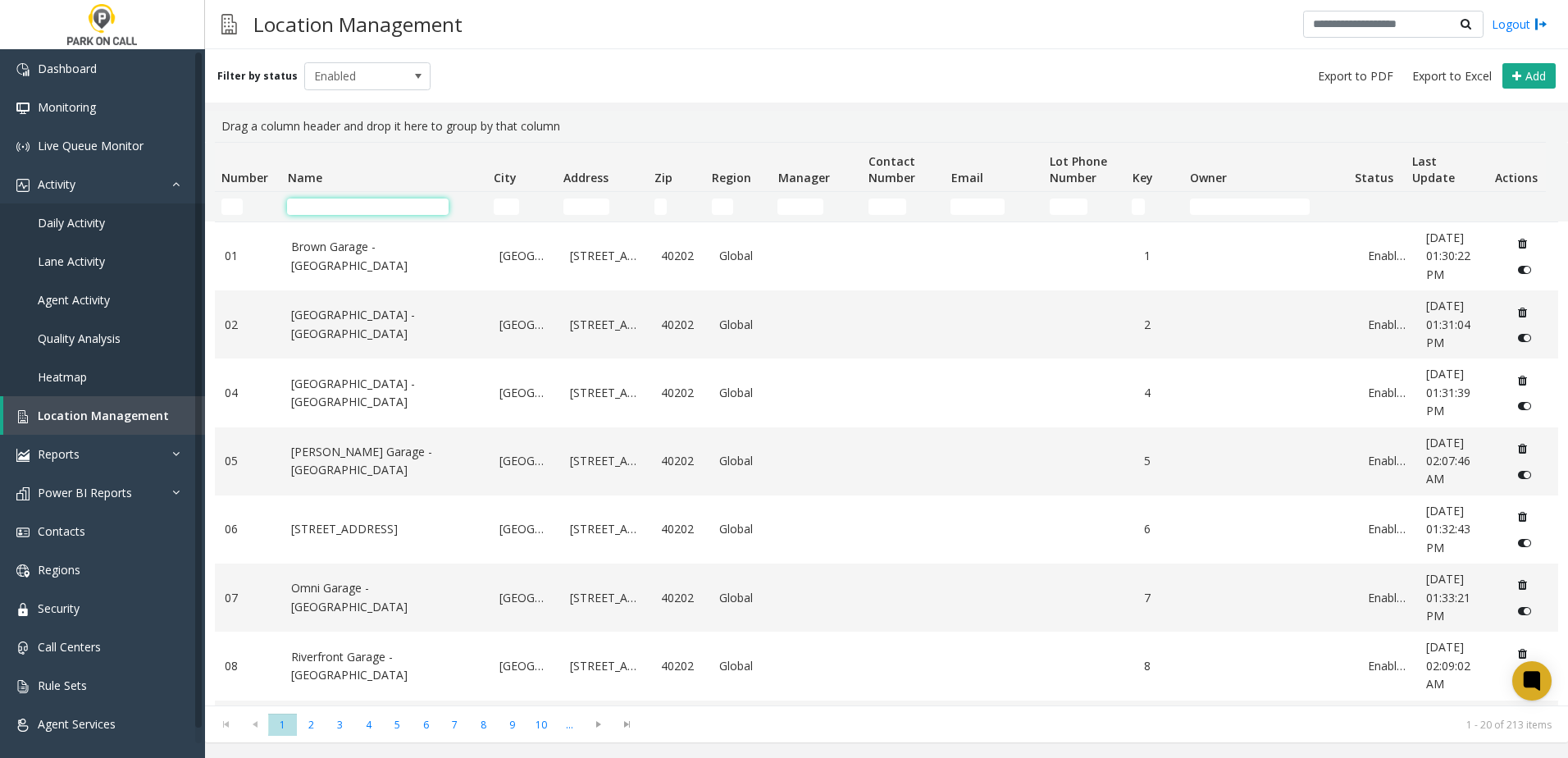
click at [404, 207] on input "Name Filter" at bounding box center [368, 207] width 162 height 16
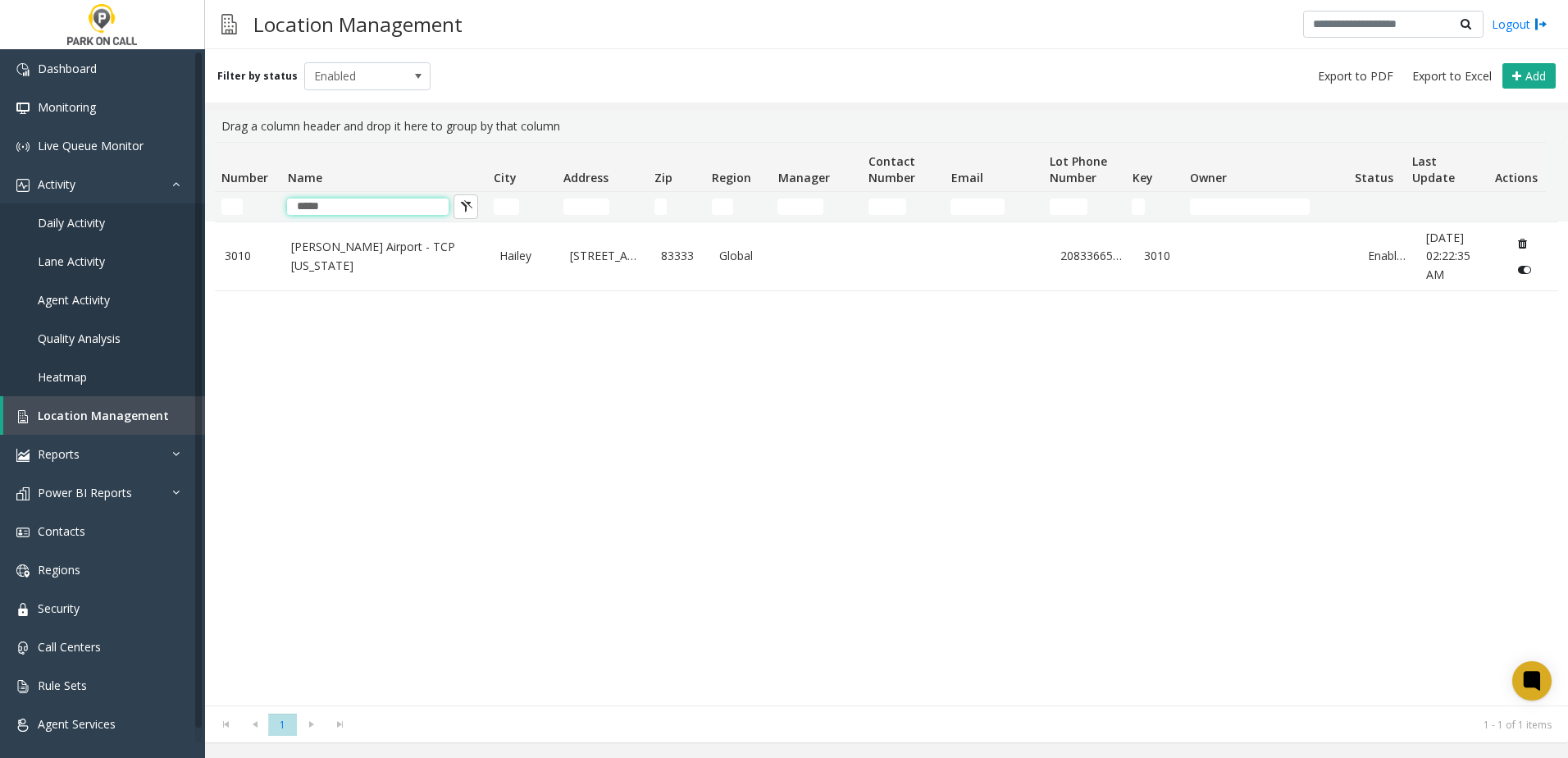
type input "*****"
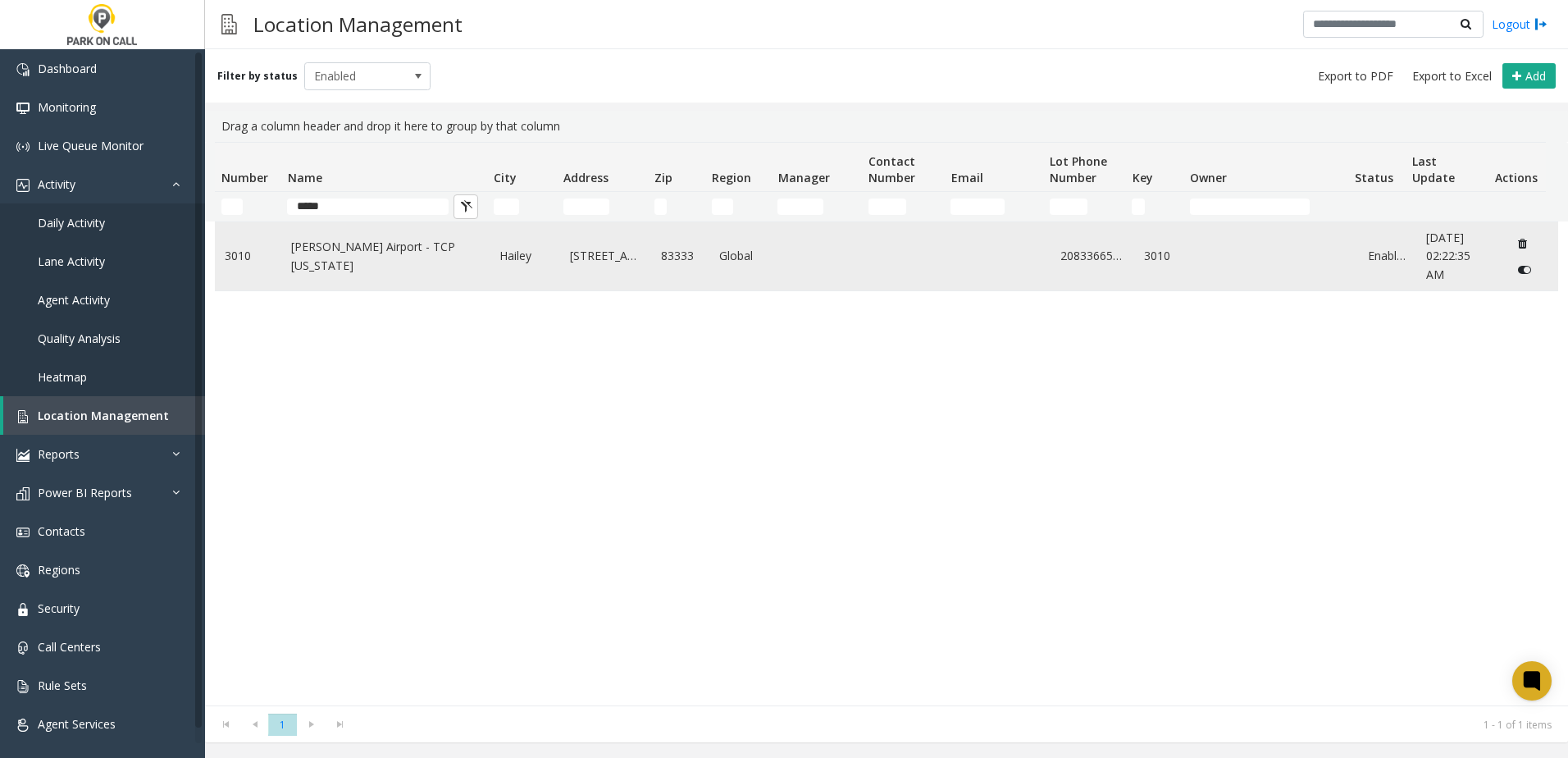
drag, startPoint x: 304, startPoint y: 370, endPoint x: 312, endPoint y: 258, distance: 112.3
click at [304, 373] on div "3010 Friedman Airport - TCP Idaho Hailey 1616 Airport Circle 83333 Global 20833…" at bounding box center [887, 463] width 1343 height 484
click at [314, 251] on link "Friedman Airport - TCP Idaho" at bounding box center [386, 256] width 189 height 37
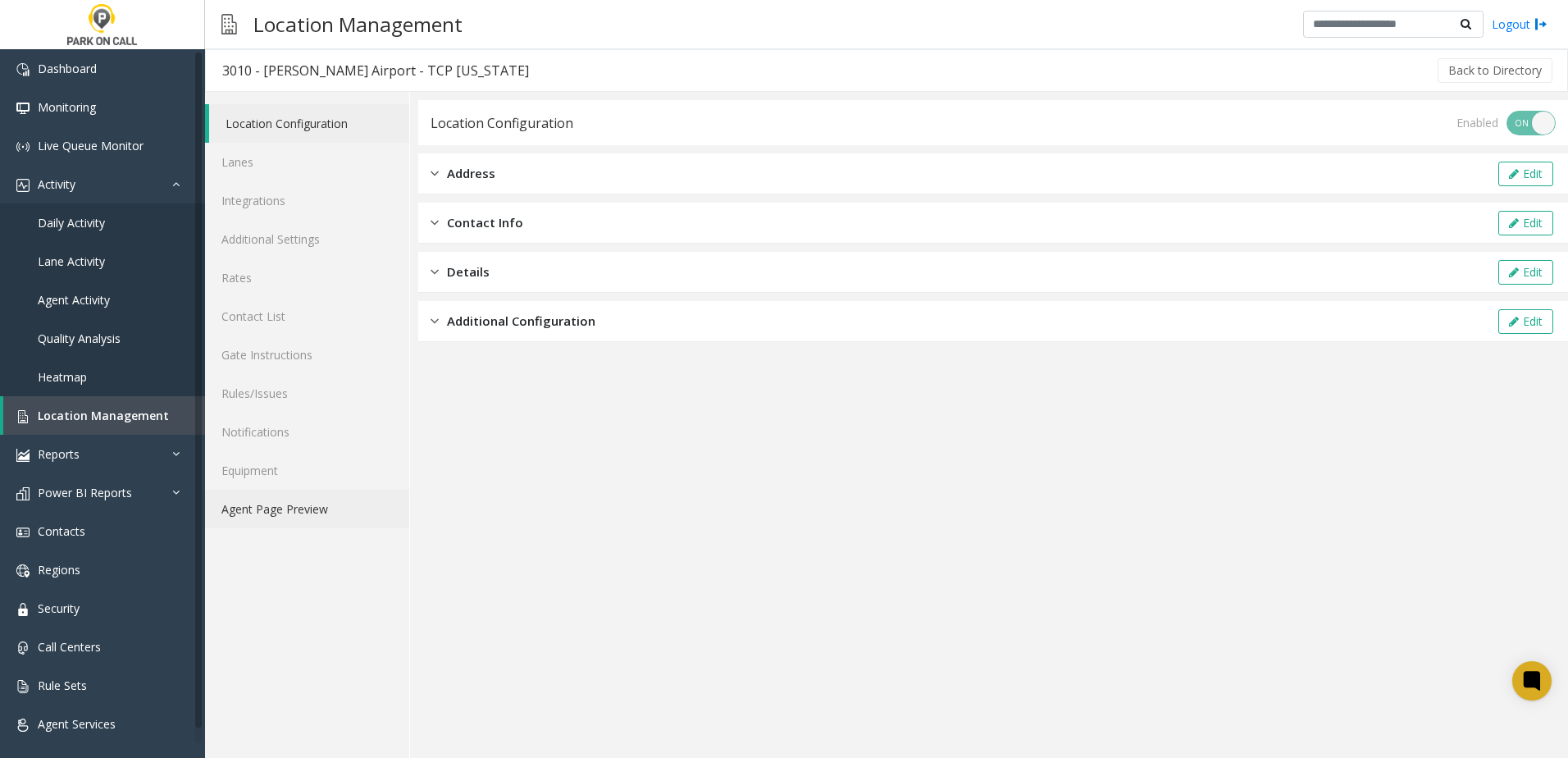
click at [333, 501] on link "Agent Page Preview" at bounding box center [307, 508] width 204 height 38
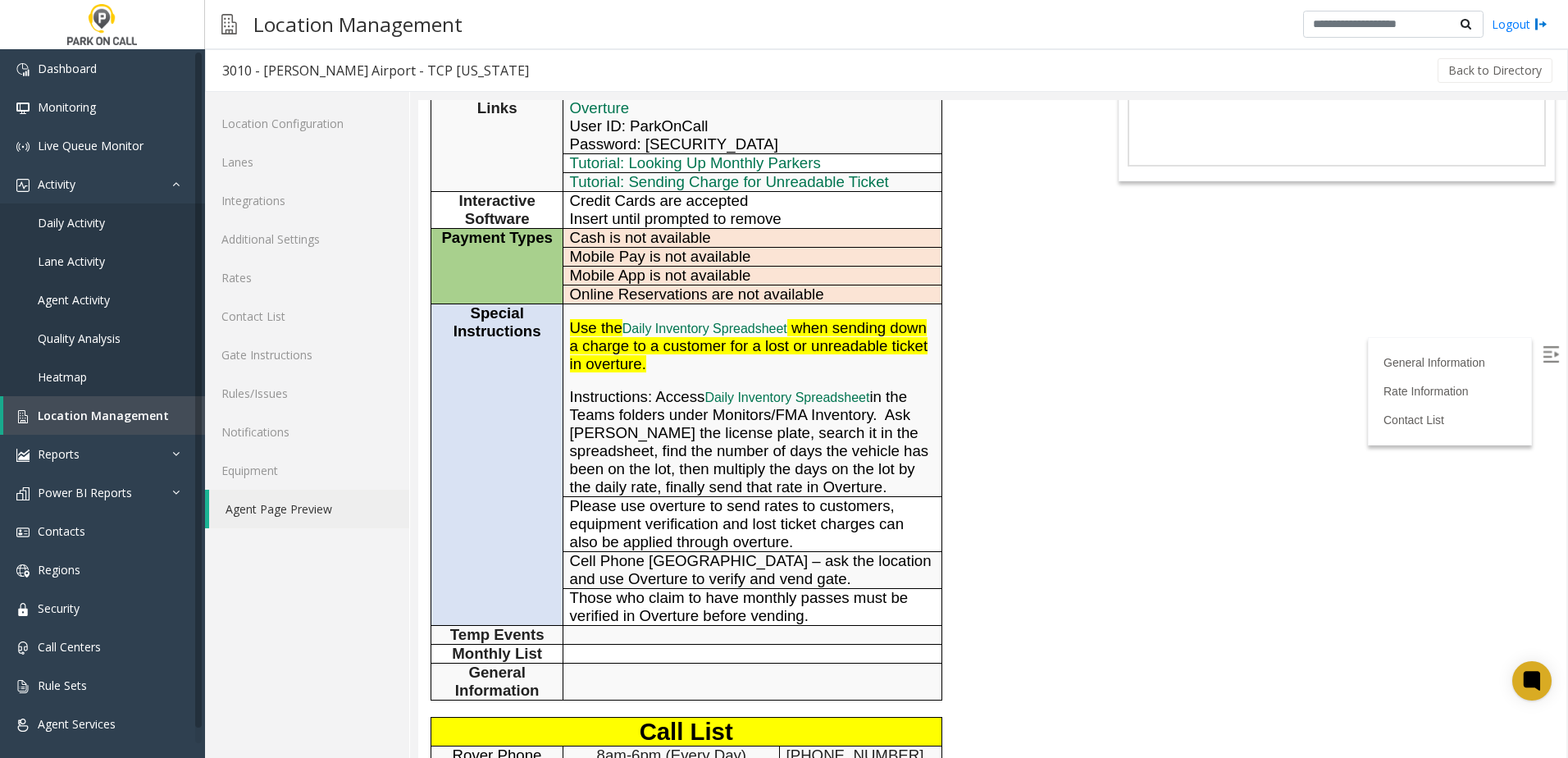
scroll to position [492, 0]
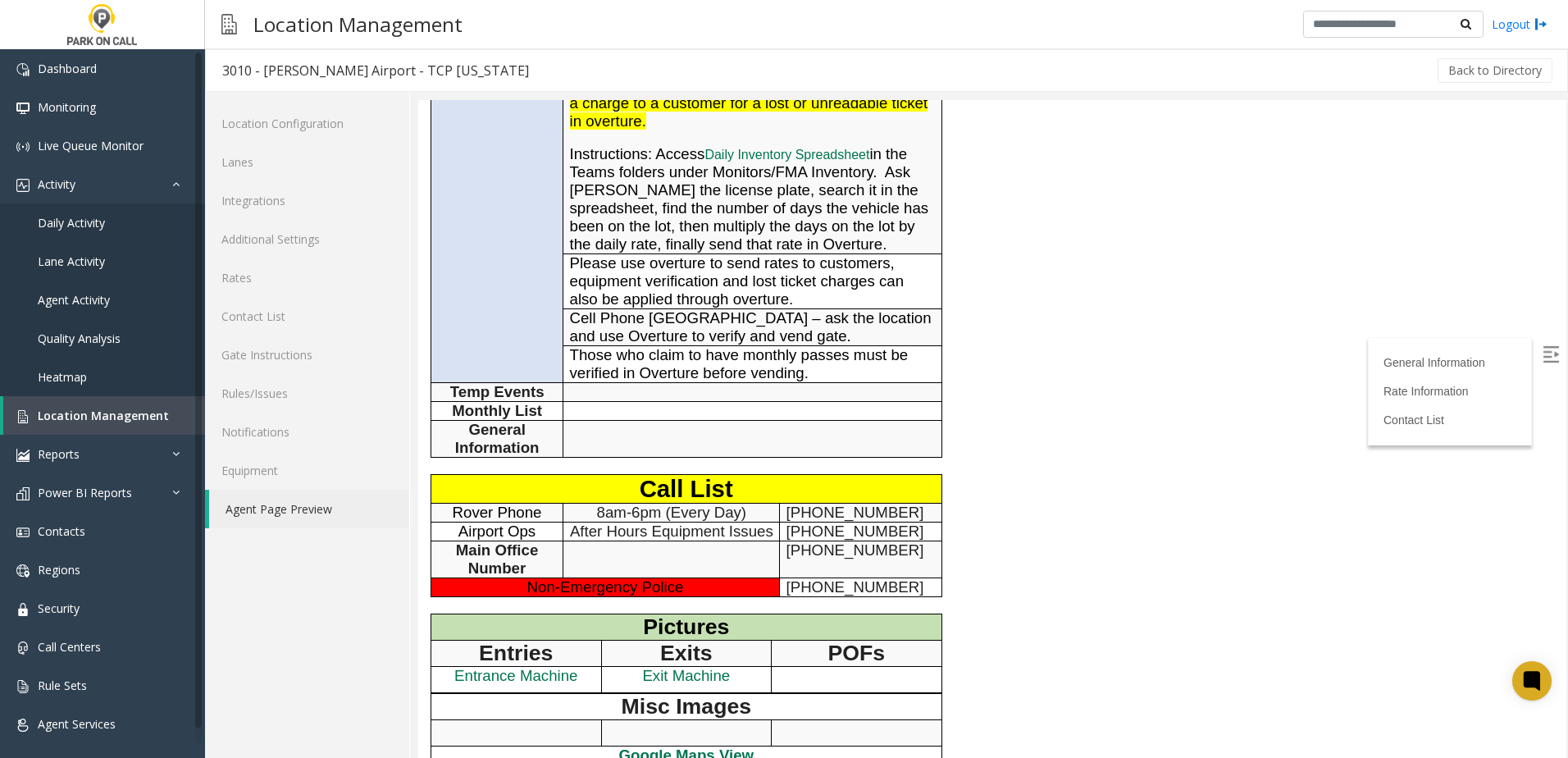
drag, startPoint x: 1093, startPoint y: 421, endPoint x: 1086, endPoint y: 407, distance: 15.7
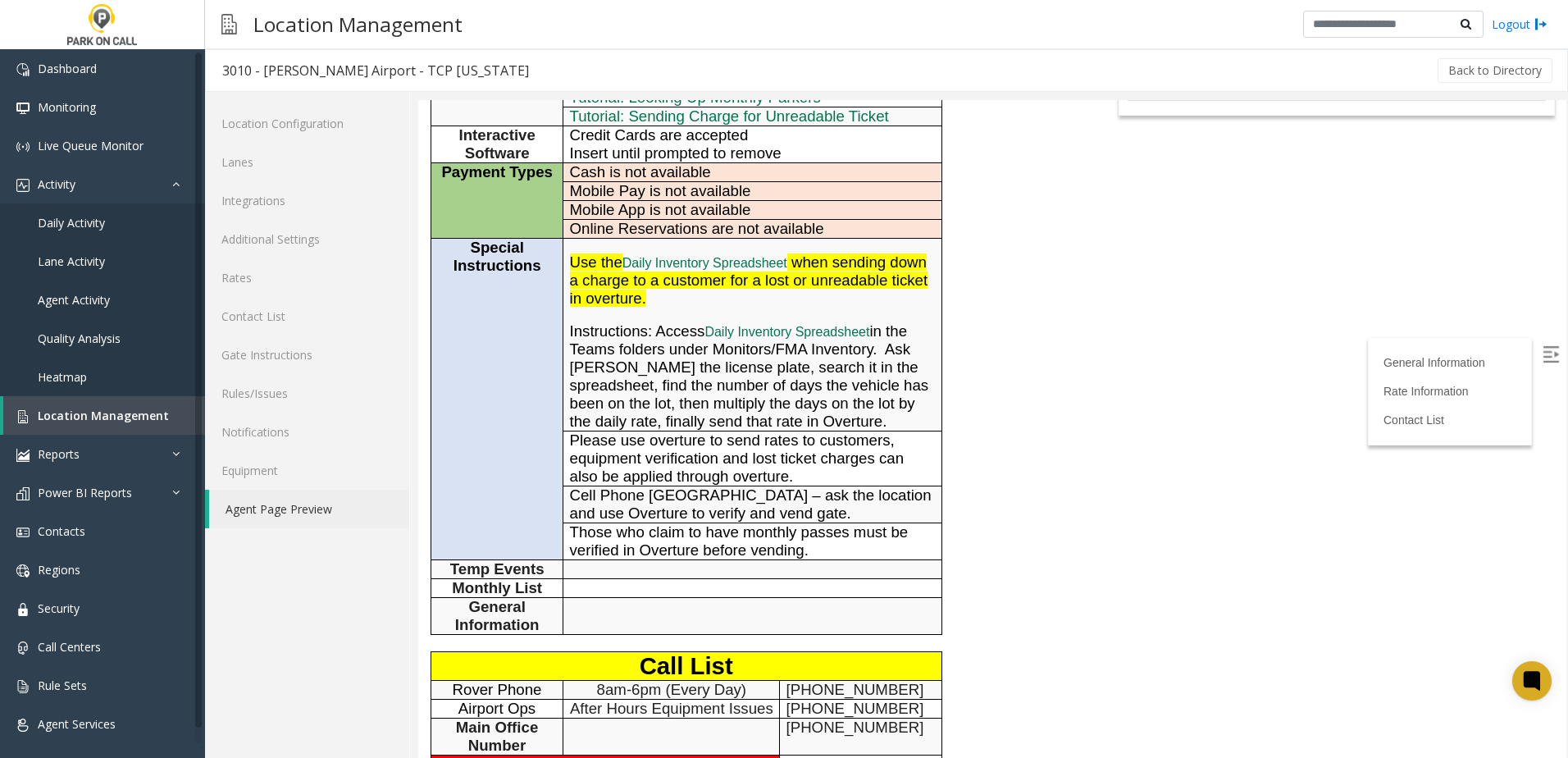
scroll to position [410, 0]
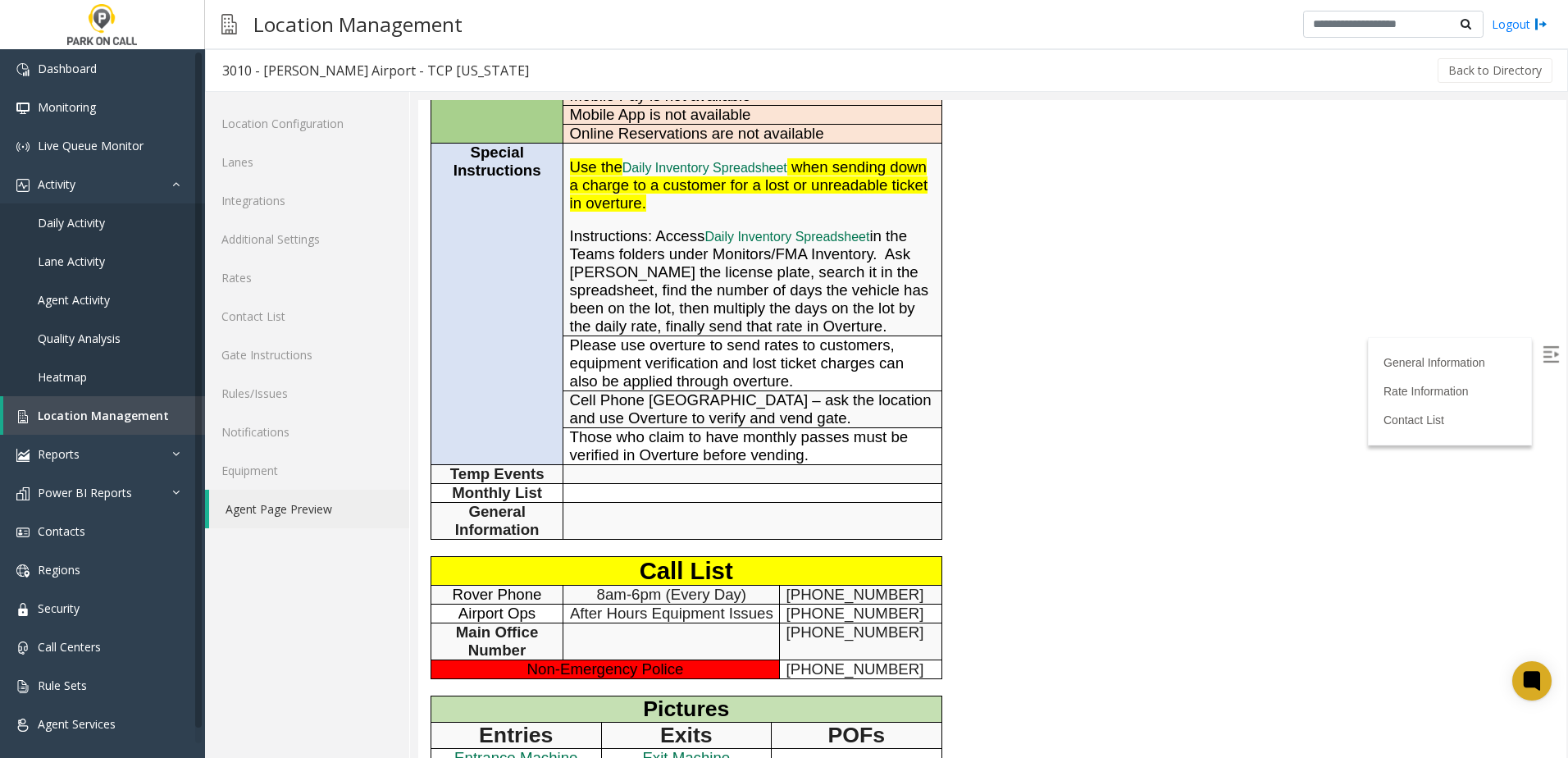
click at [993, 515] on div "General Information Revenue Control Manufacturer: Amano McGann General Informat…" at bounding box center [753, 332] width 670 height 1064
click at [1119, 315] on body "3010 - Friedman Airport - TCP Idaho General Information Revenue Control Manufac…" at bounding box center [992, 18] width 1148 height 658
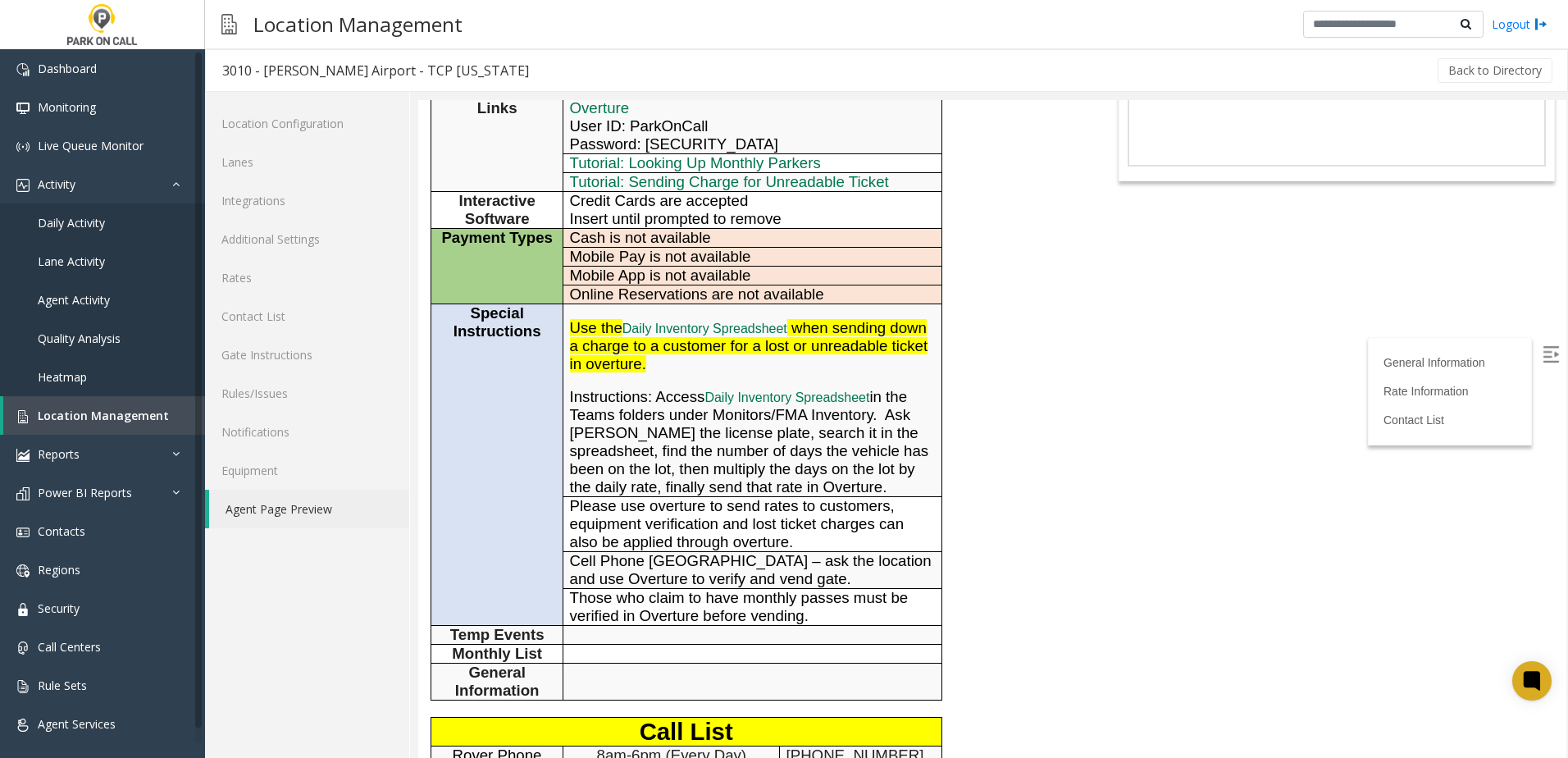
scroll to position [0, 0]
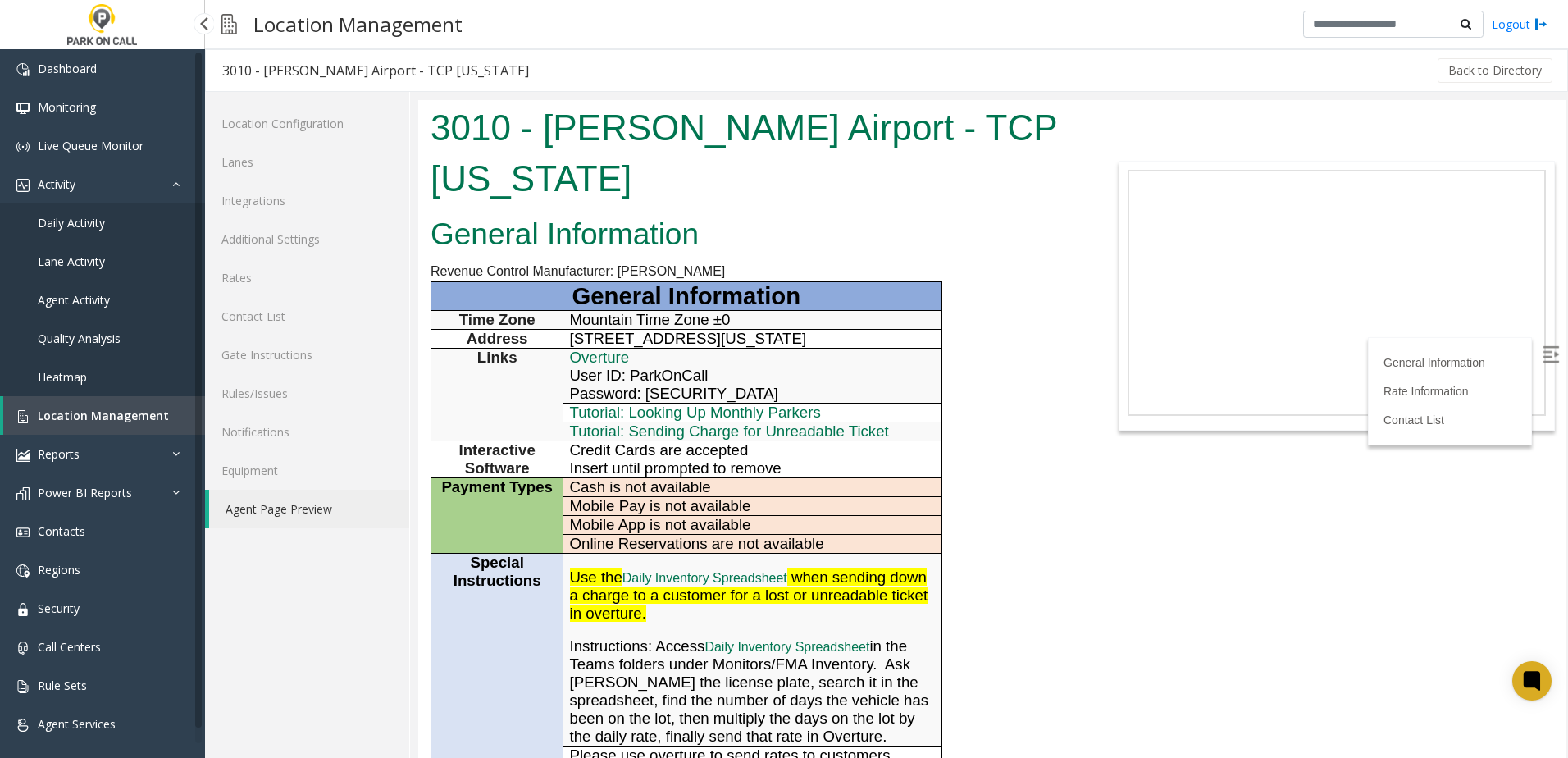
click at [75, 409] on span "Location Management" at bounding box center [103, 415] width 132 height 15
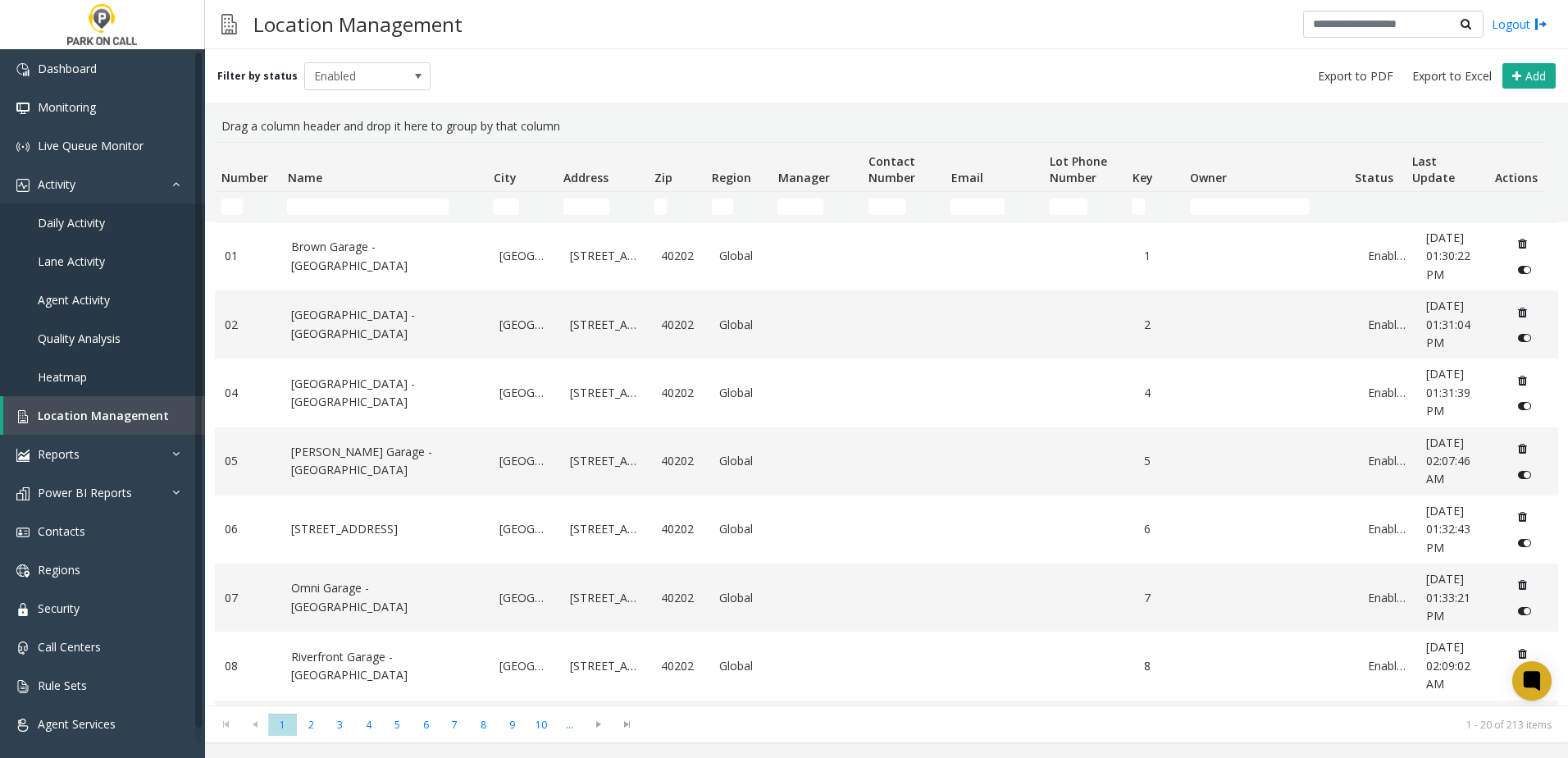
click at [695, 110] on div "Filter by status Enabled Add Drag a column header and drop it here to group by …" at bounding box center [887, 396] width 1363 height 694
click at [340, 202] on input "Name Filter" at bounding box center [368, 207] width 162 height 16
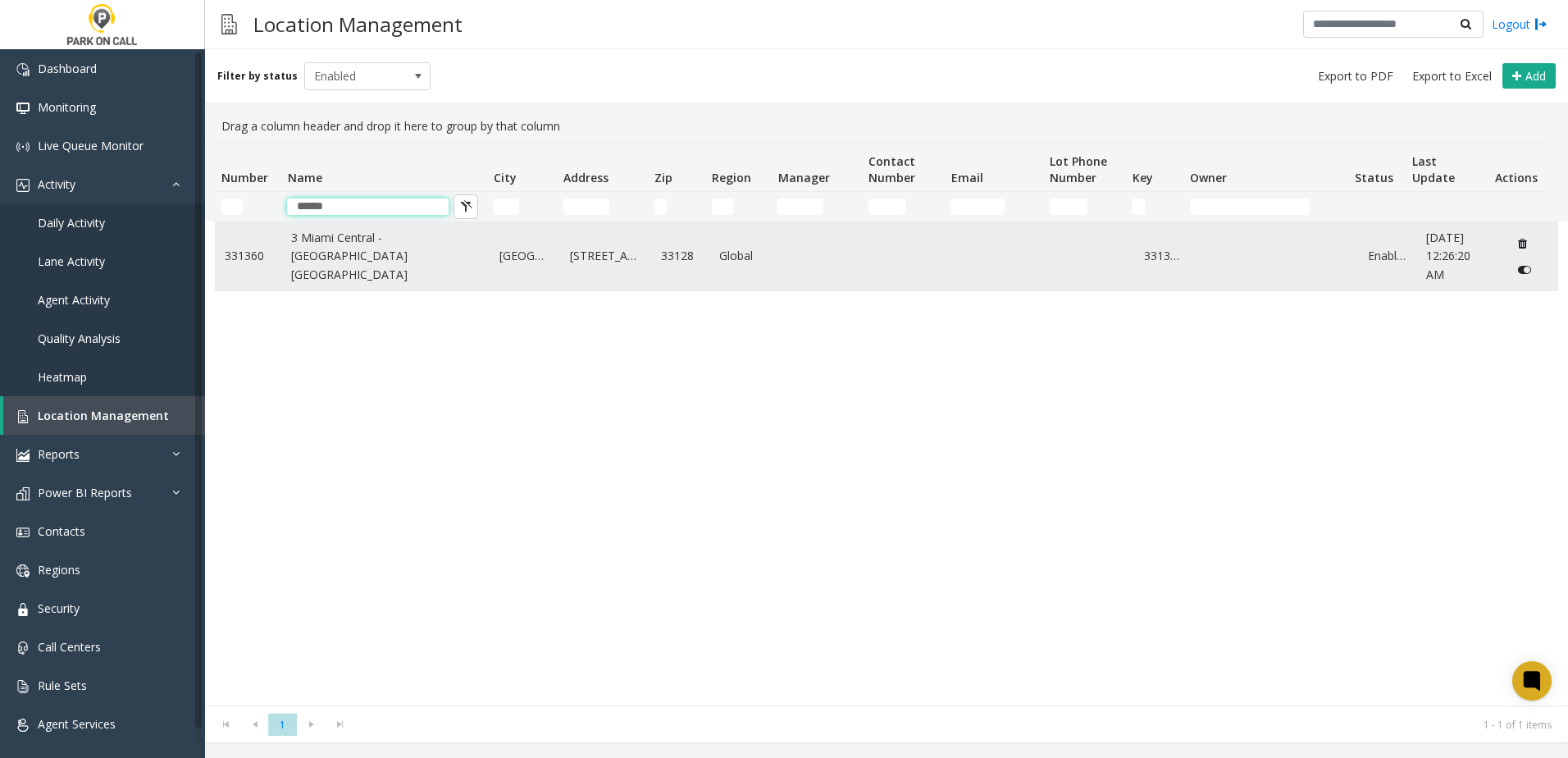
type input "******"
click at [277, 246] on td "331360" at bounding box center [248, 256] width 66 height 68
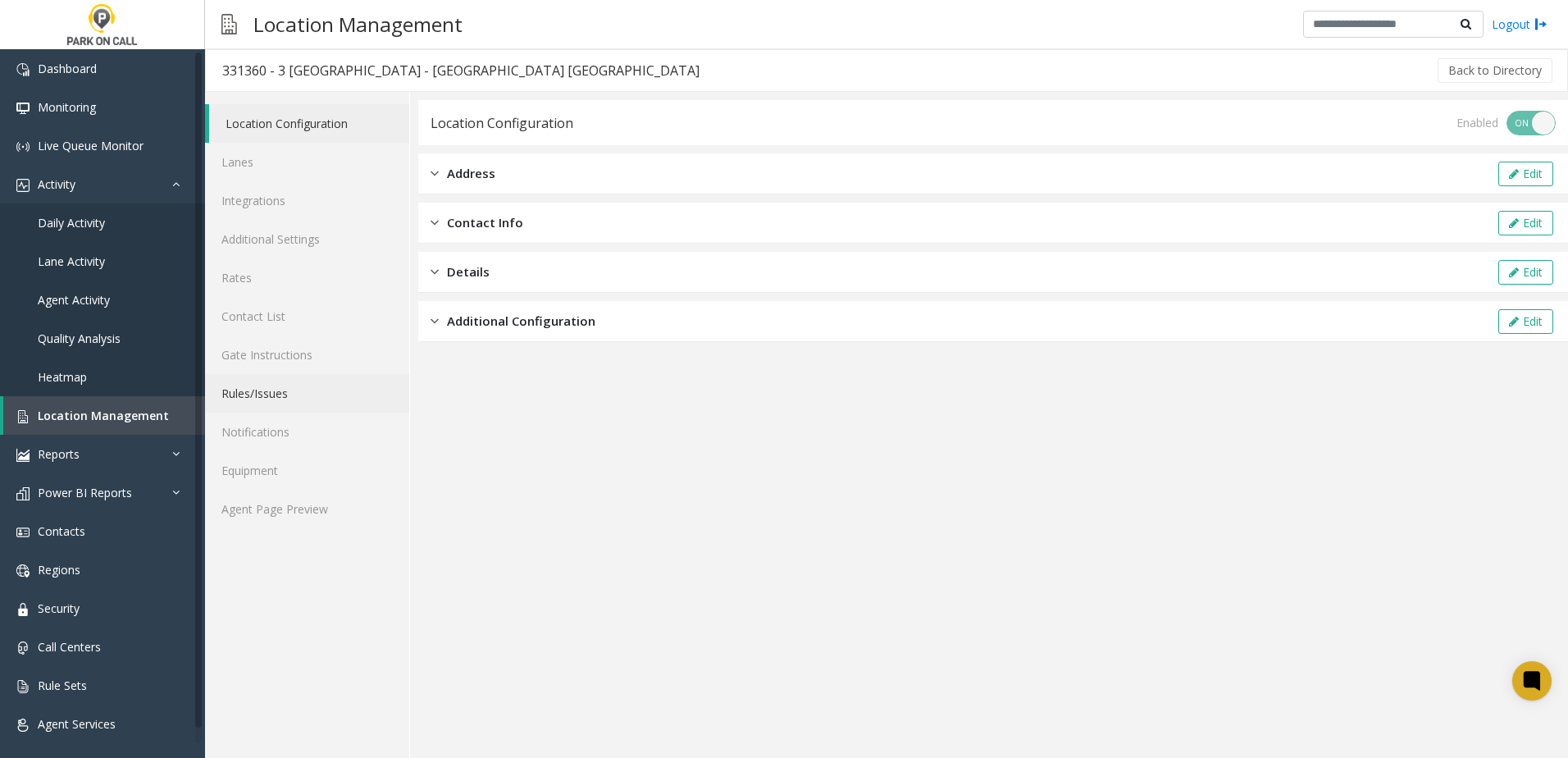
click at [314, 392] on link "Rules/Issues" at bounding box center [307, 393] width 204 height 38
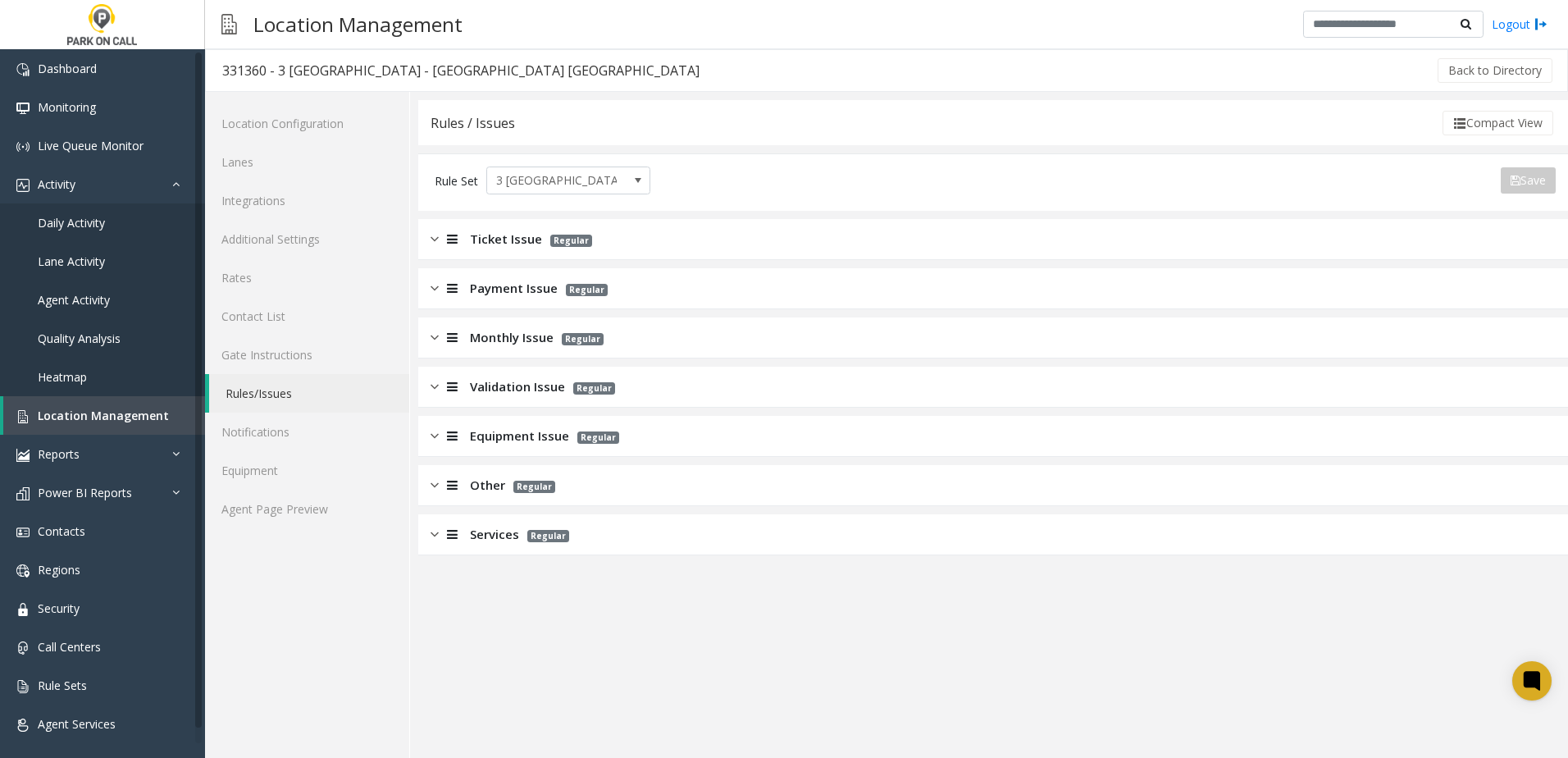
click at [485, 545] on div "Services Regular" at bounding box center [993, 535] width 1150 height 41
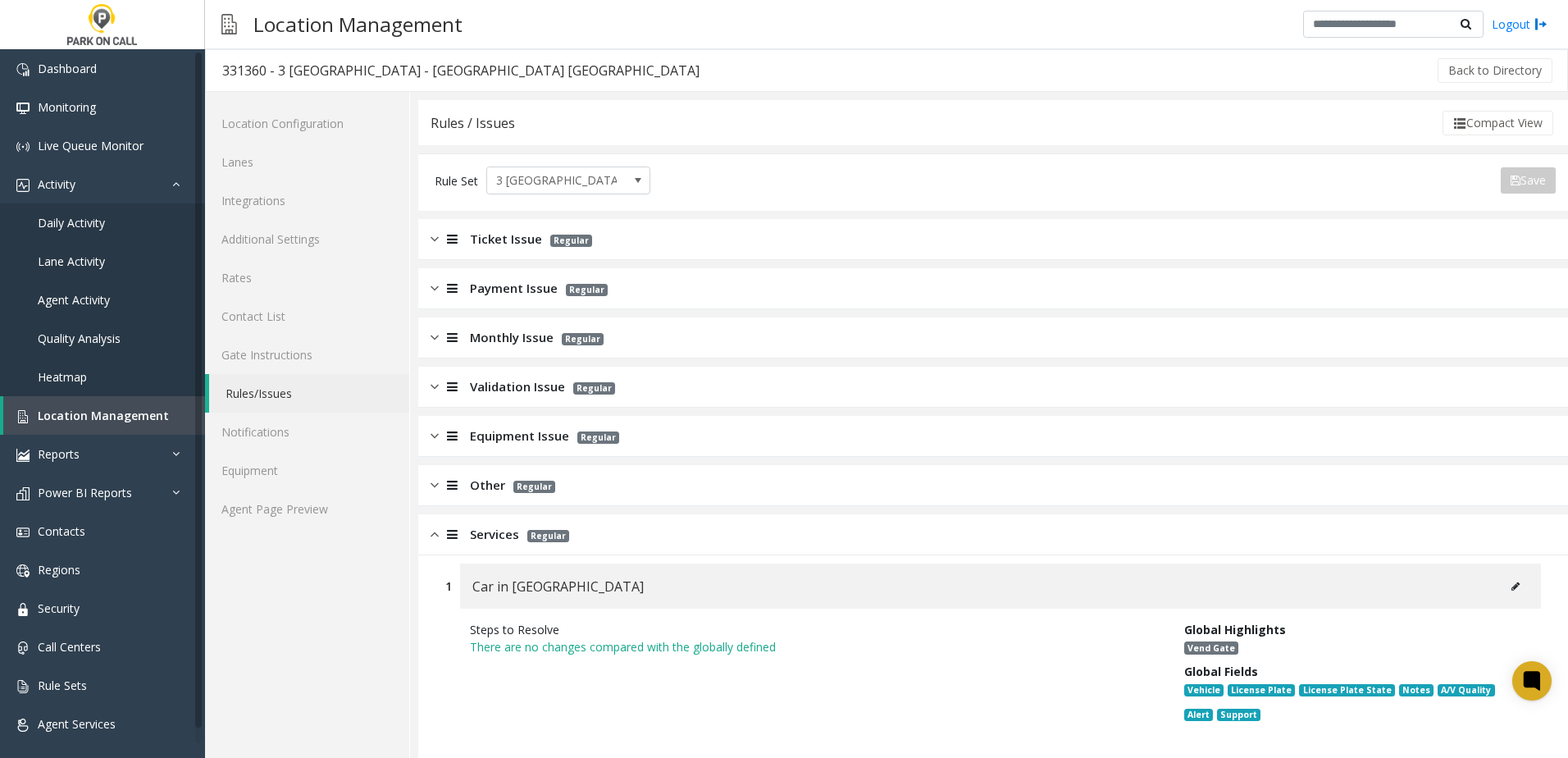
click at [488, 486] on span "Other" at bounding box center [487, 485] width 35 height 19
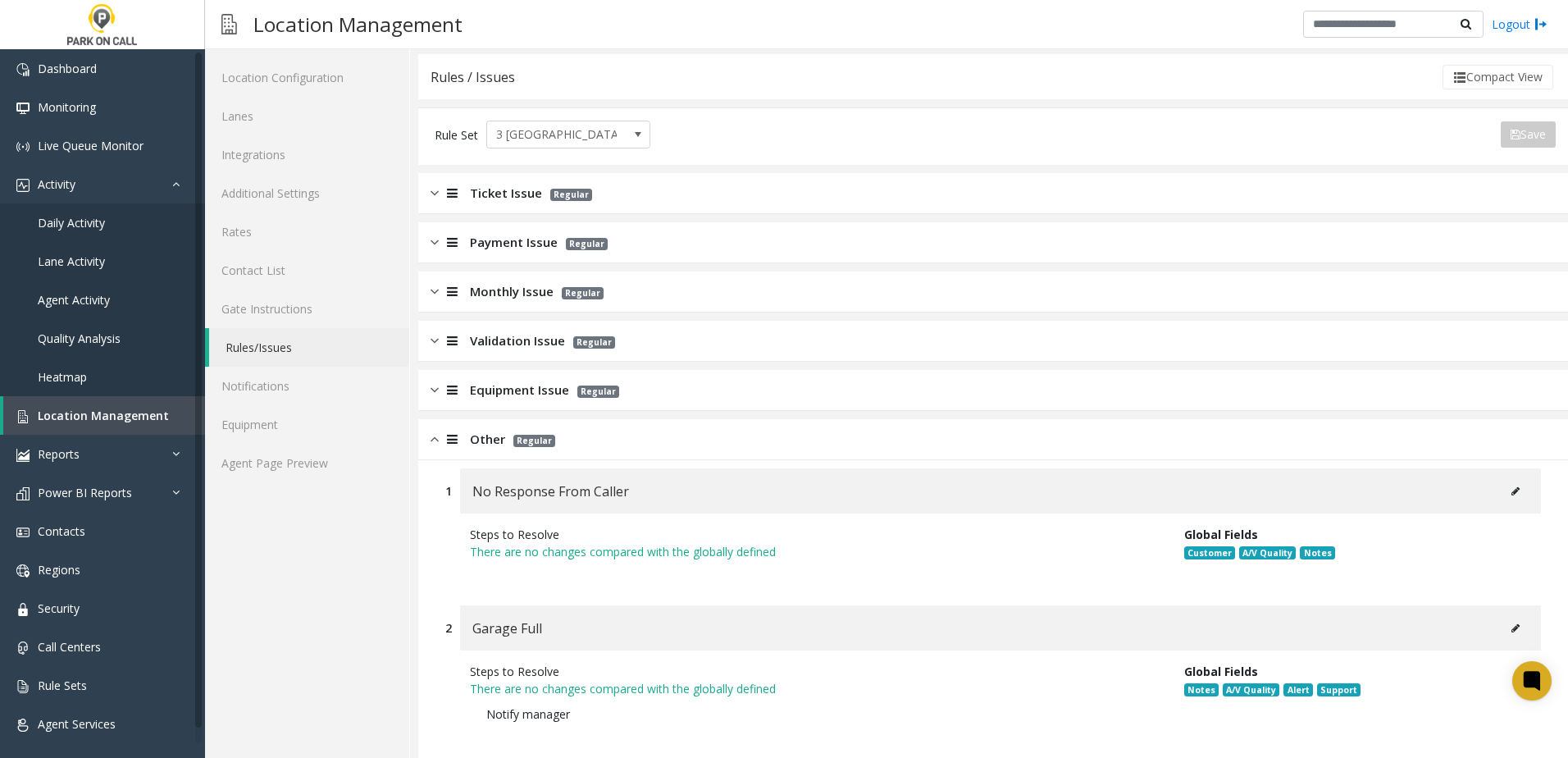
scroll to position [82, 0]
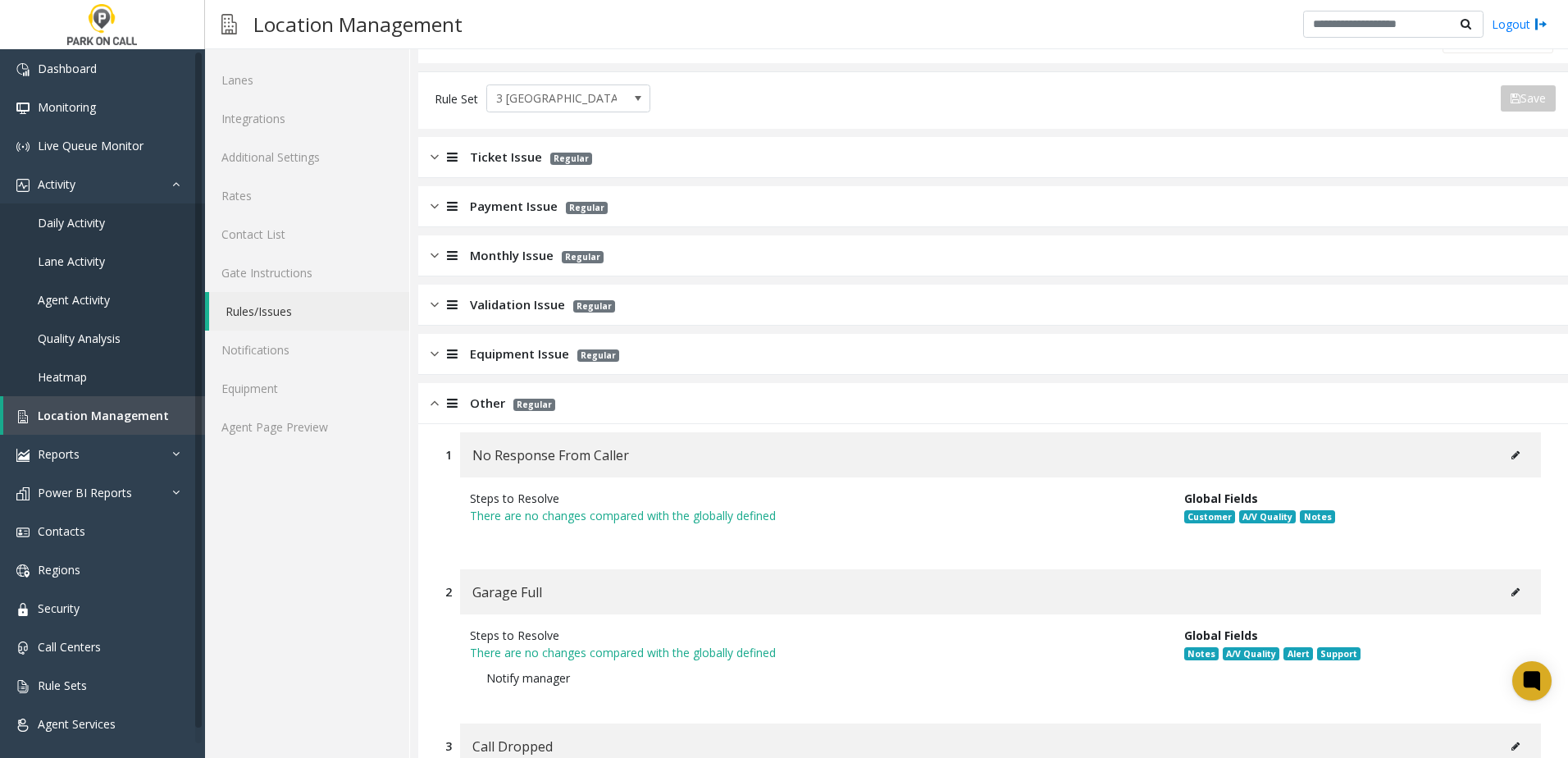
click at [1502, 461] on button at bounding box center [1514, 455] width 26 height 25
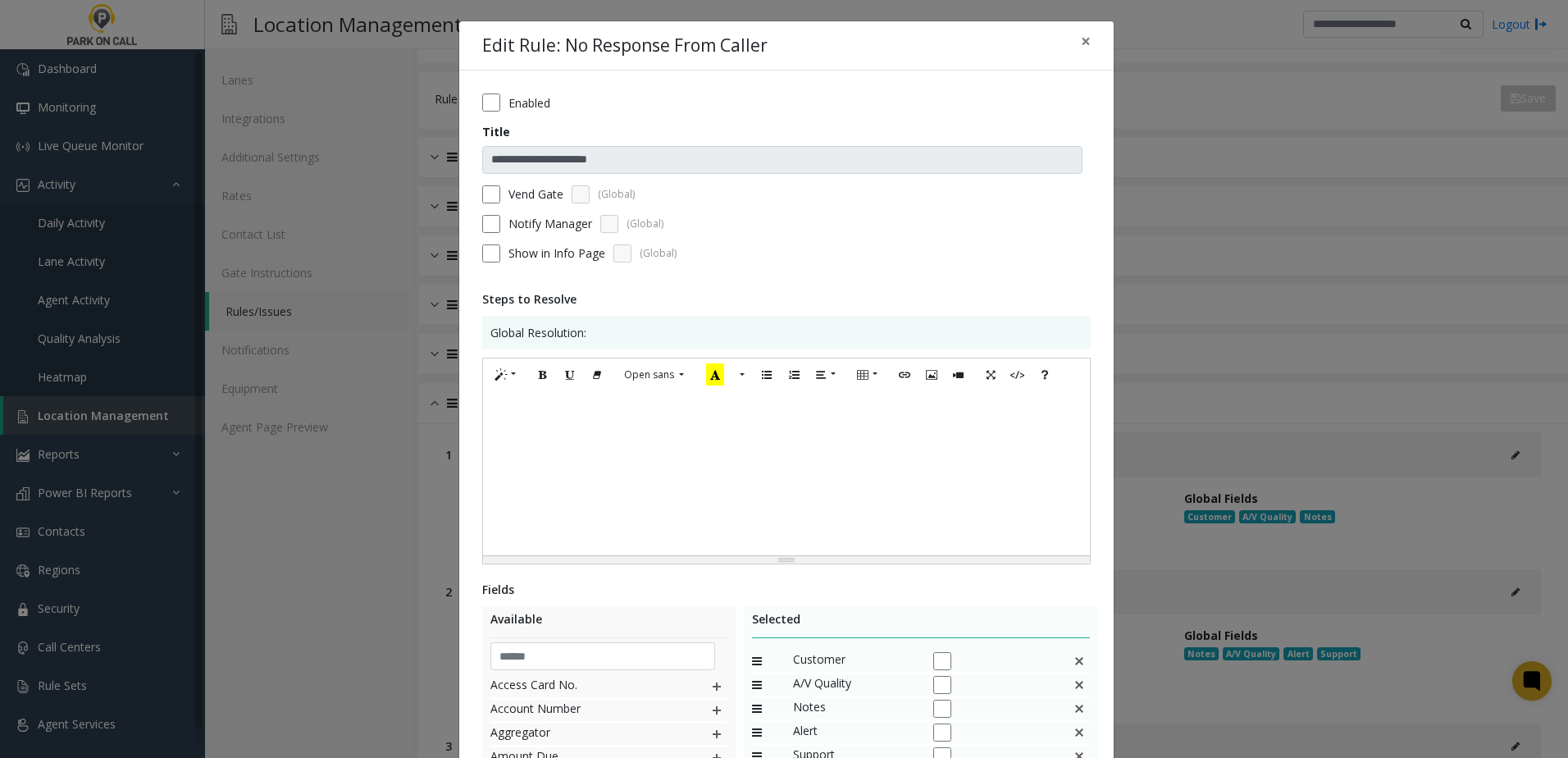
scroll to position [164, 0]
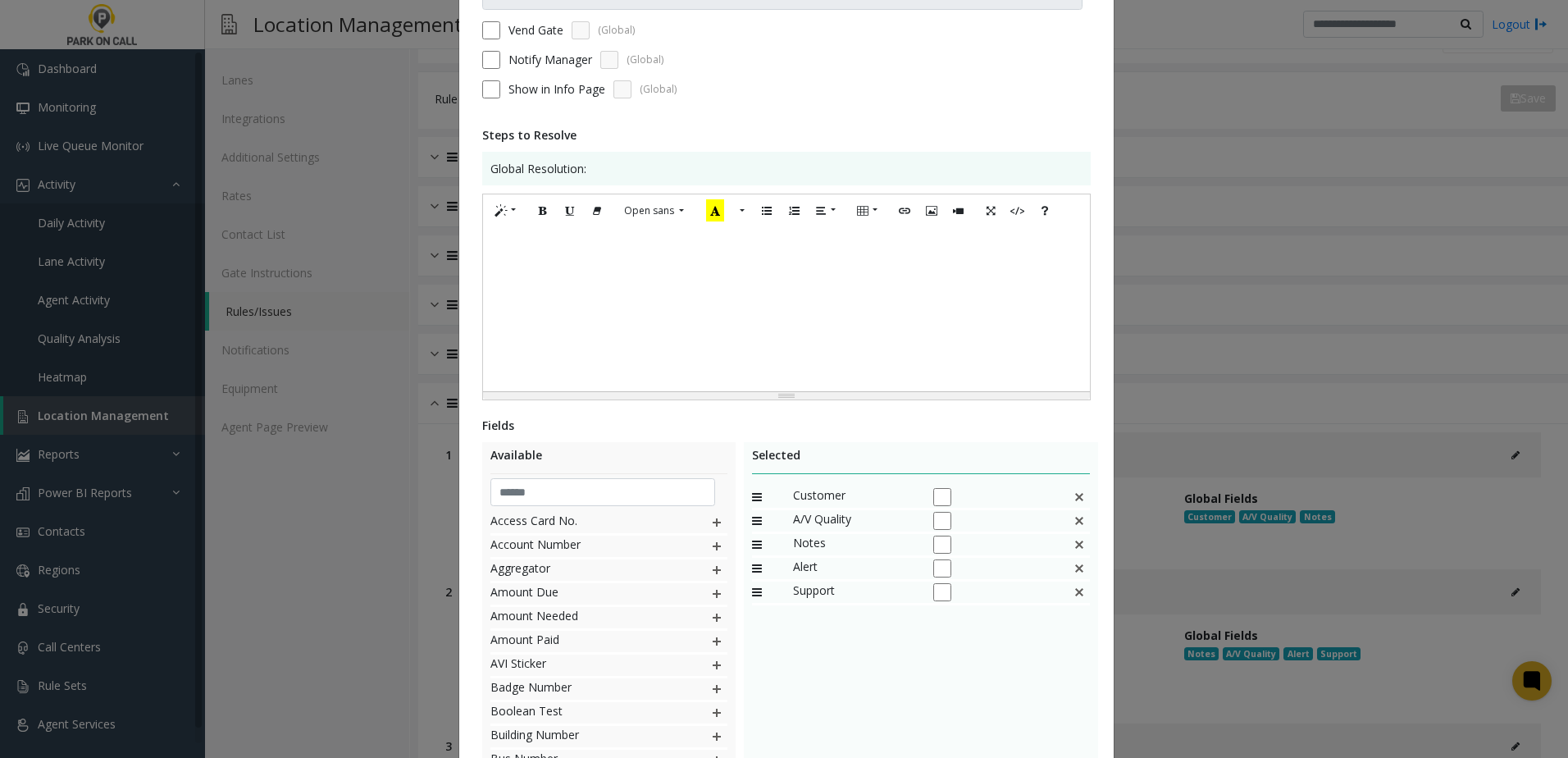
click at [1073, 496] on img at bounding box center [1079, 497] width 13 height 21
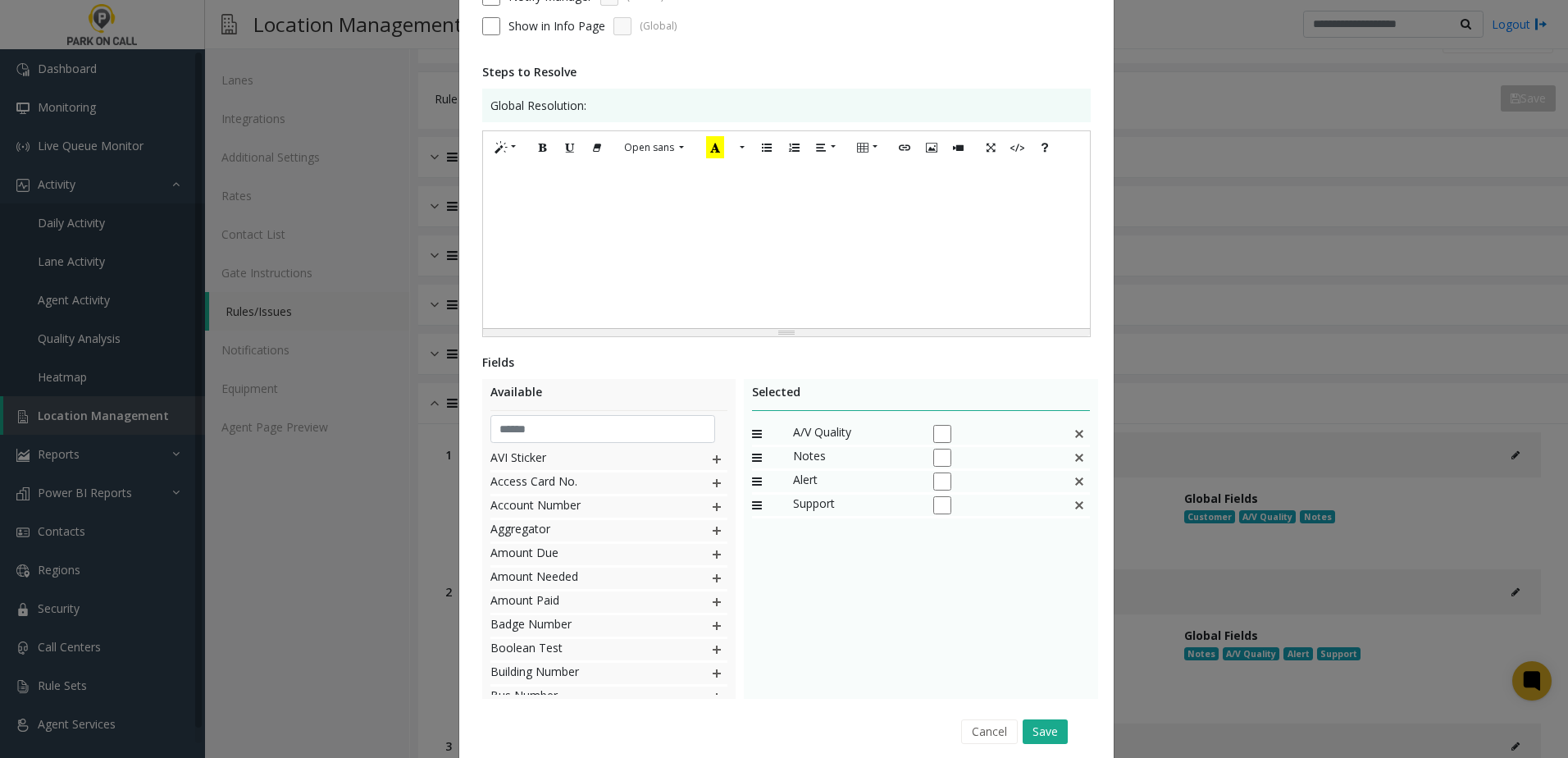
scroll to position [290, 0]
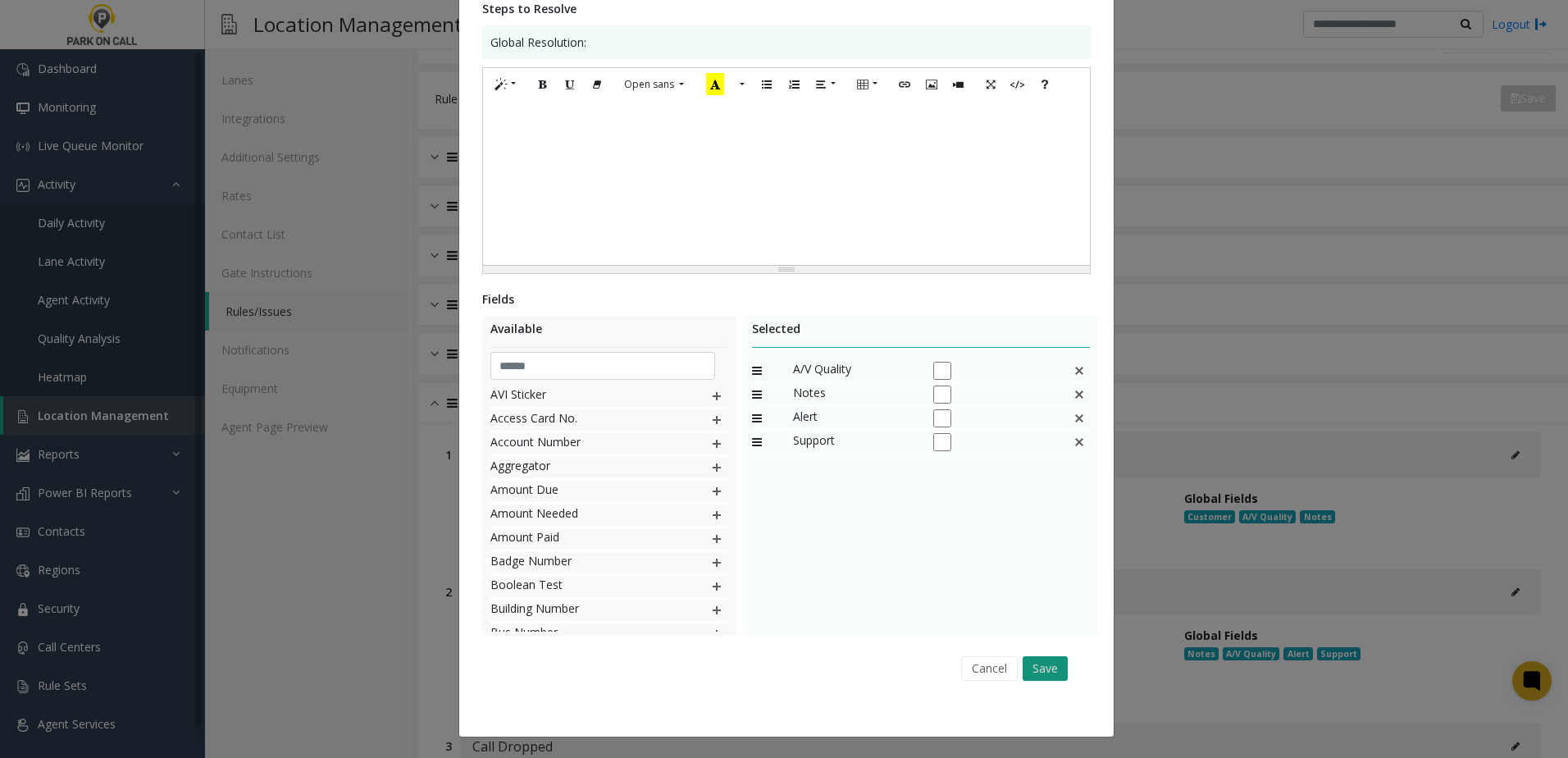
click at [1038, 658] on button "Save" at bounding box center [1045, 668] width 45 height 25
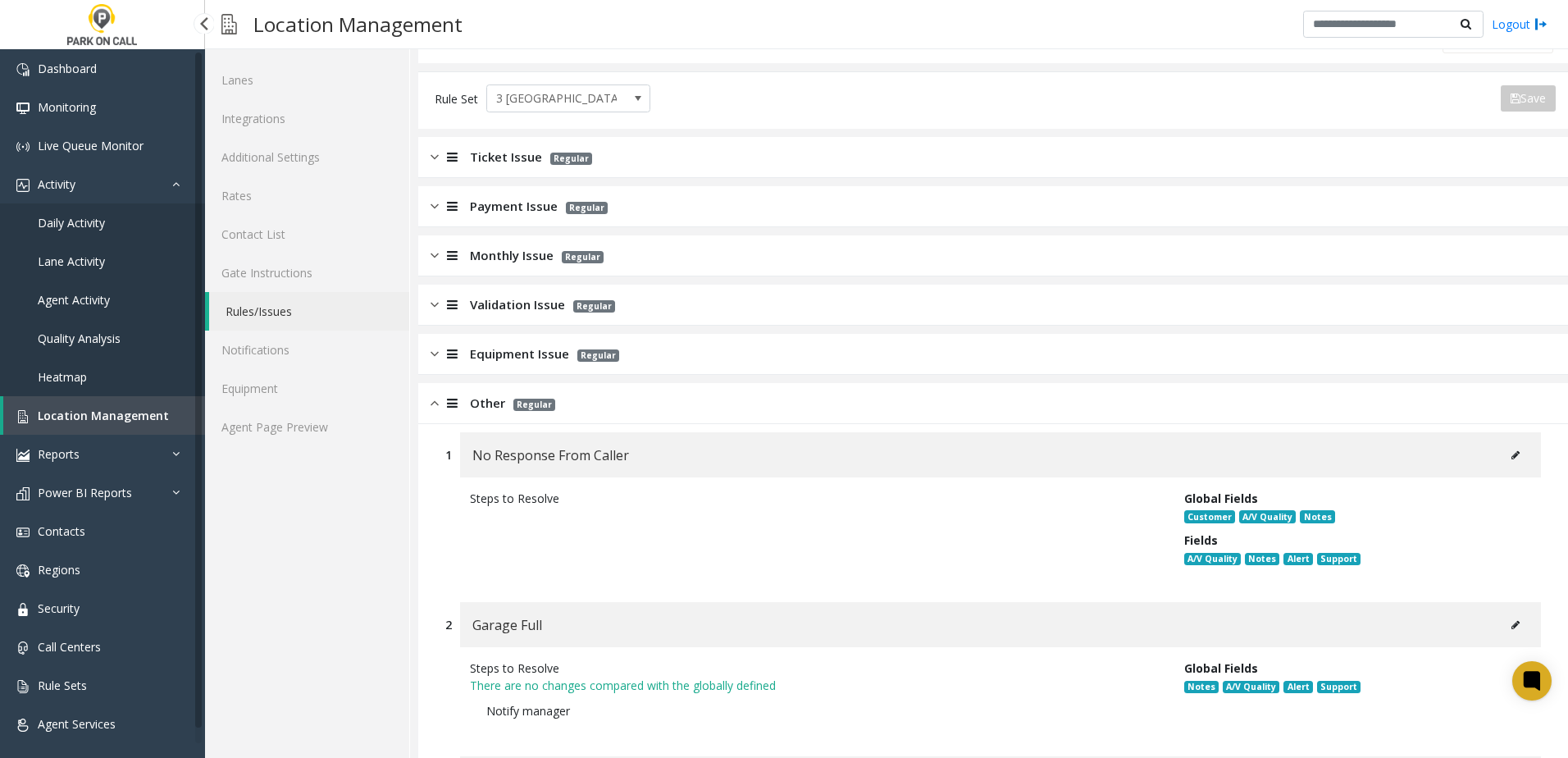
click at [104, 406] on link "Location Management" at bounding box center [104, 415] width 201 height 38
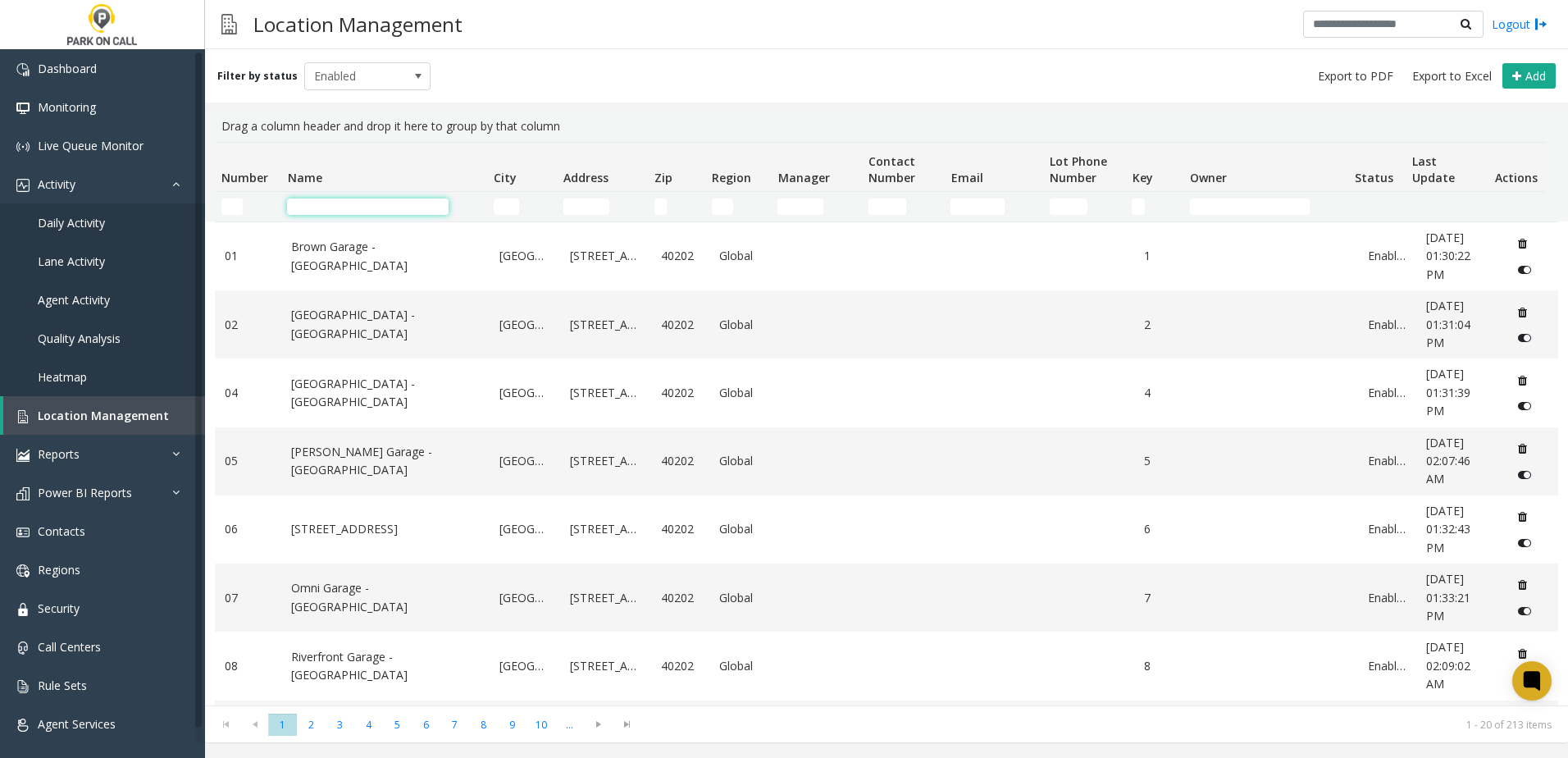
click at [352, 200] on input "Name Filter" at bounding box center [368, 207] width 162 height 16
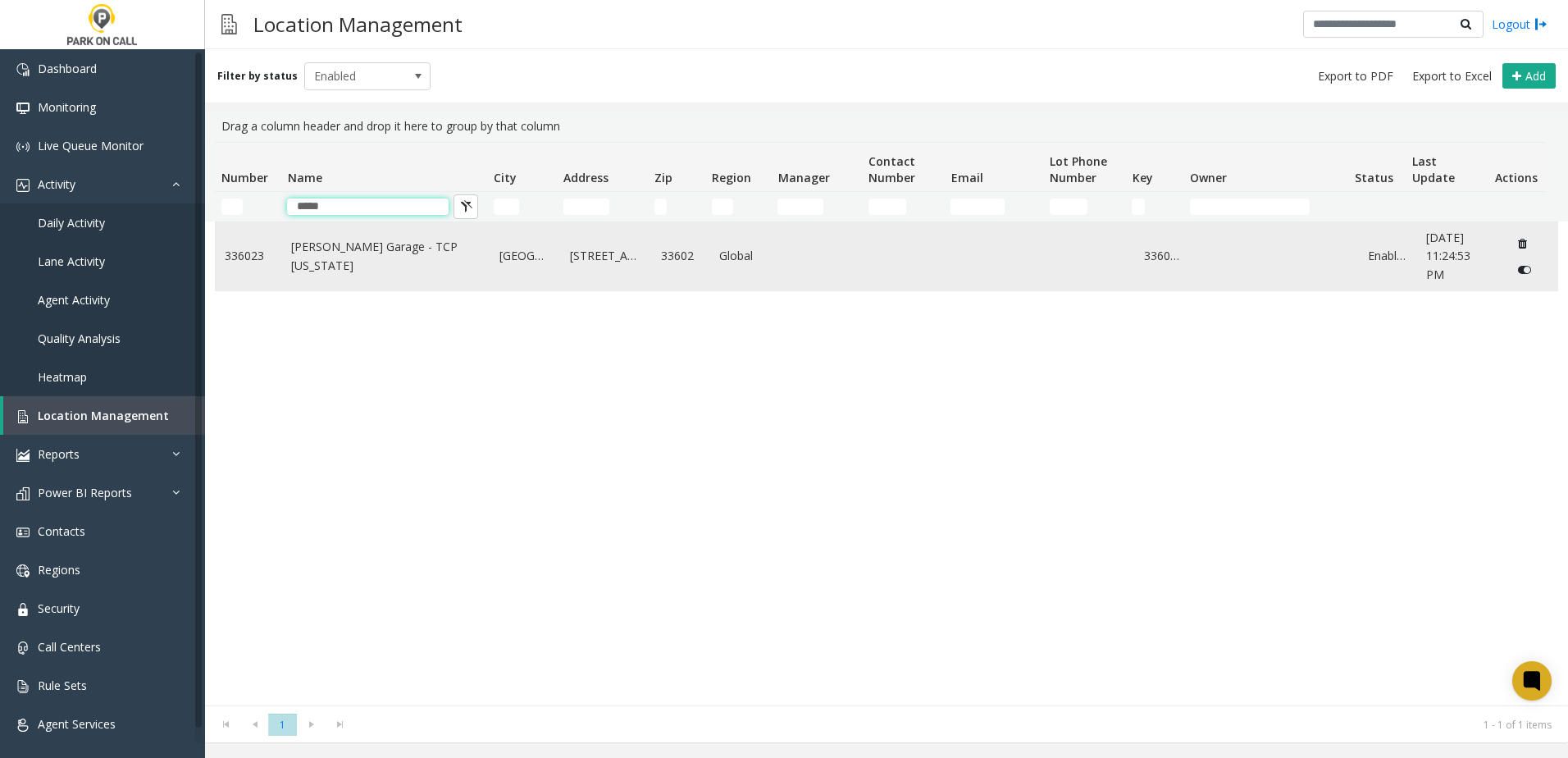
type input "*****"
click at [346, 244] on td "Asher Garage - TCP Florida" at bounding box center [386, 256] width 209 height 68
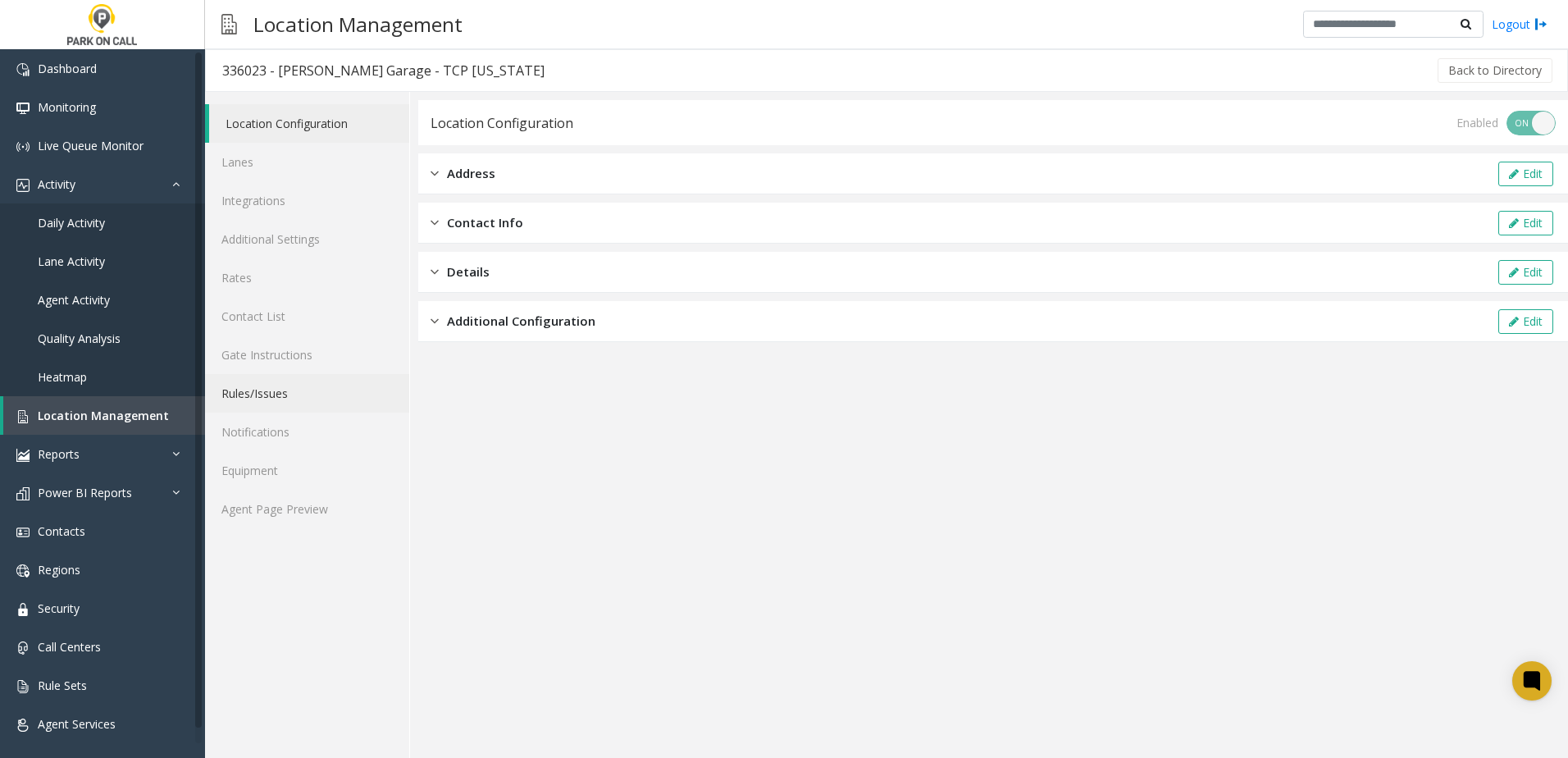
click at [294, 387] on link "Rules/Issues" at bounding box center [307, 393] width 204 height 38
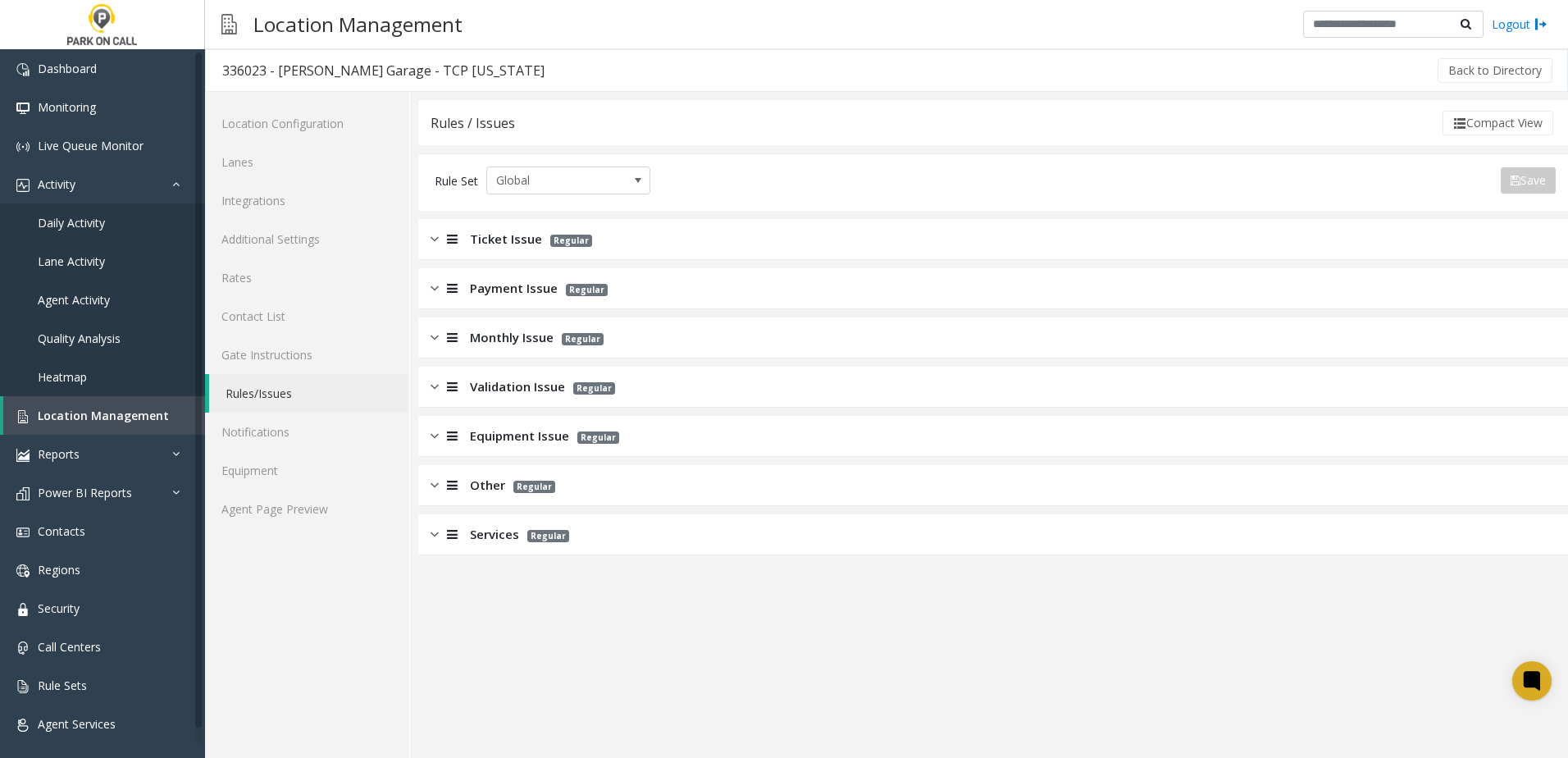
click at [520, 336] on span "Monthly Issue" at bounding box center [512, 337] width 83 height 19
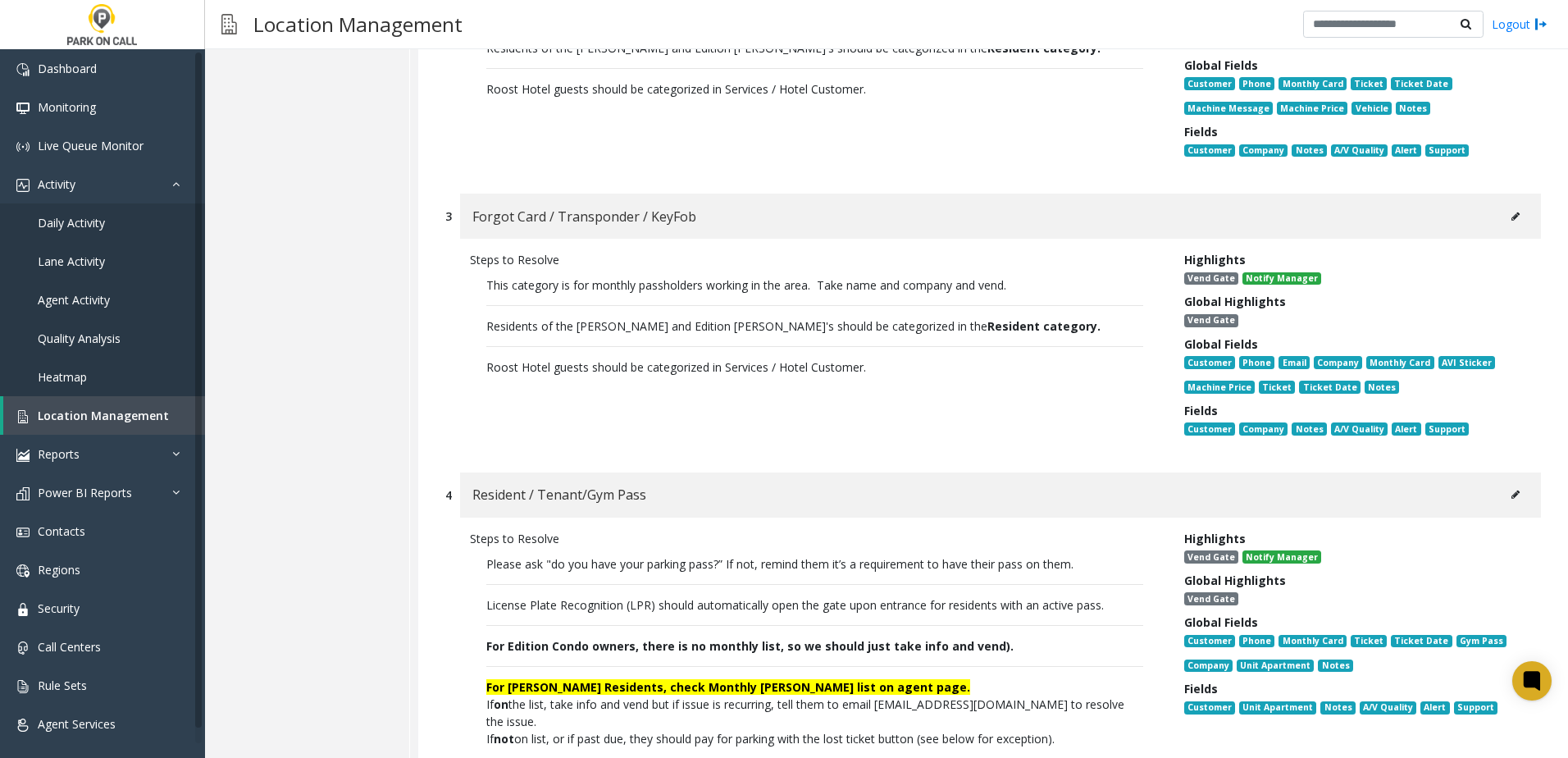
scroll to position [738, 0]
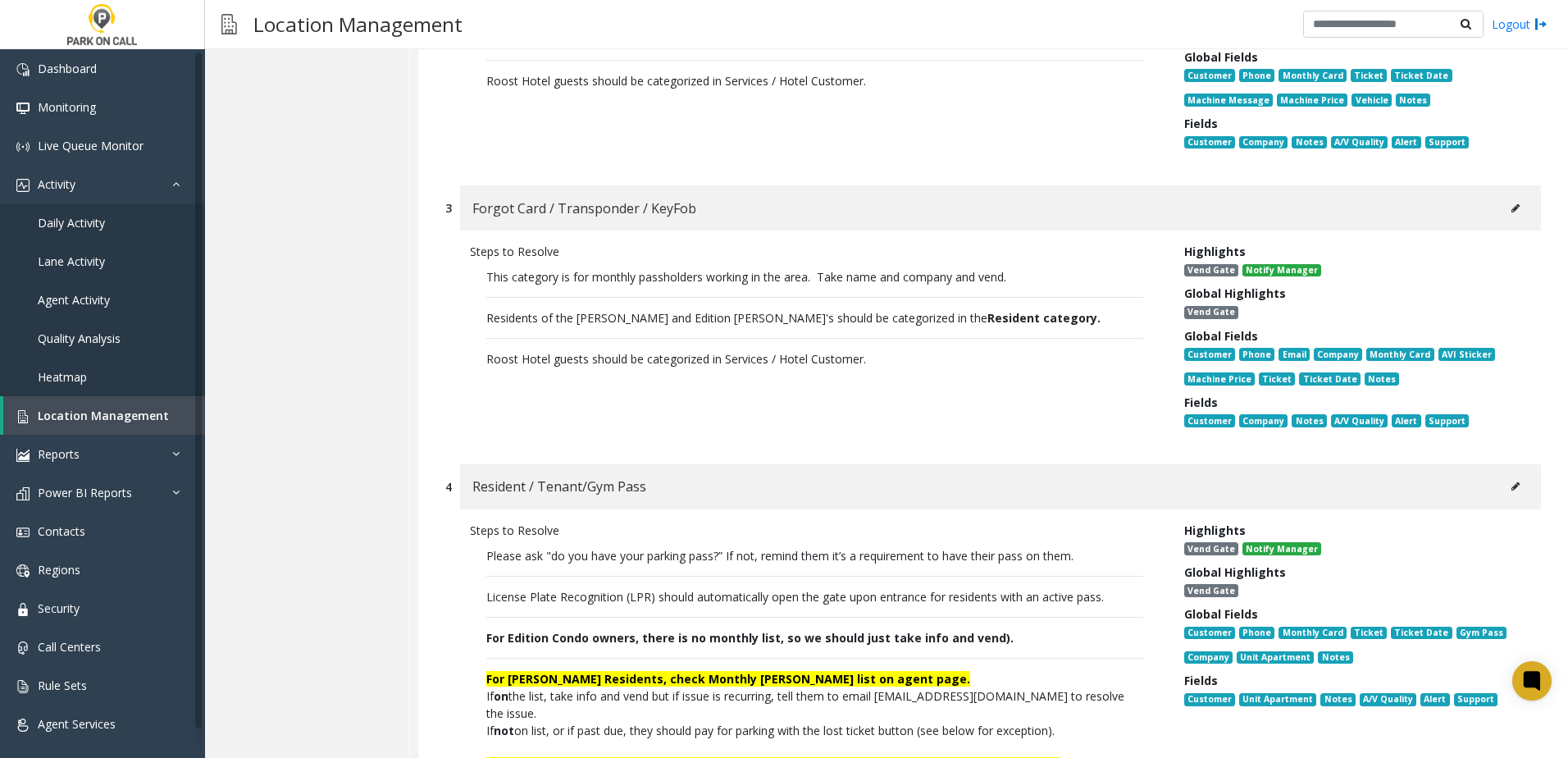
click at [600, 641] on span "For Edition Condo owners, there is no monthly list, so we should just take info…" at bounding box center [750, 637] width 527 height 15
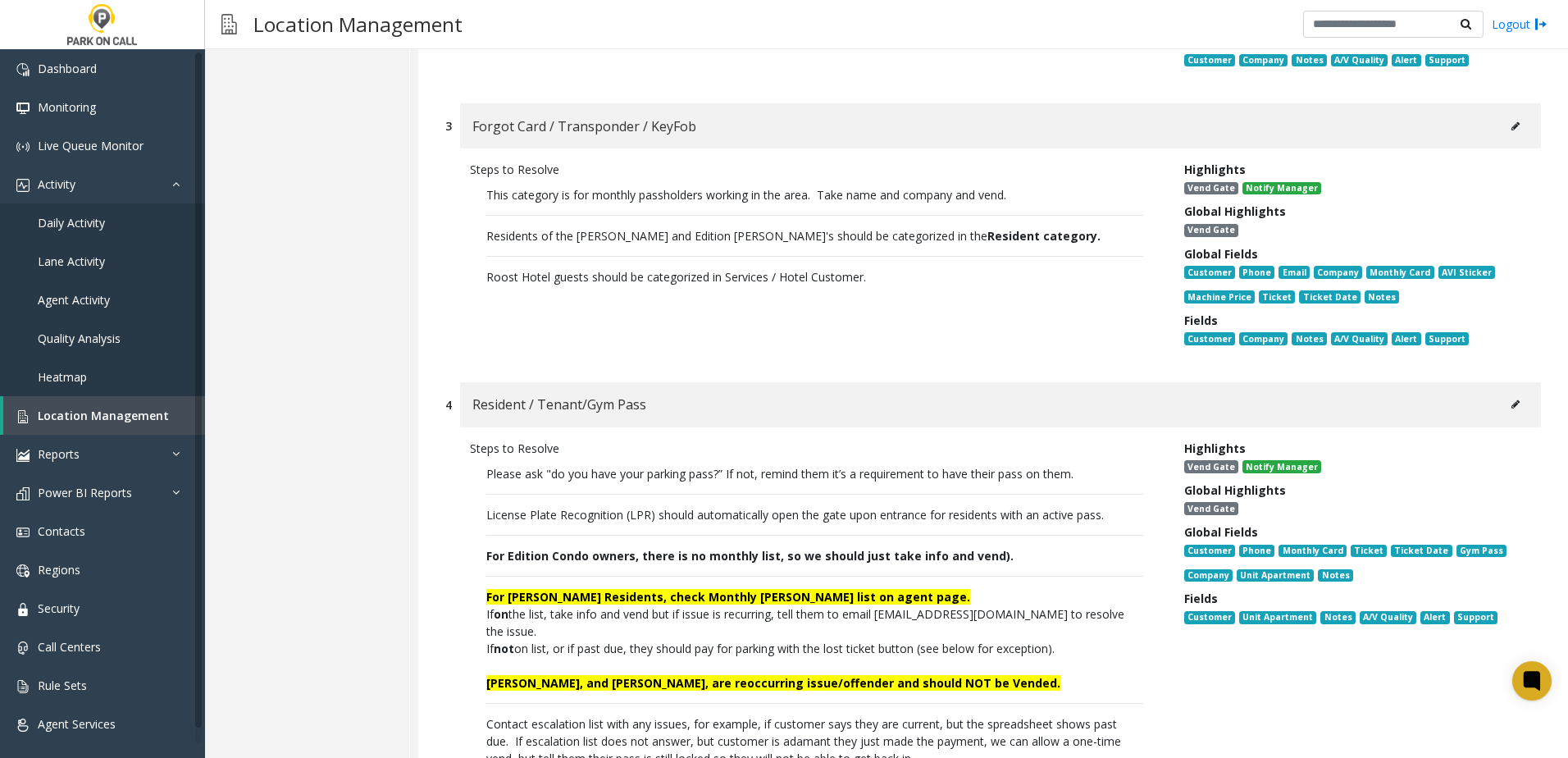
click at [671, 556] on span "For Edition Condo owners, there is no monthly list, so we should just take info…" at bounding box center [750, 556] width 527 height 15
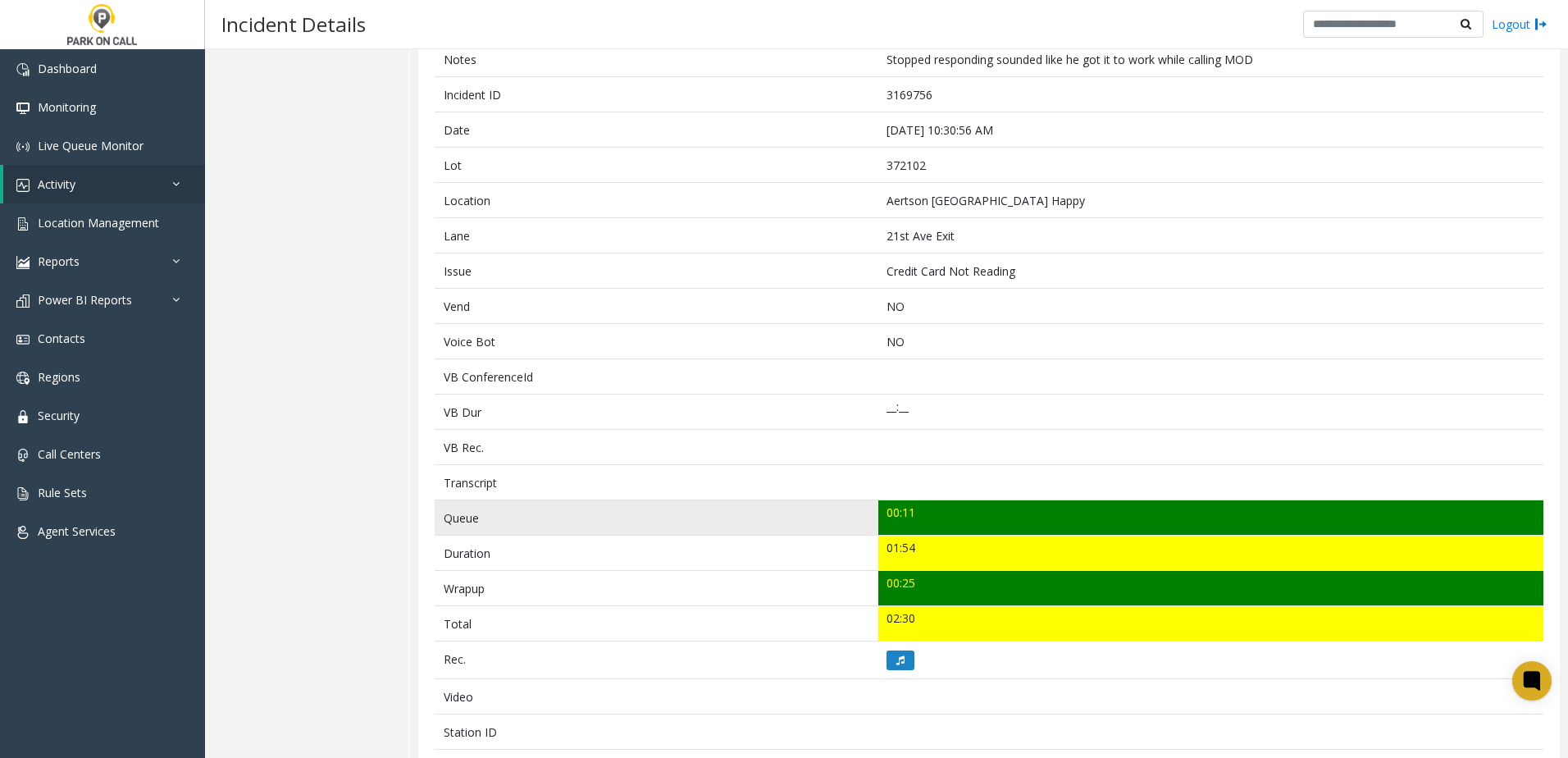
scroll to position [246, 0]
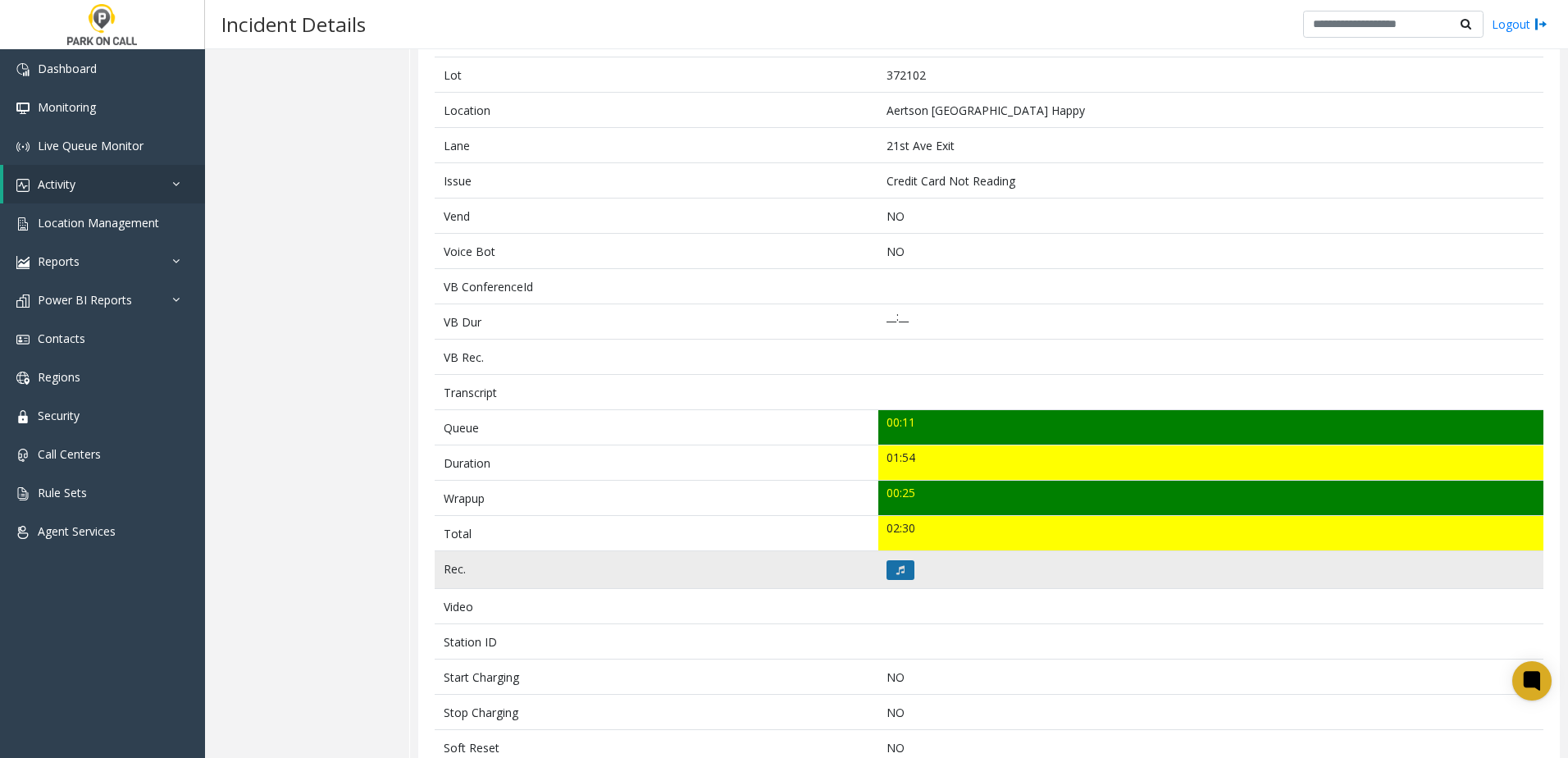
click at [908, 571] on button at bounding box center [900, 570] width 28 height 20
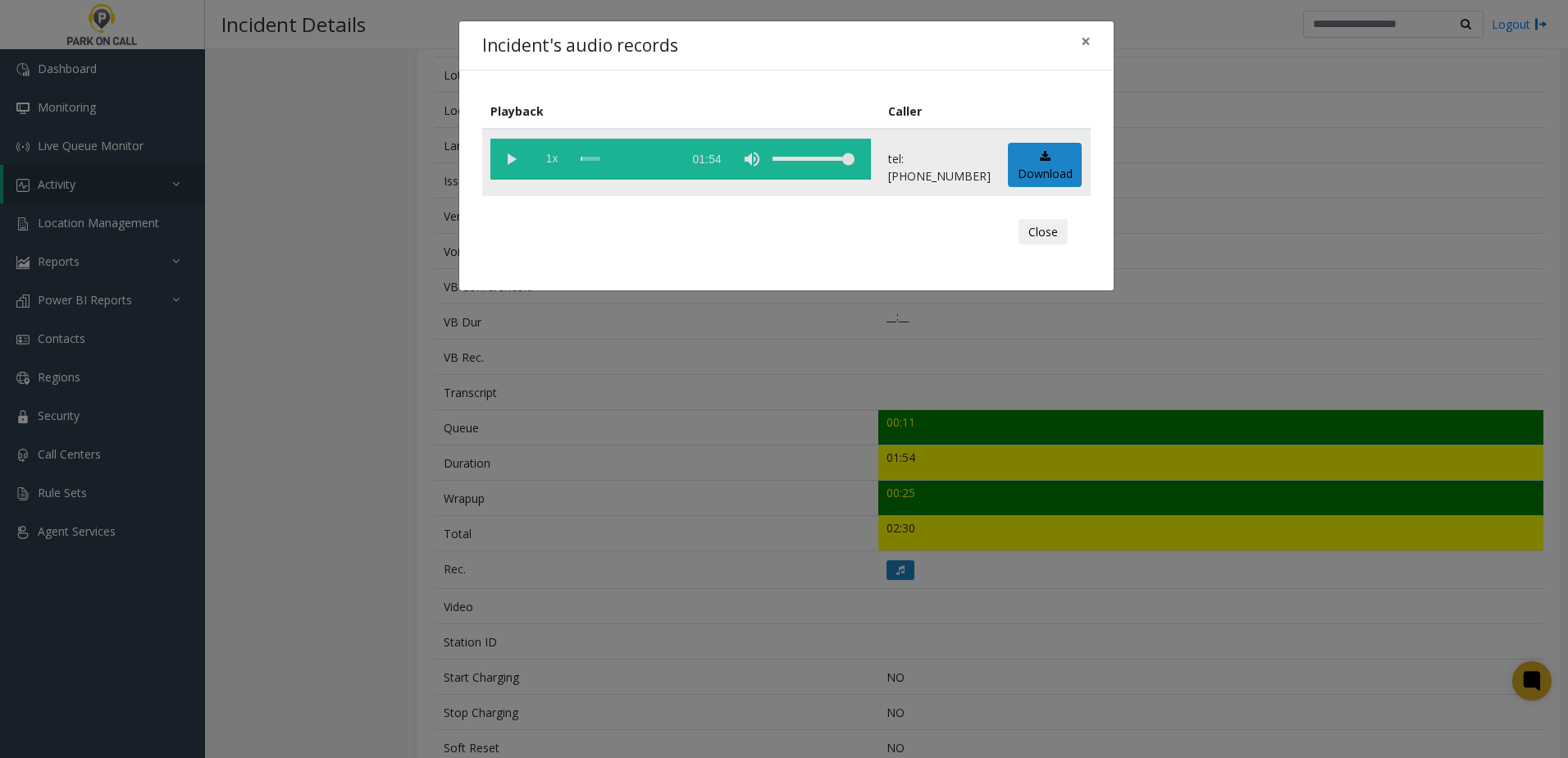
drag, startPoint x: 509, startPoint y: 151, endPoint x: 554, endPoint y: 168, distance: 48.1
click at [511, 150] on vg-play-pause at bounding box center [510, 159] width 41 height 41
click at [554, 163] on span "1x" at bounding box center [552, 159] width 41 height 41
click at [627, 448] on div "Incident's audio records × Playback Caller 1.5x 01:54 tel:3721029004 Download C…" at bounding box center [784, 379] width 1568 height 758
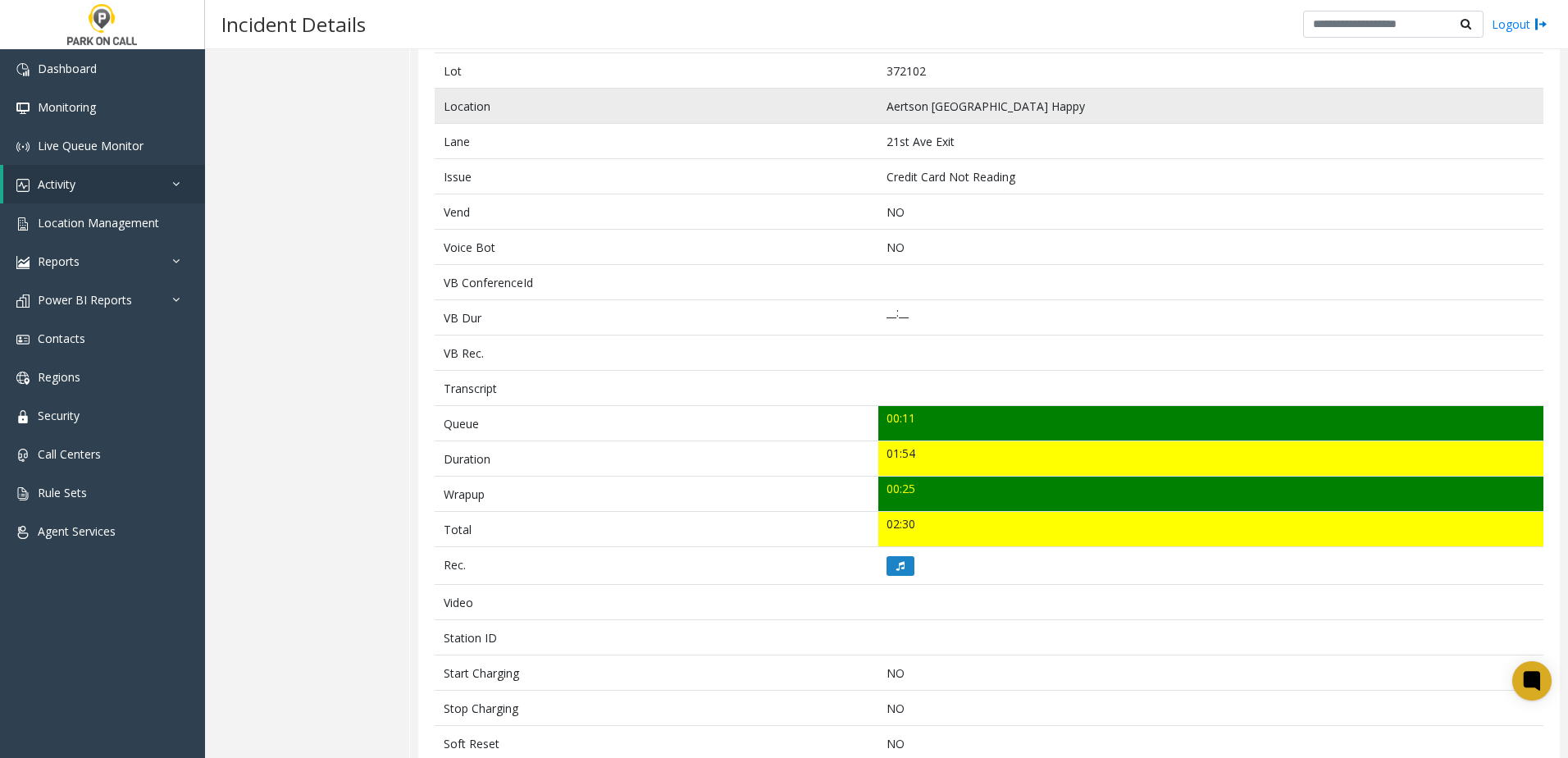
scroll to position [0, 0]
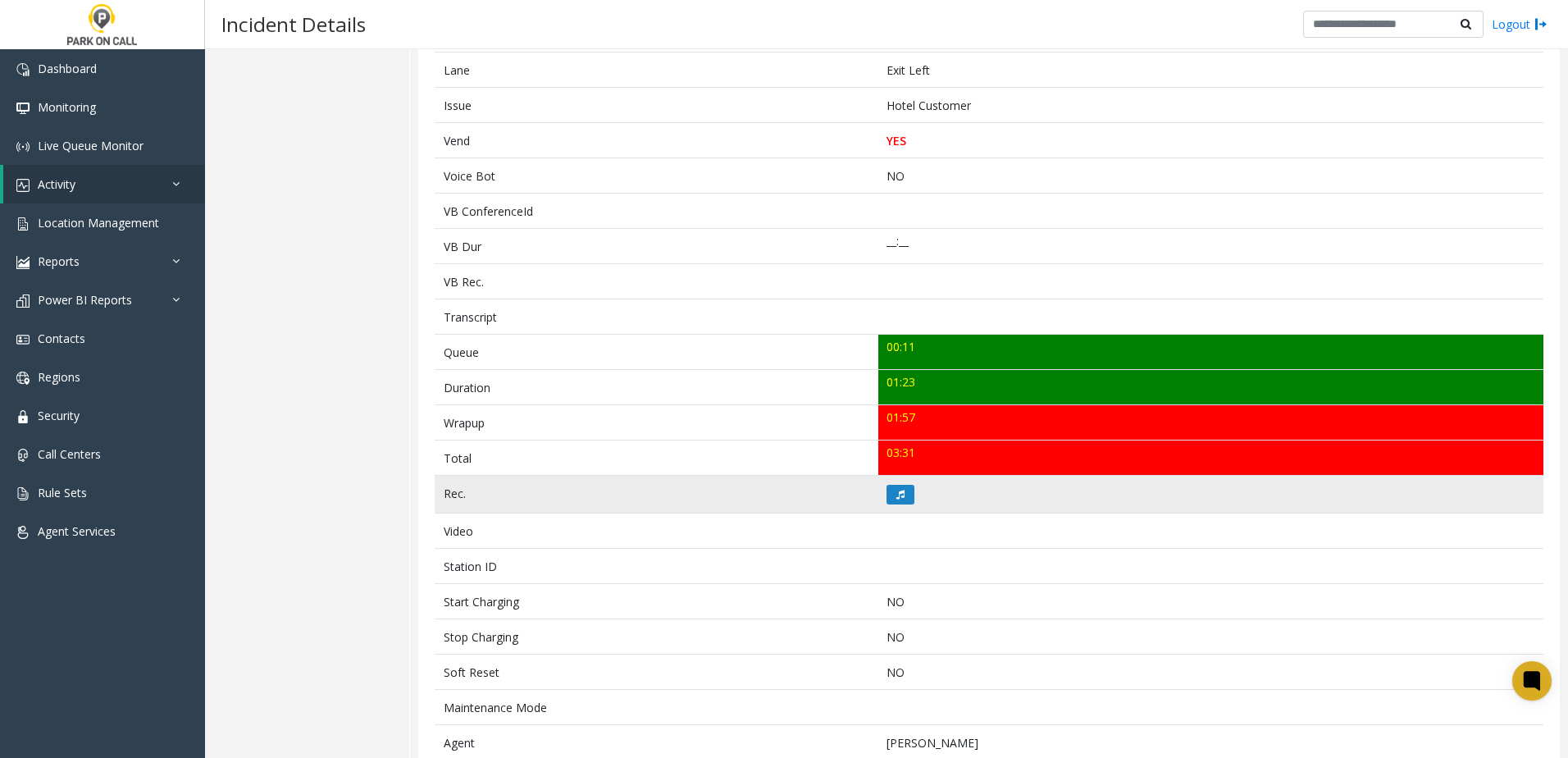
scroll to position [328, 0]
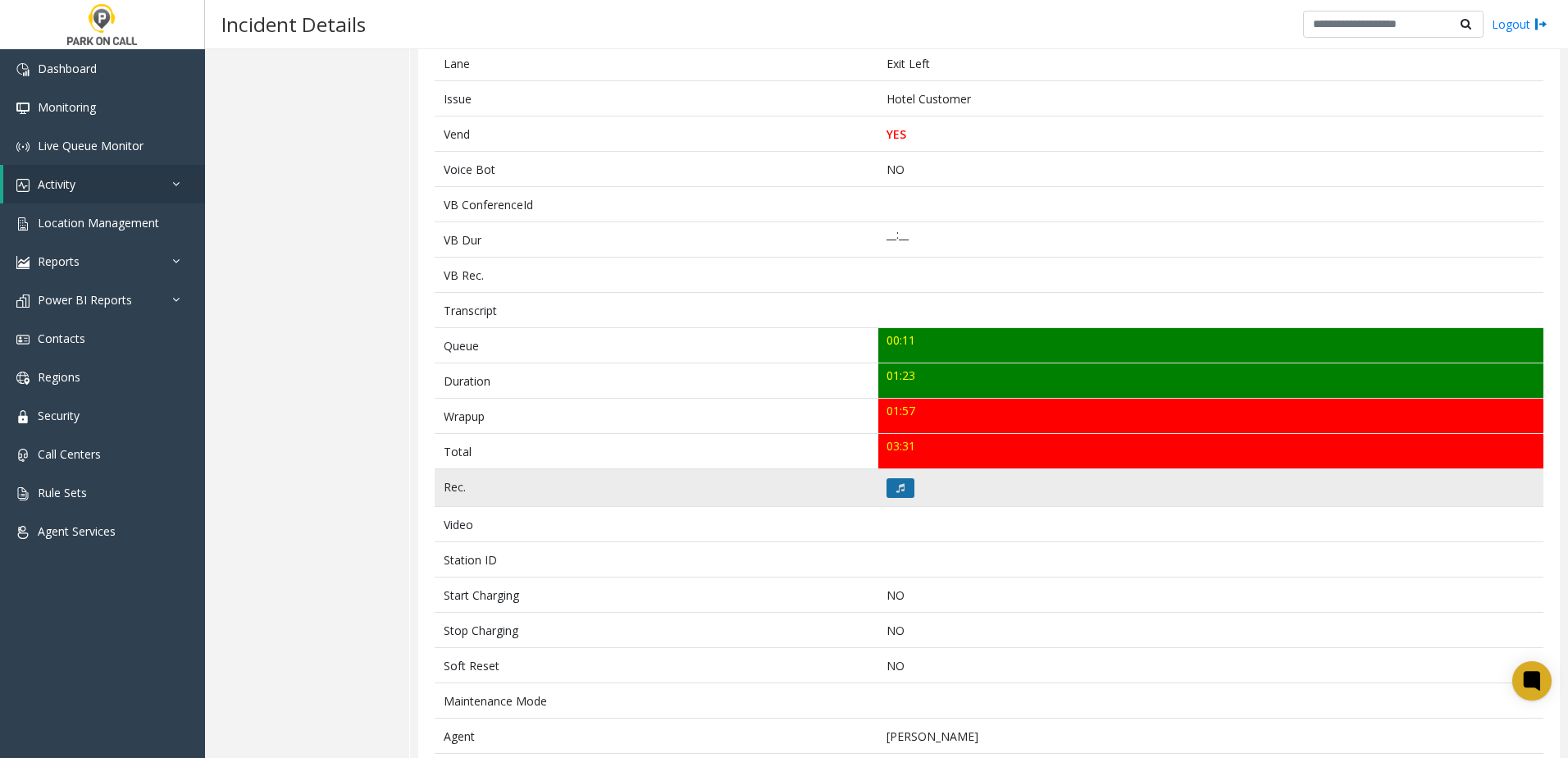
click at [897, 484] on icon at bounding box center [900, 487] width 8 height 10
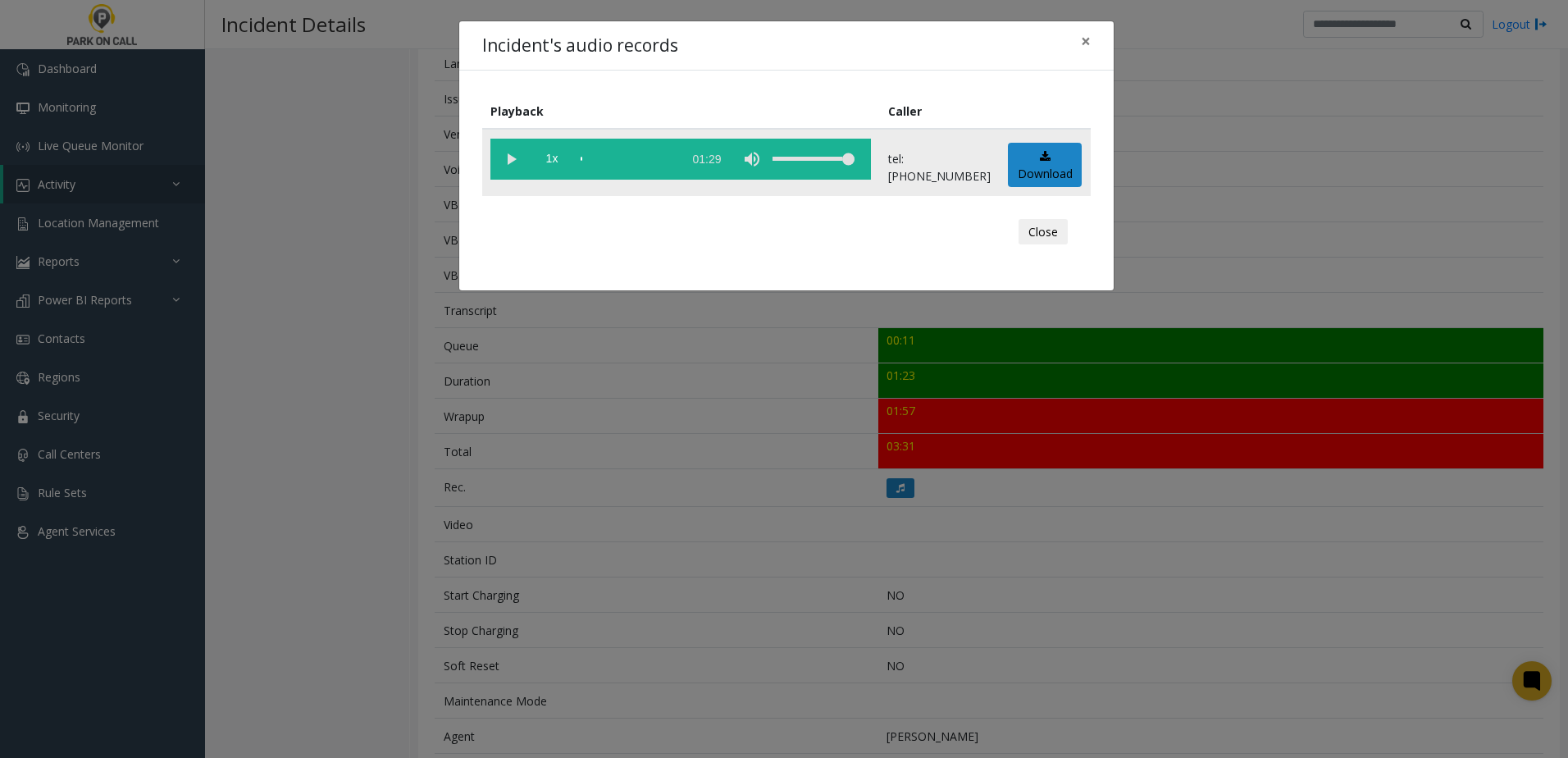
click at [514, 159] on vg-play-pause at bounding box center [510, 159] width 41 height 41
click at [536, 157] on span "1x" at bounding box center [552, 159] width 41 height 41
click at [628, 328] on div "Incident's audio records × Playback Caller 1.5x 01:29 tel:0071229002 Download C…" at bounding box center [784, 379] width 1568 height 758
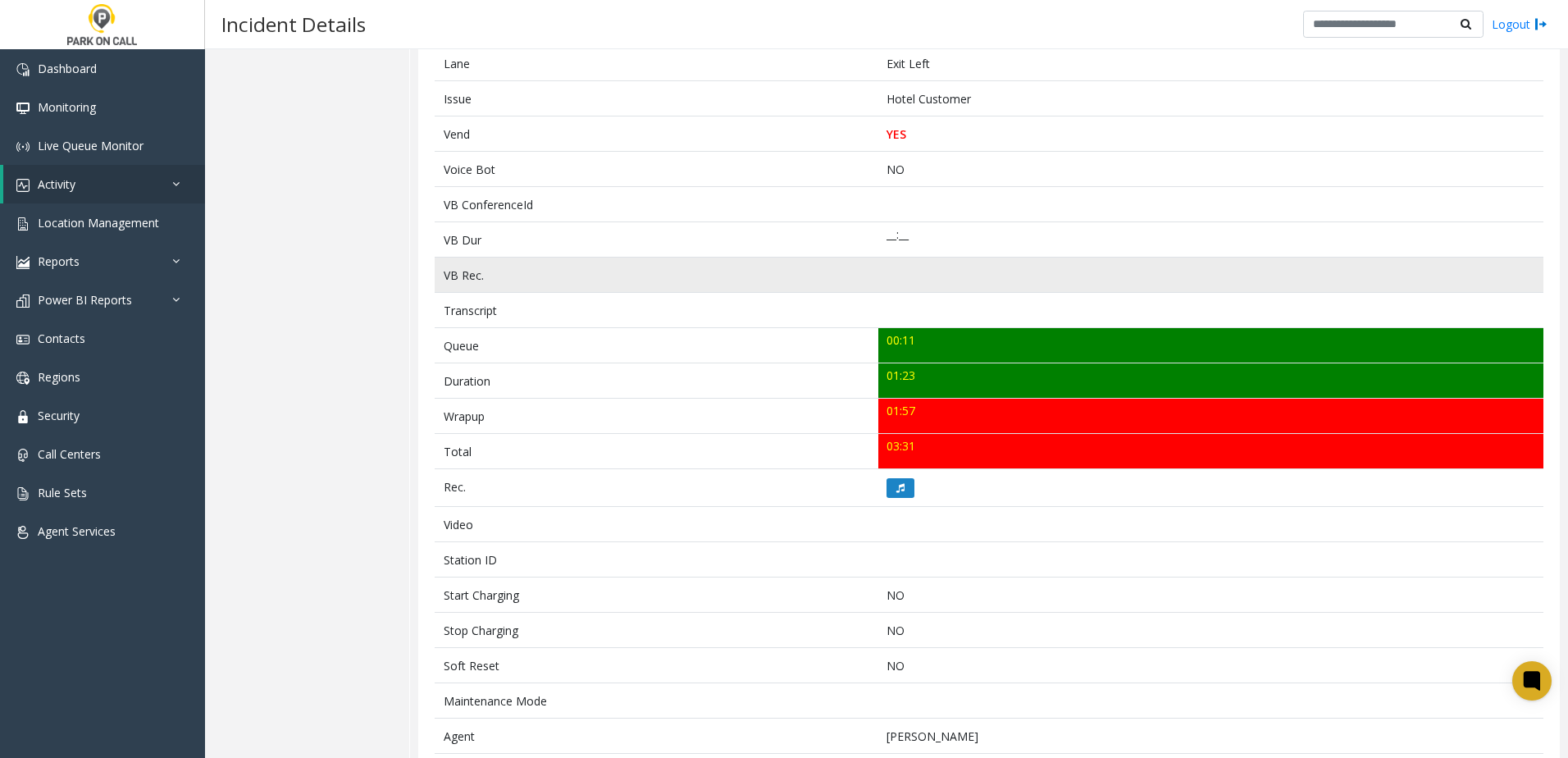
scroll to position [571, 0]
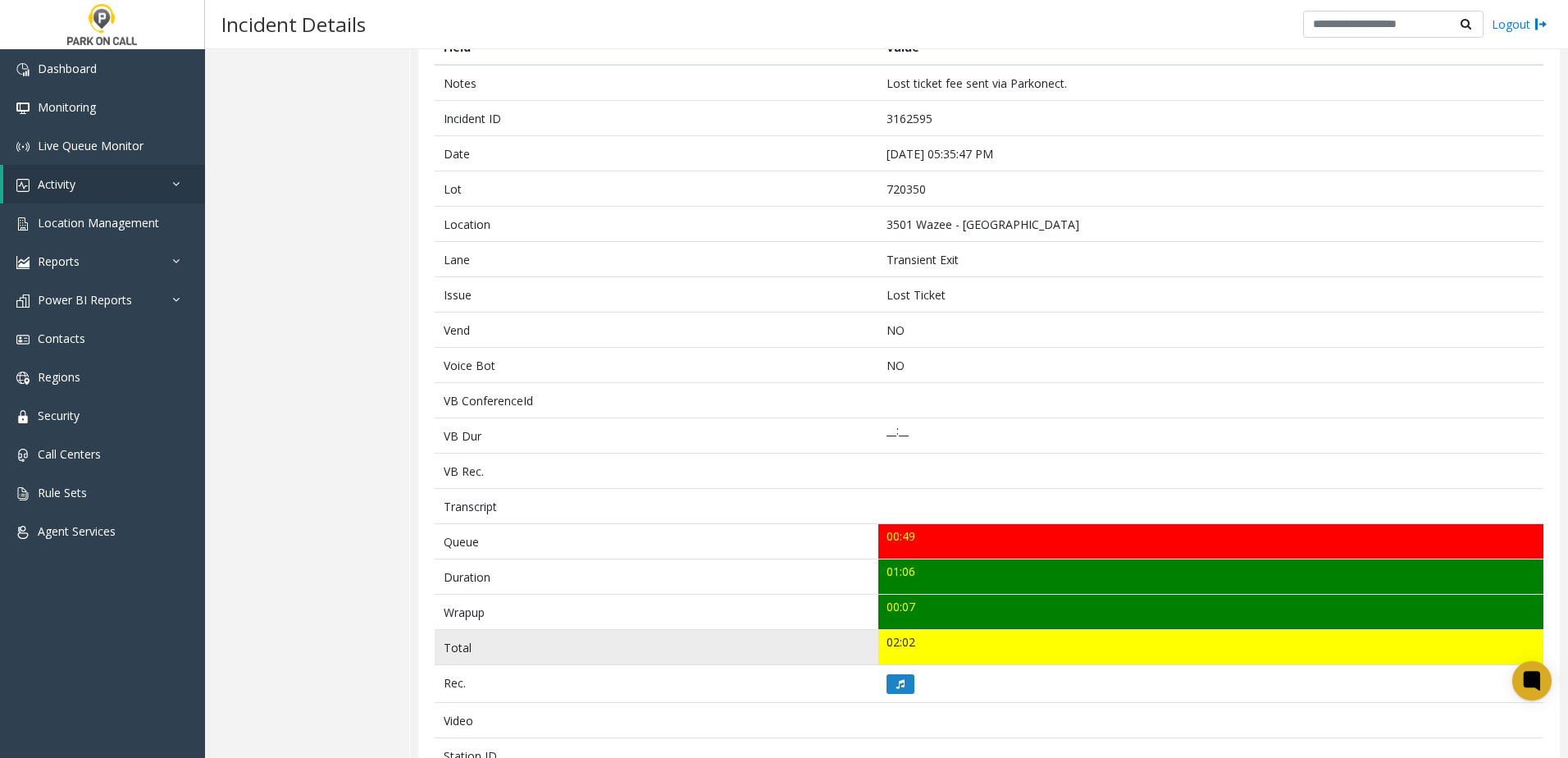
scroll to position [328, 0]
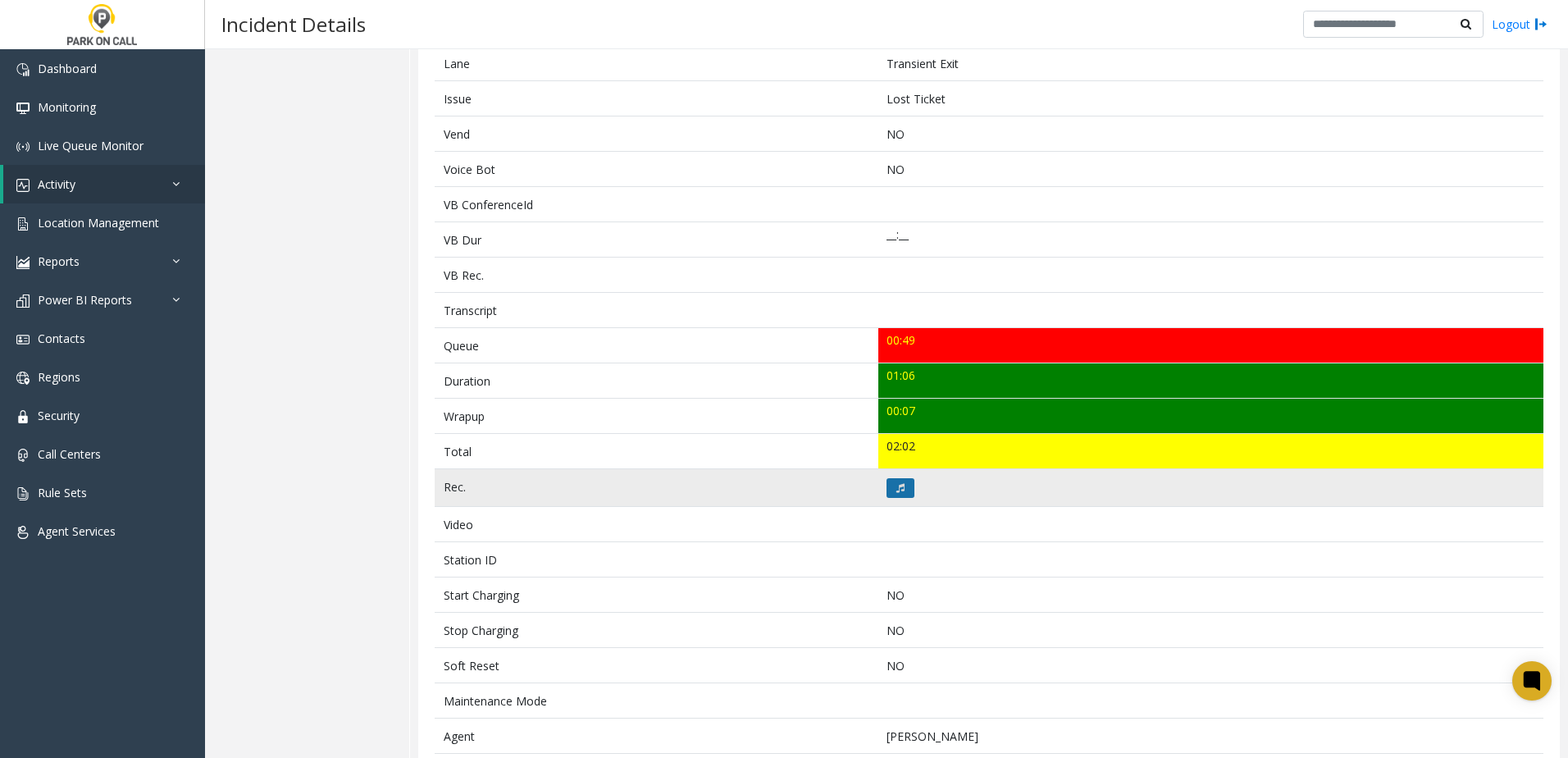
click at [905, 486] on button at bounding box center [900, 488] width 28 height 20
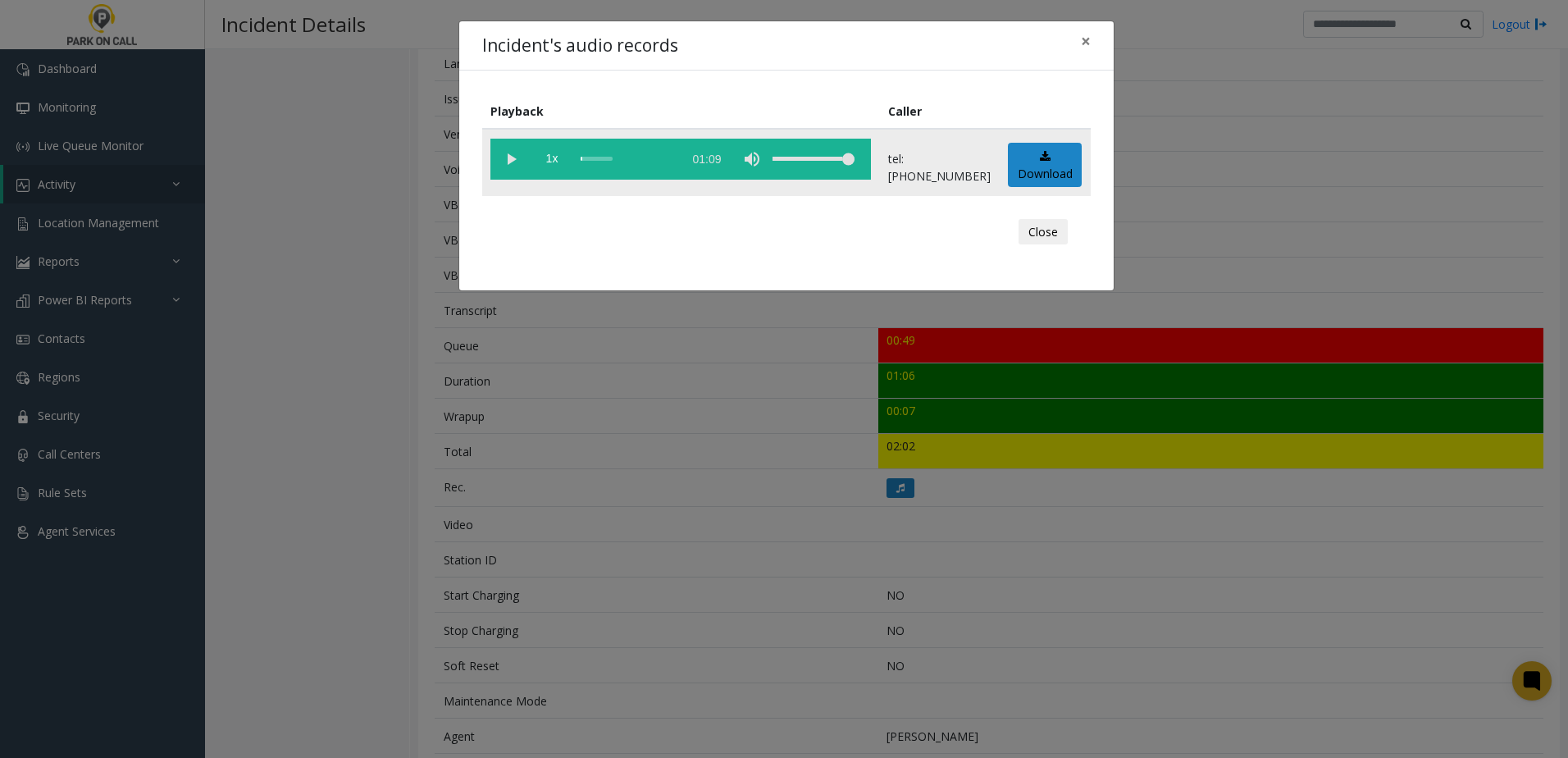
click at [505, 160] on vg-play-pause at bounding box center [510, 159] width 41 height 41
click at [555, 165] on span "1x" at bounding box center [552, 159] width 41 height 41
click at [659, 448] on div "Incident's audio records × Playback Caller 1.5x 01:09 tel:[PHONE_NUMBER] Downlo…" at bounding box center [784, 379] width 1568 height 758
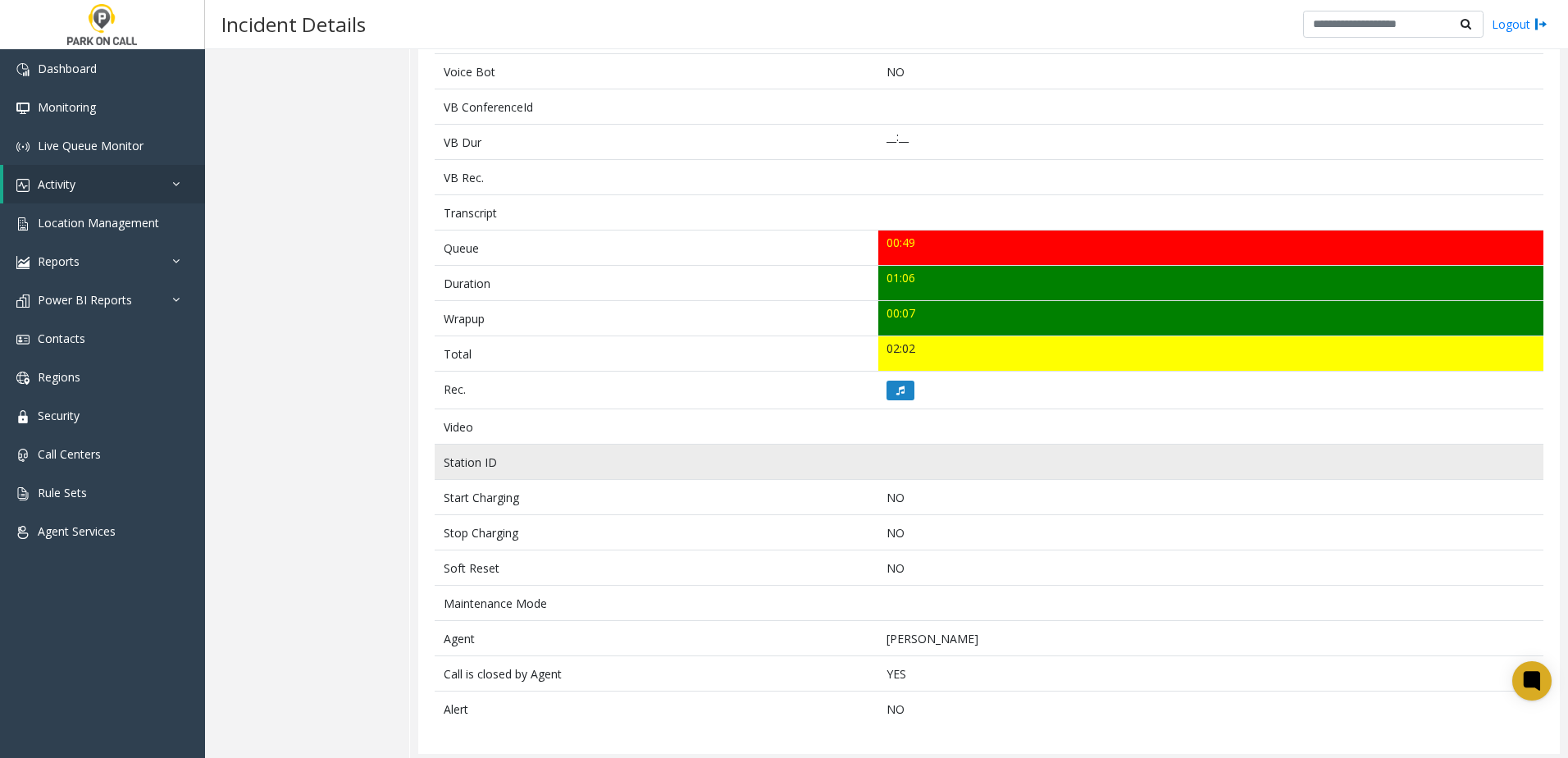
scroll to position [429, 0]
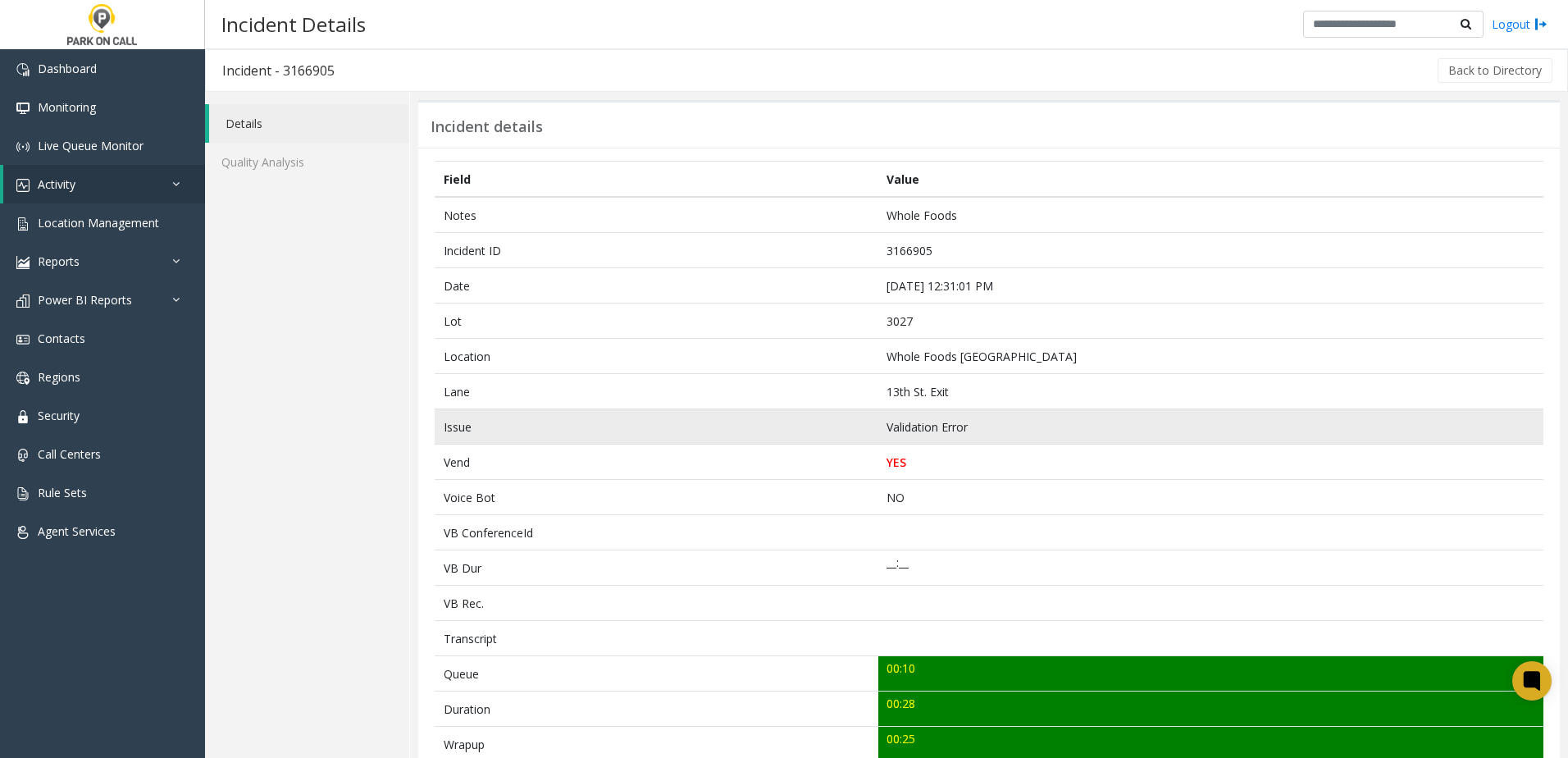
scroll to position [410, 0]
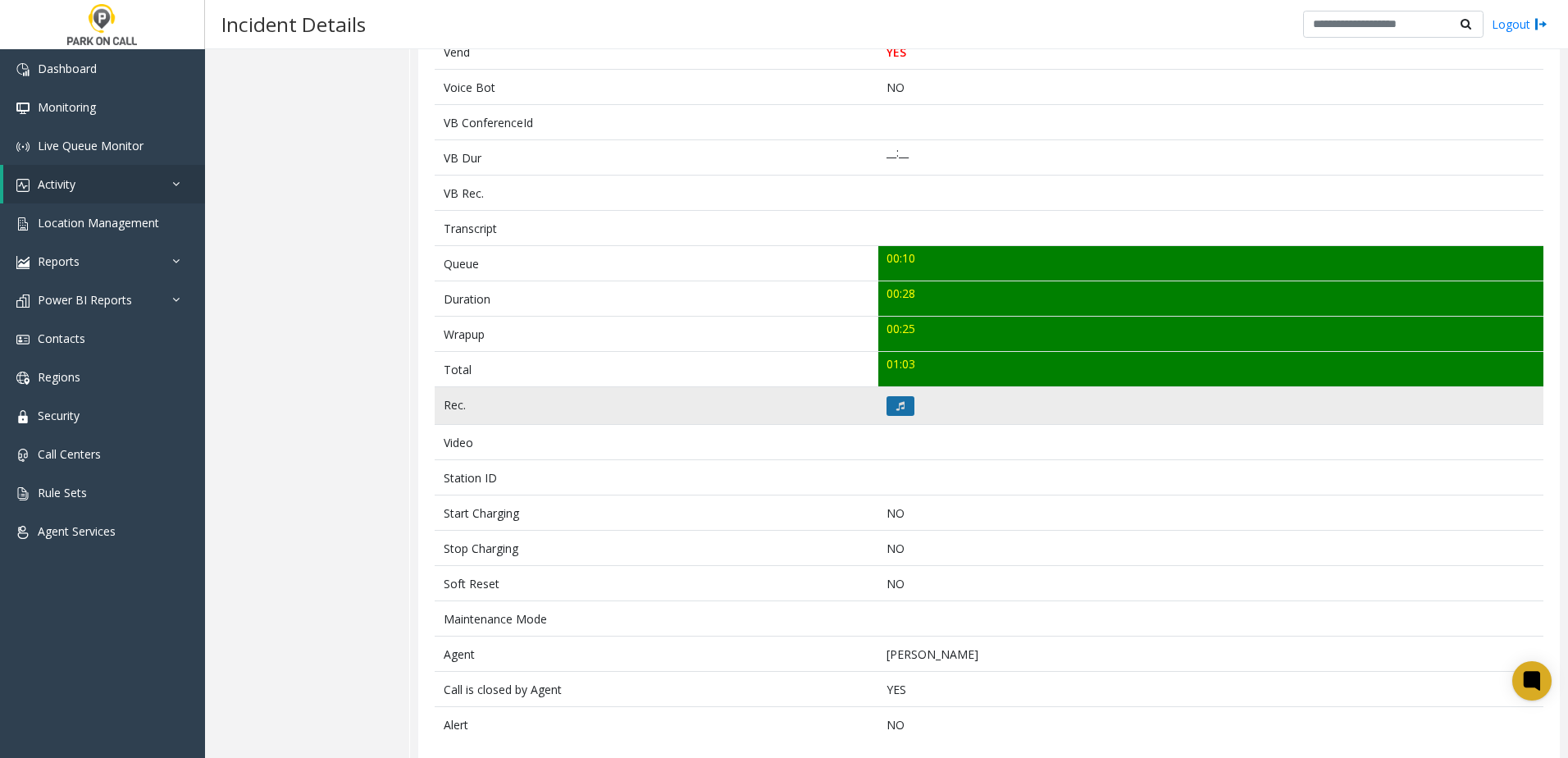
click at [897, 411] on button at bounding box center [900, 406] width 28 height 20
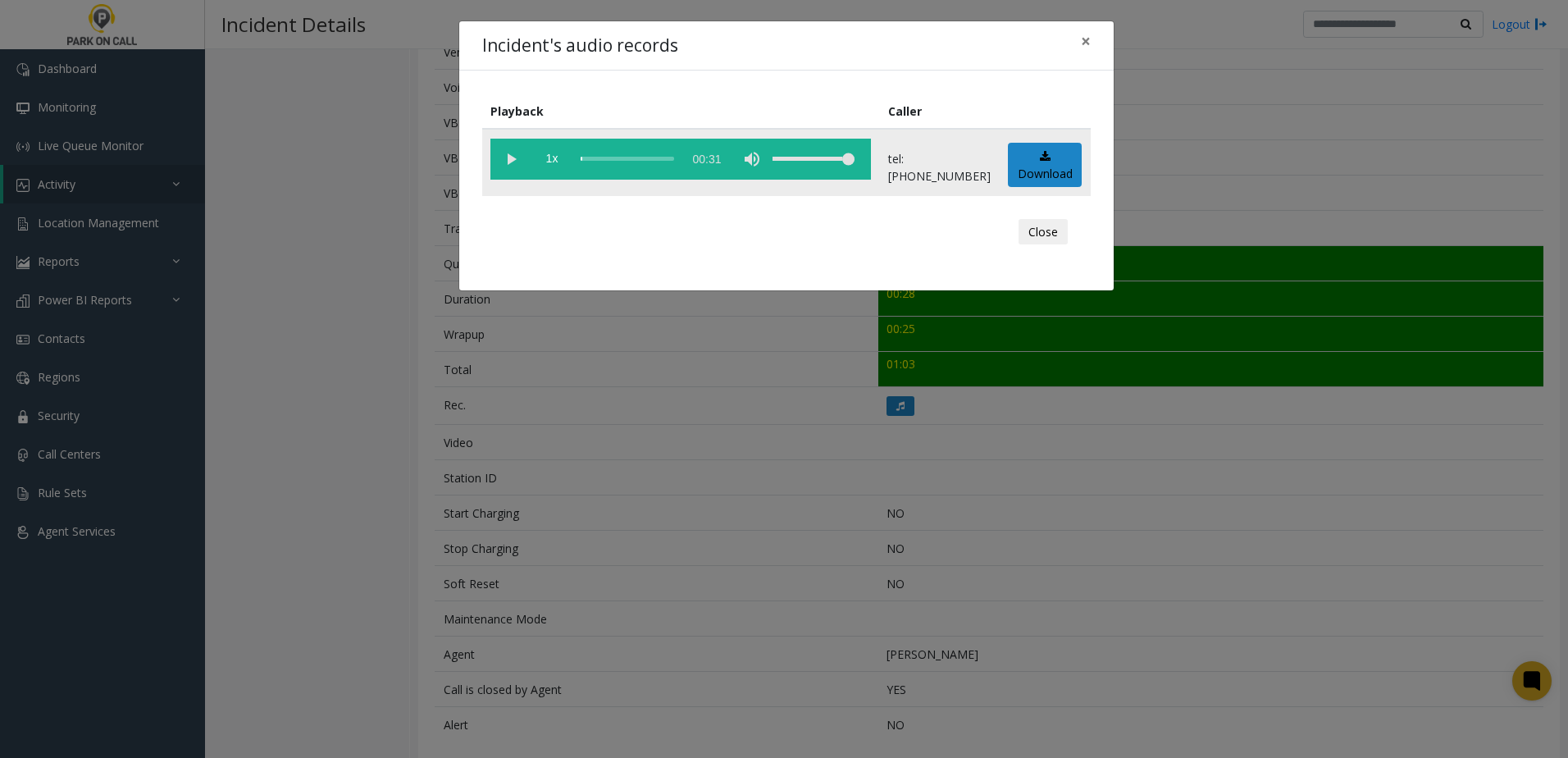
click at [511, 156] on vg-play-pause at bounding box center [510, 159] width 41 height 41
click at [557, 164] on span "1x" at bounding box center [552, 159] width 41 height 41
click at [678, 442] on div "Incident's audio records × Playback Caller 1.5x 00:31 tel:0030279004 Download C…" at bounding box center [784, 379] width 1568 height 758
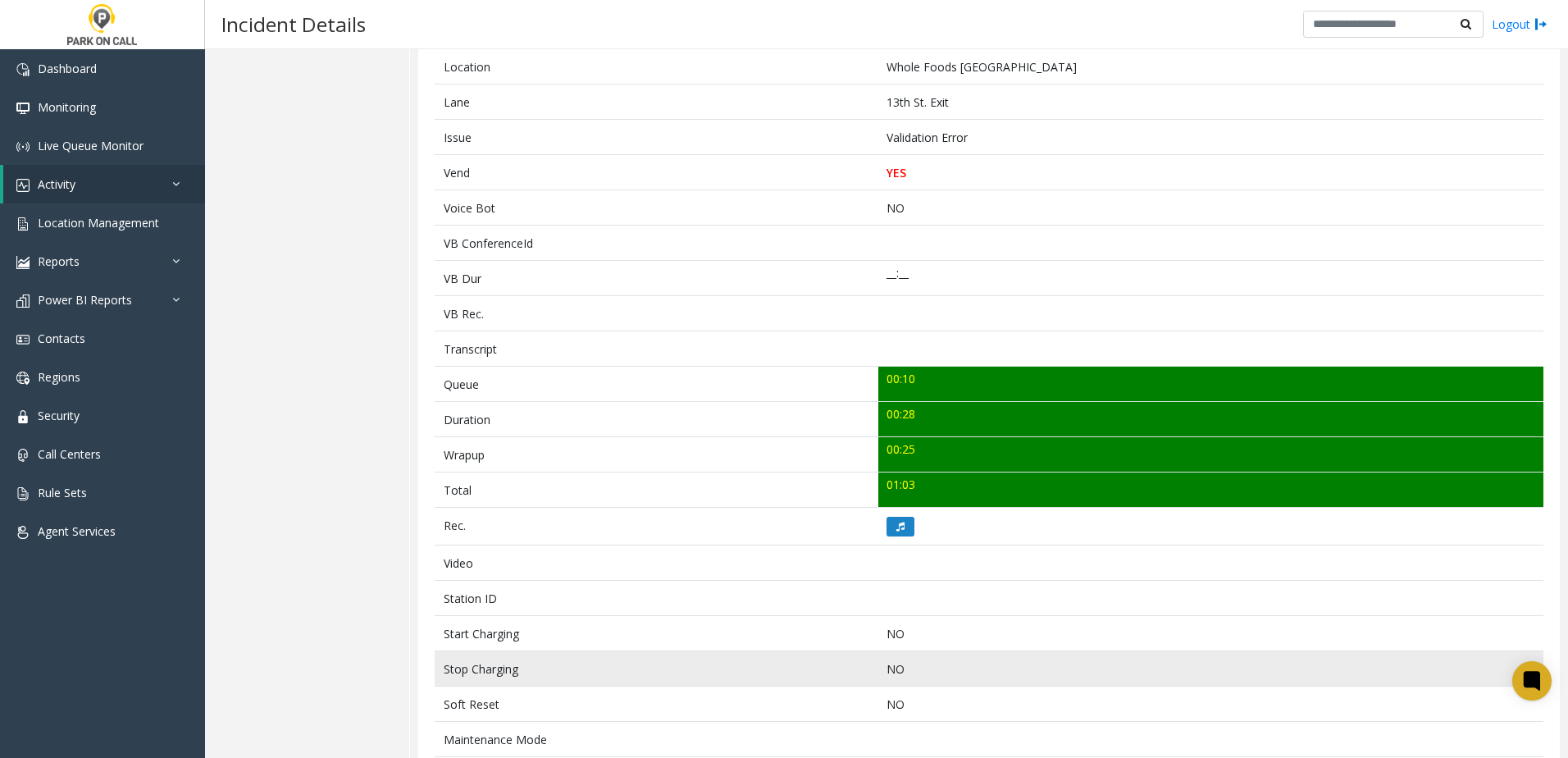
scroll to position [0, 0]
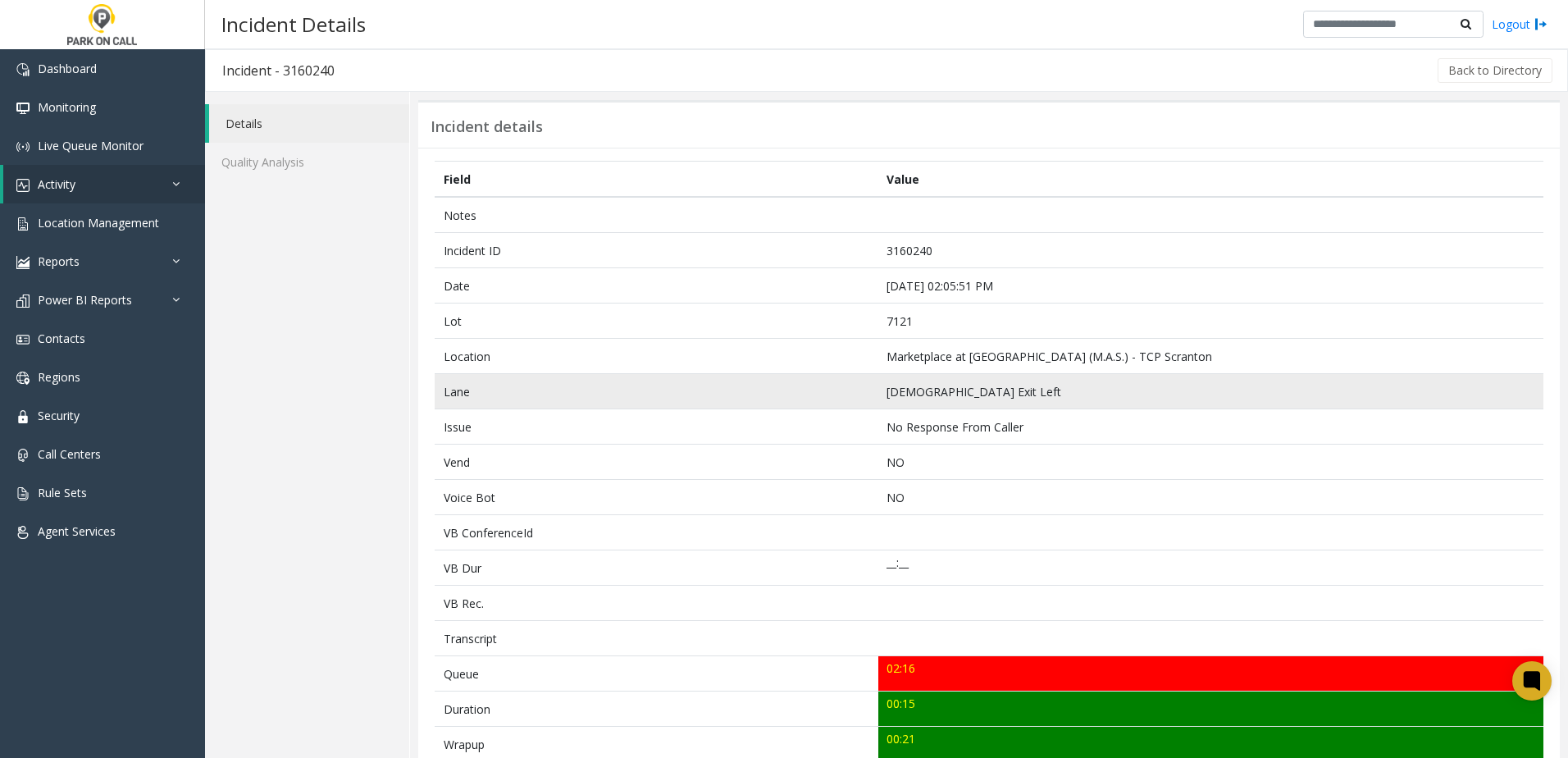
scroll to position [246, 0]
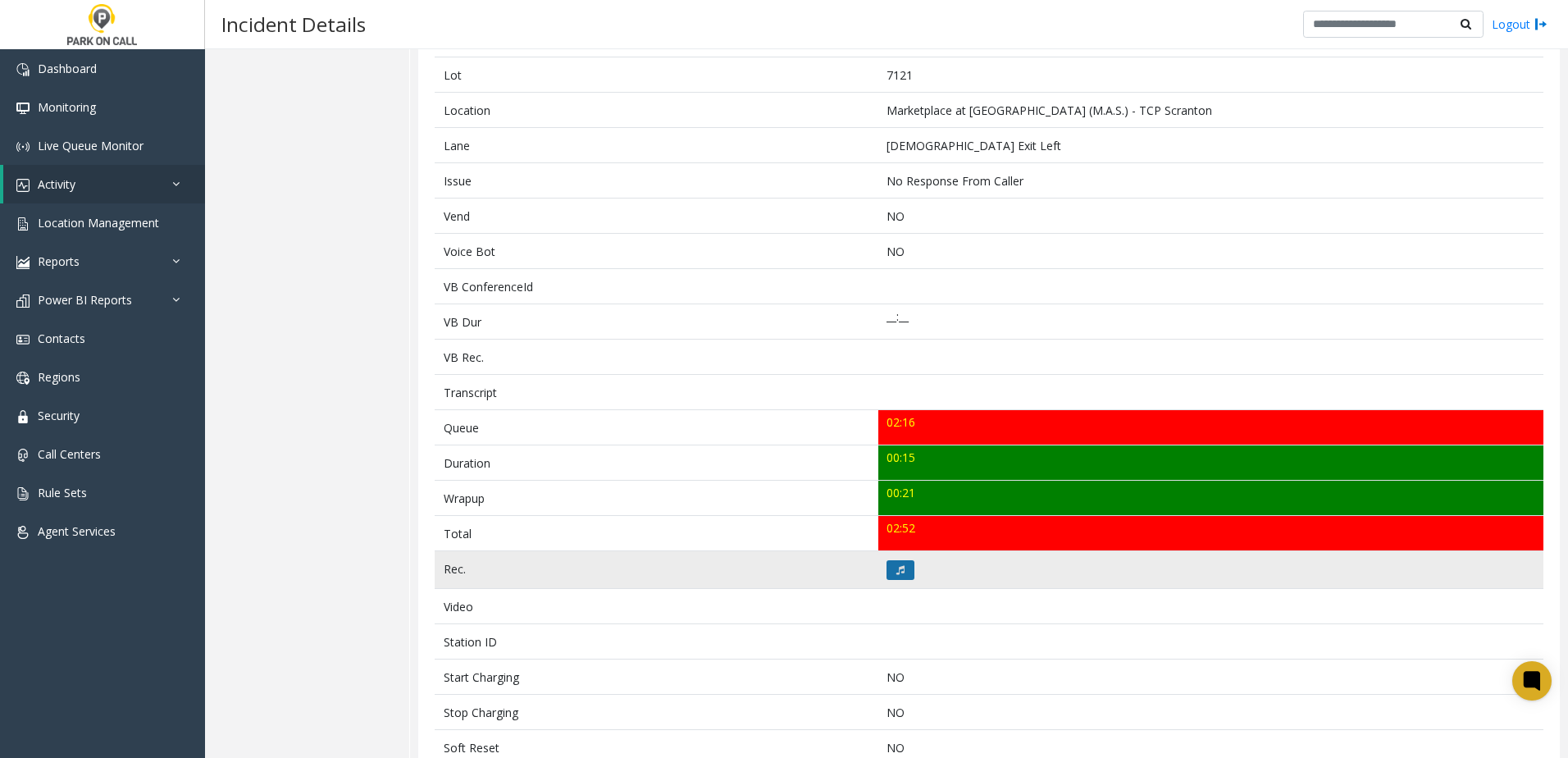
click at [902, 575] on button at bounding box center [900, 570] width 28 height 20
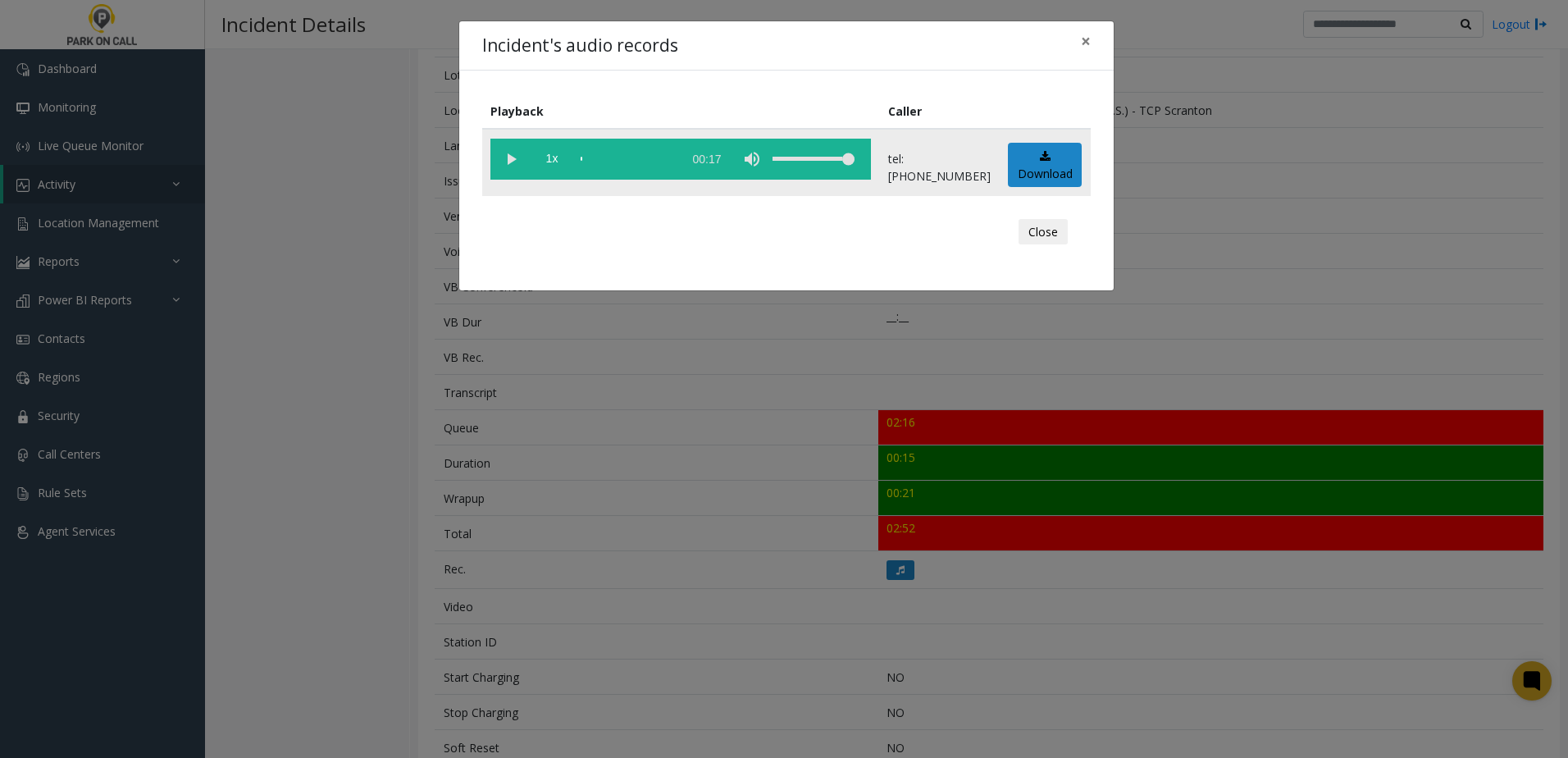
drag, startPoint x: 515, startPoint y: 172, endPoint x: 518, endPoint y: 161, distance: 11.4
click at [515, 169] on vg-play-pause at bounding box center [510, 159] width 41 height 41
click at [542, 160] on span "1x" at bounding box center [552, 159] width 41 height 41
click at [612, 364] on div "Incident's audio records × Playback Caller 1.5x 00:17 tel:0071219003 Download C…" at bounding box center [784, 379] width 1568 height 758
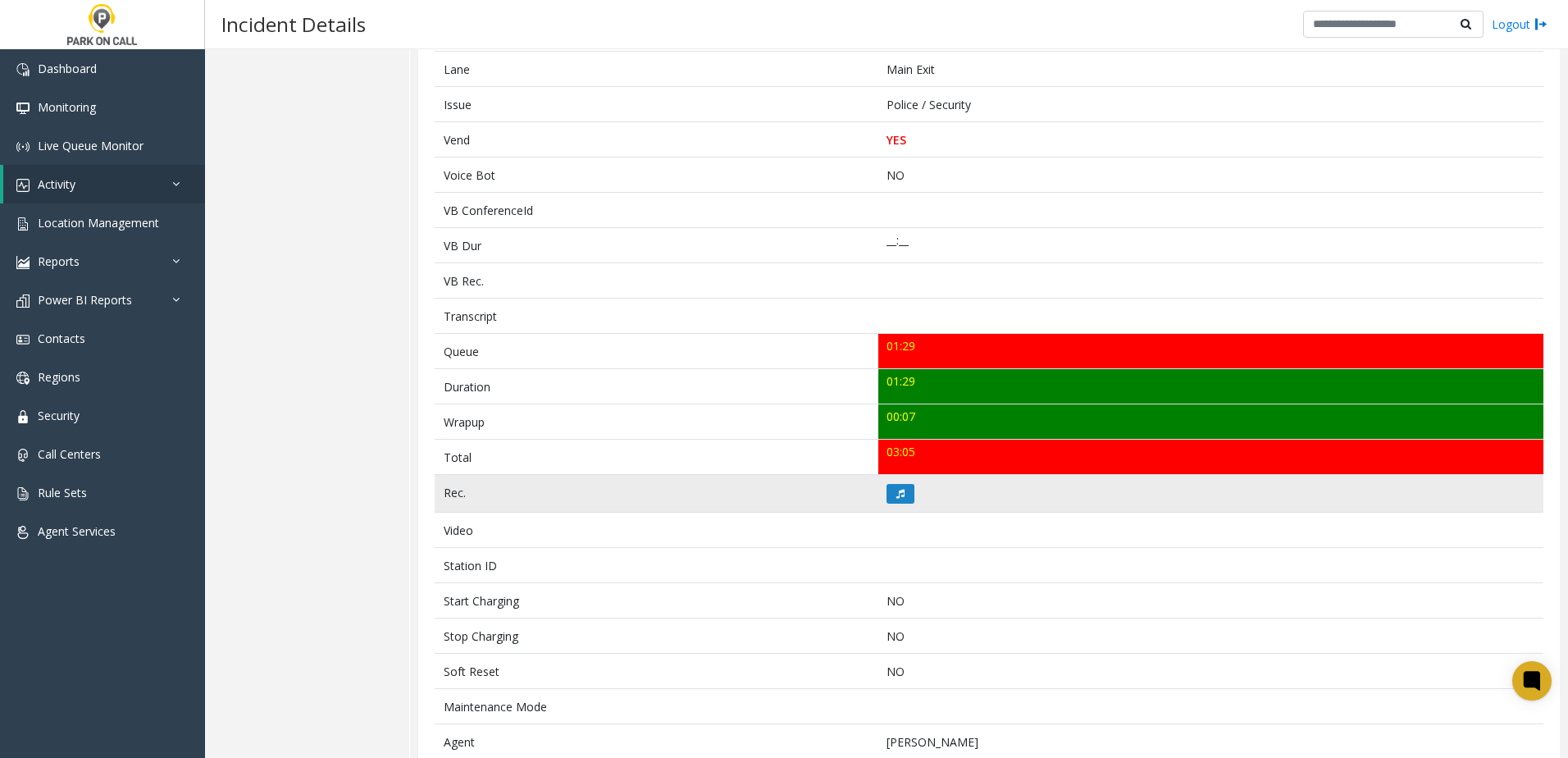
scroll to position [328, 0]
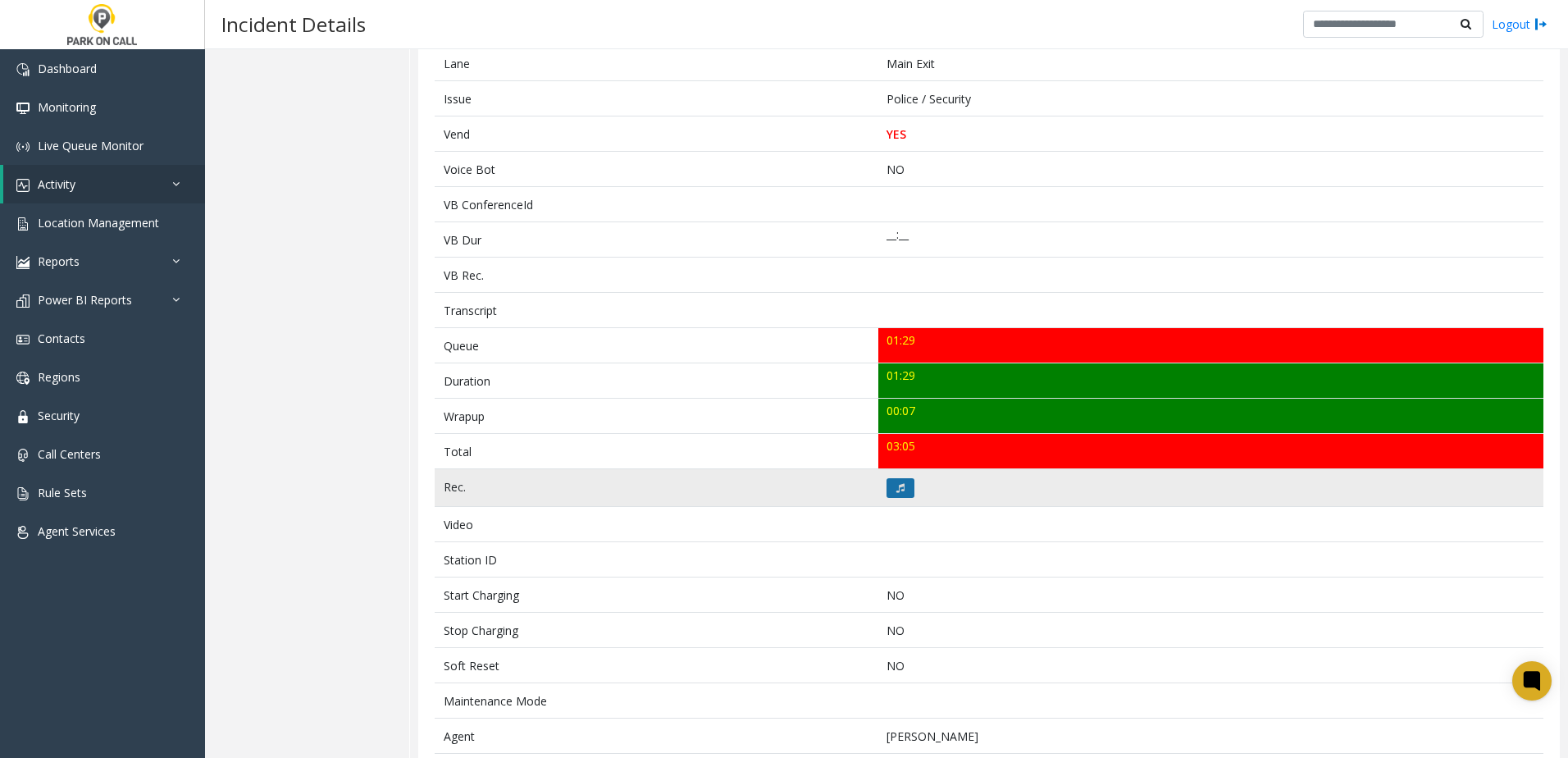
click at [897, 489] on icon at bounding box center [900, 487] width 8 height 10
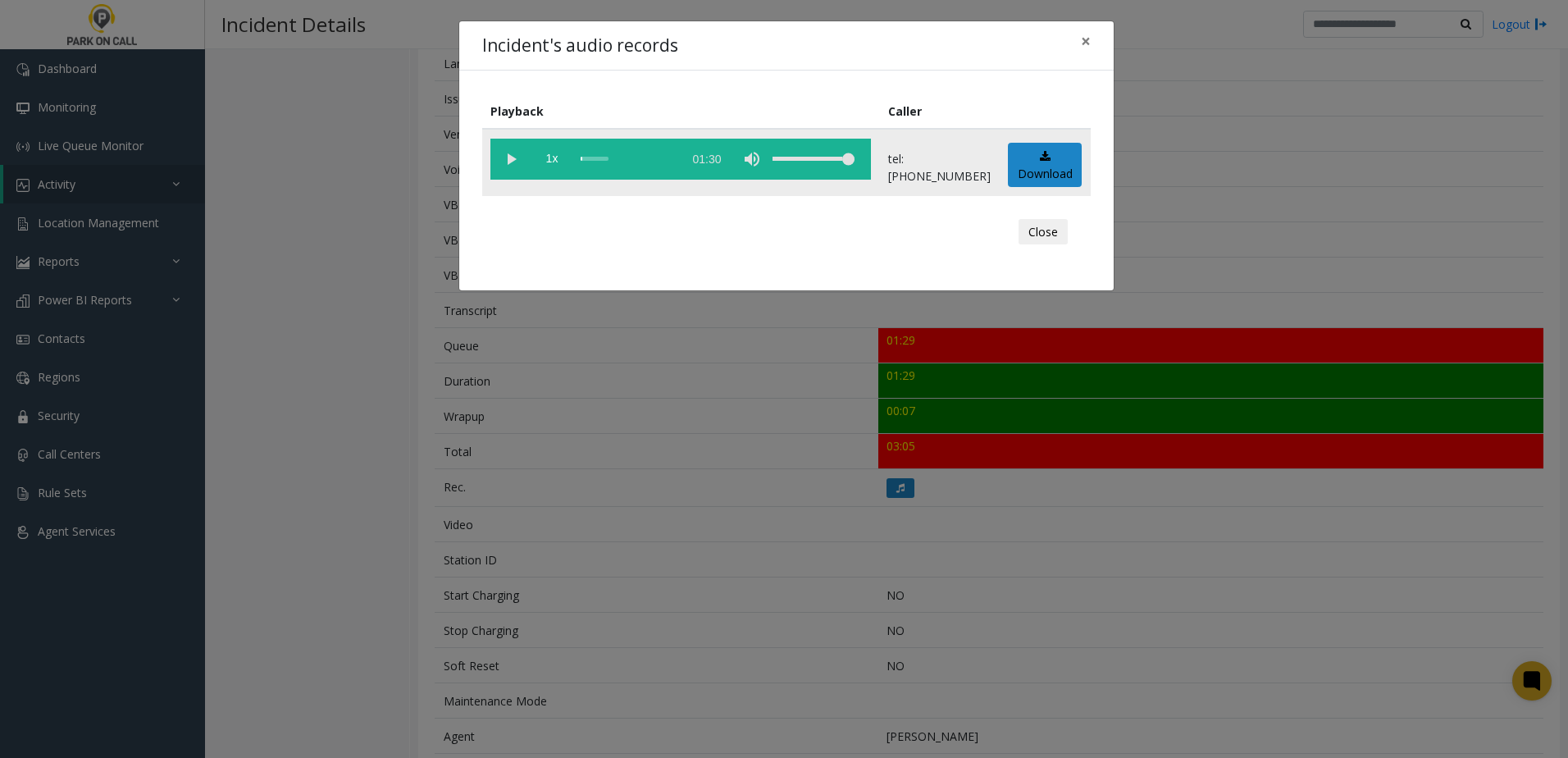
click at [511, 154] on vg-play-pause at bounding box center [510, 159] width 41 height 41
click at [549, 157] on span "1x" at bounding box center [552, 159] width 41 height 41
click at [611, 464] on div "Incident's audio records × Playback Caller 1.5x 01:30 tel:[PHONE_NUMBER] Downlo…" at bounding box center [784, 379] width 1568 height 758
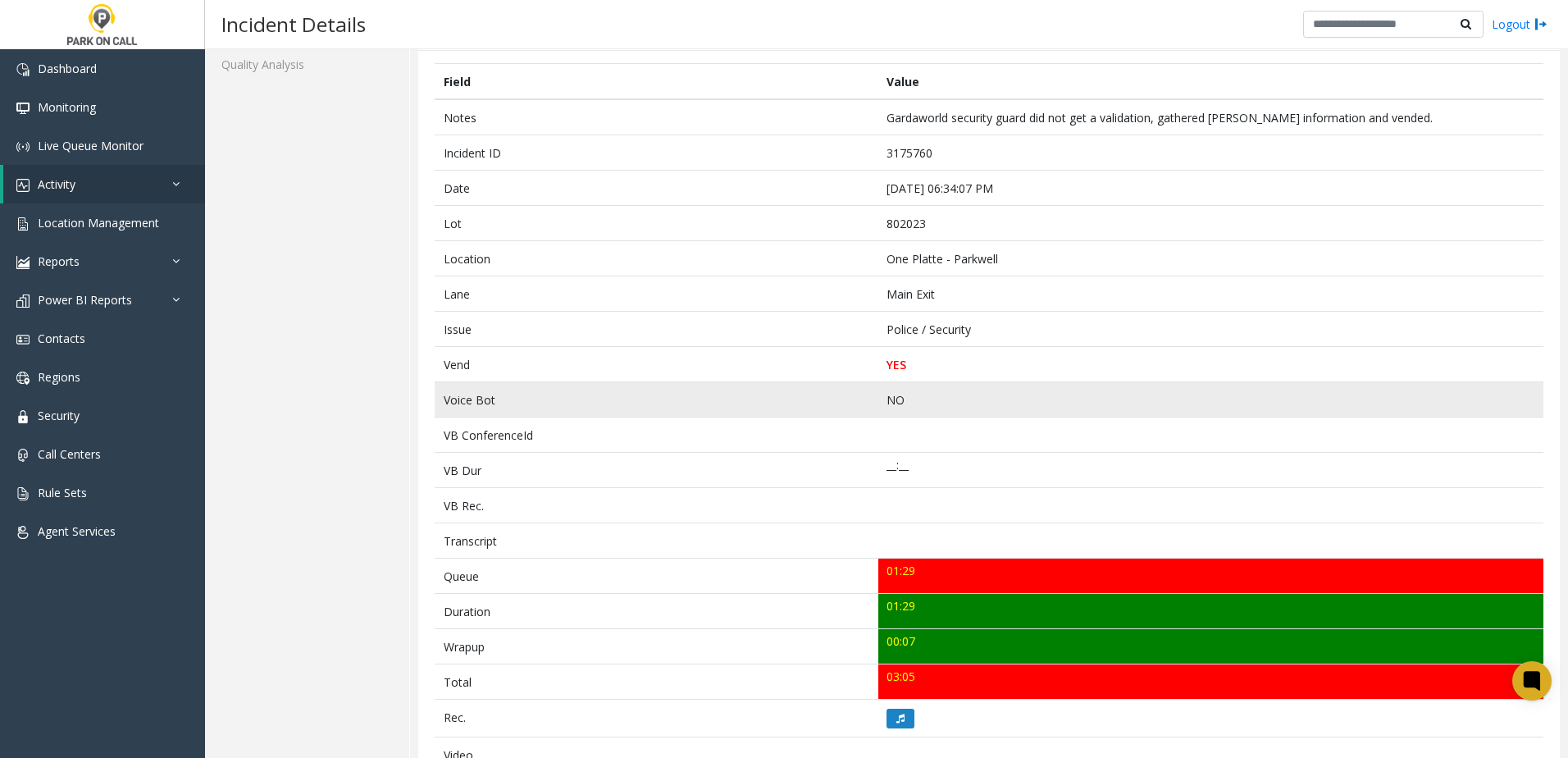
scroll to position [44, 0]
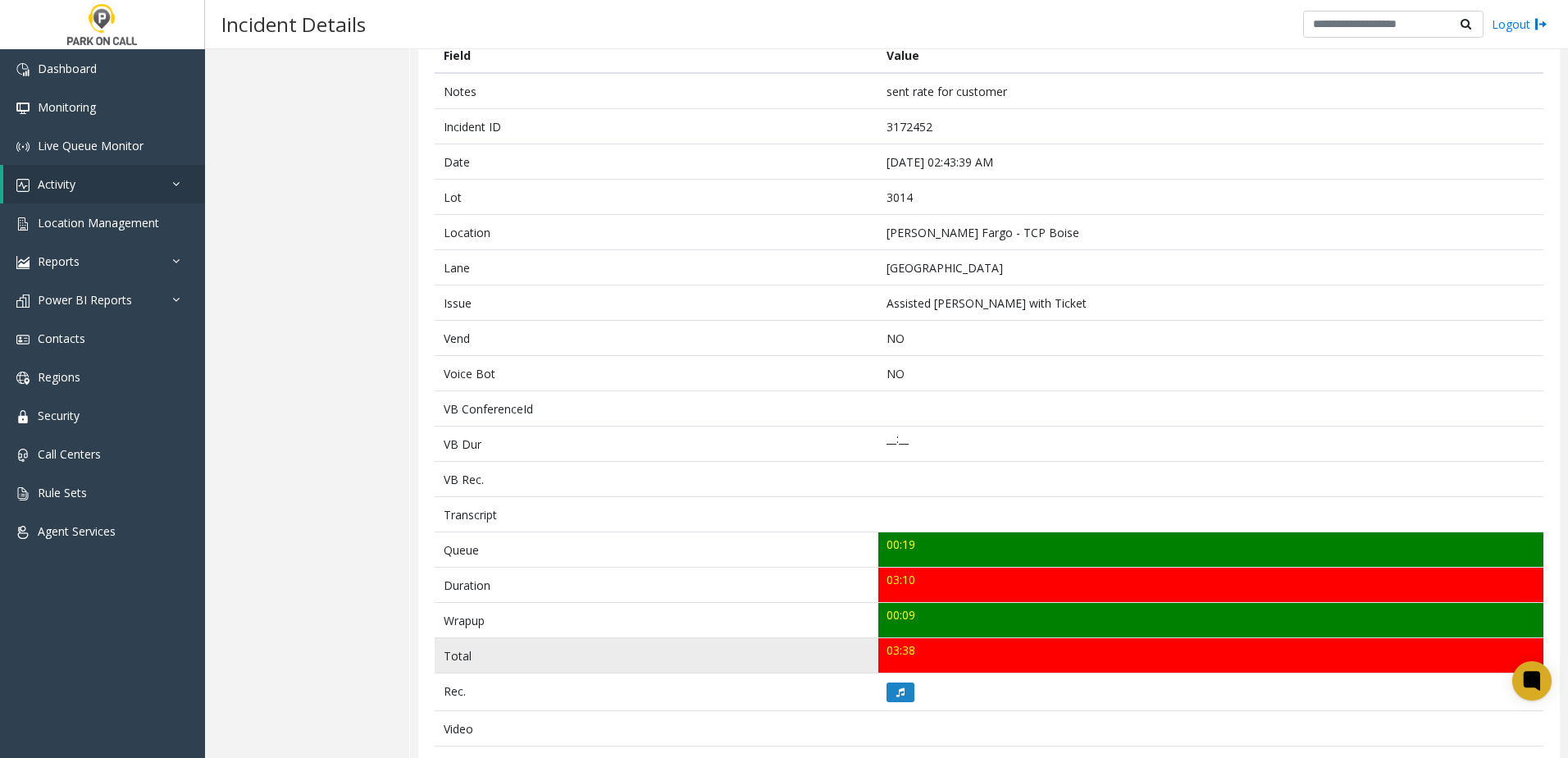
scroll to position [246, 0]
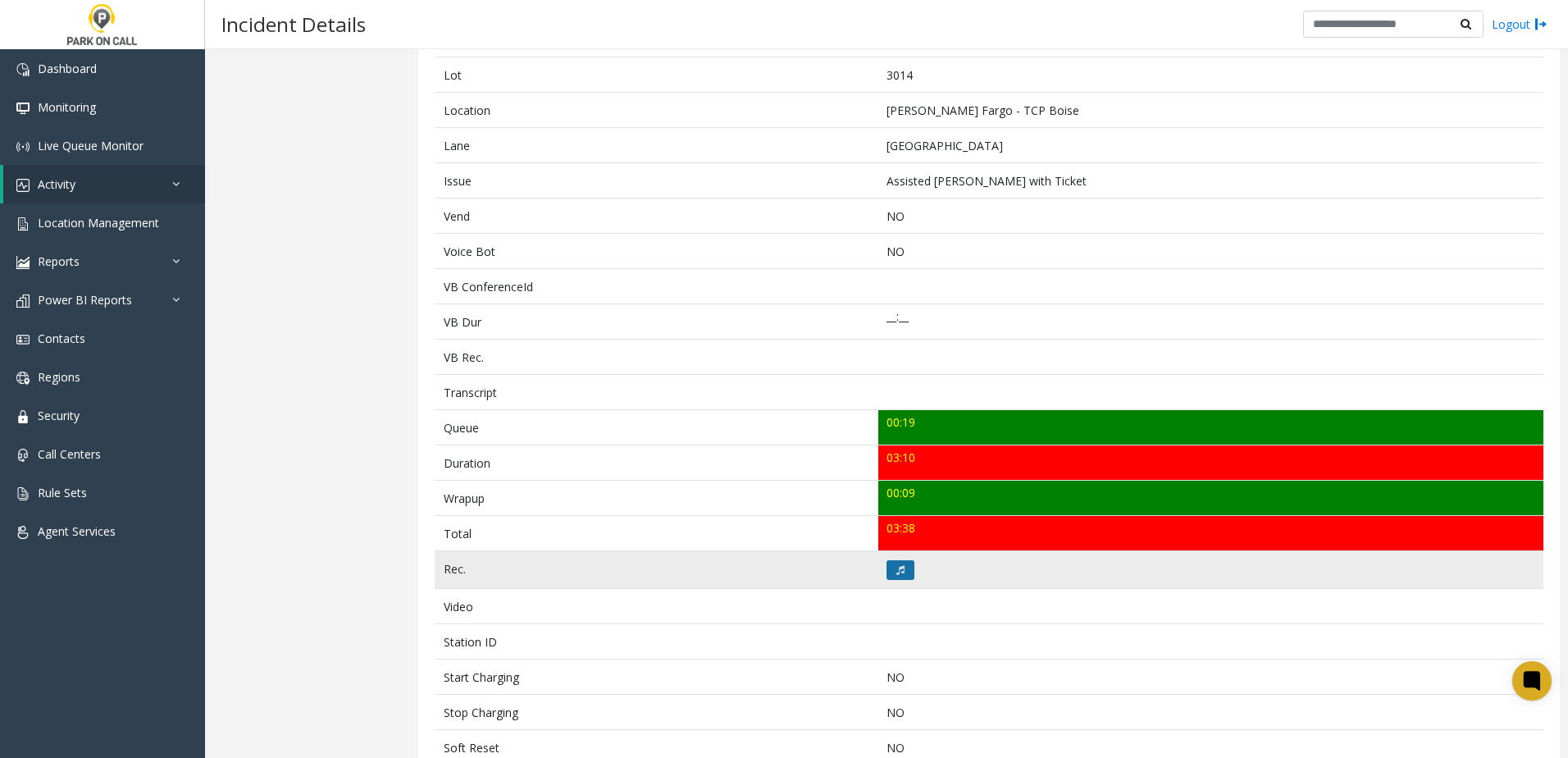
click at [902, 574] on button at bounding box center [900, 570] width 28 height 20
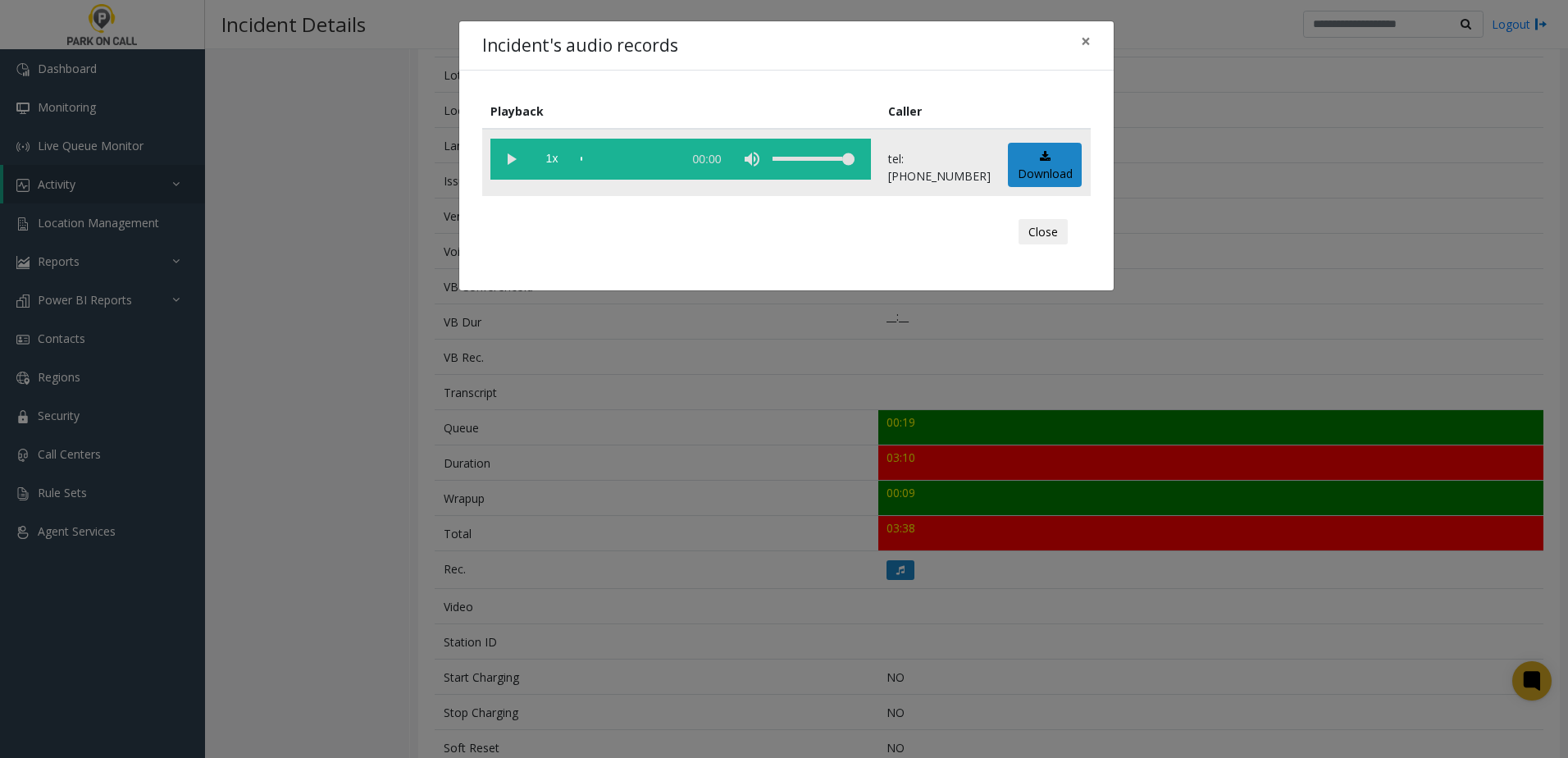
click at [510, 161] on vg-play-pause at bounding box center [510, 159] width 41 height 41
click at [565, 151] on span "1x" at bounding box center [552, 159] width 41 height 41
click at [741, 511] on div "Incident's audio records × Playback Caller 1.5x 03:13 tel:00301490032089148174 …" at bounding box center [784, 379] width 1568 height 758
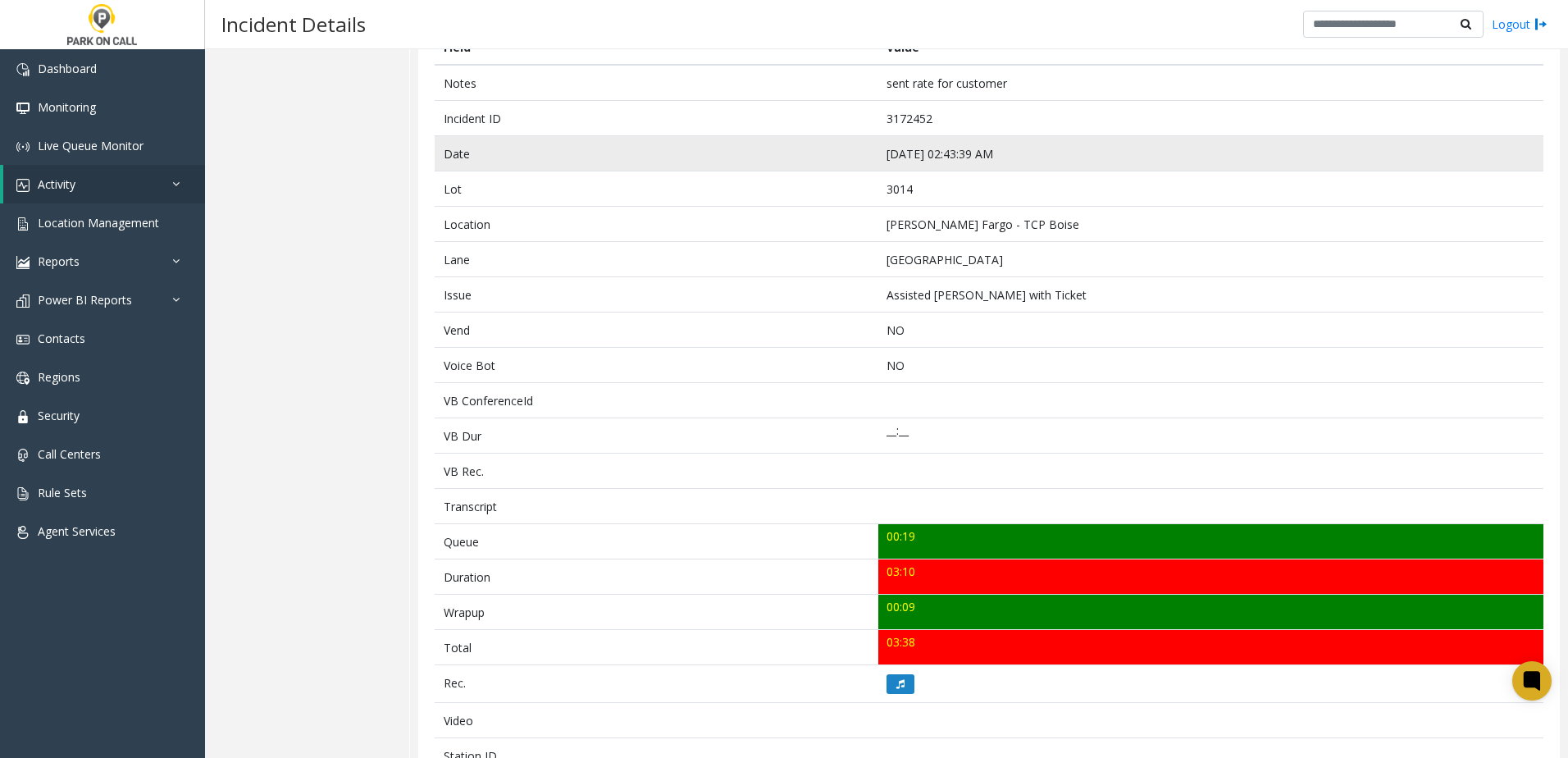
scroll to position [0, 0]
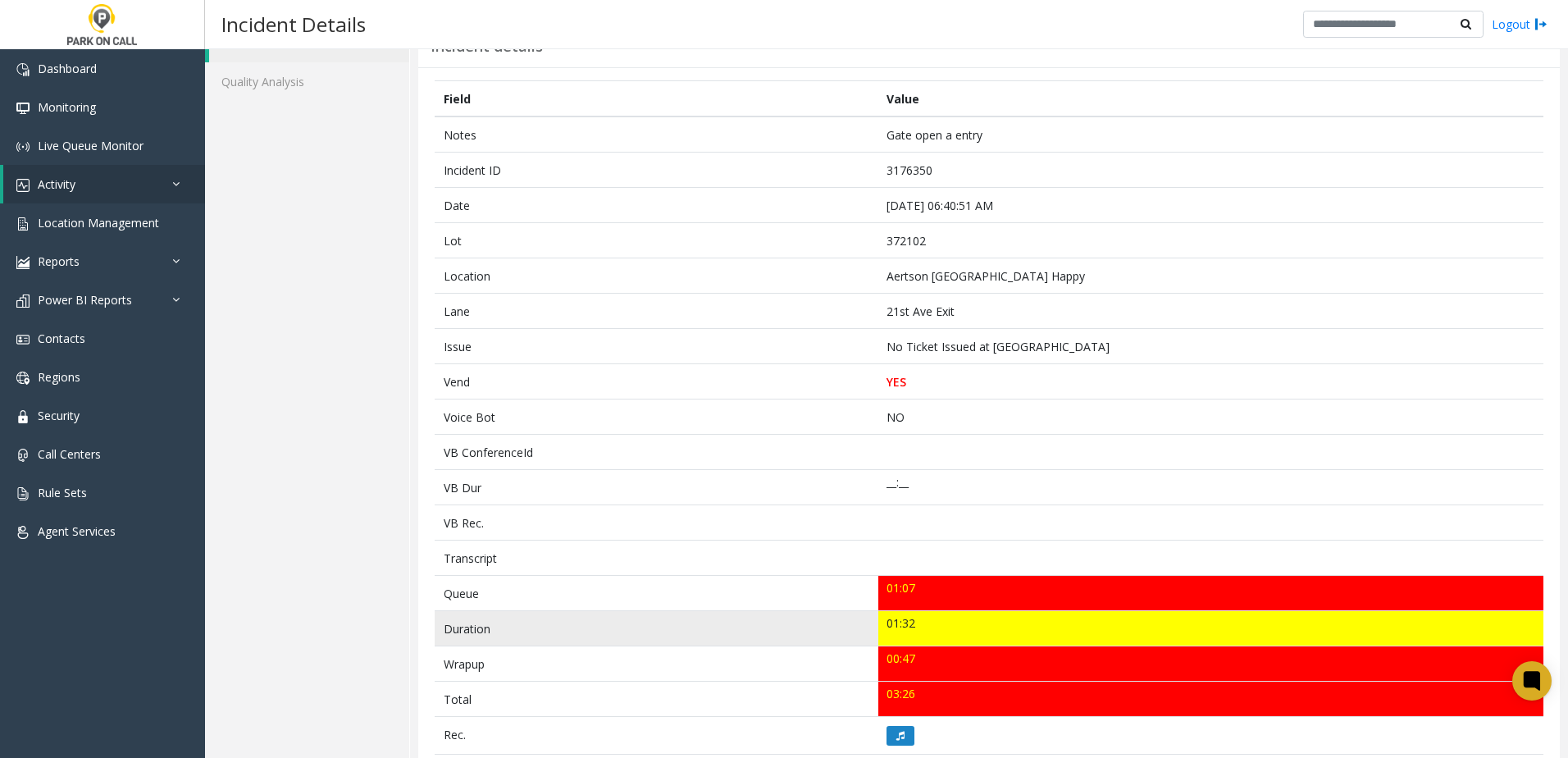
scroll to position [246, 0]
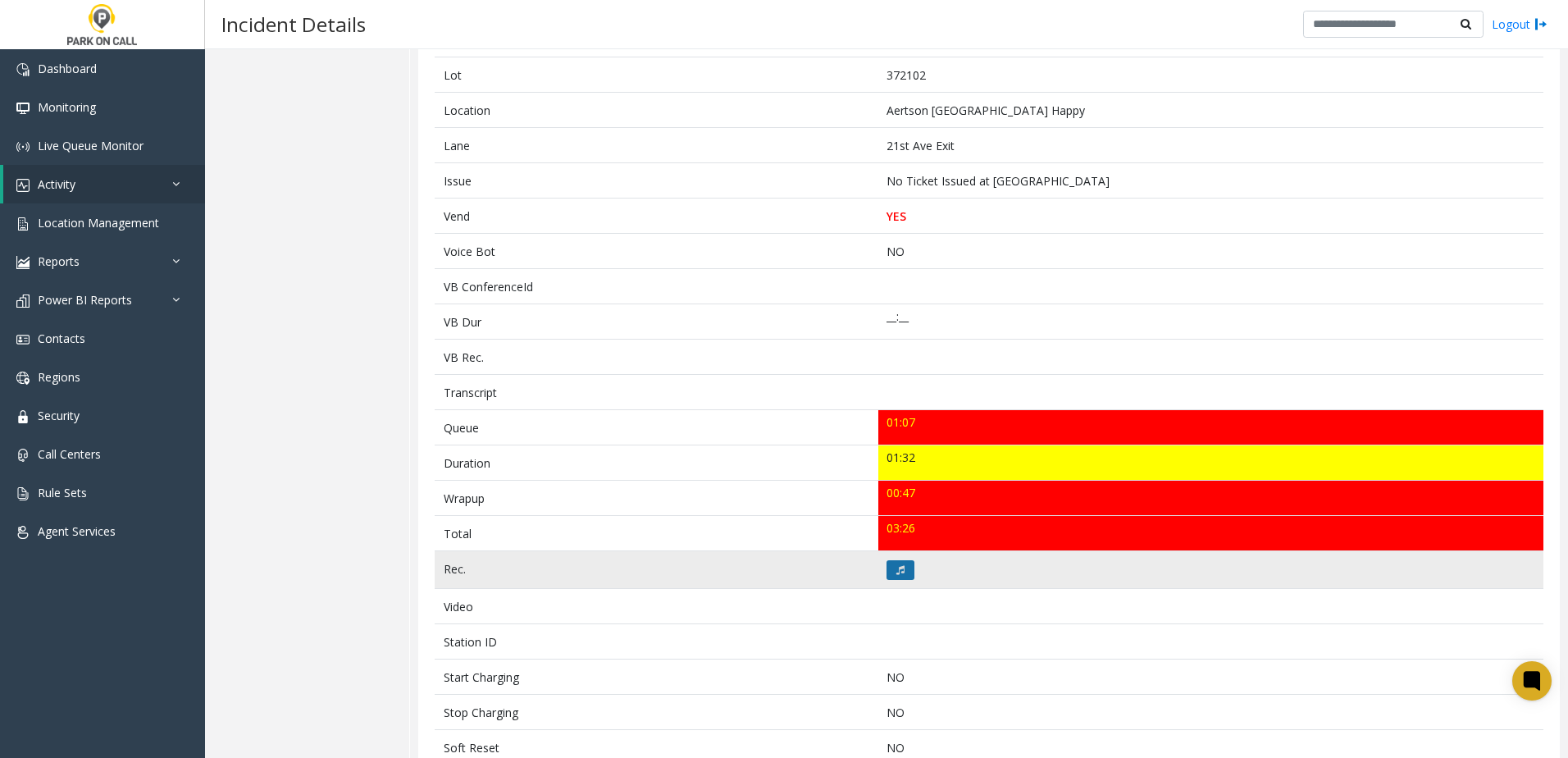
click at [905, 567] on button at bounding box center [900, 570] width 28 height 20
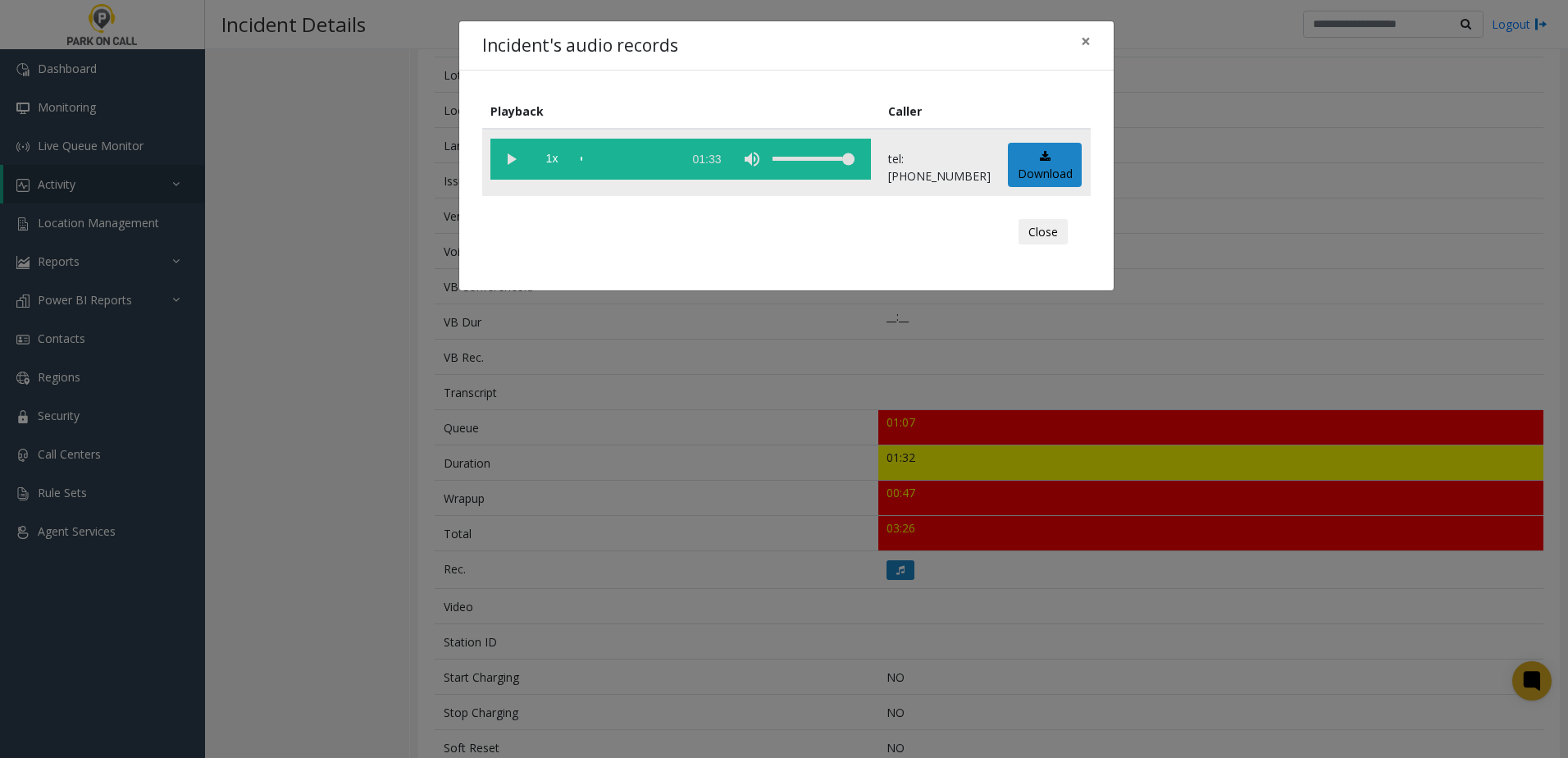
click at [525, 155] on vg-play-pause at bounding box center [510, 159] width 41 height 41
click at [543, 157] on span "1x" at bounding box center [552, 159] width 41 height 41
click at [675, 399] on div "Incident's audio records × Playback Caller 1.5x 01:33 tel:3721029004 Download C…" at bounding box center [784, 379] width 1568 height 758
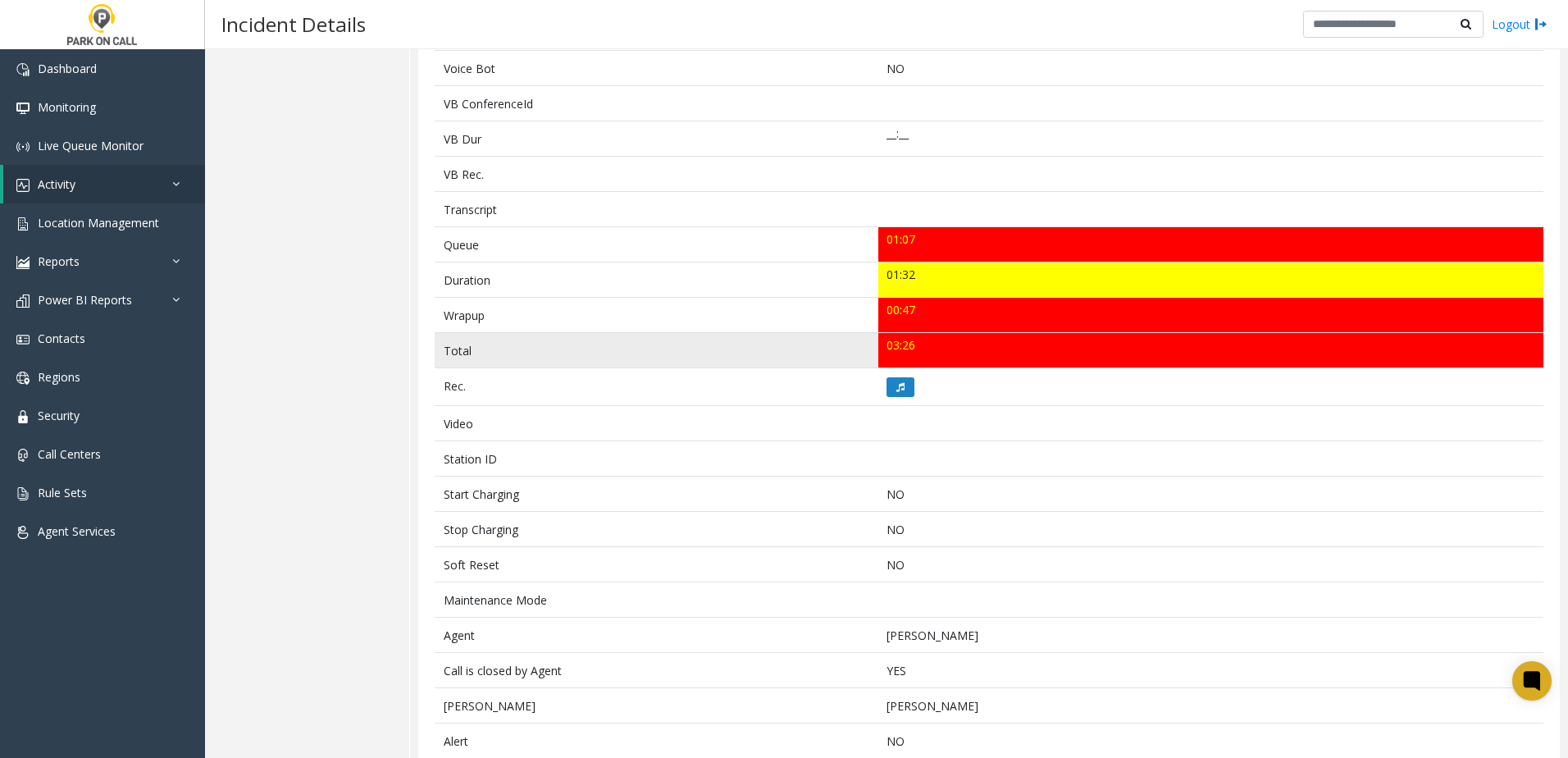
scroll to position [536, 0]
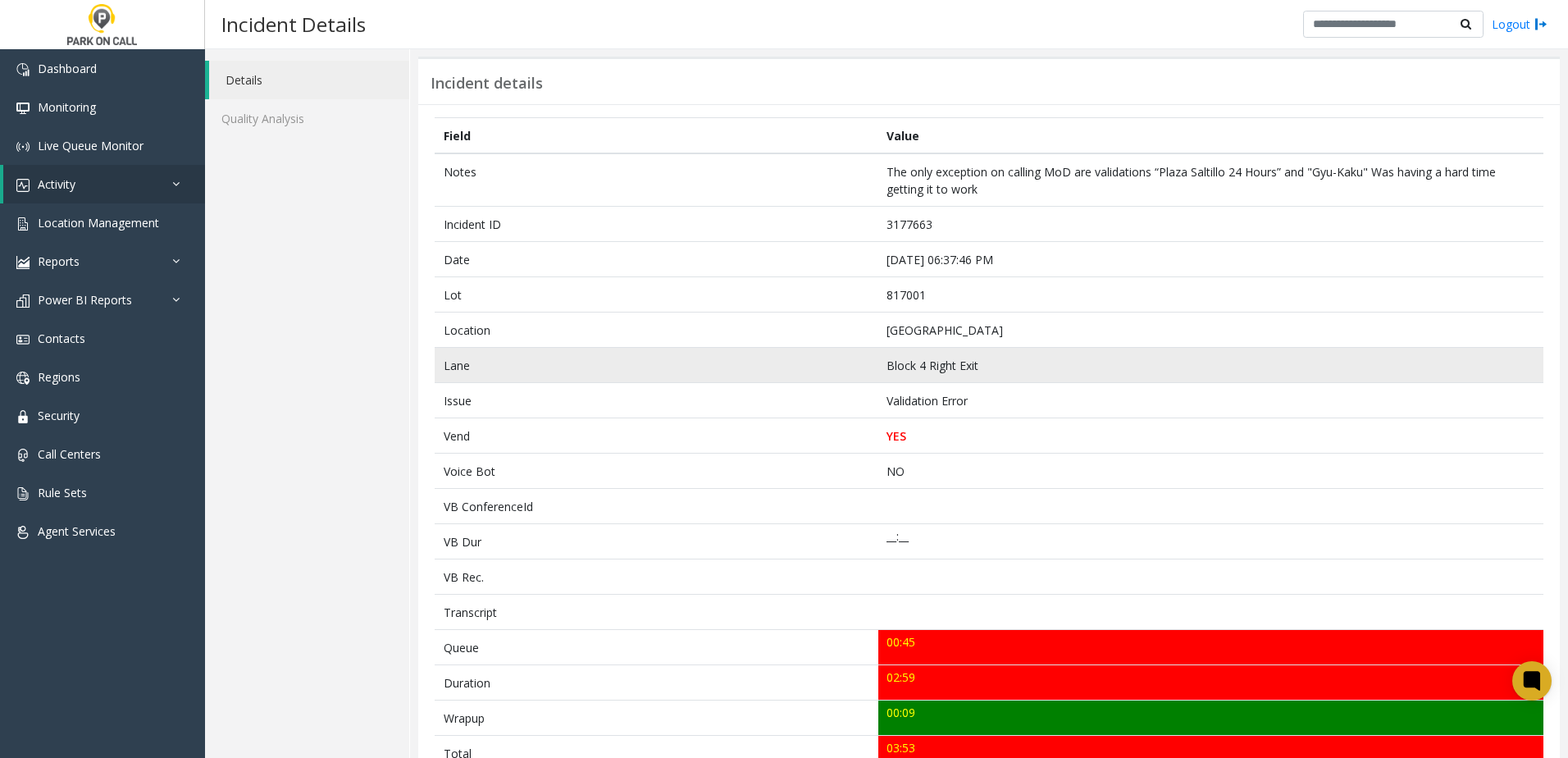
scroll to position [328, 0]
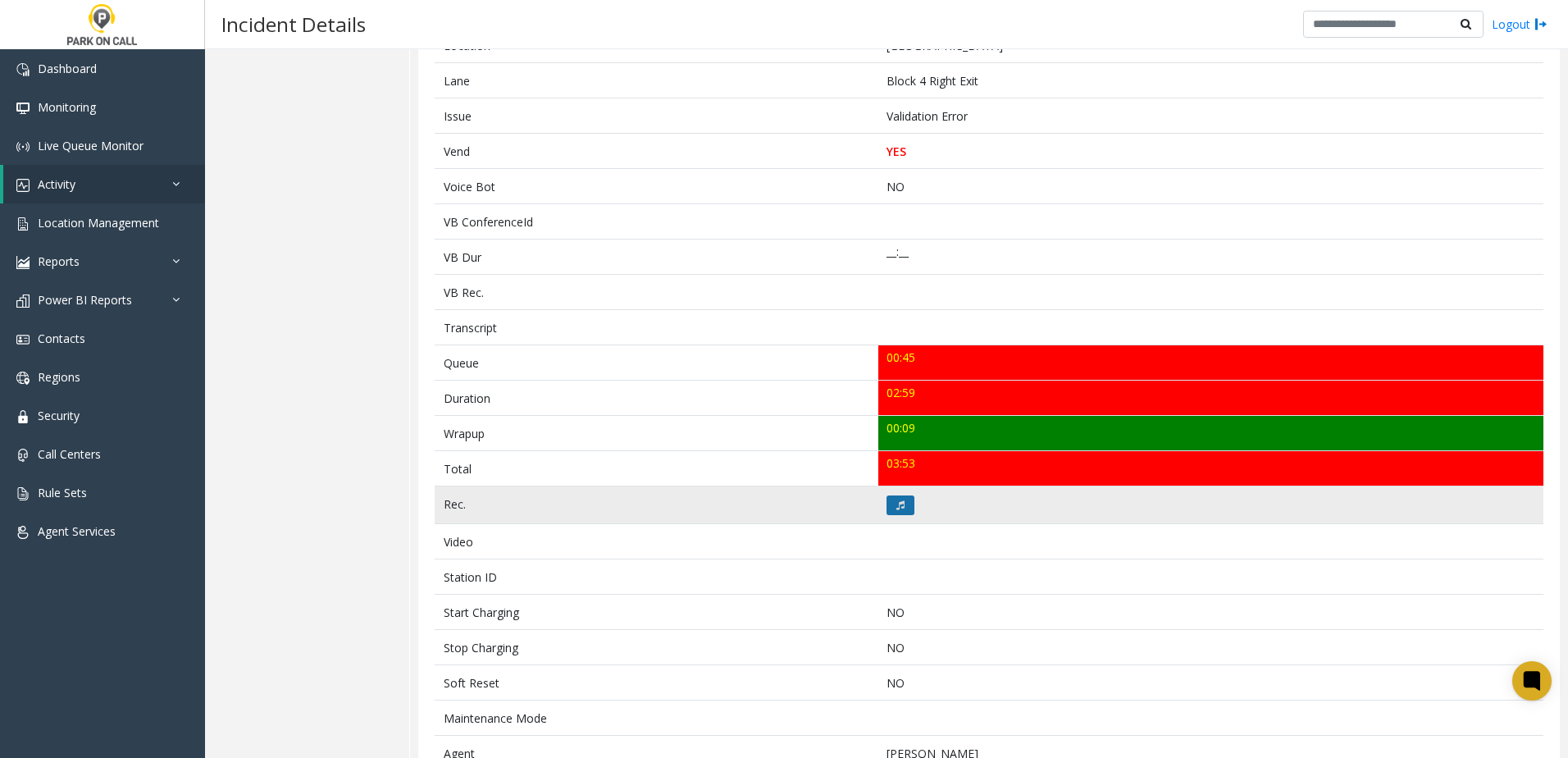
click at [902, 502] on button at bounding box center [900, 506] width 28 height 20
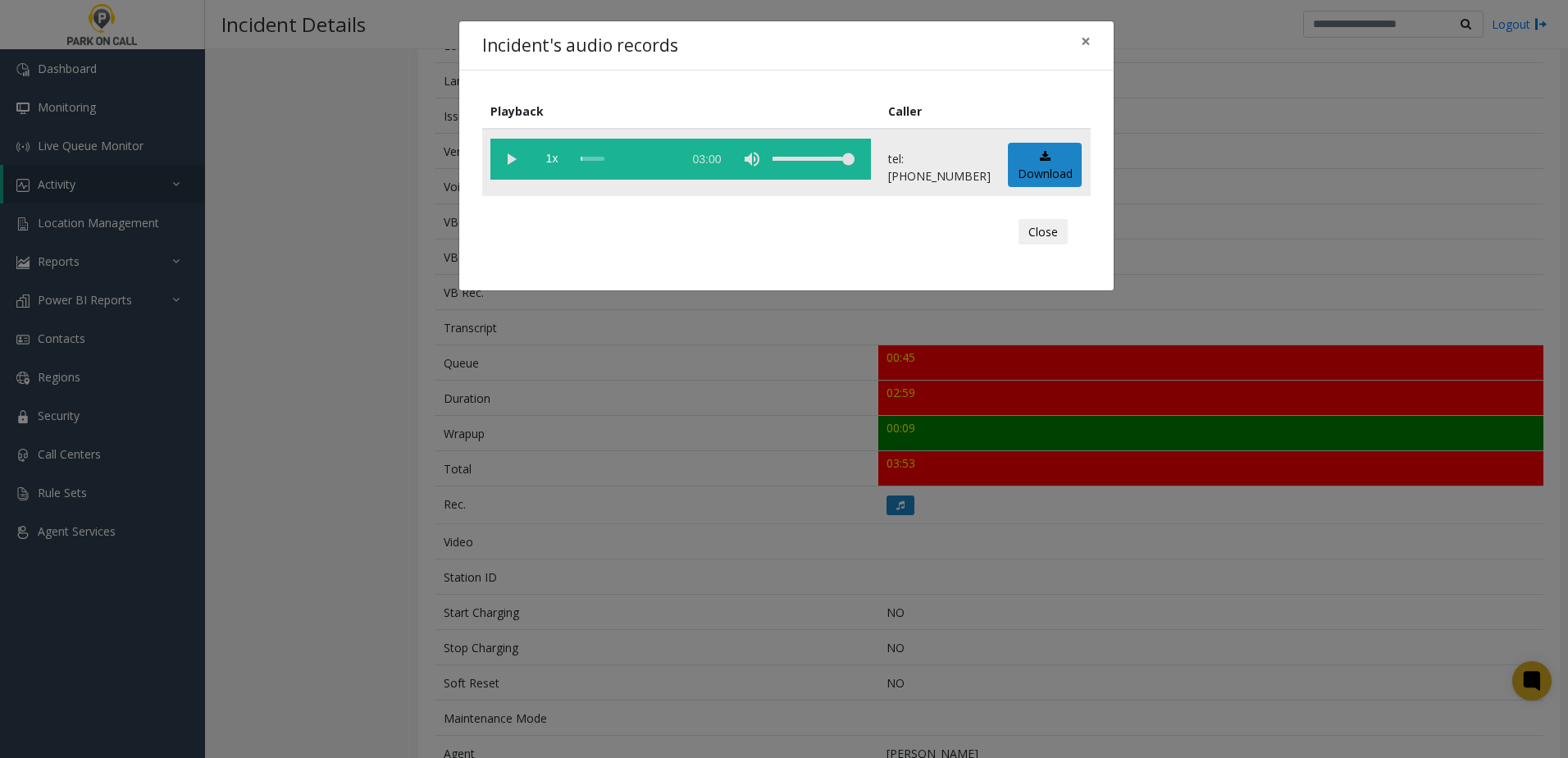
click at [509, 161] on vg-play-pause at bounding box center [510, 159] width 41 height 41
click at [545, 161] on span "1x" at bounding box center [552, 159] width 41 height 41
click at [628, 447] on div "Incident's audio records × Playback Caller 1.5x 03:00 tel:[PHONE_NUMBER] Downlo…" at bounding box center [784, 379] width 1568 height 758
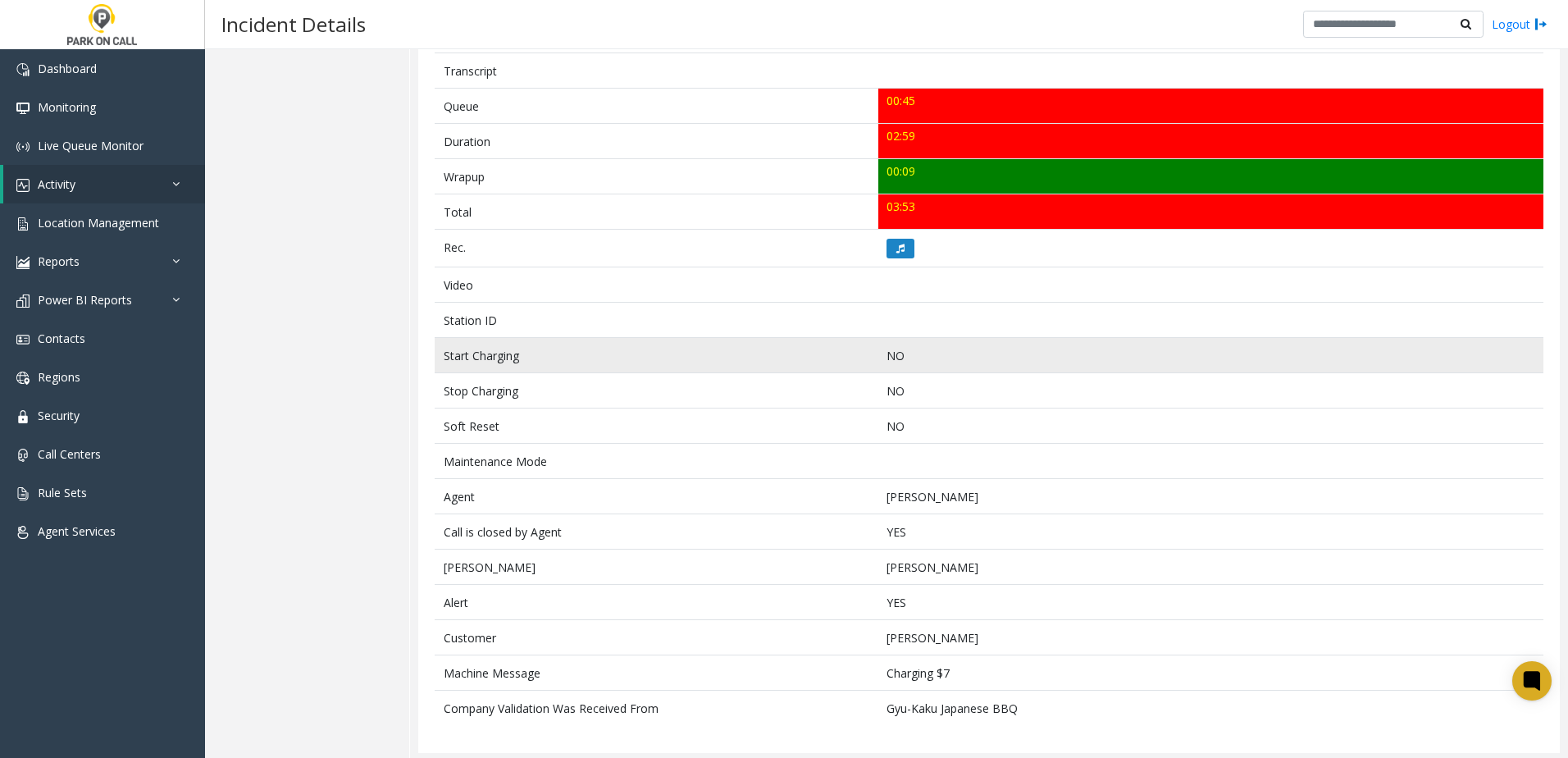
scroll to position [588, 0]
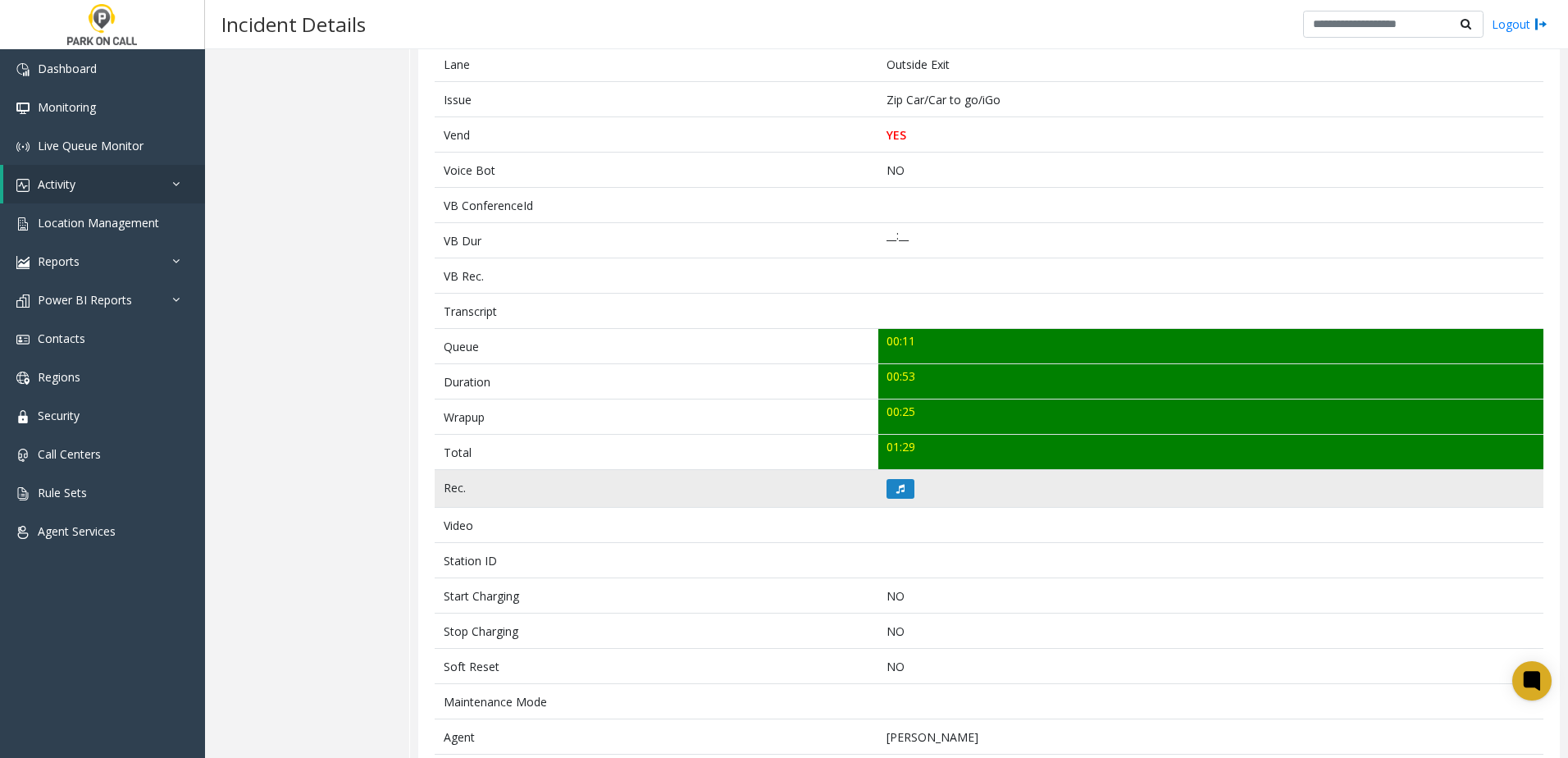
scroll to position [328, 0]
click at [901, 495] on button at bounding box center [900, 488] width 28 height 20
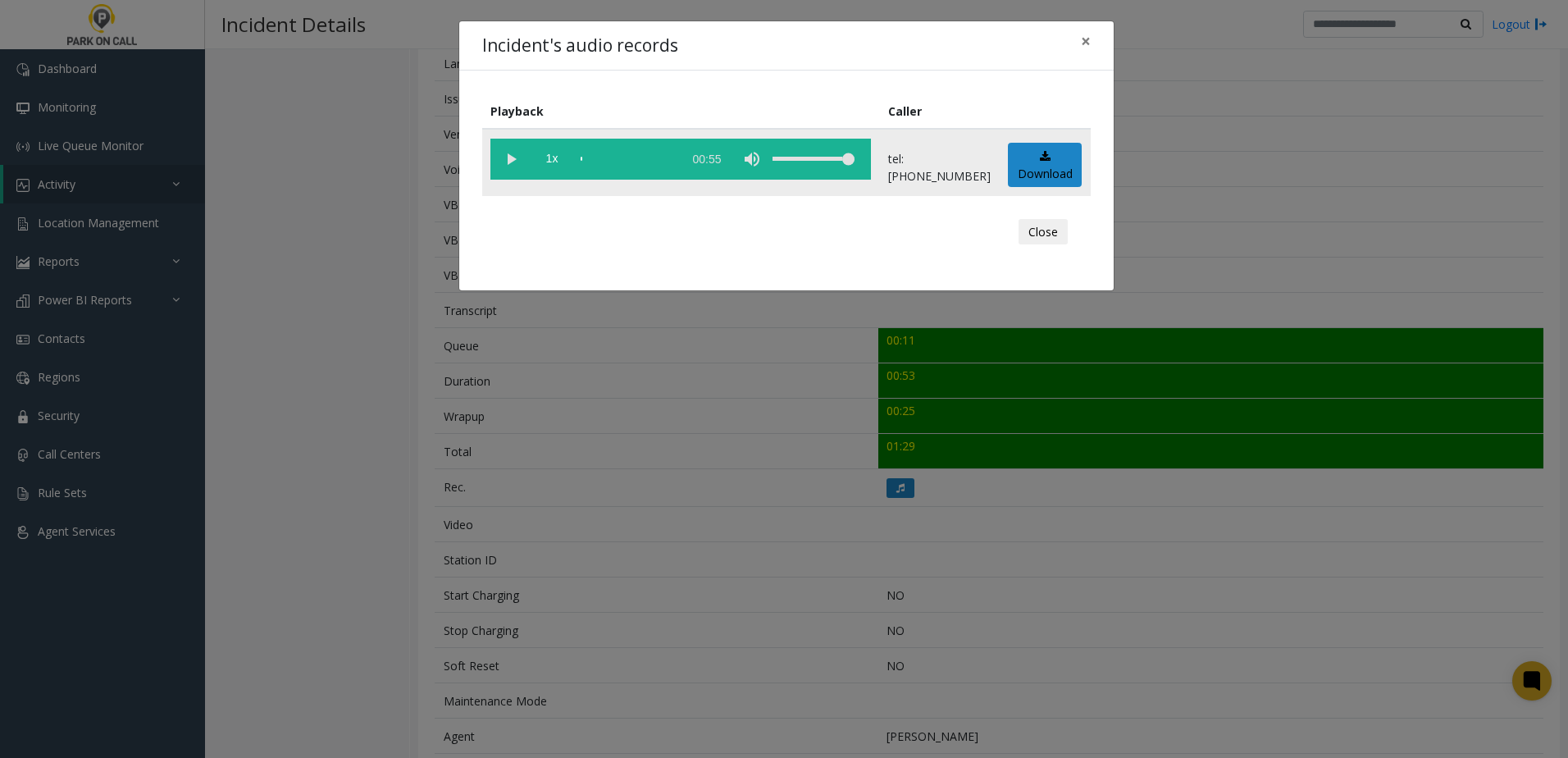
click at [504, 161] on vg-play-pause at bounding box center [510, 159] width 41 height 41
click at [552, 158] on span "1x" at bounding box center [552, 159] width 41 height 41
click at [761, 548] on div "Incident's audio records × Playback Caller 1.5x 00:55 tel:3313609003 Download C…" at bounding box center [784, 379] width 1568 height 758
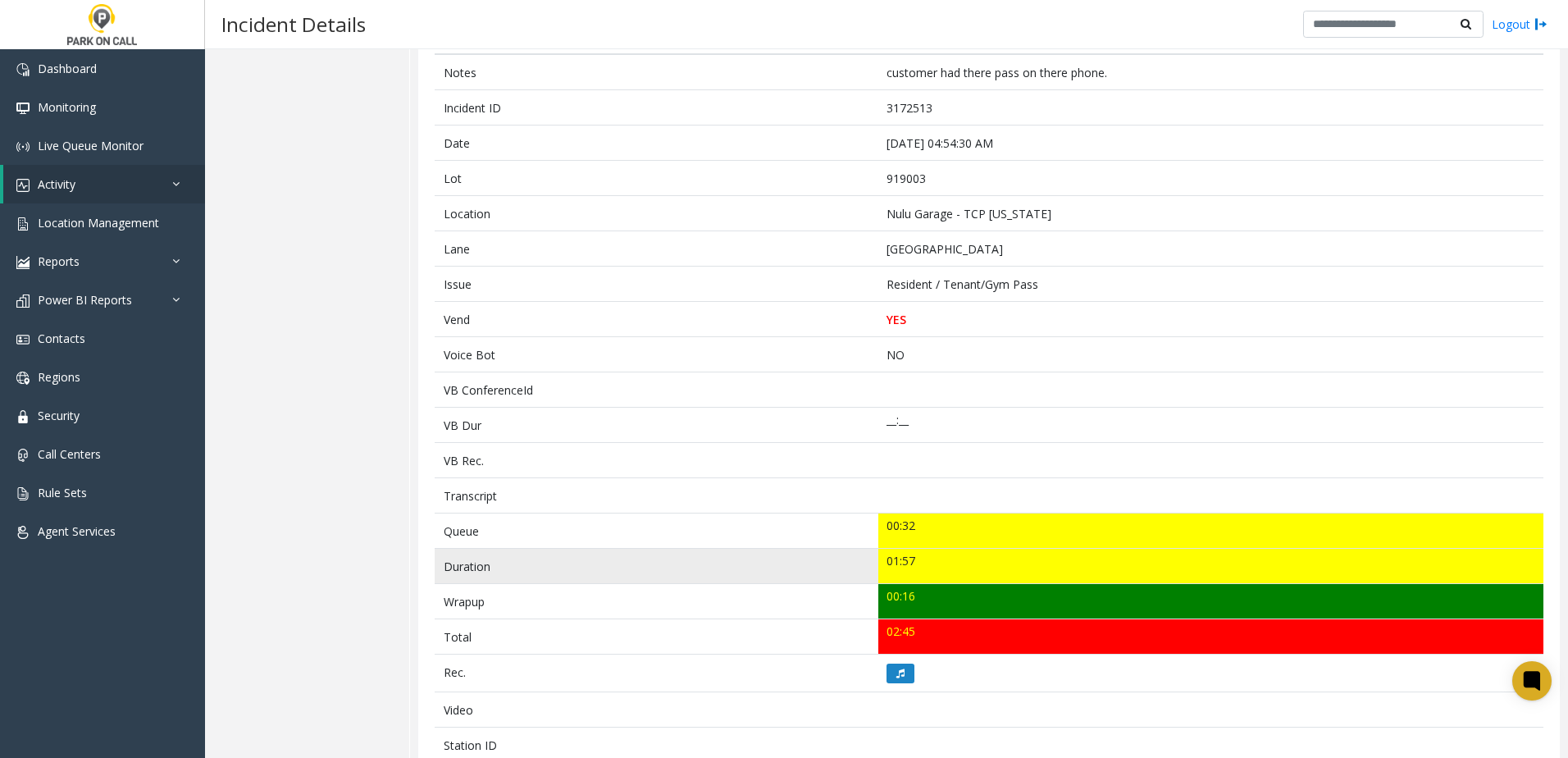
scroll to position [164, 0]
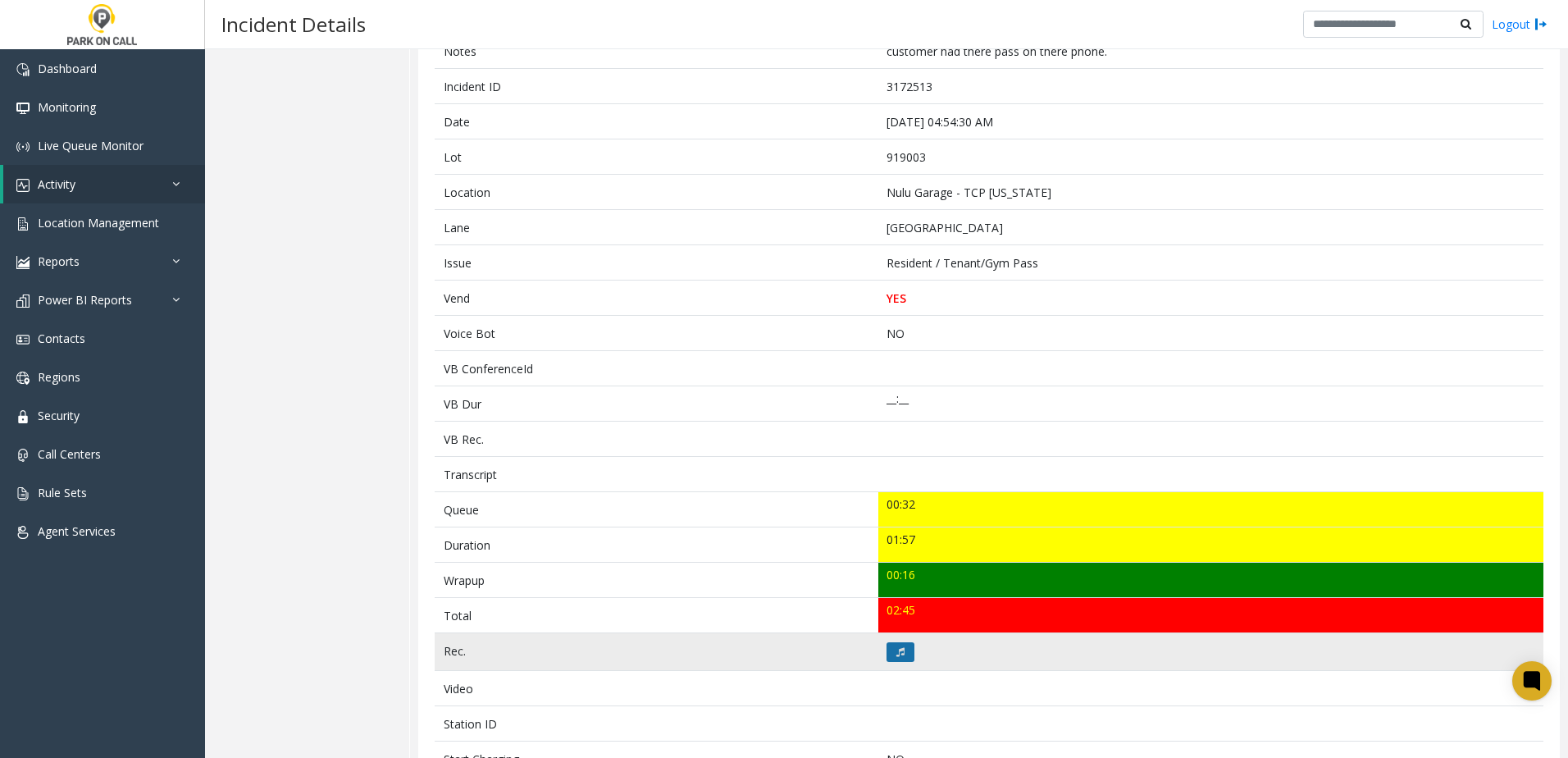
click at [890, 655] on button at bounding box center [900, 652] width 28 height 20
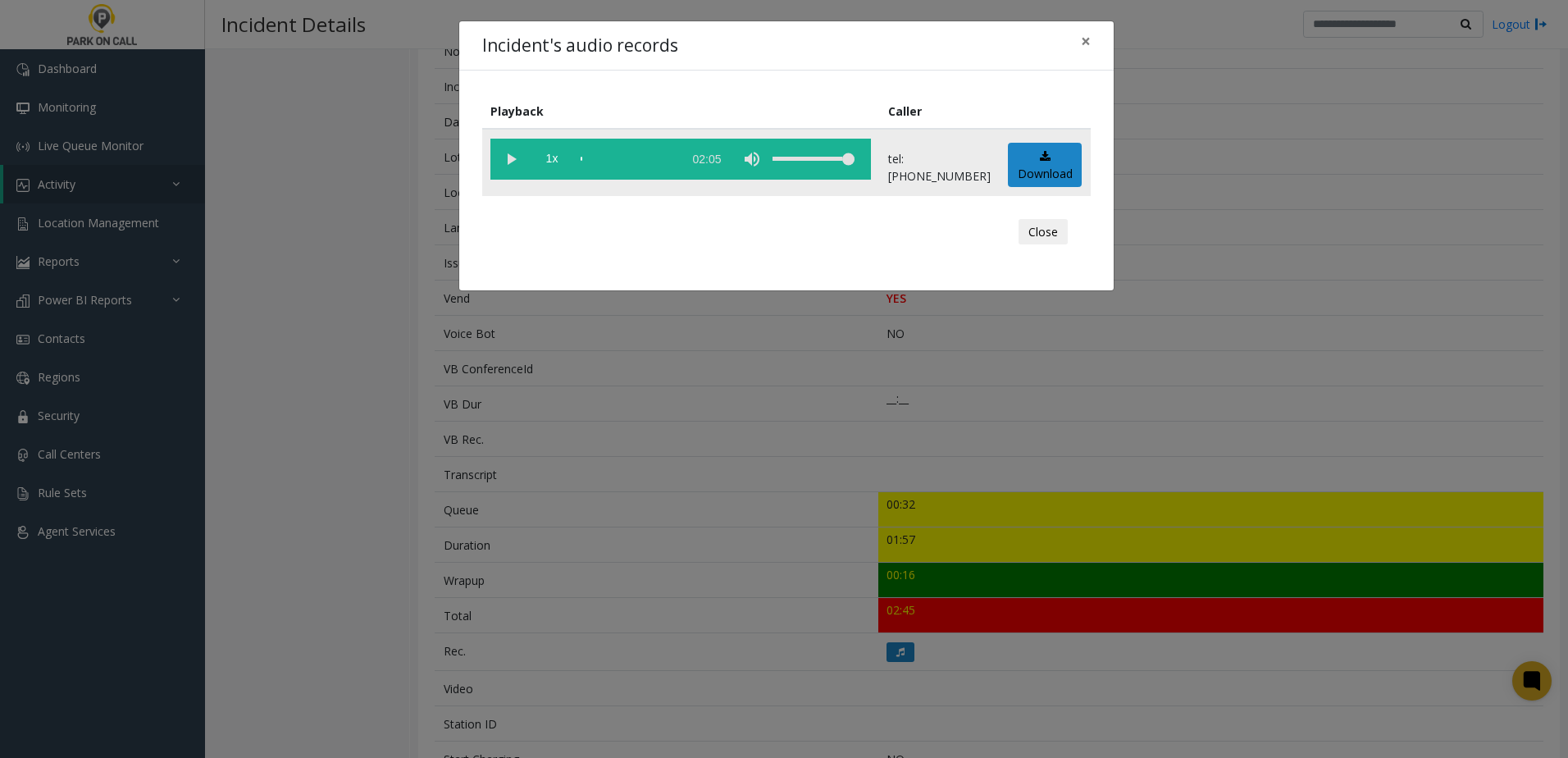
click at [514, 152] on vg-play-pause at bounding box center [510, 159] width 41 height 41
click at [548, 157] on span "1x" at bounding box center [552, 159] width 41 height 41
click at [757, 527] on div "Incident's audio records × Playback Caller 1.5x 02:05 tel:9190039003 Download C…" at bounding box center [784, 379] width 1568 height 758
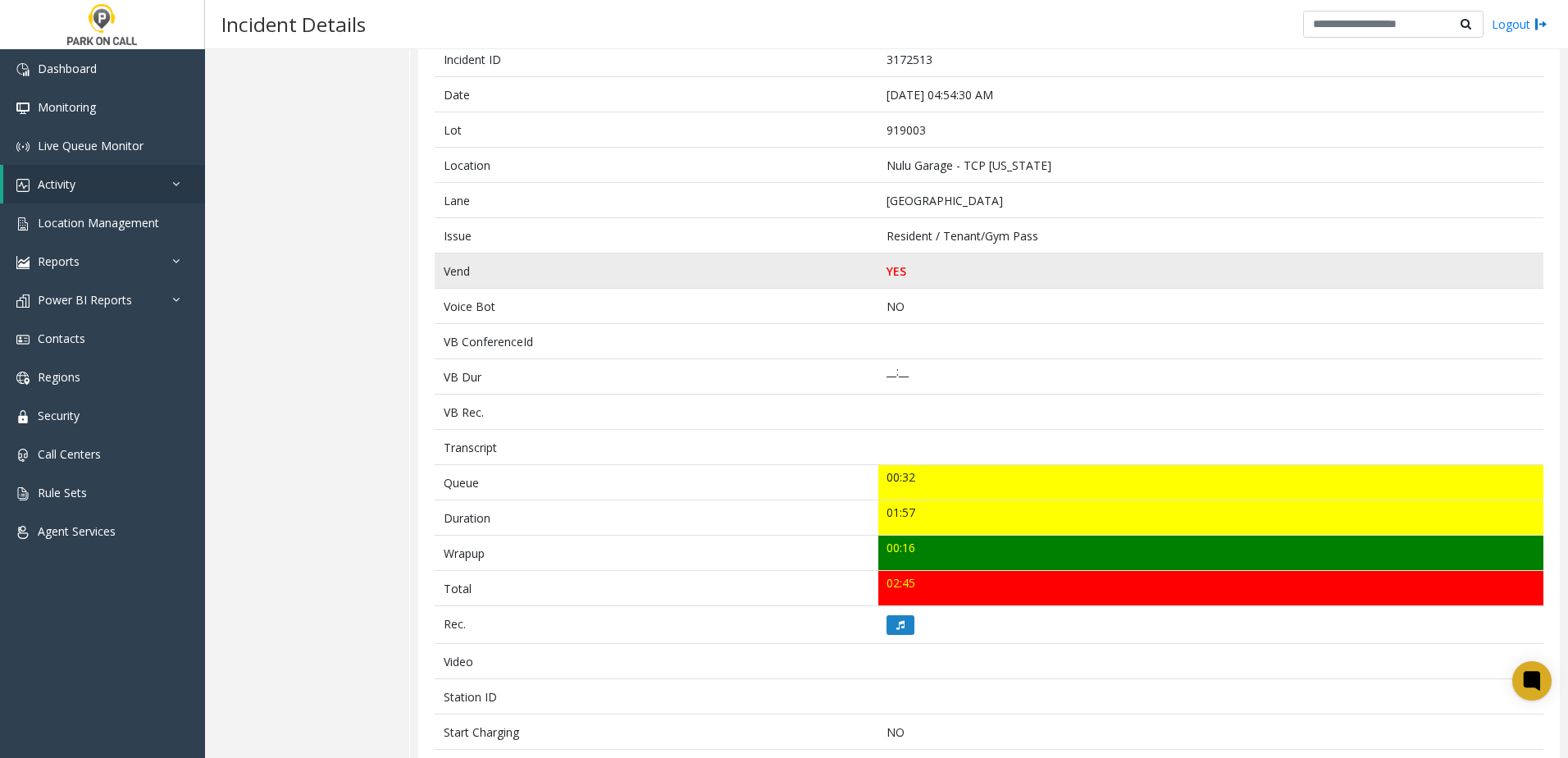
scroll to position [172, 0]
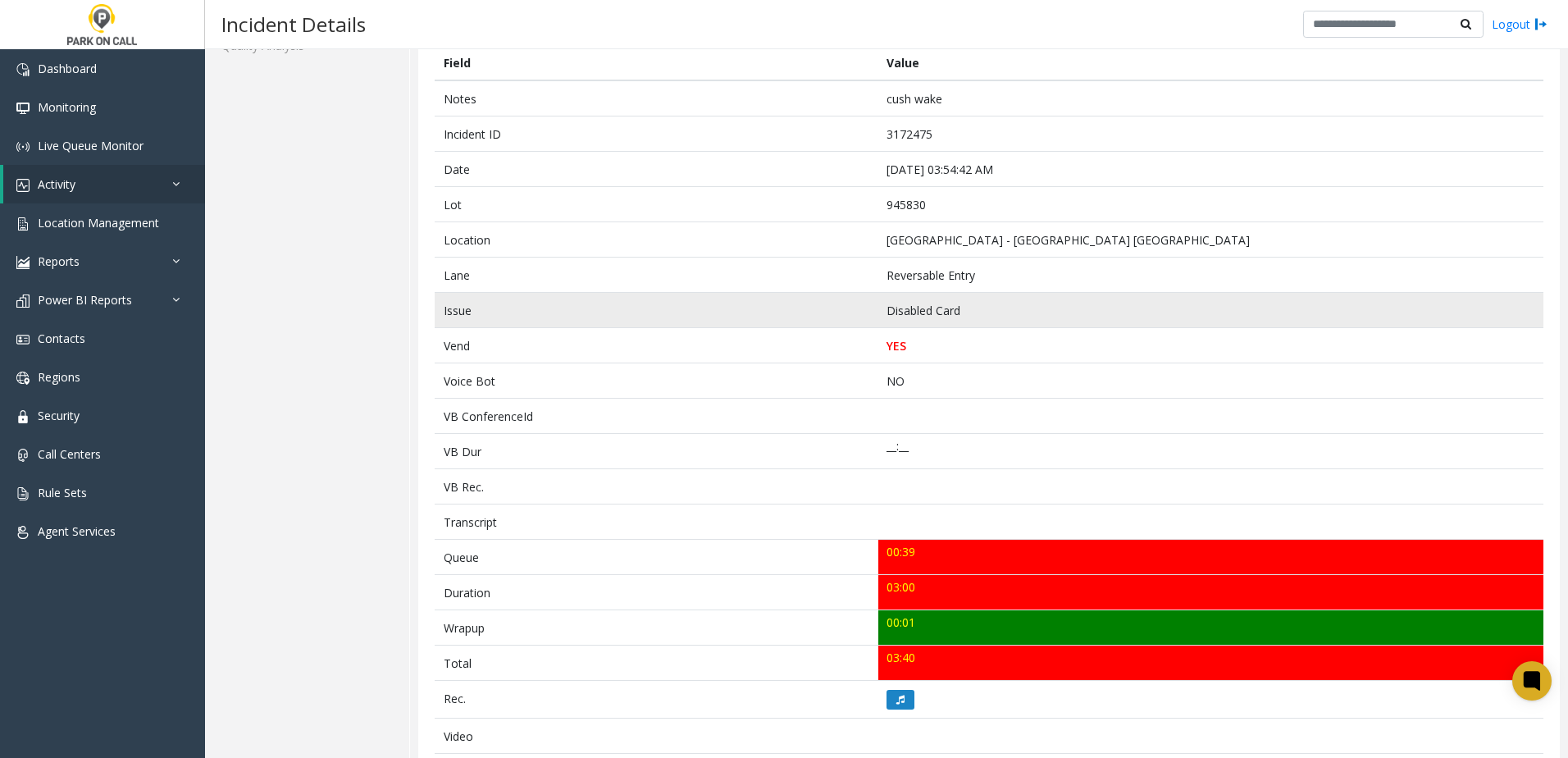
scroll to position [328, 0]
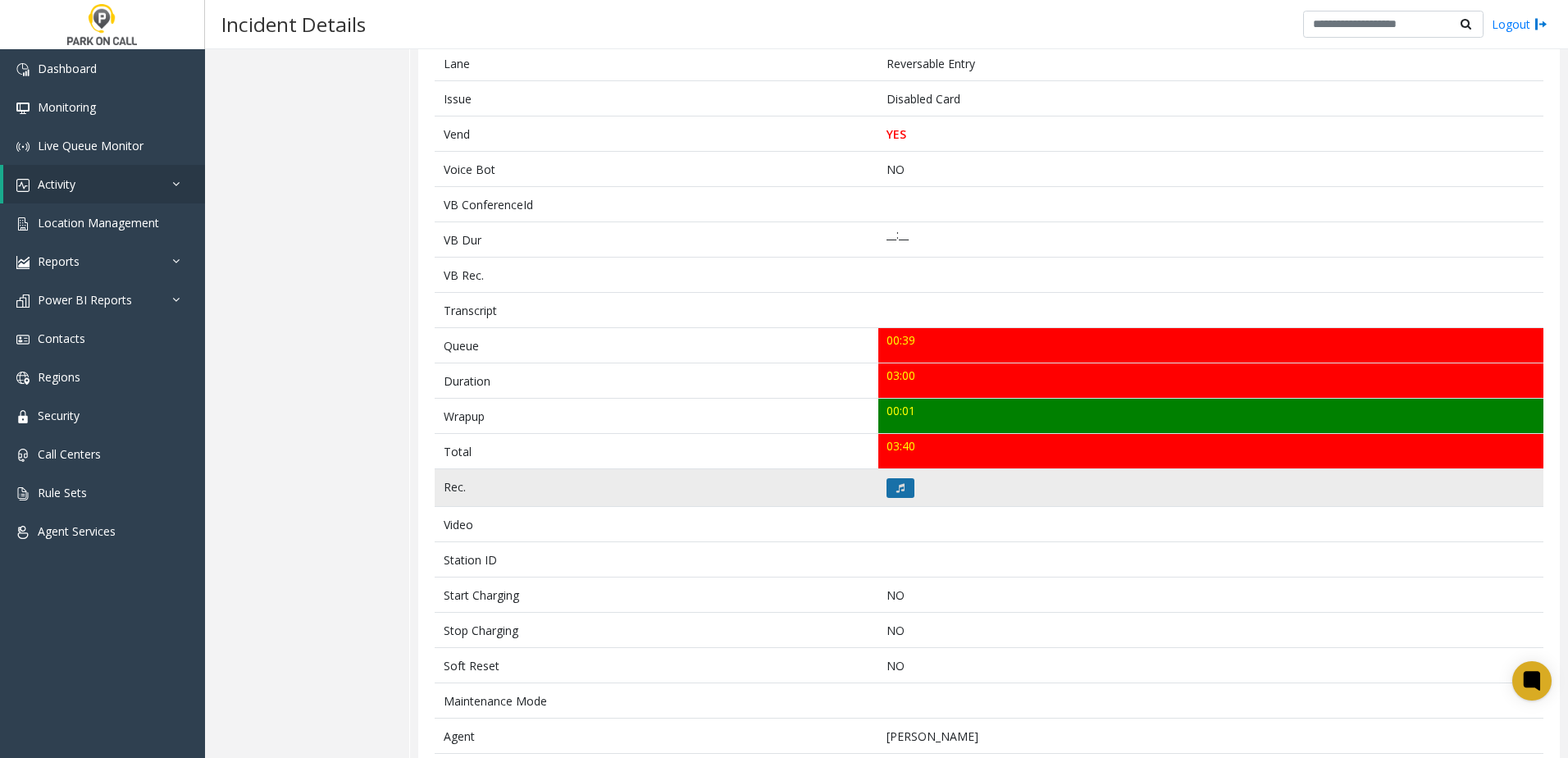
click at [887, 497] on button at bounding box center [900, 488] width 28 height 20
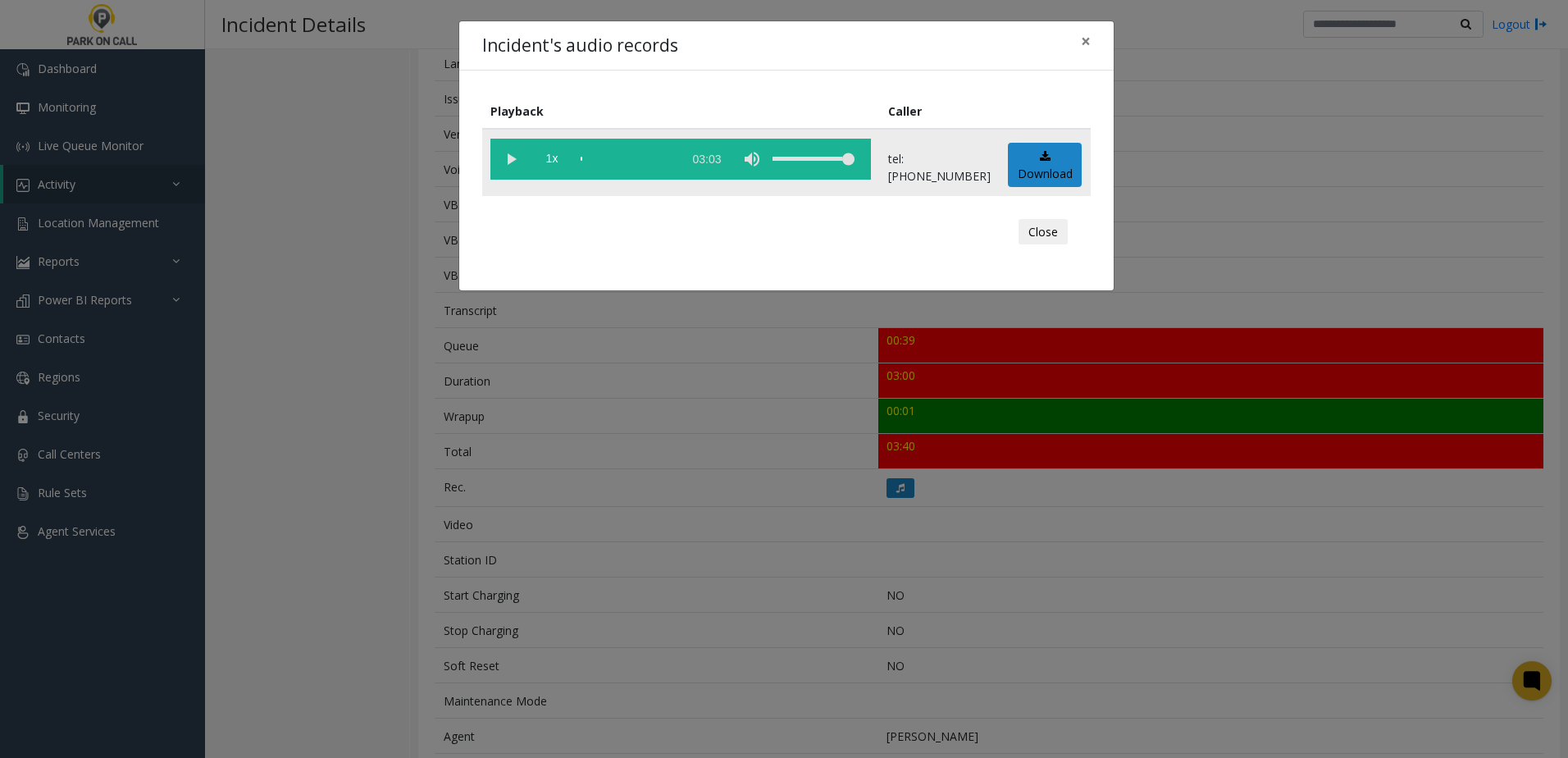
click at [497, 160] on vg-play-pause at bounding box center [510, 159] width 41 height 41
click at [556, 158] on span "1x" at bounding box center [552, 159] width 41 height 41
click at [667, 426] on div "Incident's audio records × Playback Caller 1.5x 03:03 tel:[PHONE_NUMBER] Downlo…" at bounding box center [784, 379] width 1568 height 758
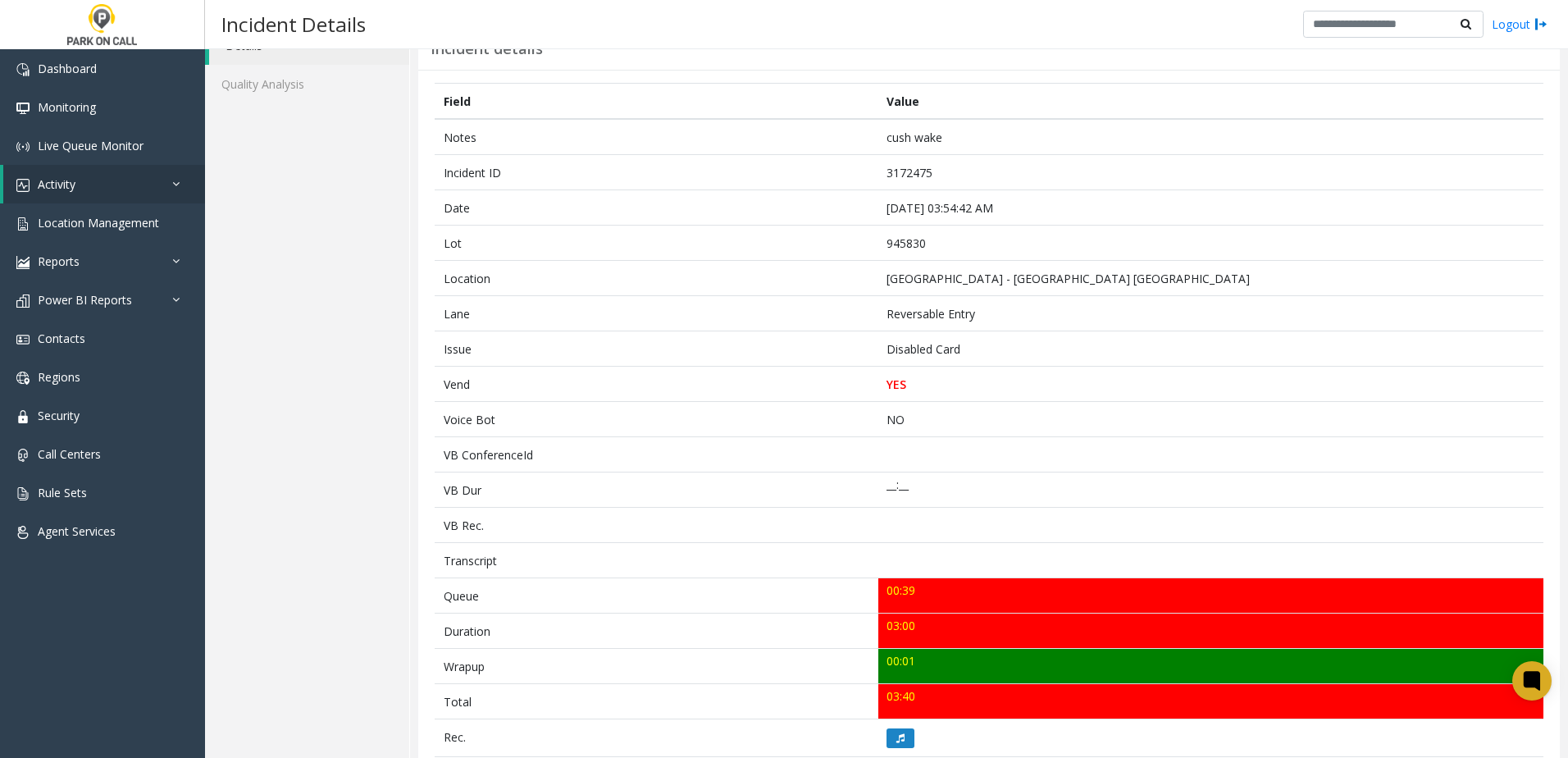
scroll to position [32, 0]
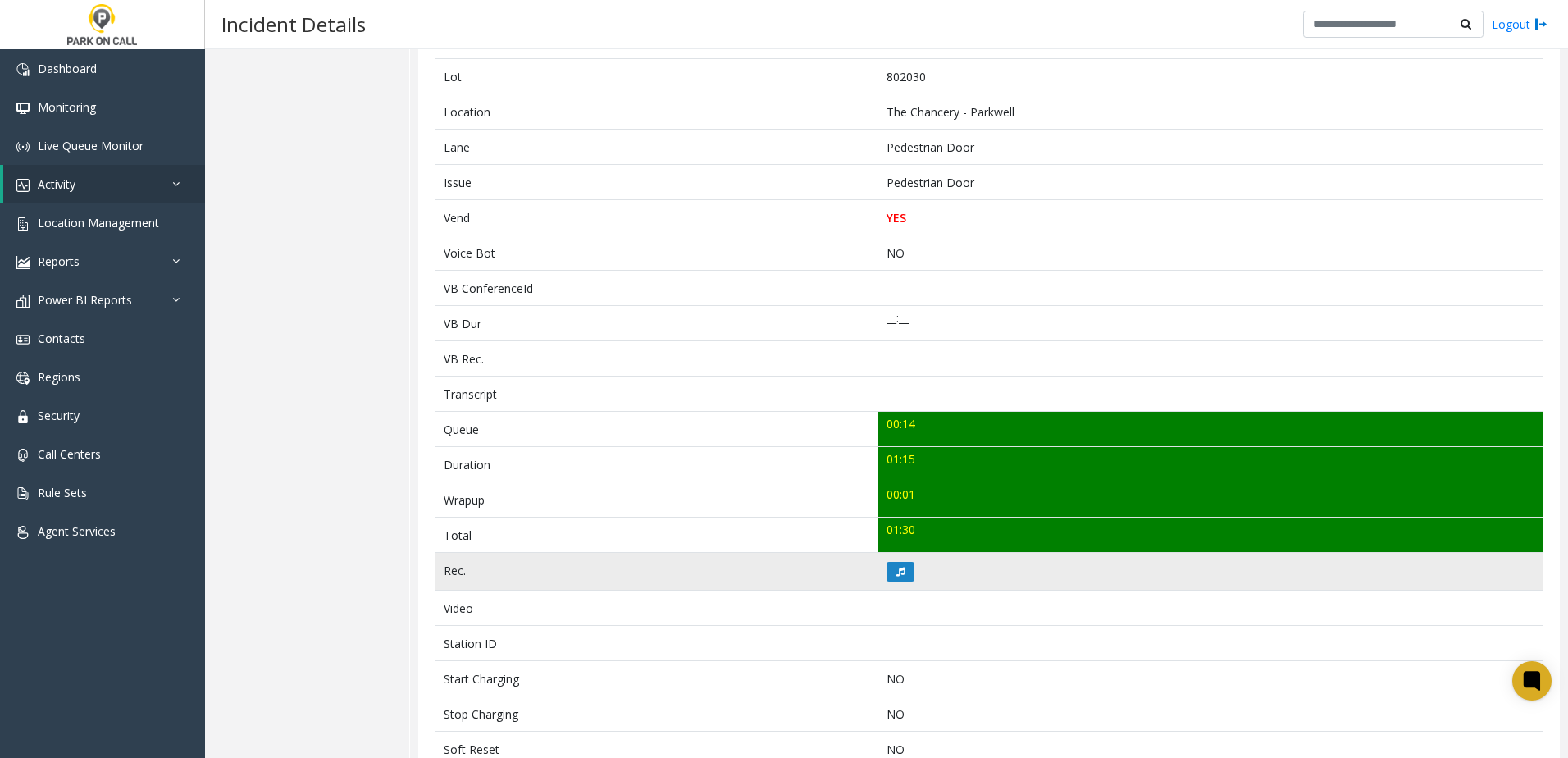
scroll to position [246, 0]
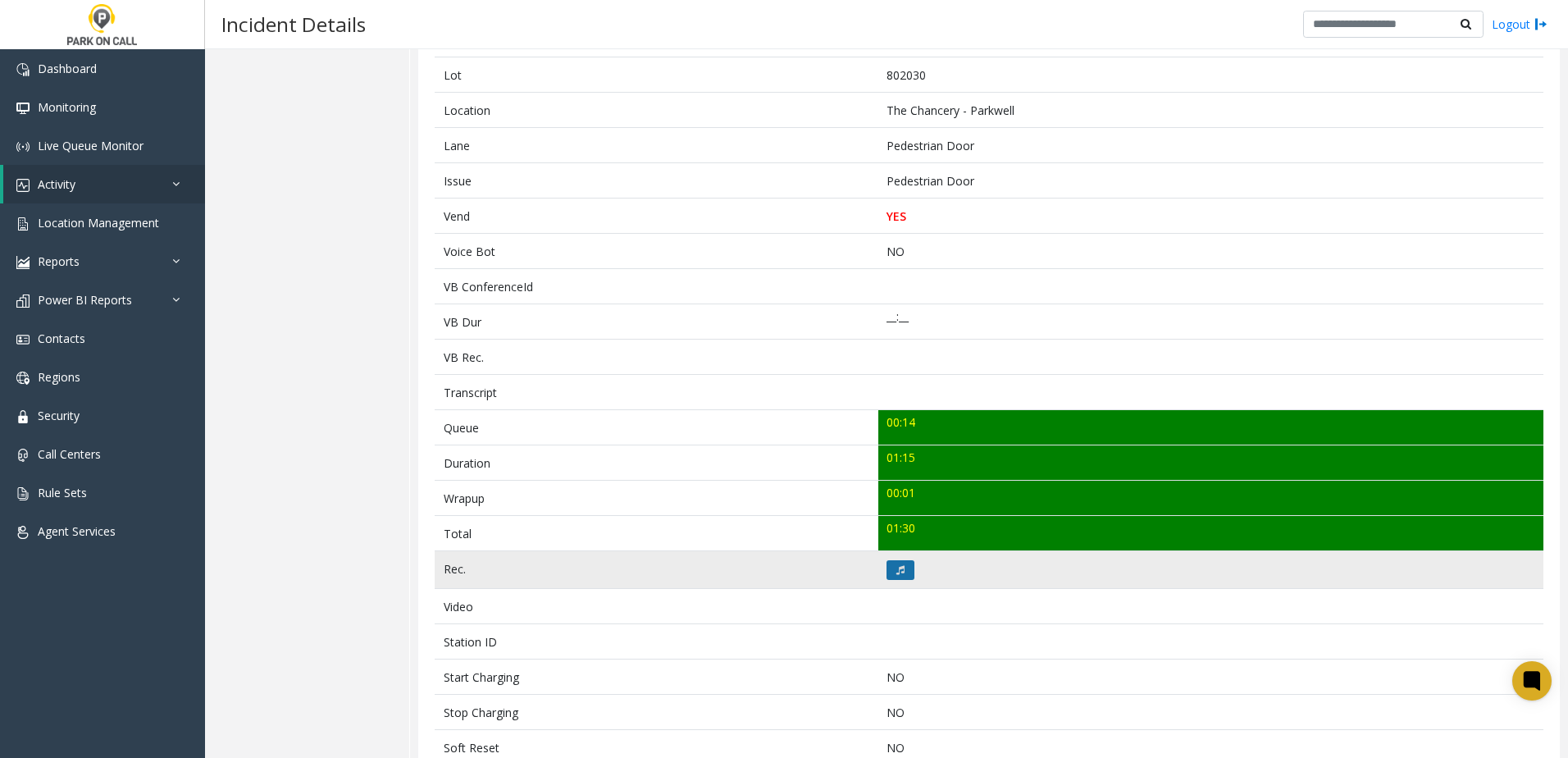
click at [902, 573] on button at bounding box center [900, 570] width 28 height 20
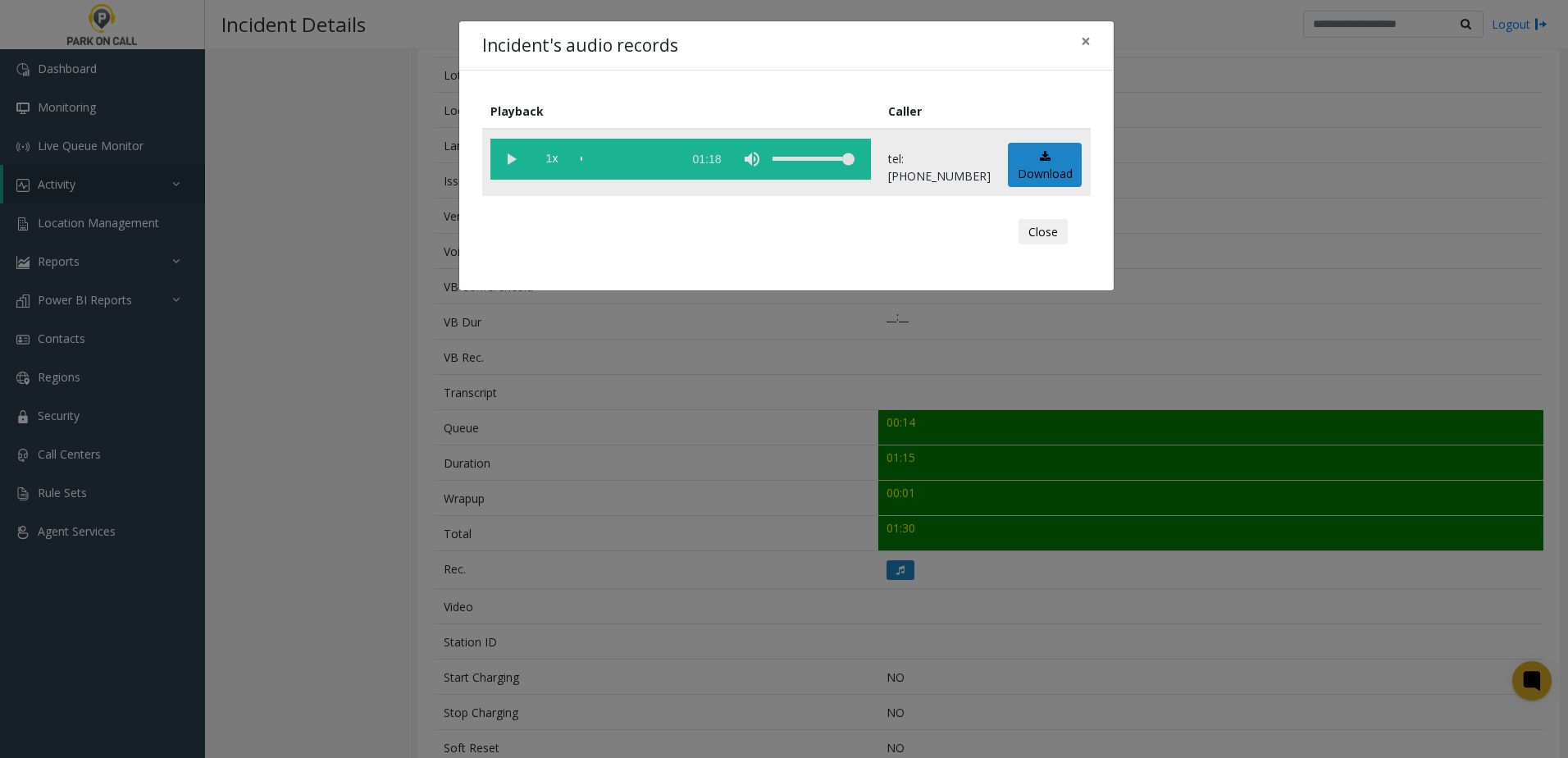
drag, startPoint x: 507, startPoint y: 166, endPoint x: 526, endPoint y: 163, distance: 19.2
click at [507, 164] on vg-play-pause at bounding box center [510, 159] width 41 height 41
drag, startPoint x: 542, startPoint y: 162, endPoint x: 551, endPoint y: 165, distance: 9.5
click at [542, 163] on span "1x" at bounding box center [552, 159] width 41 height 41
click at [634, 375] on div "Incident's audio records × Playback Caller 1.5x 01:18 tel:[PHONE_NUMBER] Downlo…" at bounding box center [784, 379] width 1568 height 758
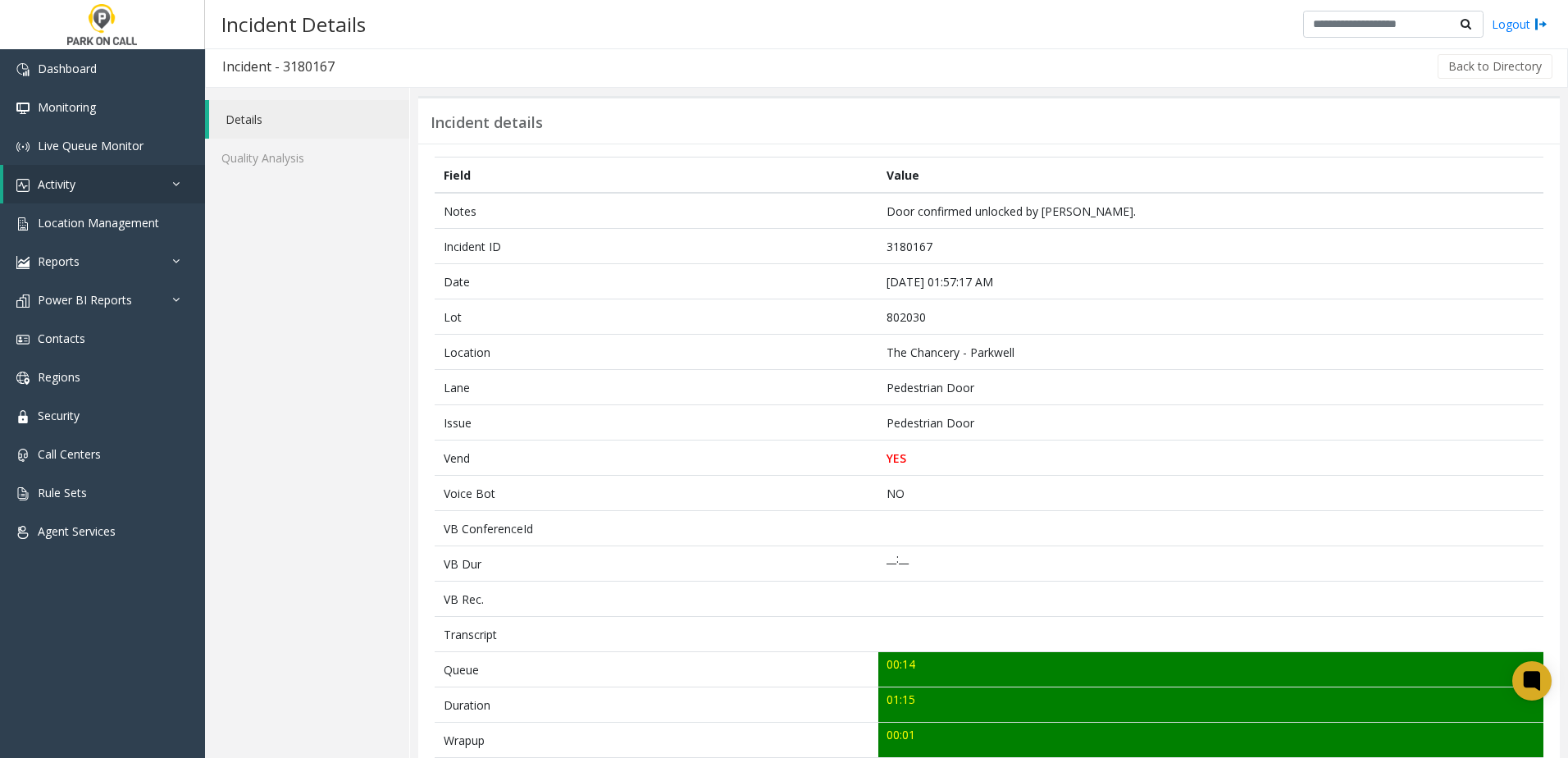
scroll to position [0, 0]
